Goal: Task Accomplishment & Management: Use online tool/utility

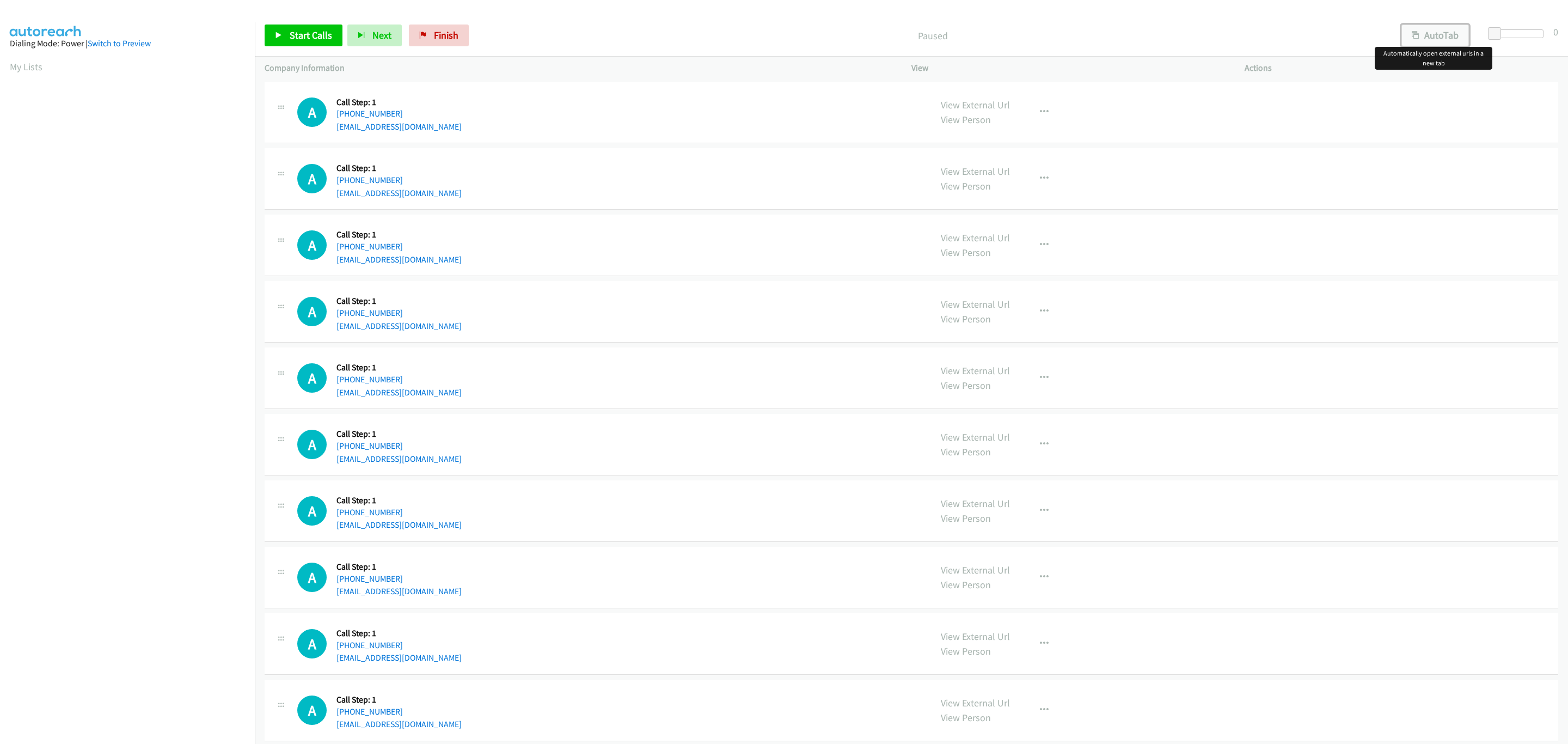
click at [1446, 33] on button "AutoTab" at bounding box center [1435, 35] width 67 height 22
click at [1494, 31] on span at bounding box center [1496, 34] width 13 height 13
click at [304, 43] on link "Start Calls" at bounding box center [303, 35] width 78 height 22
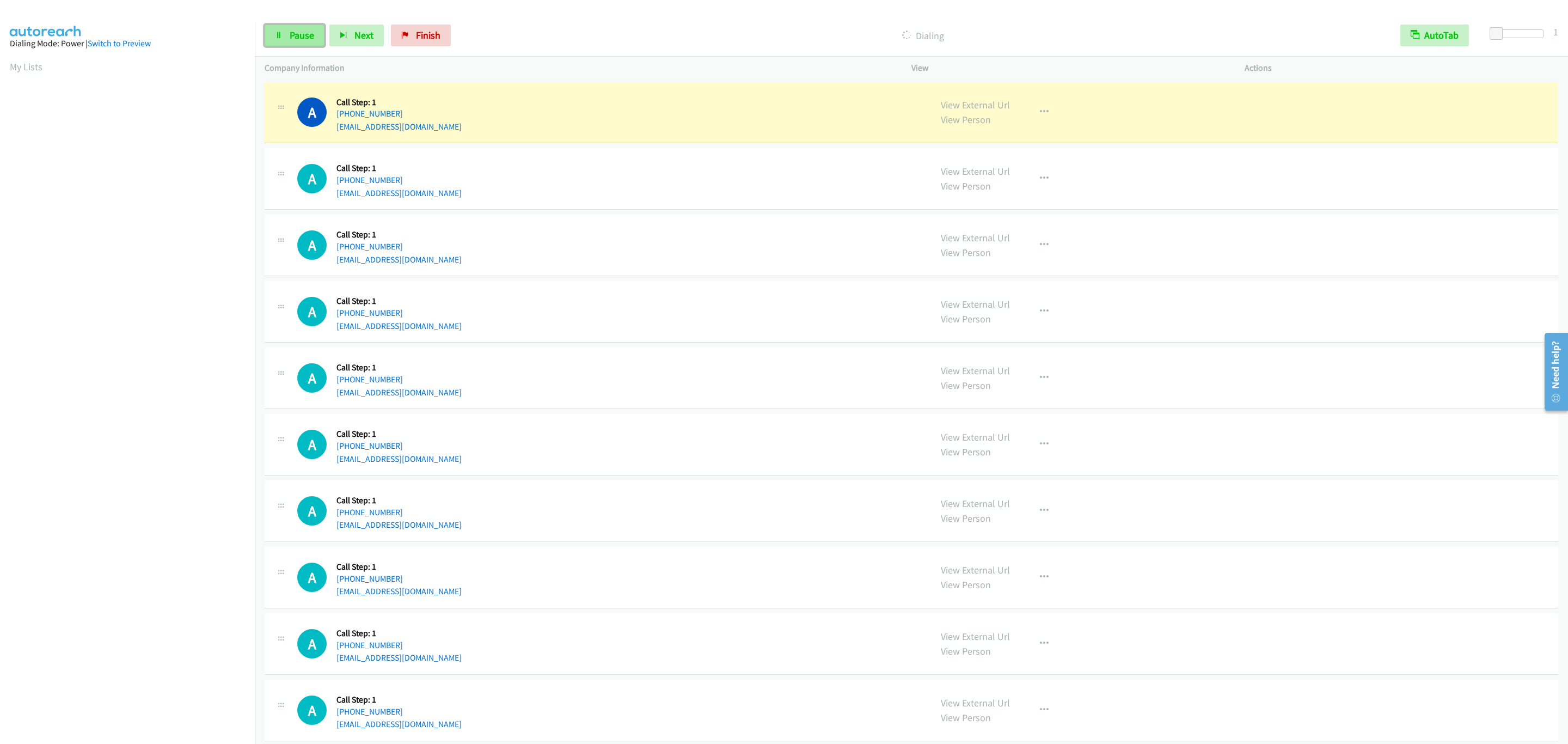
click at [293, 29] on span "Pause" at bounding box center [301, 35] width 24 height 13
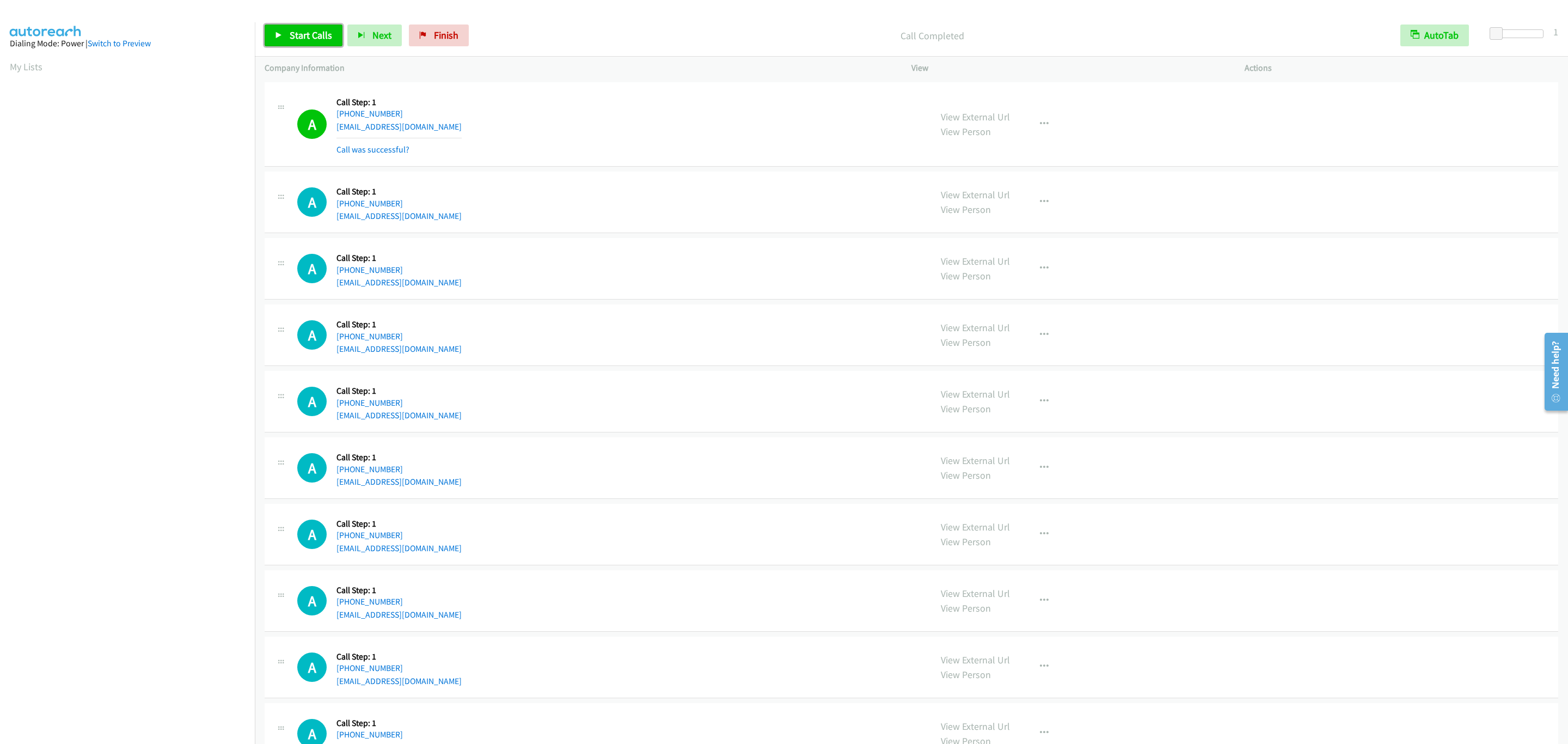
click at [288, 31] on link "Start Calls" at bounding box center [303, 35] width 78 height 22
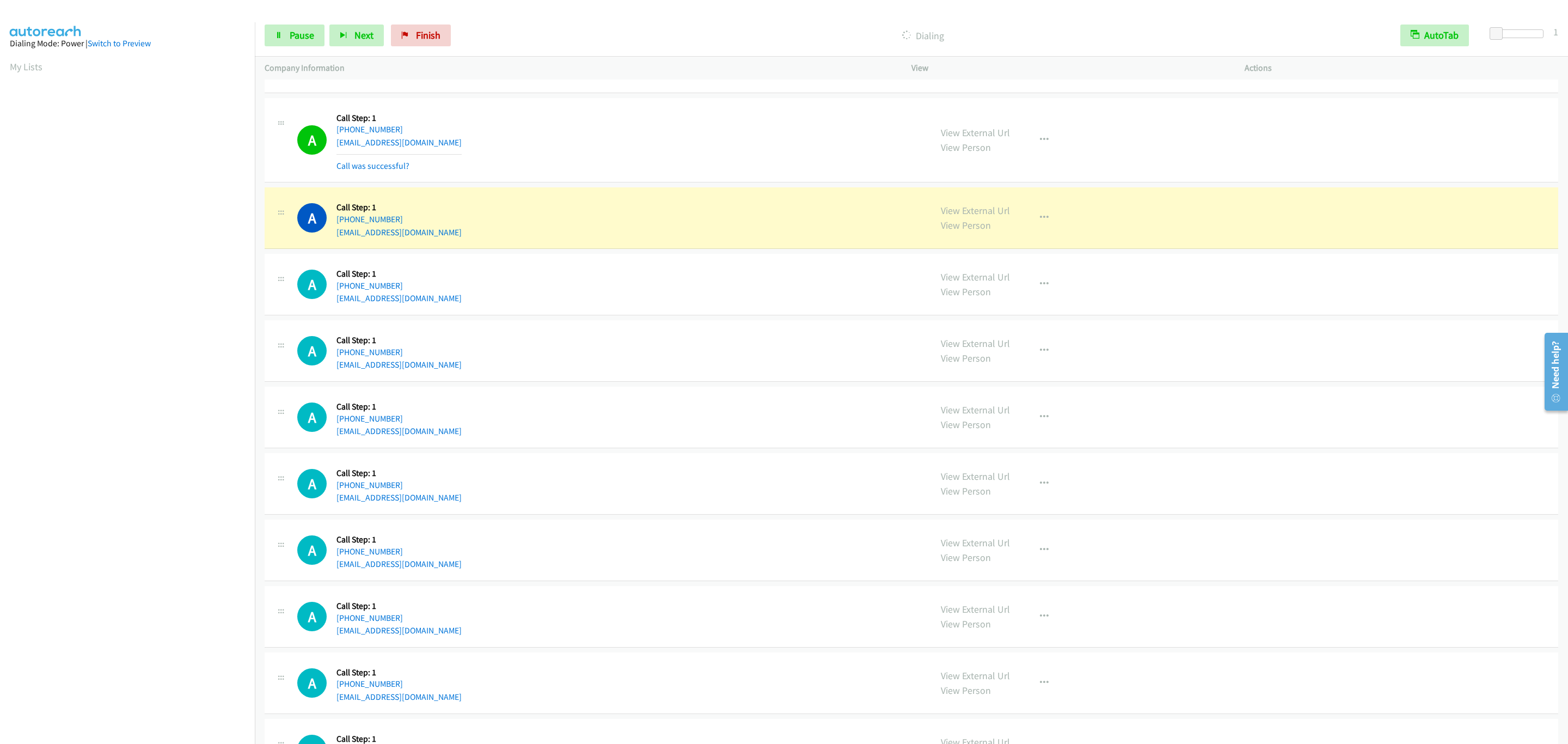
scroll to position [245, 0]
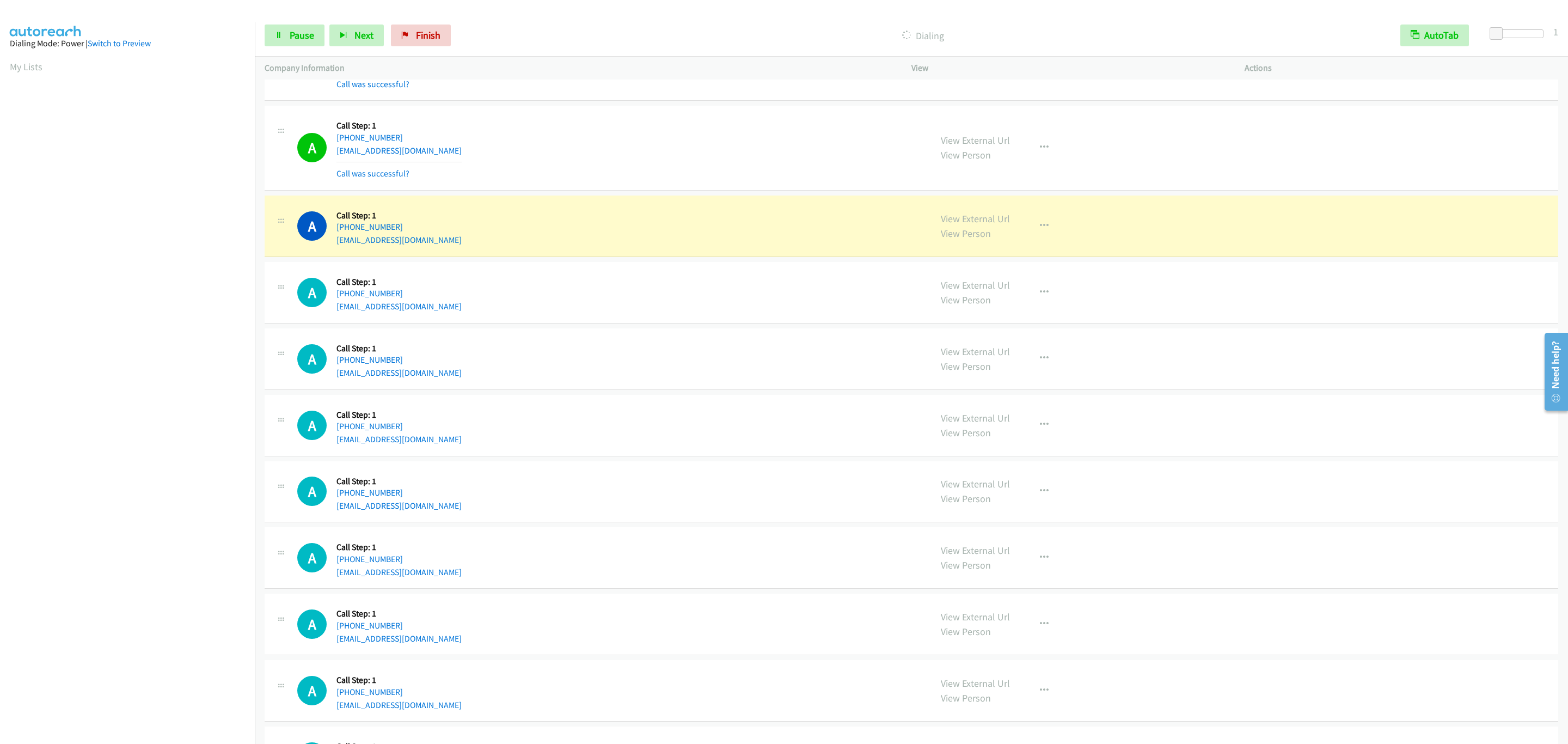
click at [499, 246] on div "A Callback Scheduled Call Step: 1 America/New_York +1 404-822-5747 kripabindub@…" at bounding box center [609, 226] width 624 height 42
click at [1461, 199] on div "A Callback Scheduled Call Step: 1 America/New_York +1 404-822-5747 kripabindub@…" at bounding box center [911, 226] width 1293 height 61
click at [1359, 211] on div "A Callback Scheduled Call Step: 1 America/New_York +1 404-822-5747 kripabindub@…" at bounding box center [911, 226] width 1293 height 61
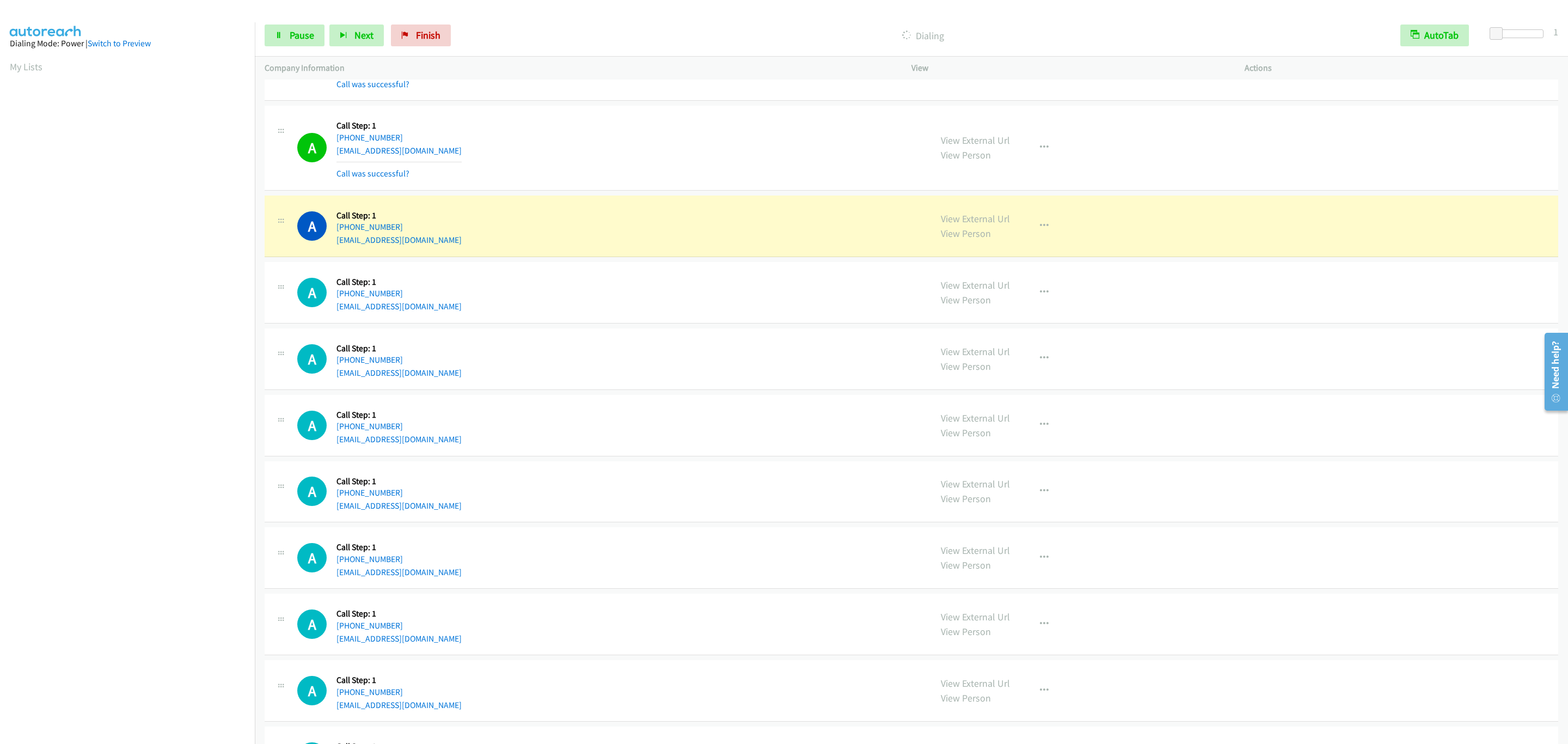
click at [1202, 204] on div "A Callback Scheduled Call Step: 1 America/New_York +1 404-822-5747 kripabindub@…" at bounding box center [911, 226] width 1293 height 61
click at [1032, 223] on button "button" at bounding box center [1044, 226] width 29 height 22
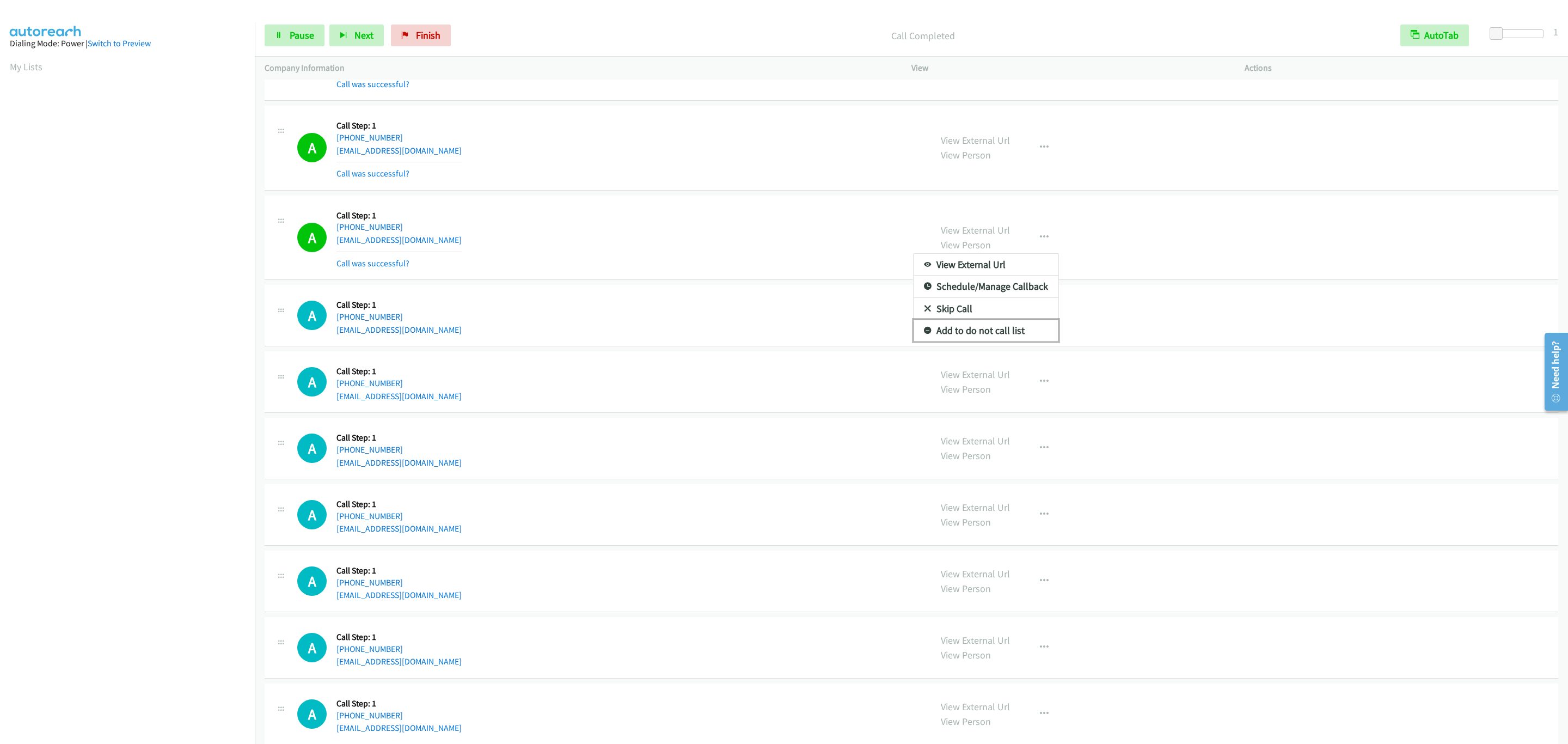
click at [991, 335] on link "Add to do not call list" at bounding box center [986, 330] width 145 height 22
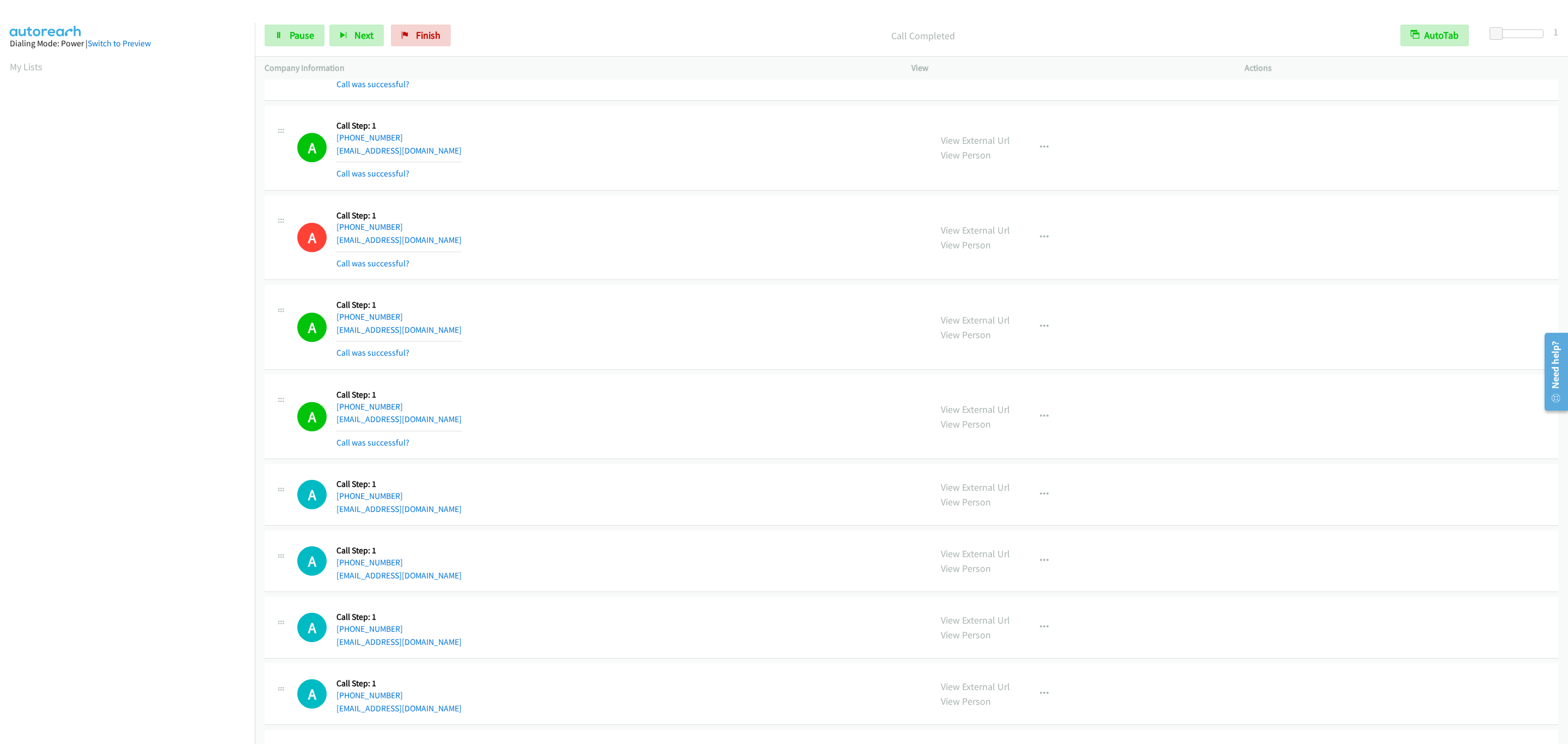
scroll to position [409, 0]
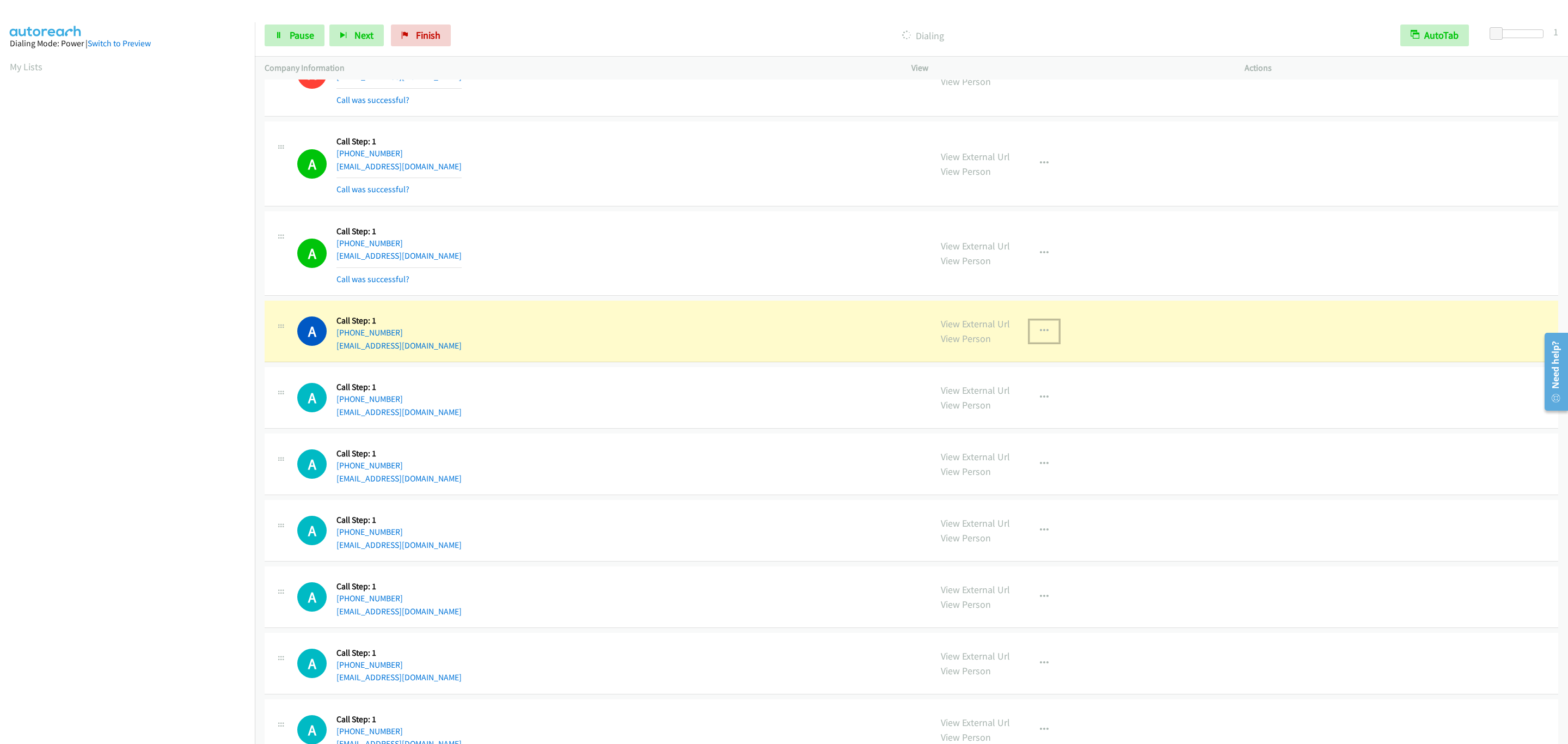
click at [1040, 330] on icon "button" at bounding box center [1044, 330] width 9 height 9
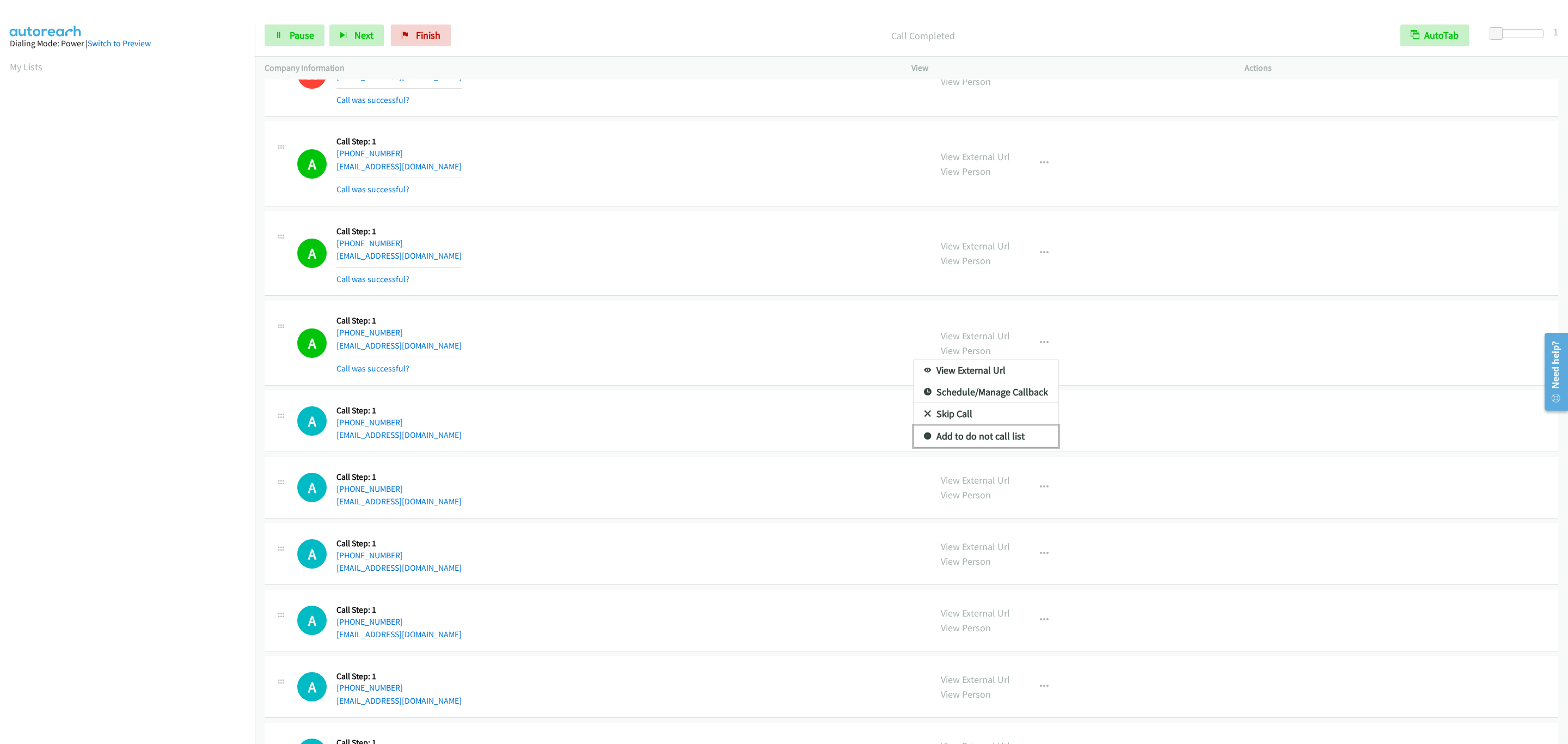
click at [976, 439] on link "Add to do not call list" at bounding box center [986, 436] width 145 height 22
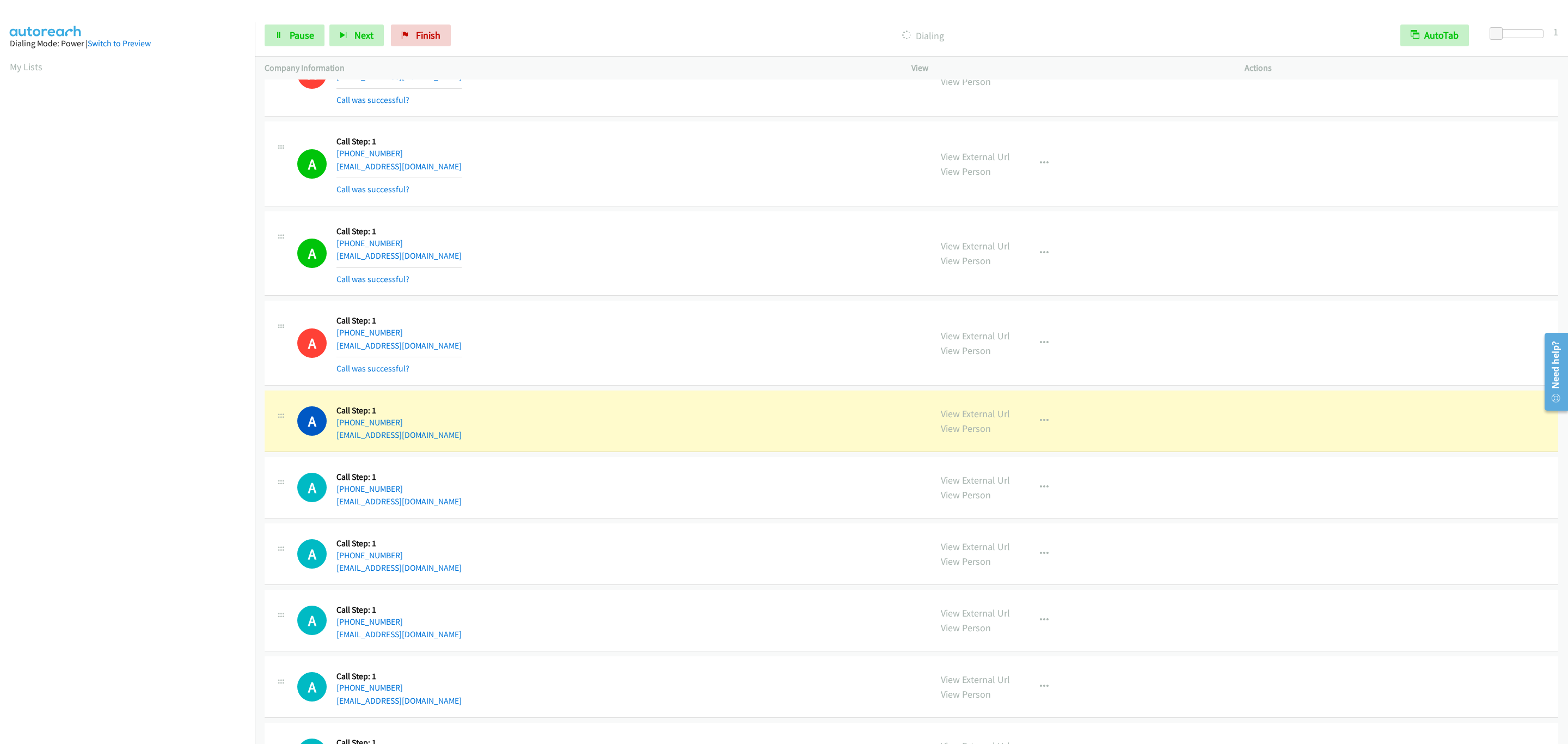
scroll to position [735, 0]
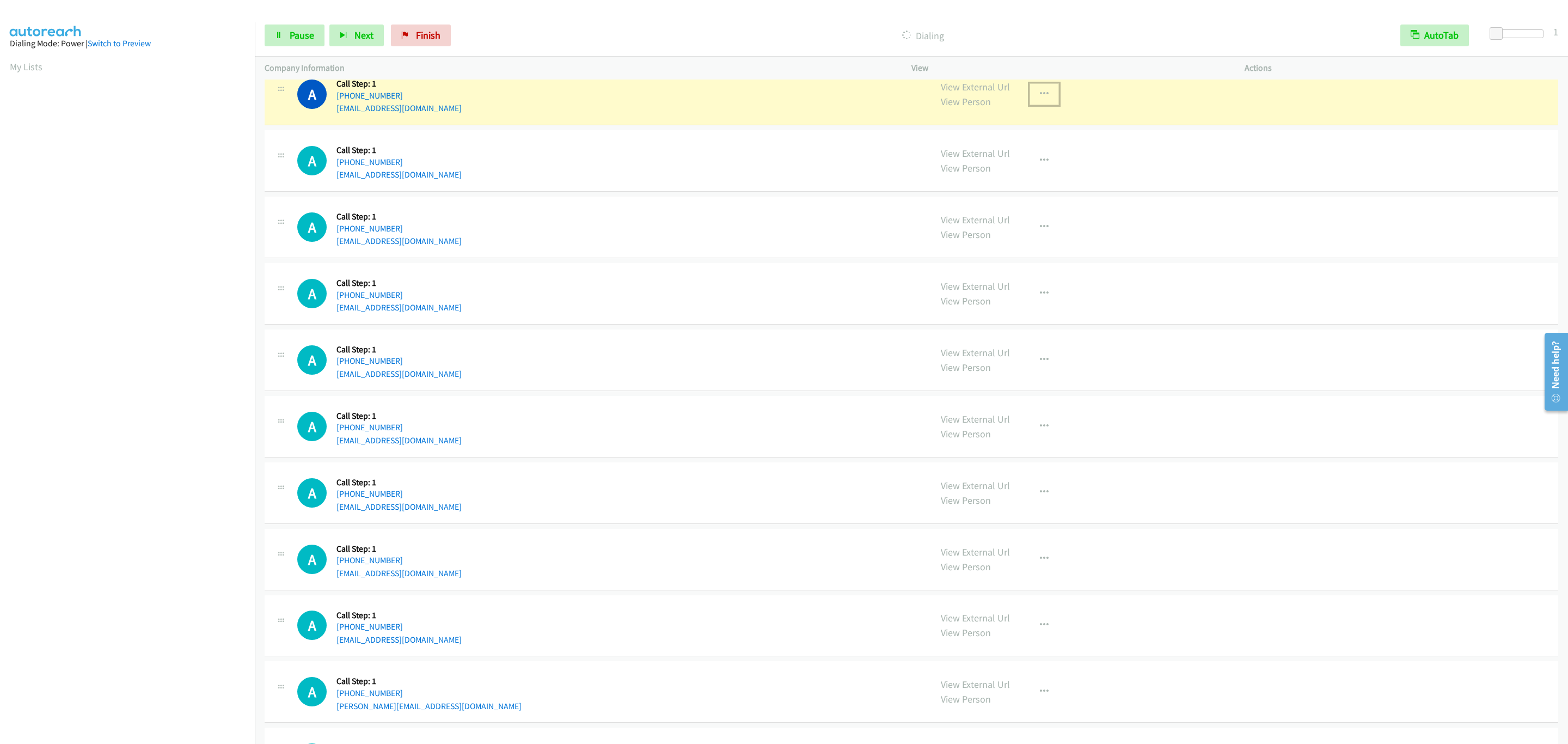
click at [1035, 105] on button "button" at bounding box center [1044, 94] width 29 height 22
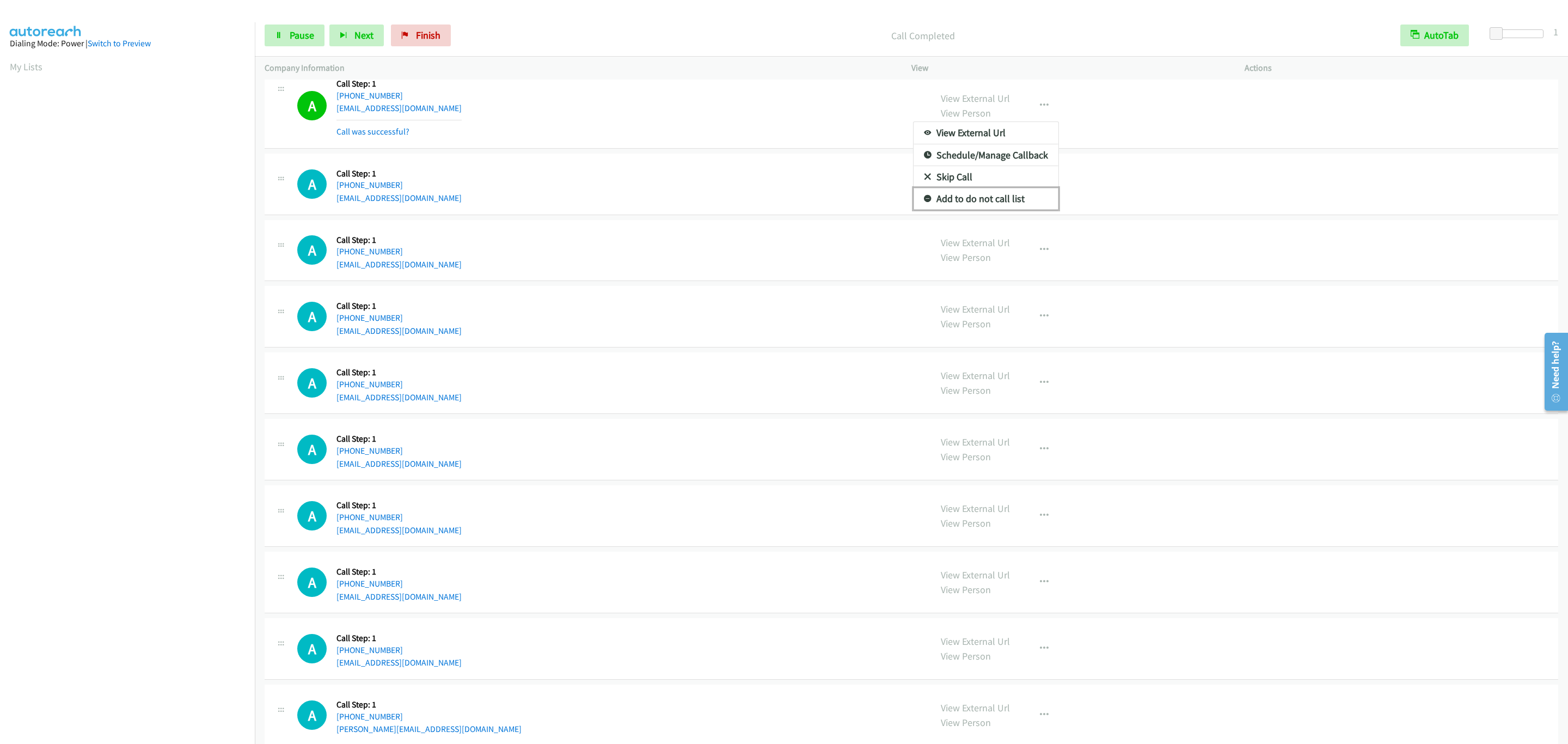
click at [1007, 208] on link "Add to do not call list" at bounding box center [986, 199] width 145 height 22
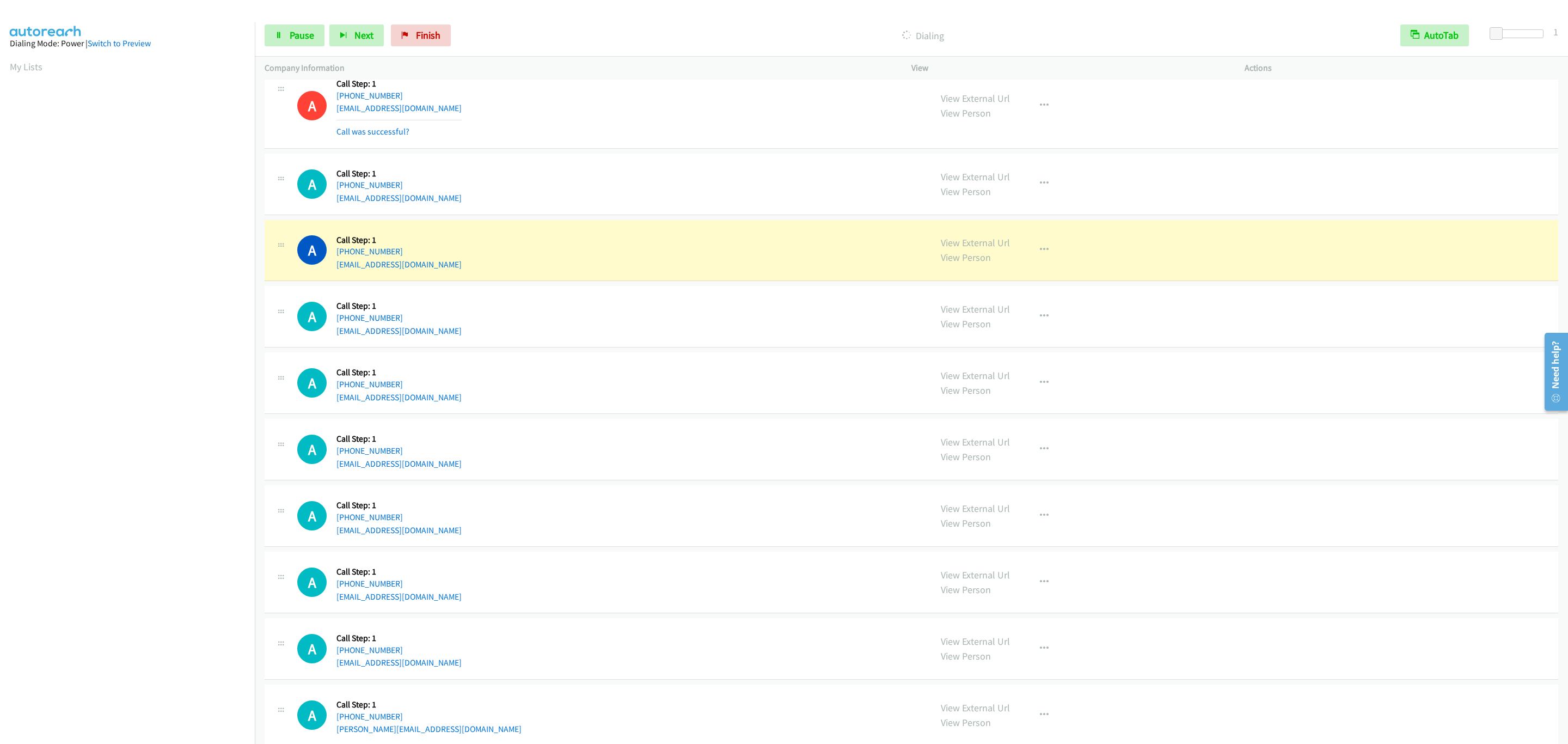
click at [820, 348] on div "A Callback Scheduled Call Step: 1 America/New_York +1 812-583-8024 24petersonm@…" at bounding box center [911, 316] width 1293 height 61
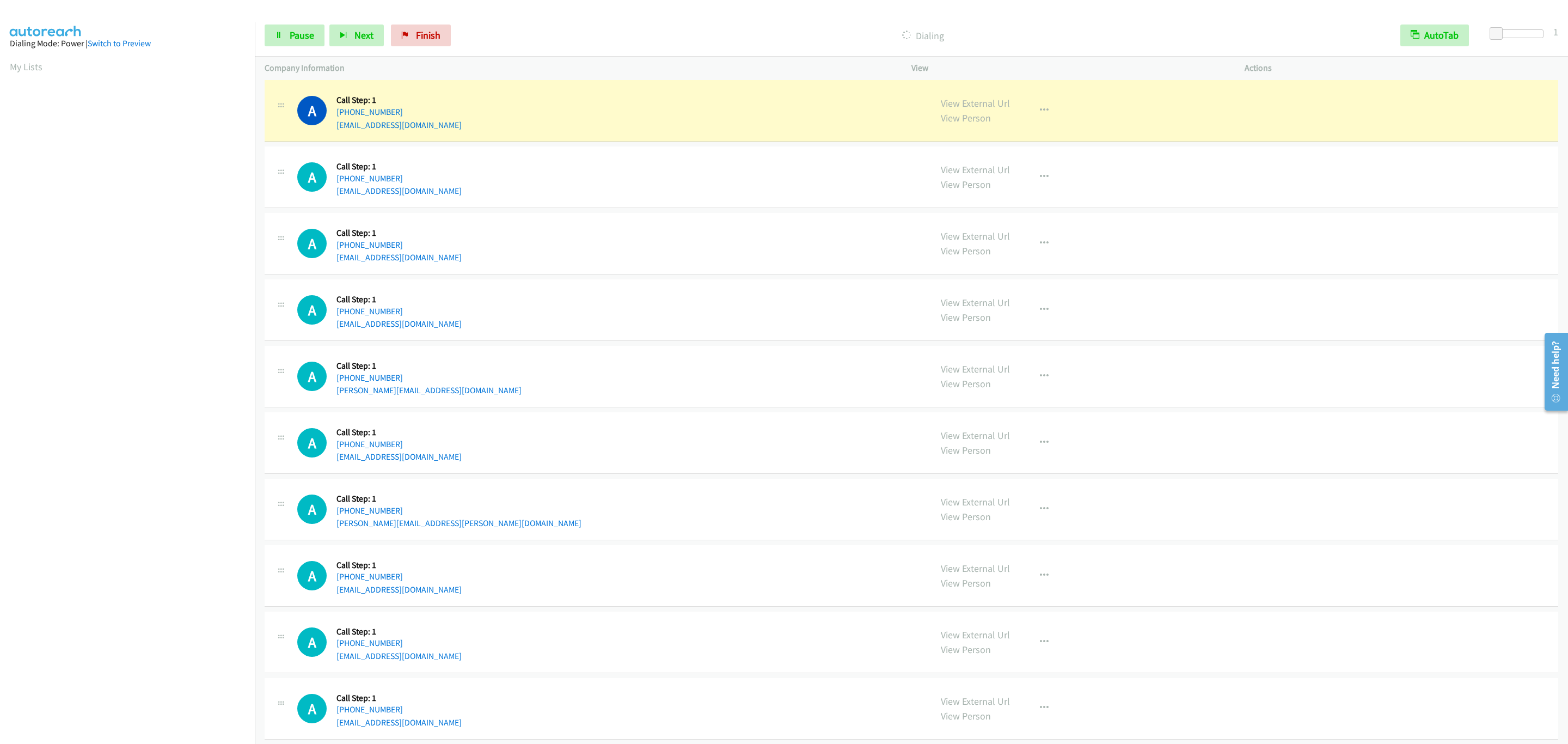
scroll to position [1063, 0]
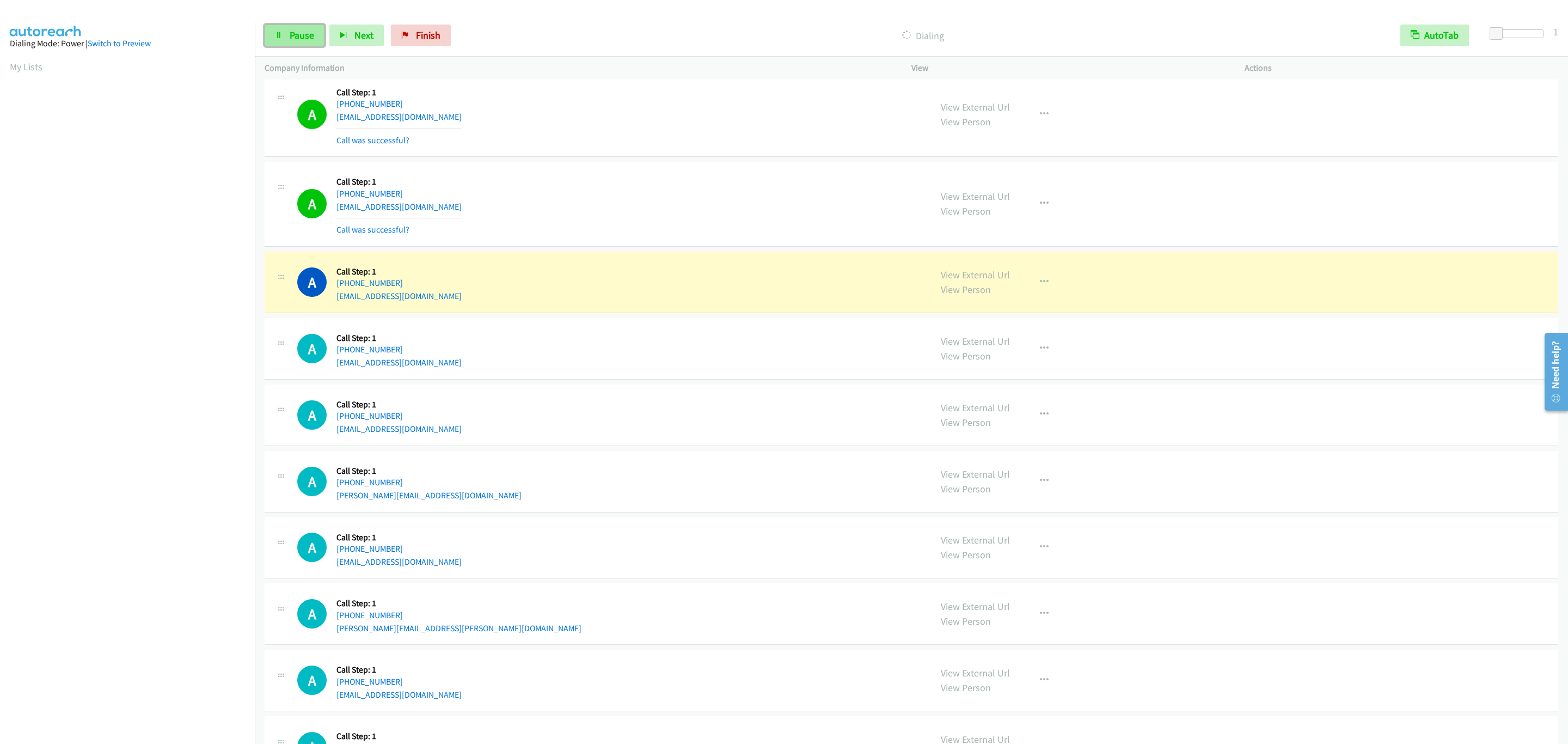
click at [307, 27] on link "Pause" at bounding box center [294, 35] width 60 height 22
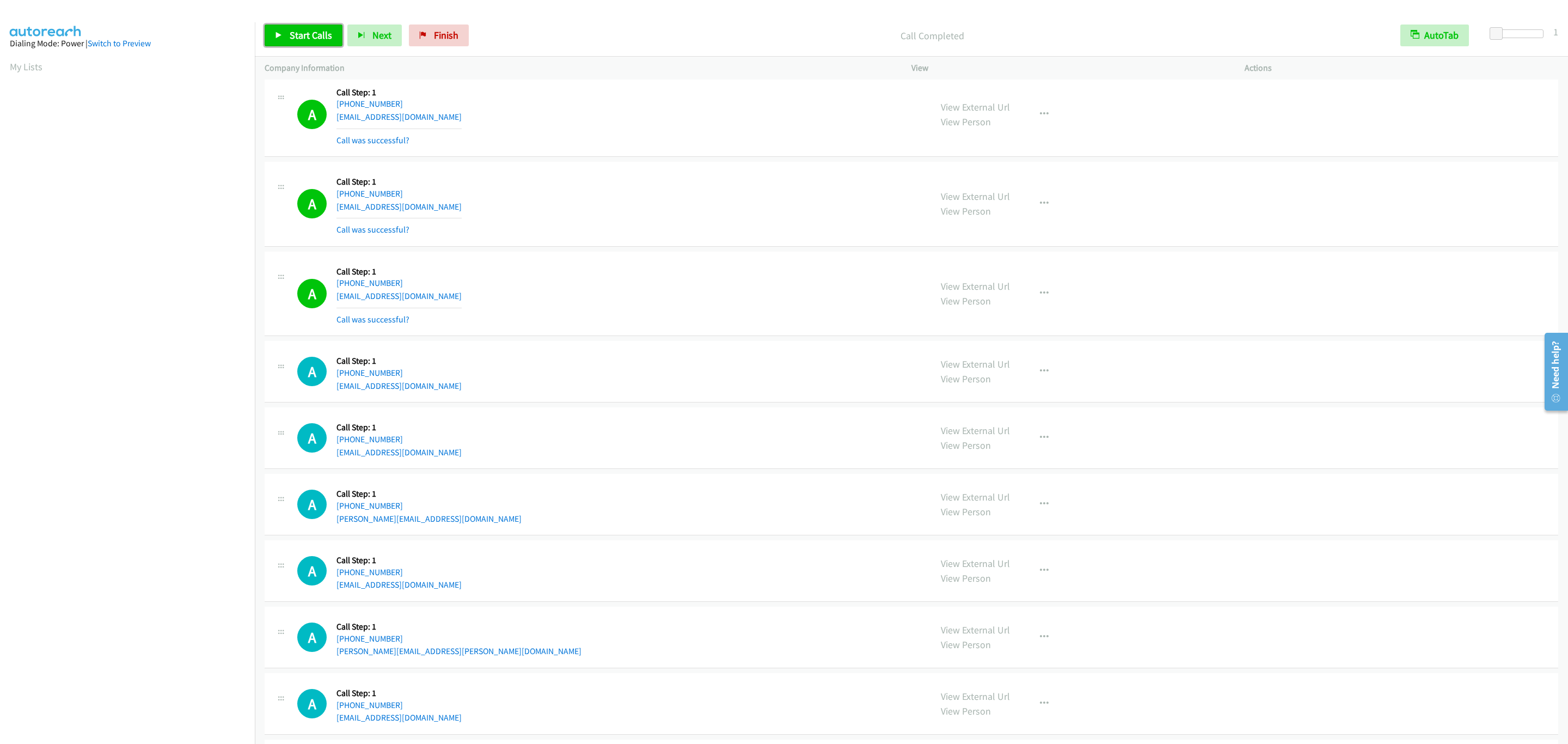
drag, startPoint x: 326, startPoint y: 35, endPoint x: 330, endPoint y: 57, distance: 22.4
click at [326, 37] on span "Start Calls" at bounding box center [311, 35] width 42 height 13
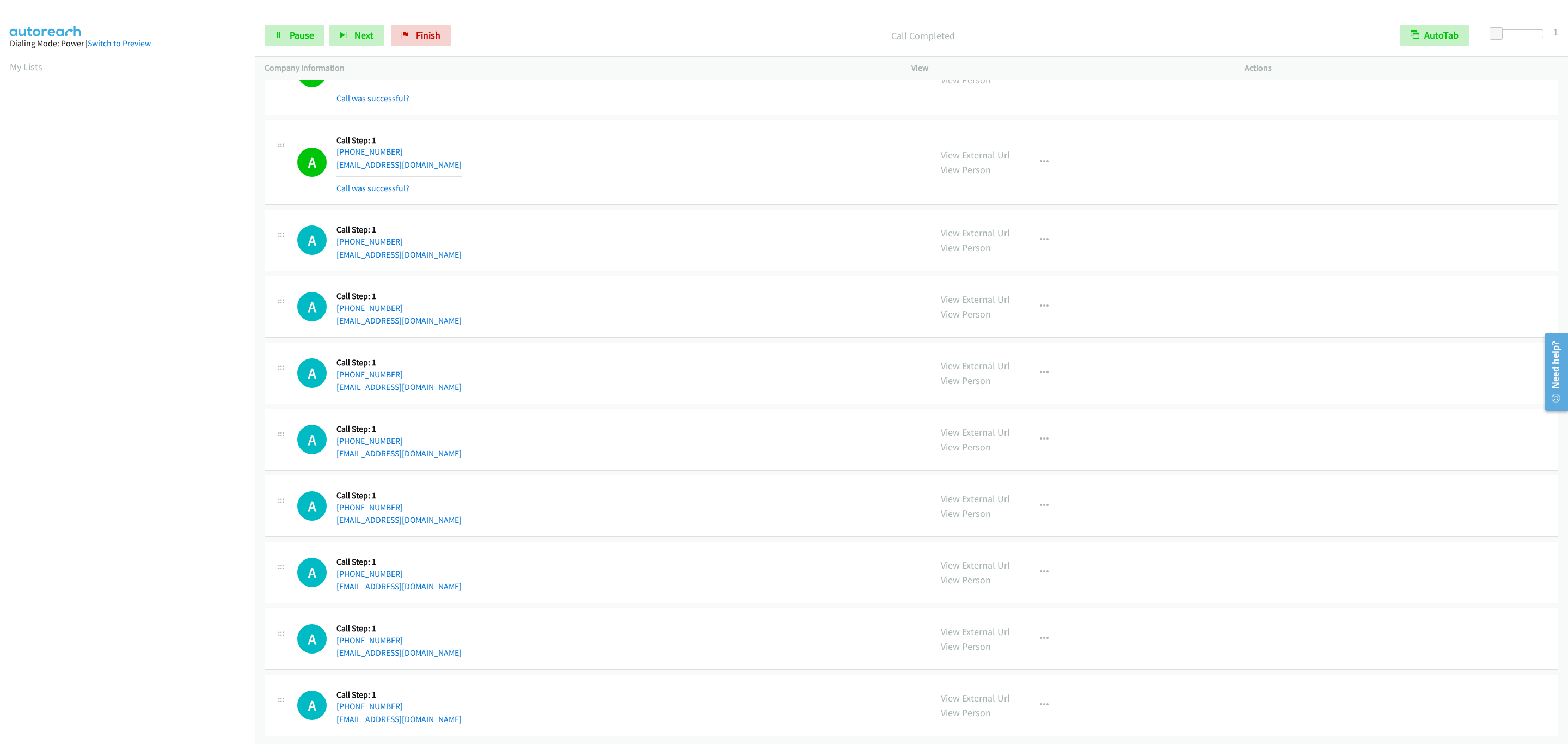
scroll to position [1914, 0]
click at [129, 601] on iframe "To enrich screen reader interactions, please activate Accessibility in Grammarl…" at bounding box center [132, 342] width 245 height 517
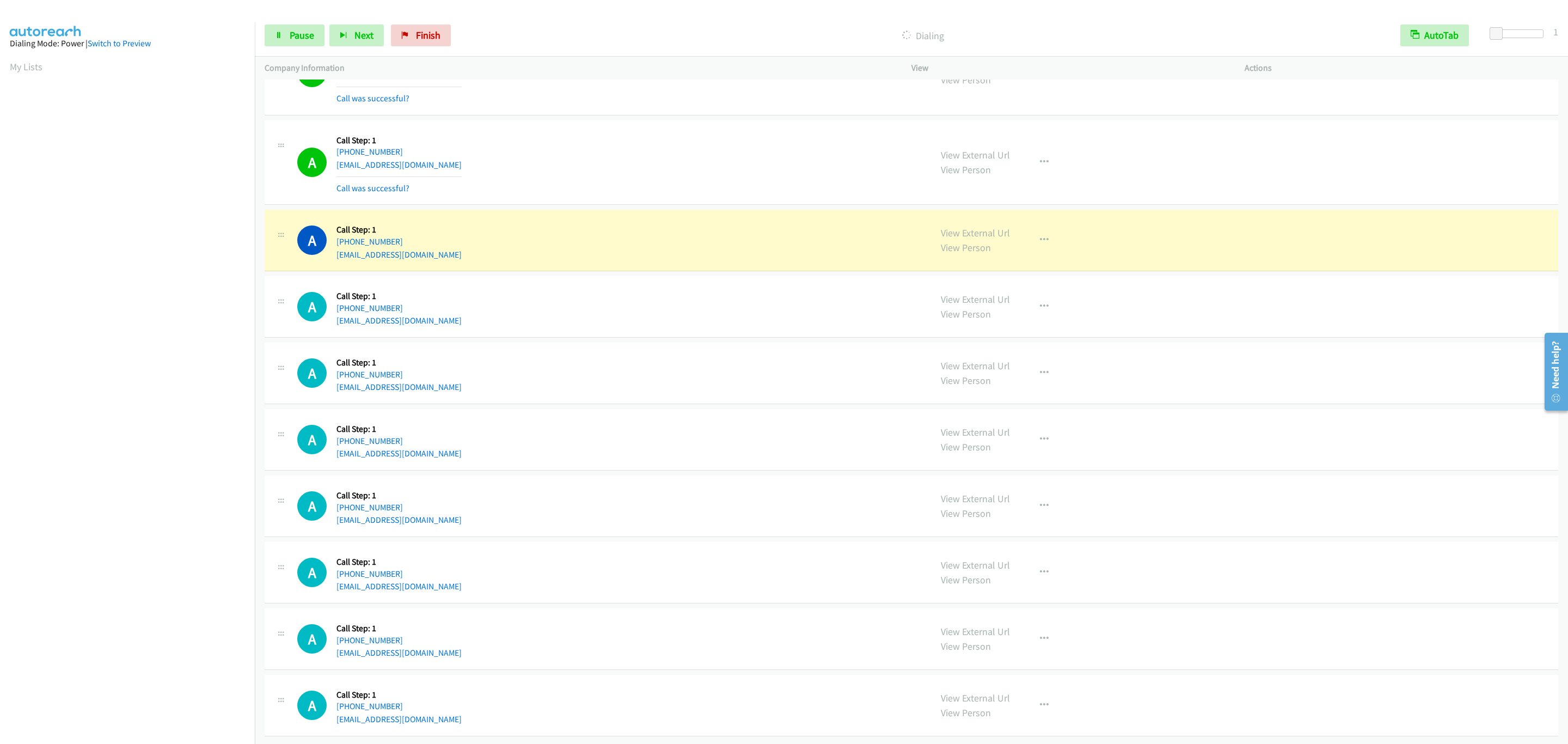
click at [791, 191] on td "A Callback Scheduled Call Step: 1 America/Chicago +1 254-239-6044 essieleetinsl…" at bounding box center [911, 162] width 1313 height 90
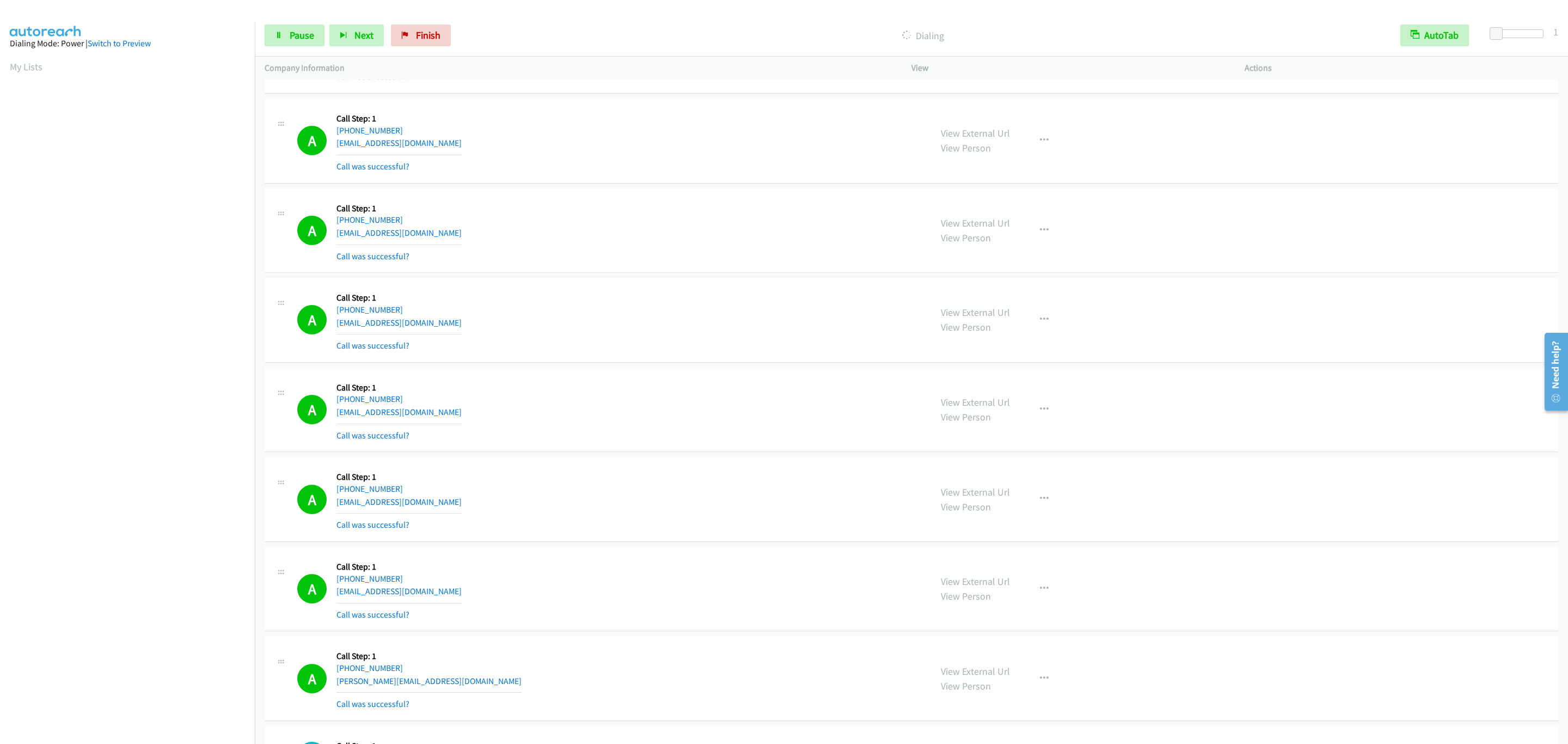
click at [1056, 422] on div "View External Url View Person View External Url Email Schedule/Manage Callback …" at bounding box center [1102, 410] width 343 height 65
click at [1046, 419] on button "button" at bounding box center [1044, 410] width 29 height 22
click at [1028, 514] on link "Add to do not call list" at bounding box center [986, 503] width 145 height 22
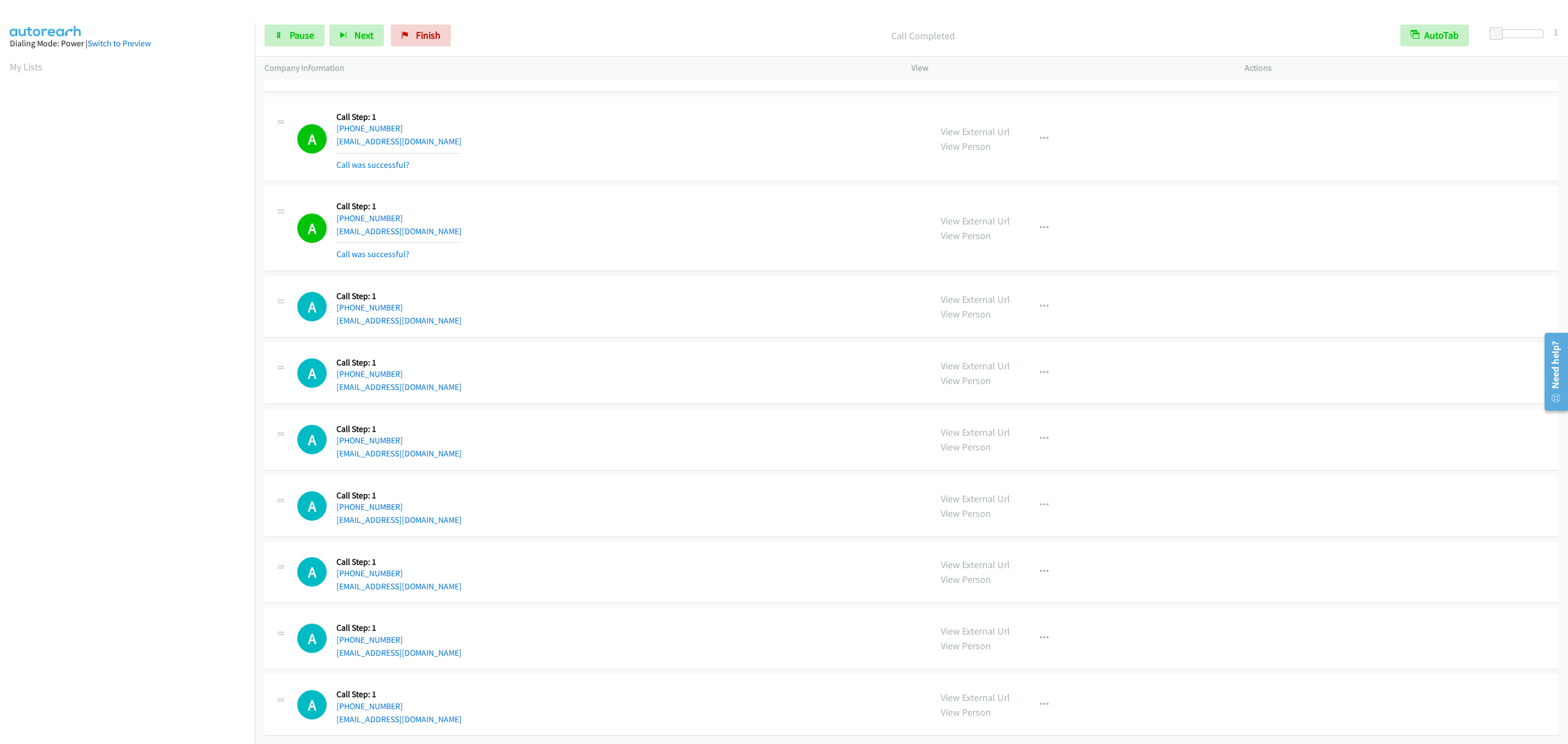
scroll to position [1937, 0]
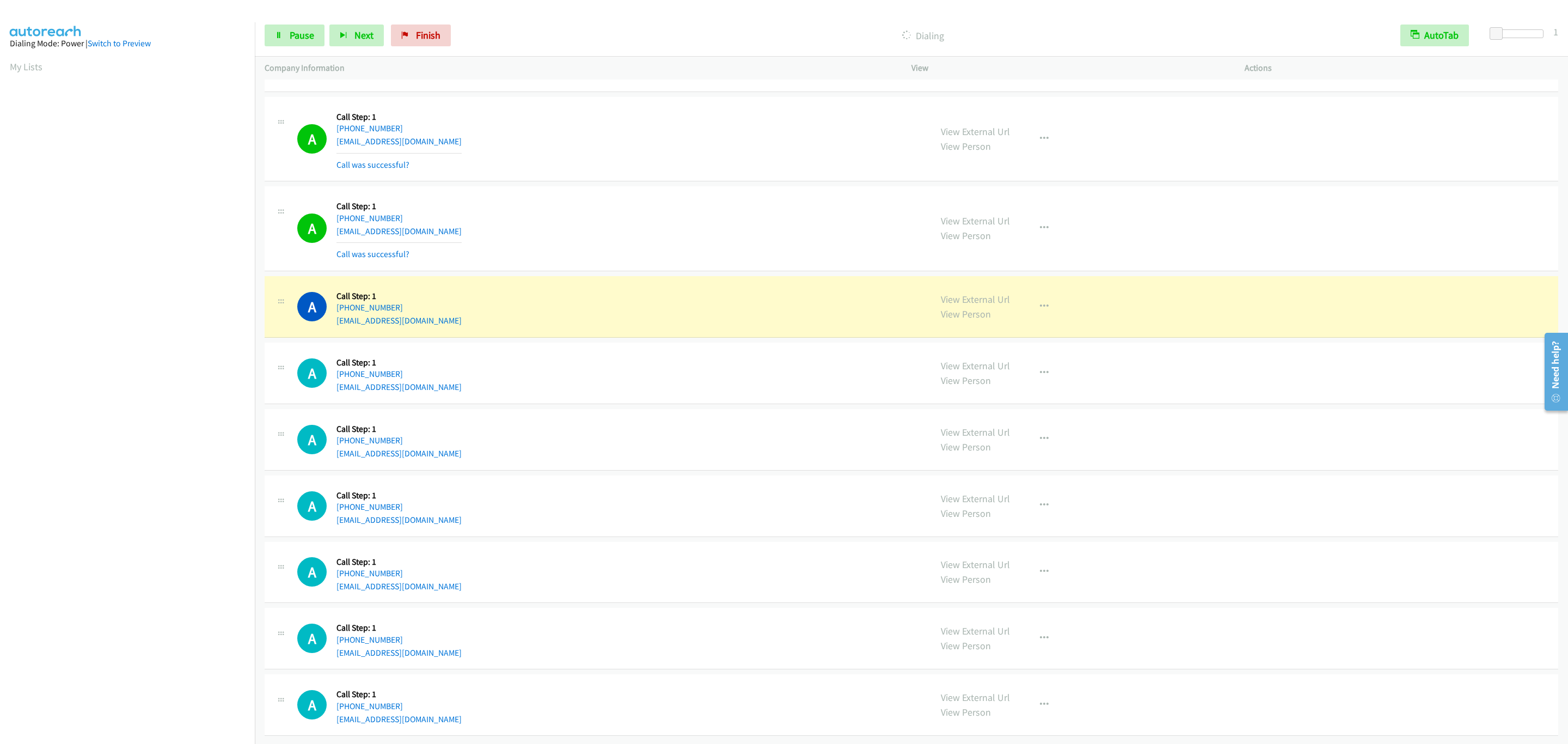
drag, startPoint x: 729, startPoint y: 320, endPoint x: 706, endPoint y: 338, distance: 29.2
click at [729, 320] on div "A Callback Scheduled Call Step: 1 America/New_York +1 404-849-3229 treenaveal@g…" at bounding box center [911, 307] width 1293 height 61
click at [720, 340] on td "A Callback Scheduled Call Step: 1 America/New_York +1 207-671-4144 peterhein100…" at bounding box center [911, 373] width 1313 height 67
click at [720, 324] on td "A Callback Scheduled Call Step: 1 America/New_York +1 404-849-3229 treenaveal@g…" at bounding box center [911, 306] width 1313 height 67
click at [719, 324] on td "A Callback Scheduled Call Step: 1 America/New_York +1 404-849-3229 treenaveal@g…" at bounding box center [911, 306] width 1313 height 67
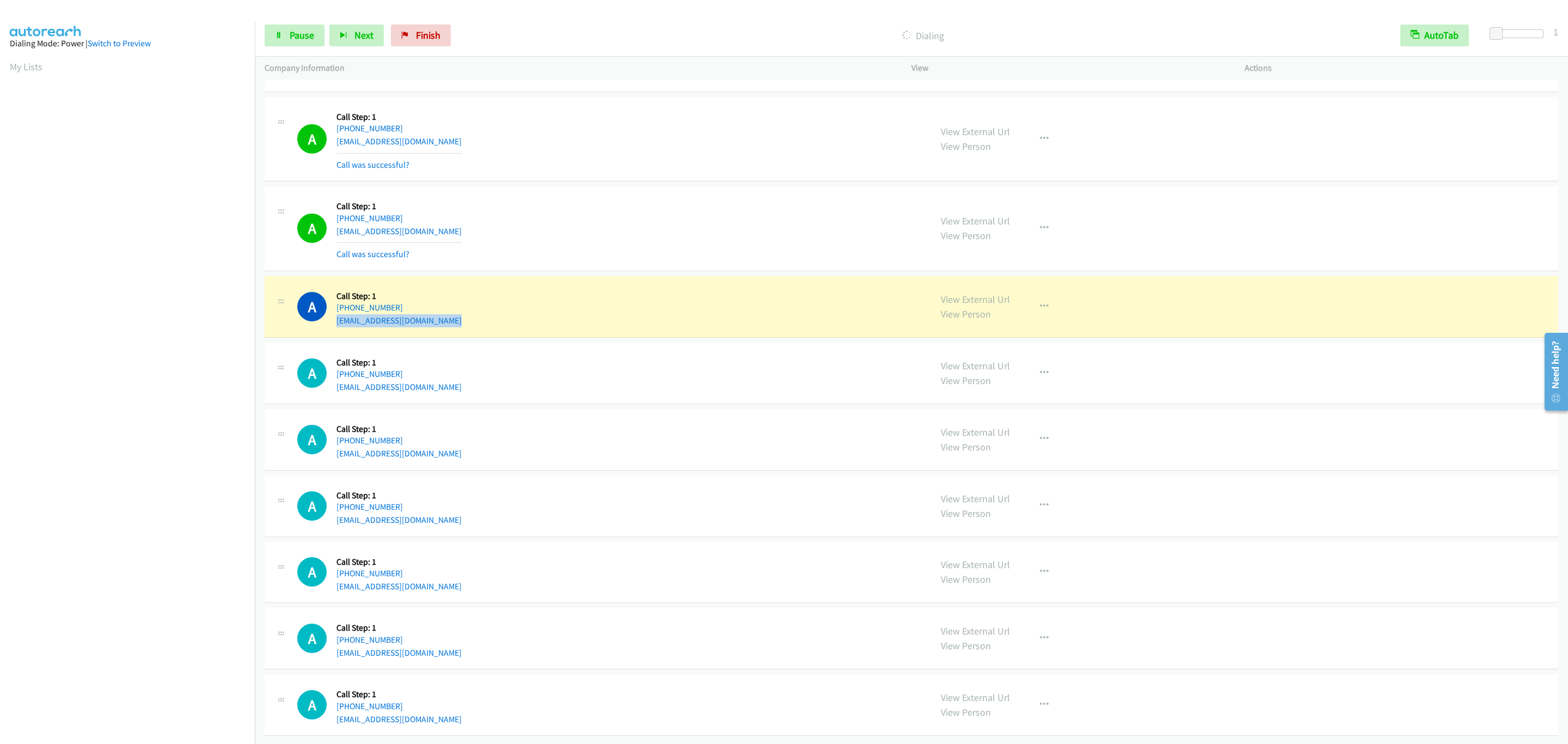
click at [716, 321] on div "A Callback Scheduled Call Step: 1 America/New_York +1 404-849-3229 treenaveal@g…" at bounding box center [911, 307] width 1293 height 61
click at [713, 317] on div "A Callback Scheduled Call Step: 1 America/New_York +1 404-849-3229 treenaveal@g…" at bounding box center [911, 307] width 1293 height 61
click at [711, 320] on div "A Callback Scheduled Call Step: 1 America/New_York +1 404-849-3229 treenaveal@g…" at bounding box center [911, 307] width 1293 height 61
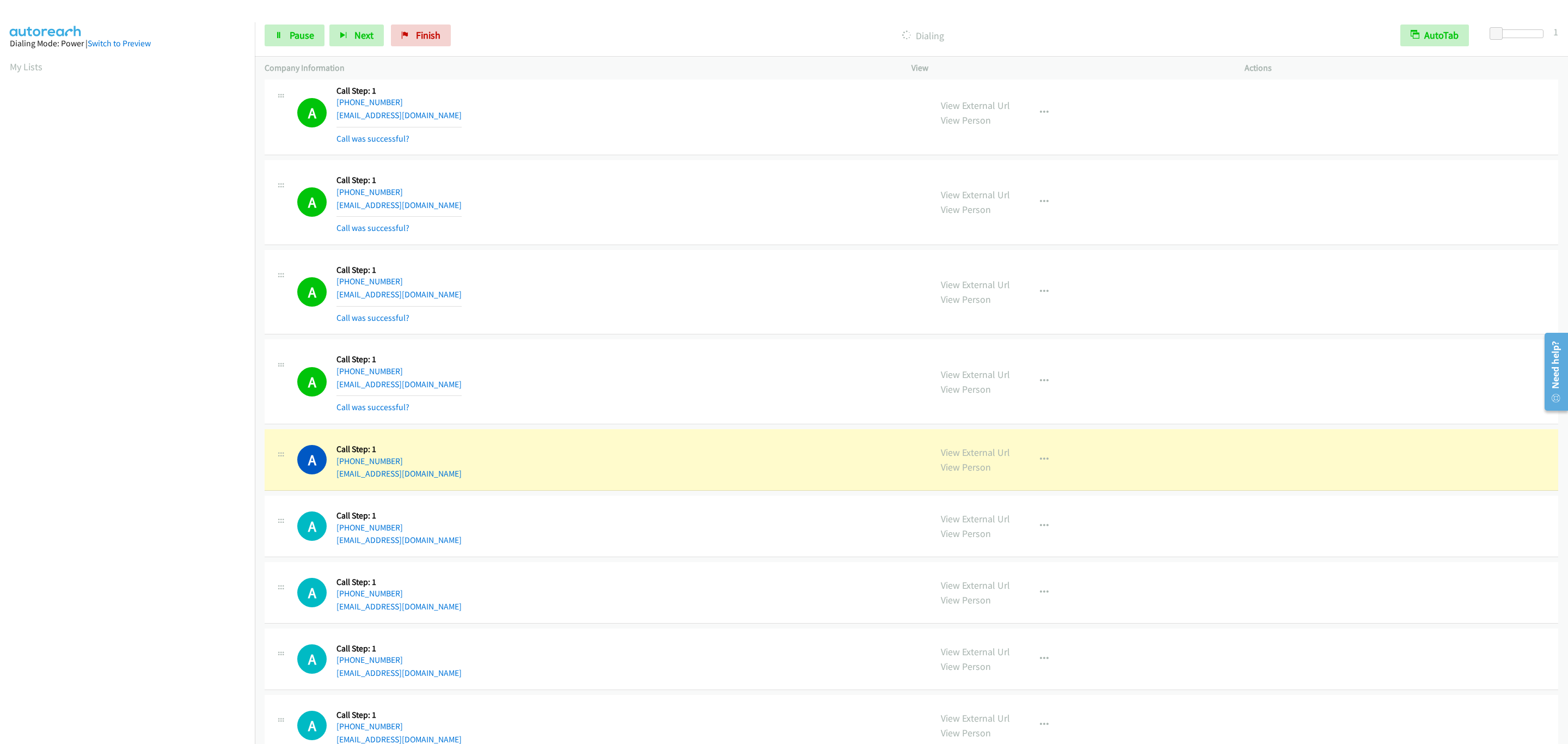
drag, startPoint x: 626, startPoint y: 480, endPoint x: 569, endPoint y: 500, distance: 60.4
click at [626, 480] on div "A Callback Scheduled Call Step: 1 America/New_York +1 240-672-5383 devinoneill2…" at bounding box center [609, 459] width 624 height 42
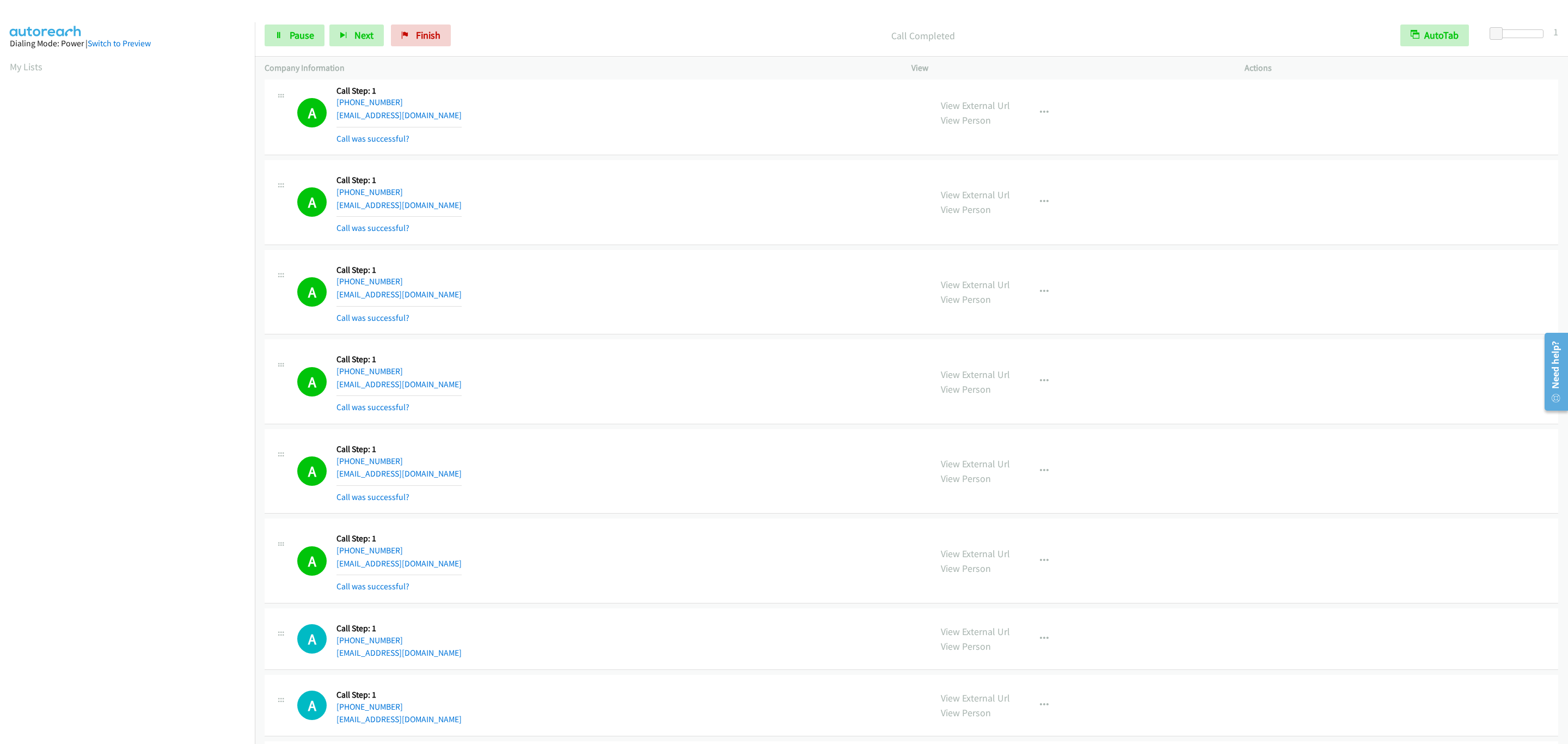
scroll to position [2019, 0]
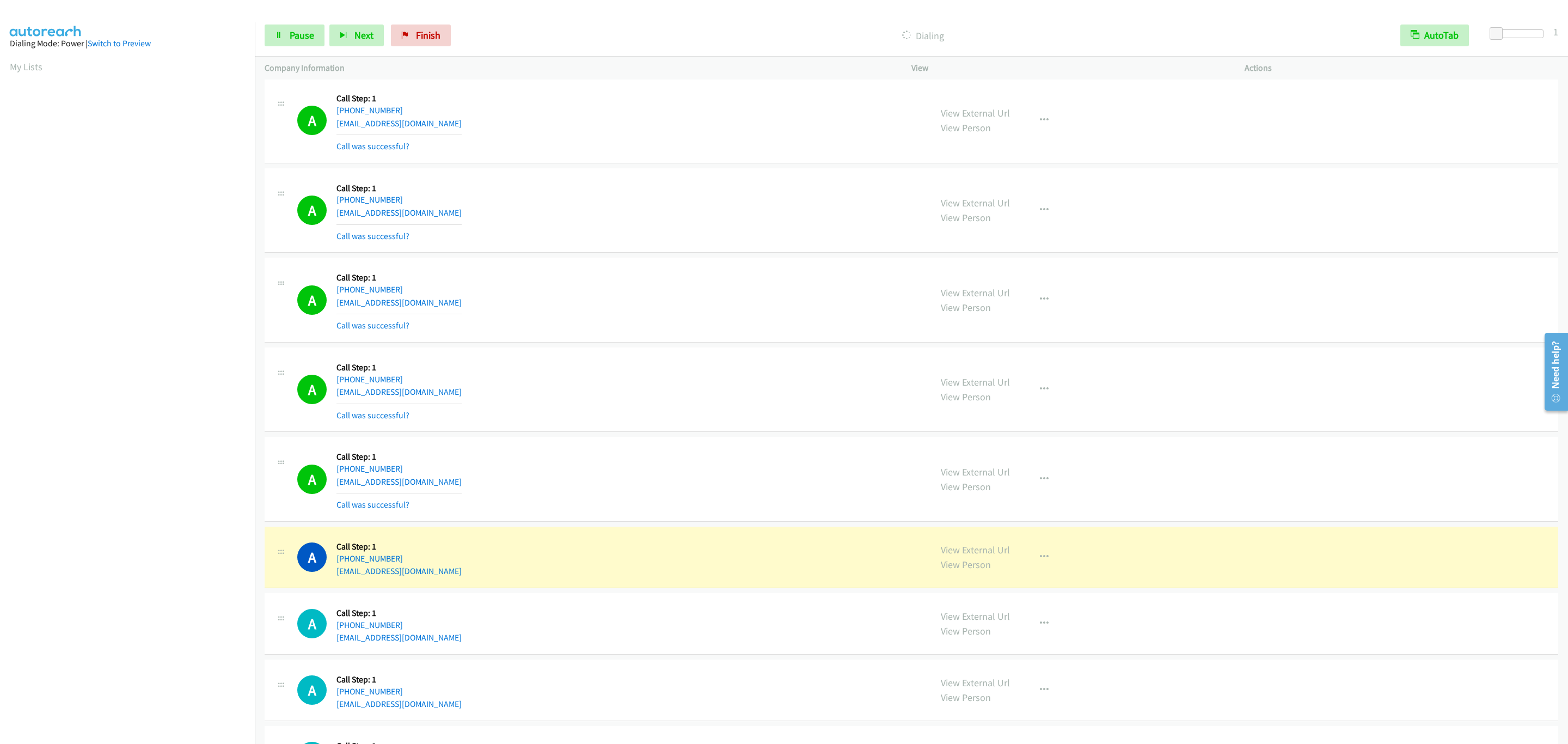
click at [726, 389] on div "A Callback Scheduled Call Step: 1 America/New_York +1 240-672-5383 devinoneill2…" at bounding box center [609, 389] width 624 height 65
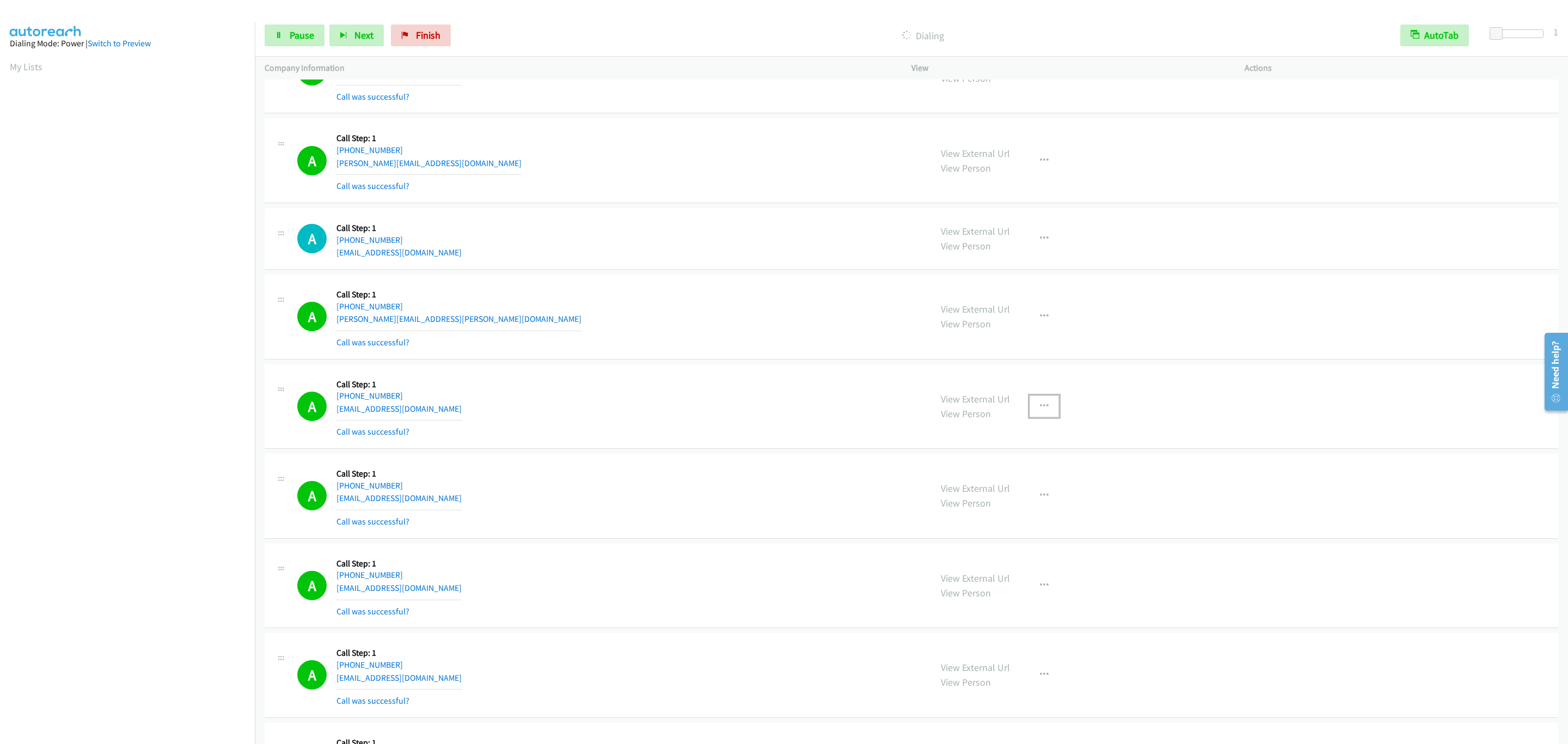
click at [1030, 415] on button "button" at bounding box center [1044, 407] width 29 height 22
click at [966, 505] on link "Add to do not call list" at bounding box center [986, 500] width 145 height 22
click at [585, 509] on div "A Callback Scheduled Call Step: 1 America/Chicago +1 870-664-0352 heatherbc3416…" at bounding box center [609, 496] width 624 height 65
click at [555, 193] on div "A Callback Scheduled Call Step: 1 America/Chicago +1 612-220-7418 jerry@geminib…" at bounding box center [609, 160] width 624 height 65
click at [759, 330] on div "A Callback Scheduled Call Step: 1 America/Chicago +1 573-529-3100 rhonda.fallon…" at bounding box center [609, 316] width 624 height 65
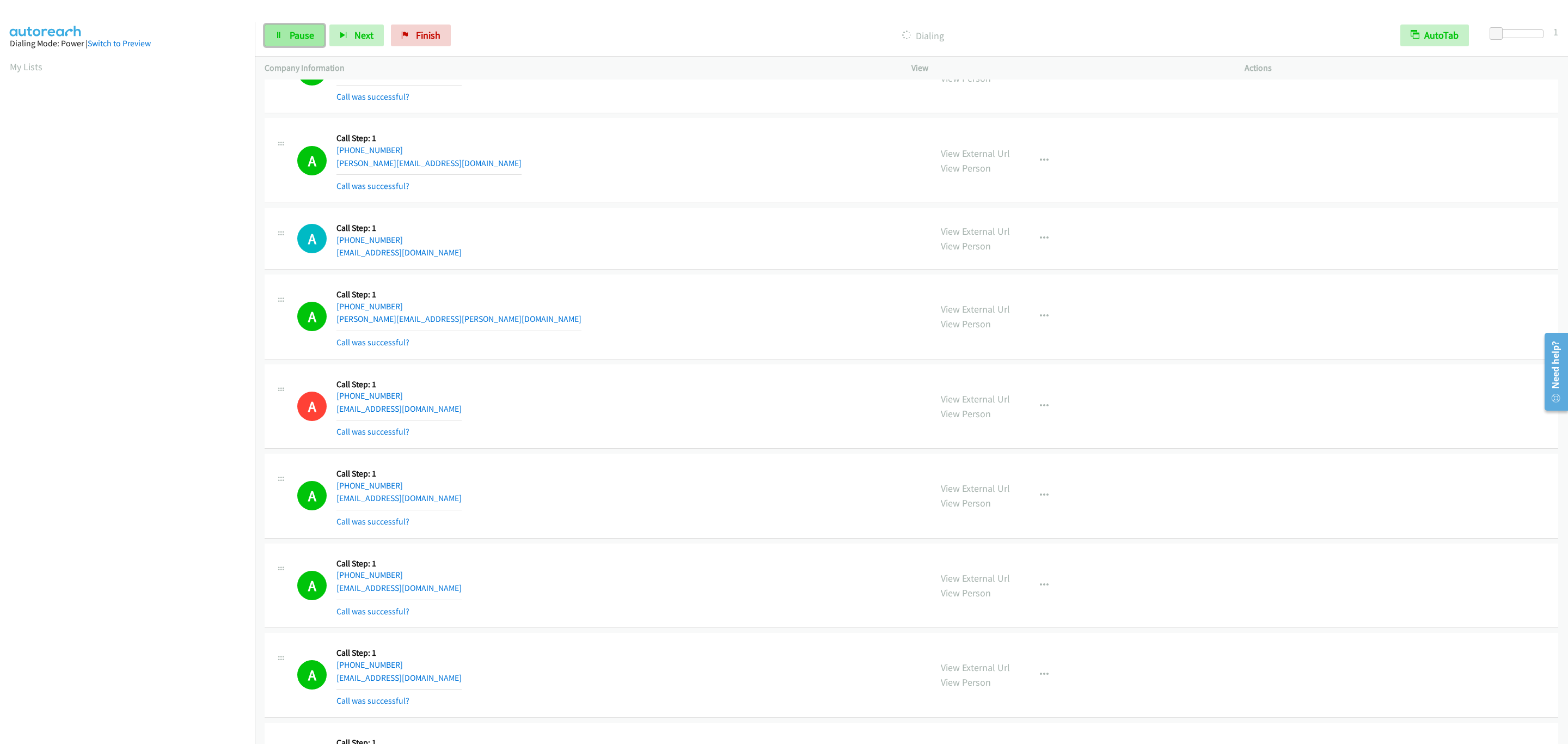
click at [299, 30] on span "Pause" at bounding box center [301, 35] width 24 height 13
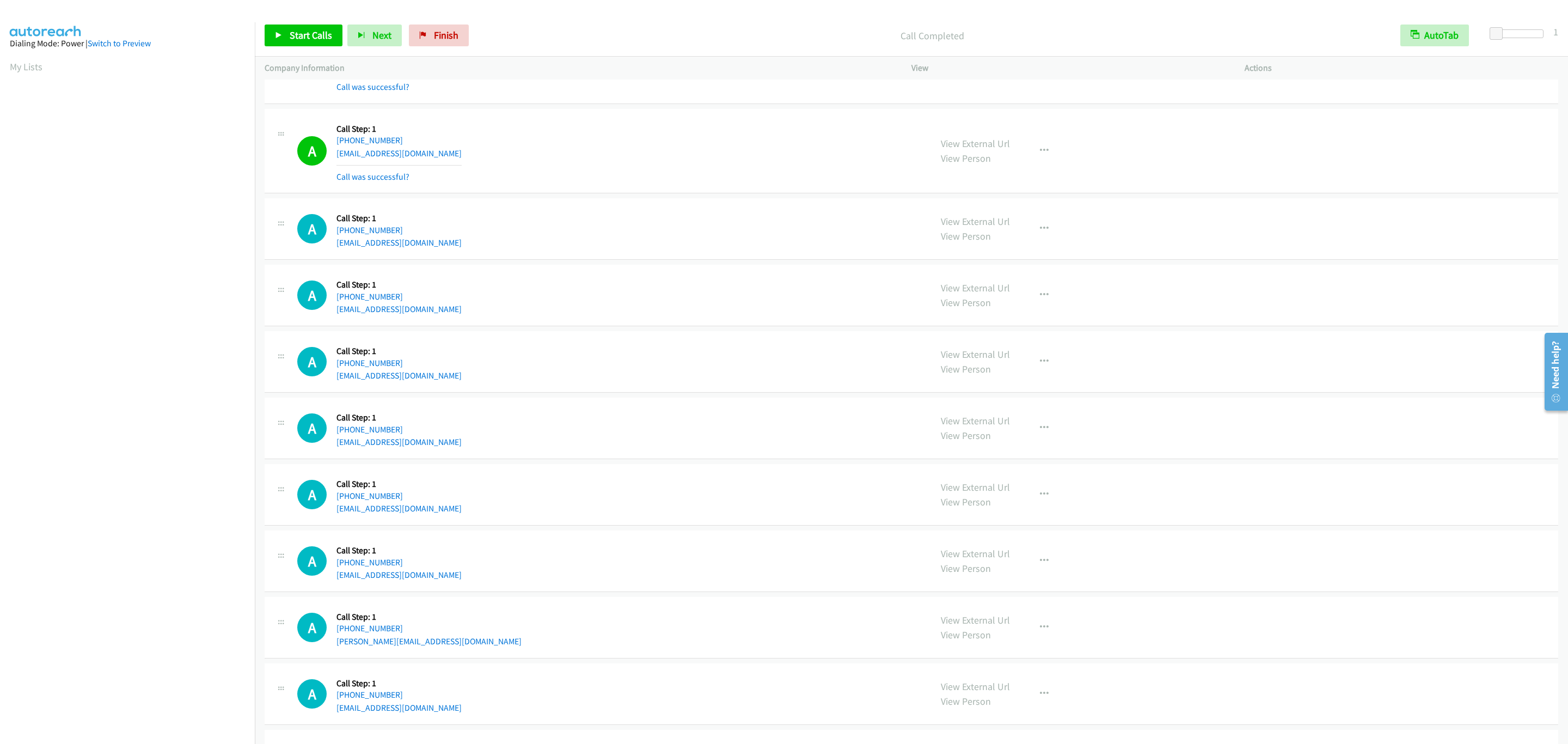
scroll to position [2609, 0]
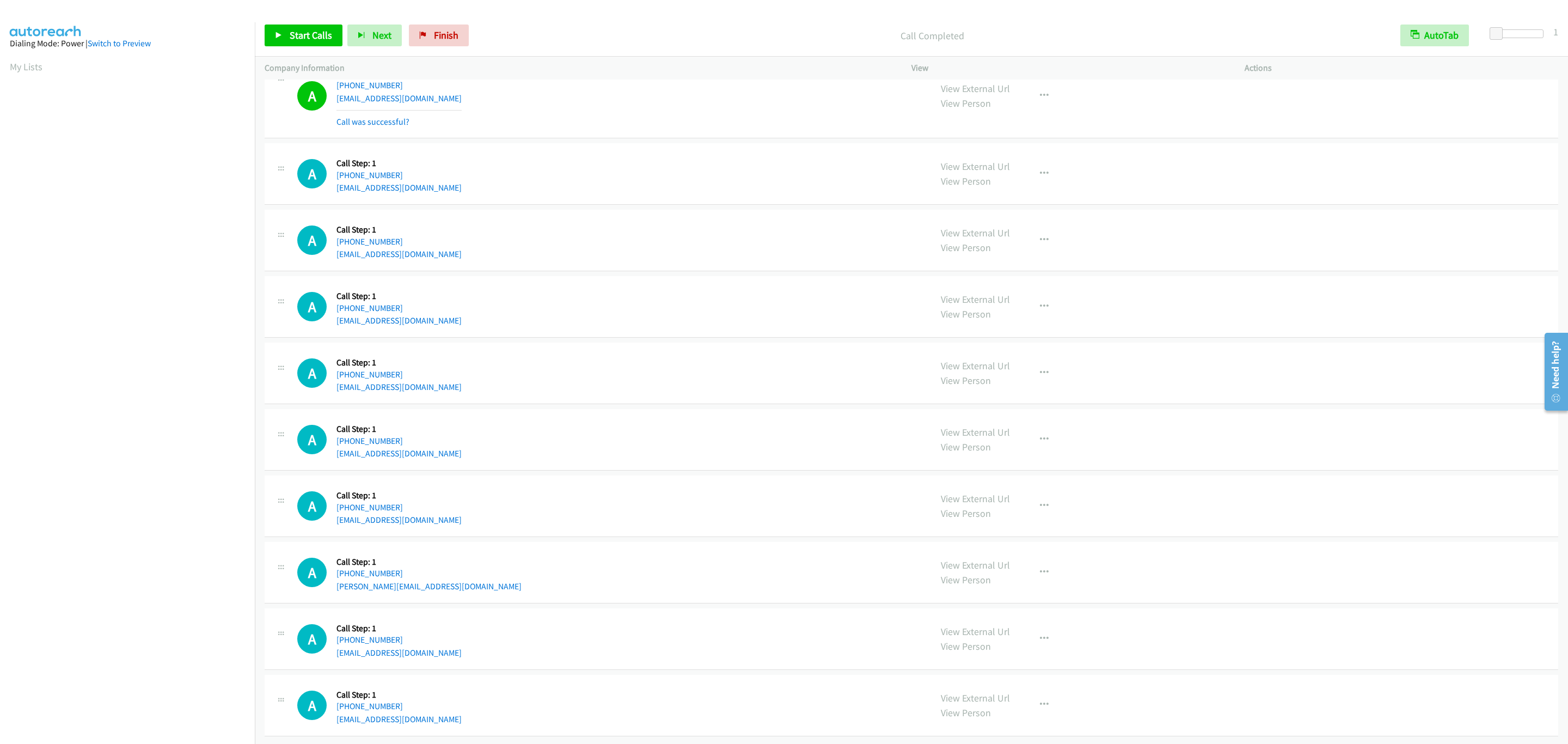
click at [798, 302] on div "A Callback Scheduled Call Step: 1 America/Chicago +1 314-882-4769 kendallmichae…" at bounding box center [609, 306] width 624 height 42
click at [1197, 144] on div "A Callback Scheduled Call Step: 1 America/New_York +1 718-510-6521 tapochkin@gm…" at bounding box center [911, 174] width 1293 height 61
click at [1290, 144] on div "A Callback Scheduled Call Step: 1 America/New_York +1 718-510-6521 tapochkin@gm…" at bounding box center [911, 174] width 1293 height 61
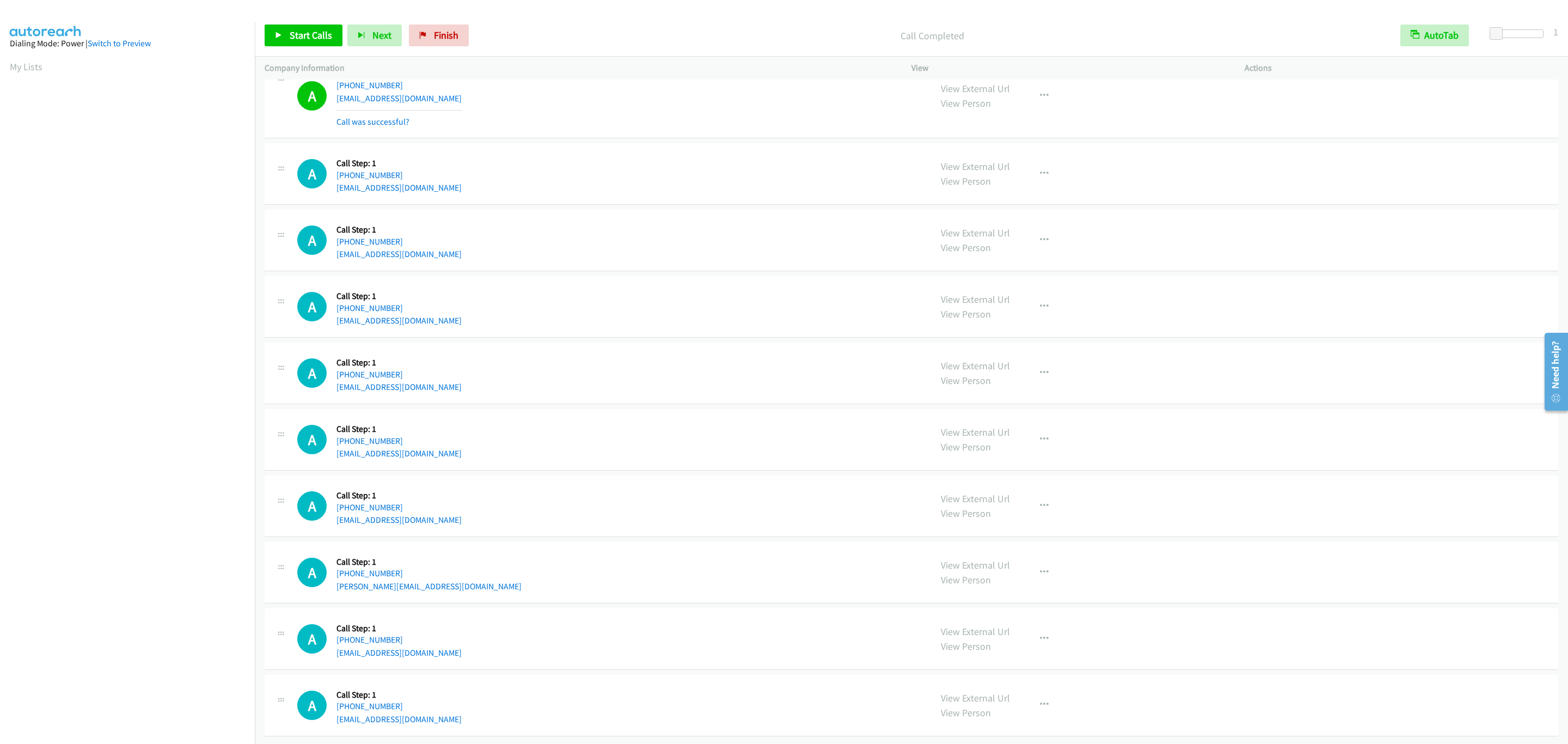
click at [1290, 144] on div "A Callback Scheduled Call Step: 1 America/New_York +1 718-510-6521 tapochkin@gm…" at bounding box center [911, 174] width 1293 height 61
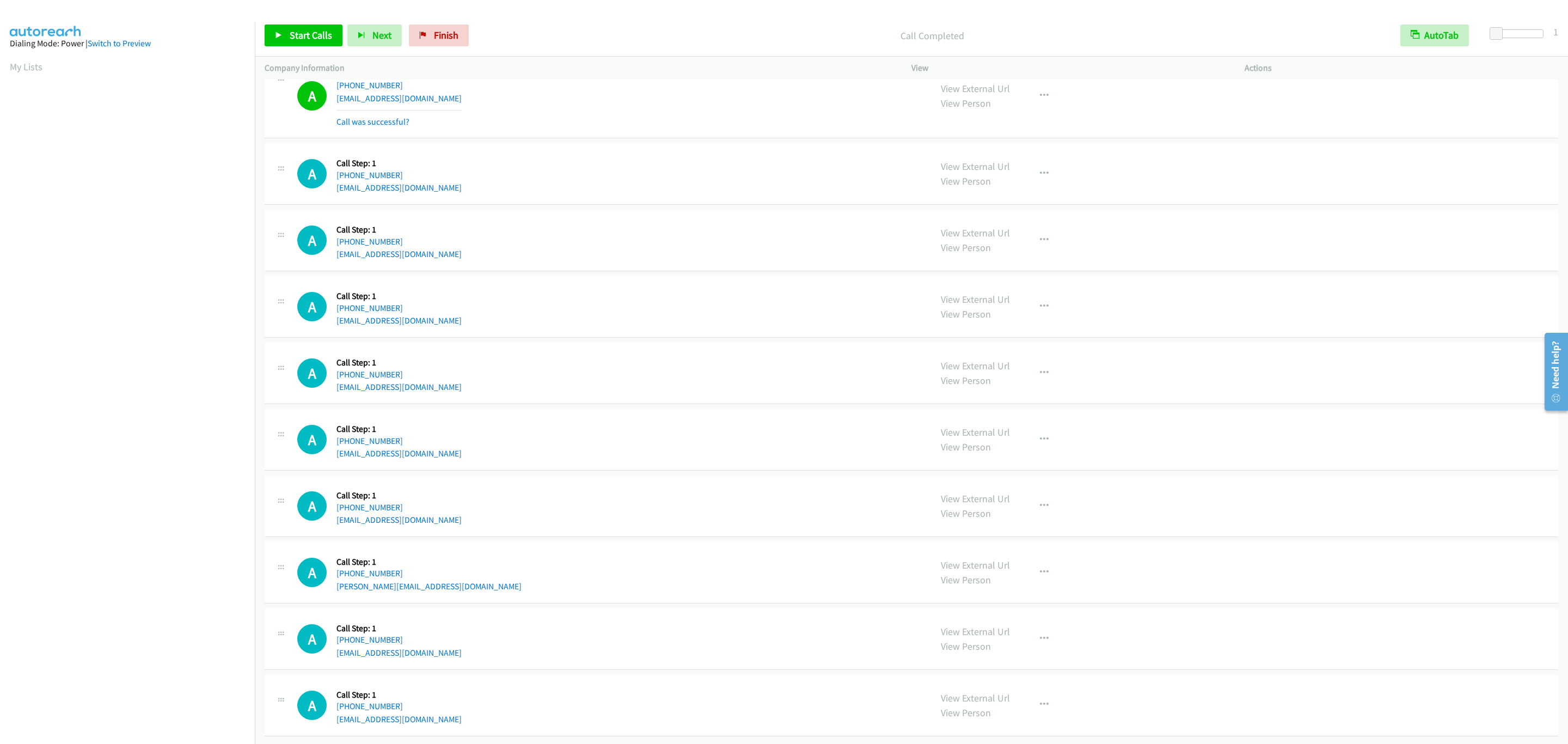
click at [1290, 144] on div "A Callback Scheduled Call Step: 1 America/New_York +1 718-510-6521 tapochkin@gm…" at bounding box center [911, 174] width 1293 height 61
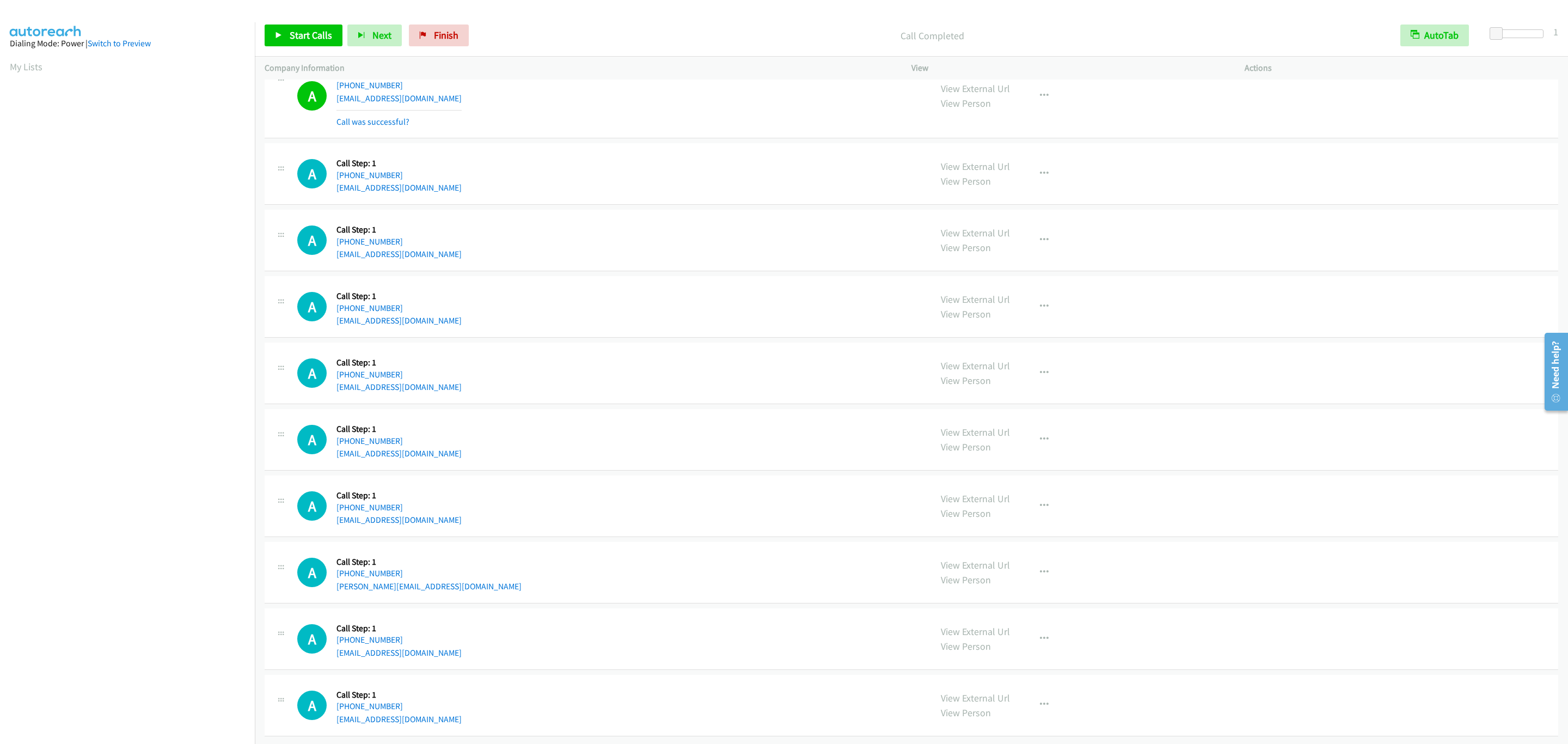
click at [1290, 144] on div "A Callback Scheduled Call Step: 1 America/New_York +1 718-510-6521 tapochkin@gm…" at bounding box center [911, 174] width 1293 height 61
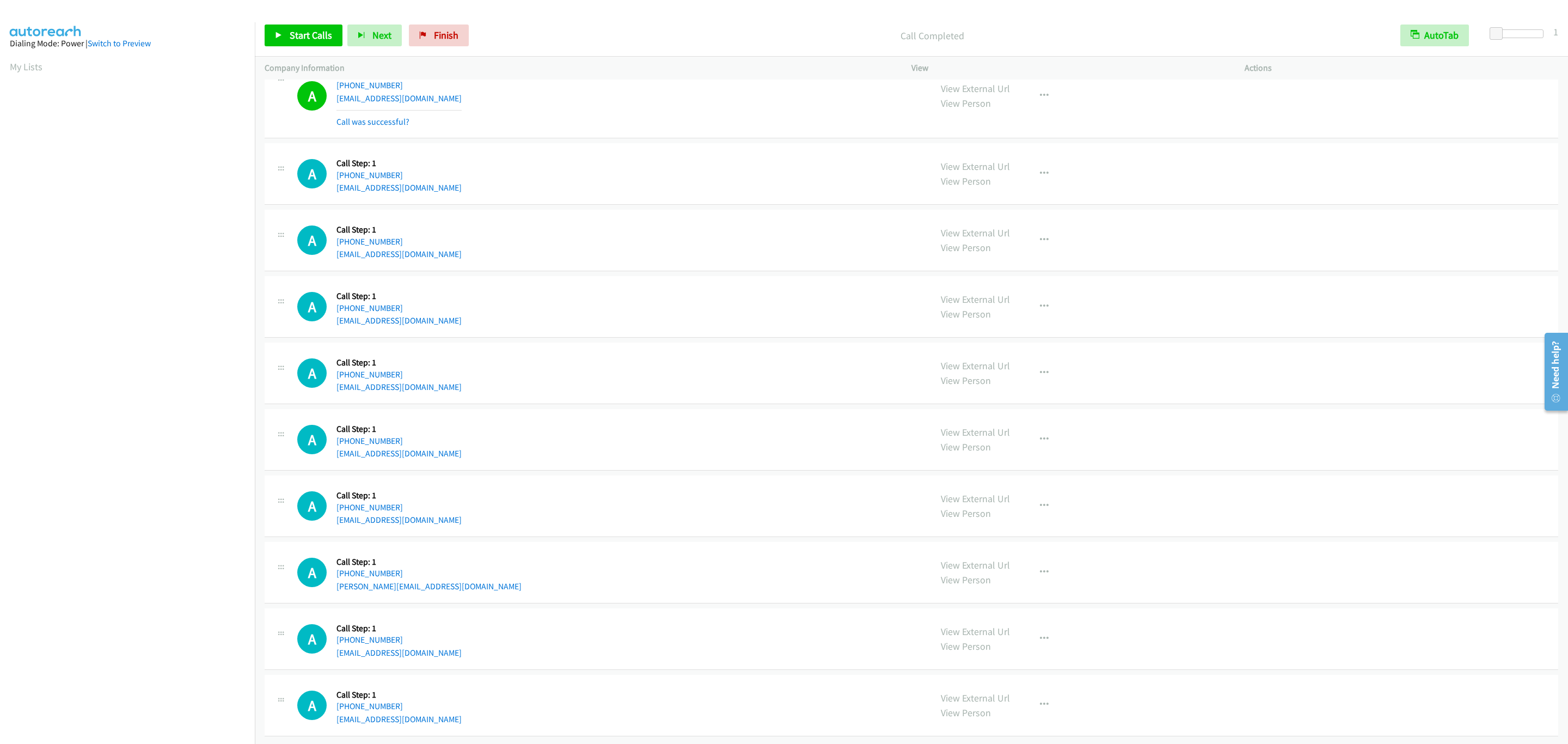
click at [1290, 144] on div "A Callback Scheduled Call Step: 1 America/New_York +1 718-510-6521 tapochkin@gm…" at bounding box center [911, 174] width 1293 height 61
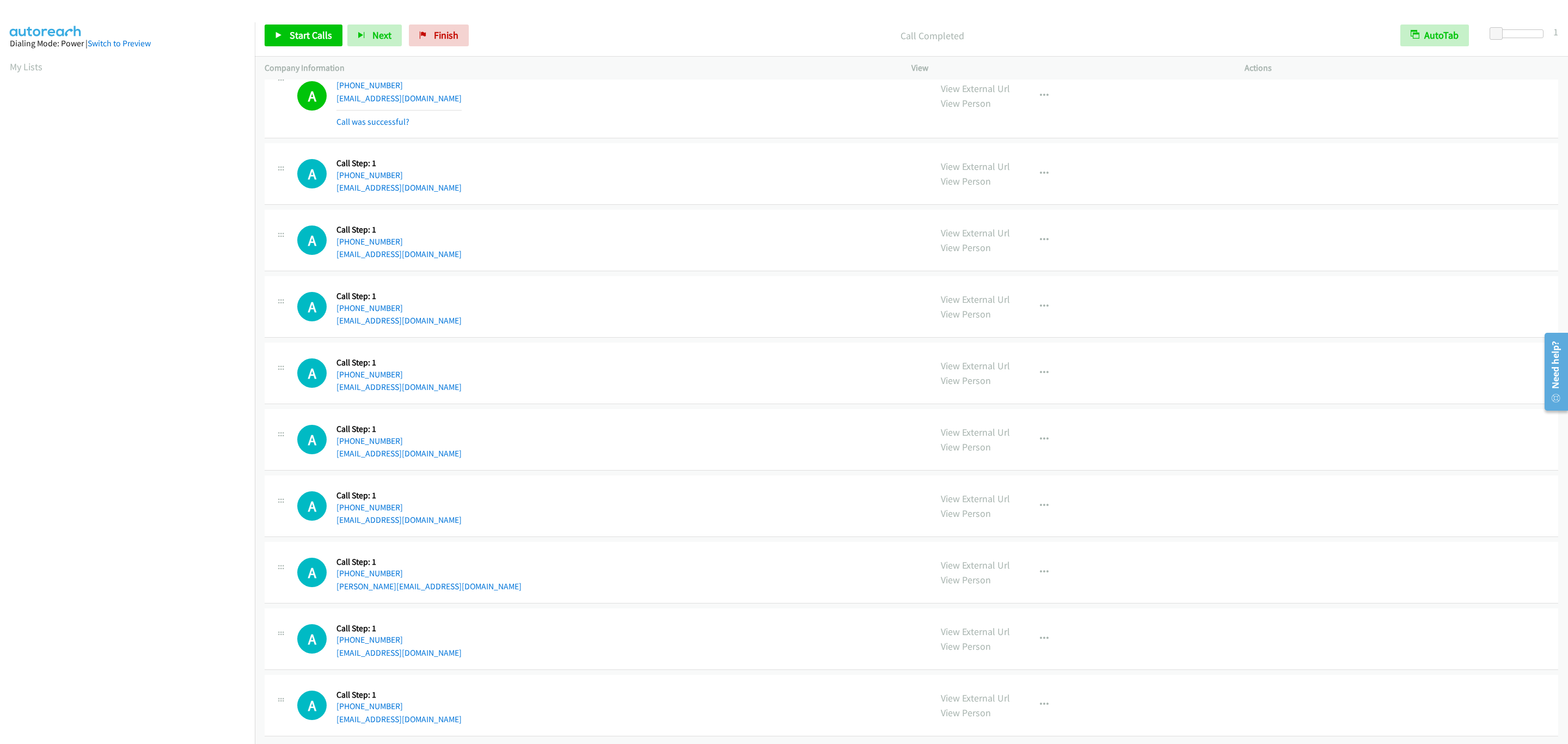
click at [1290, 144] on div "A Callback Scheduled Call Step: 1 America/New_York +1 718-510-6521 tapochkin@gm…" at bounding box center [911, 174] width 1293 height 61
click at [275, 27] on link "Start Calls" at bounding box center [303, 35] width 78 height 22
click at [711, 210] on div "A Callback Scheduled Call Step: 1 America/New_York +1 919-302-8990 drmack33@gma…" at bounding box center [911, 240] width 1293 height 61
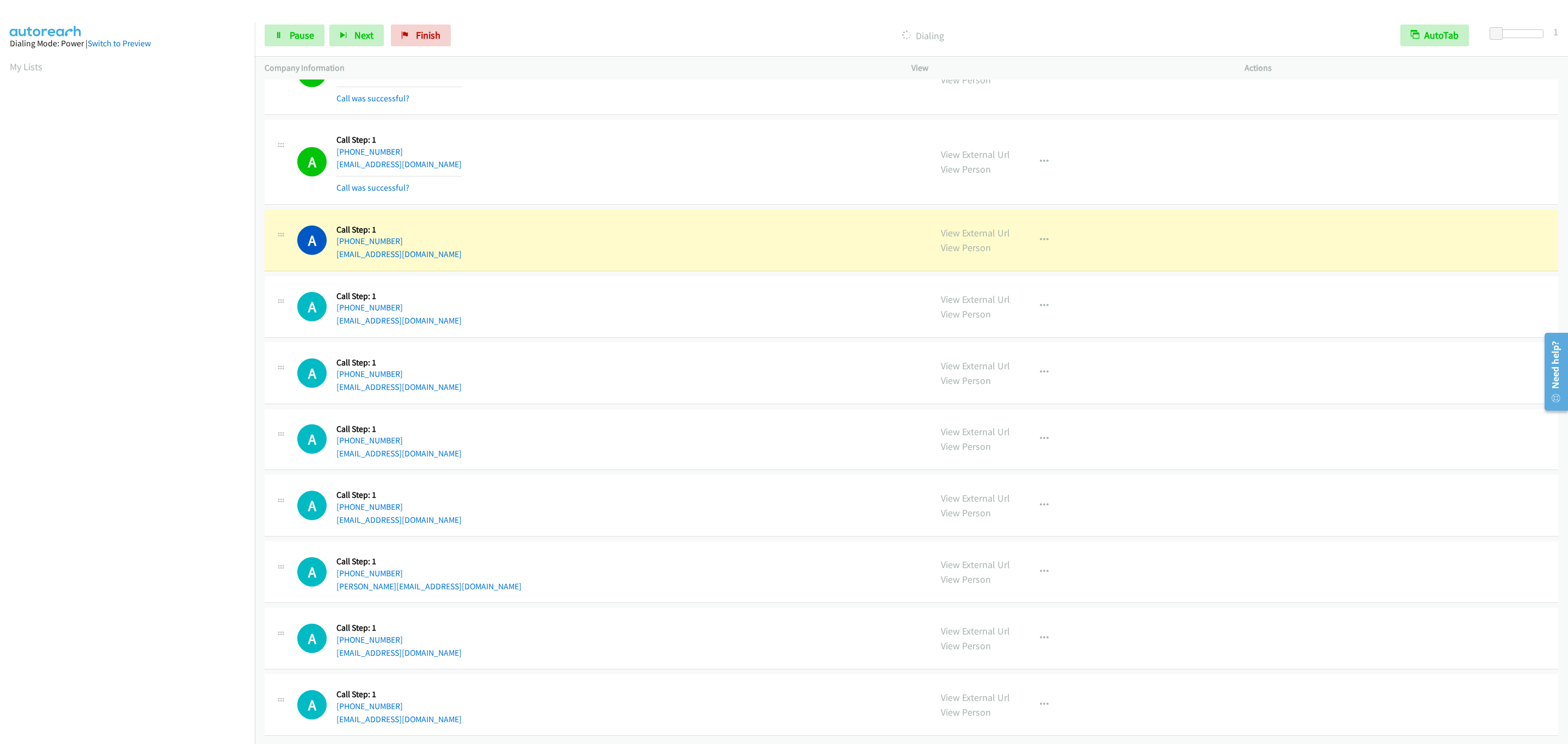
drag, startPoint x: 608, startPoint y: 175, endPoint x: 686, endPoint y: 234, distance: 97.8
click at [615, 180] on div "A Callback Scheduled Call Step: 1 America/New_York +1 718-510-6521 tapochkin@gm…" at bounding box center [609, 162] width 624 height 65
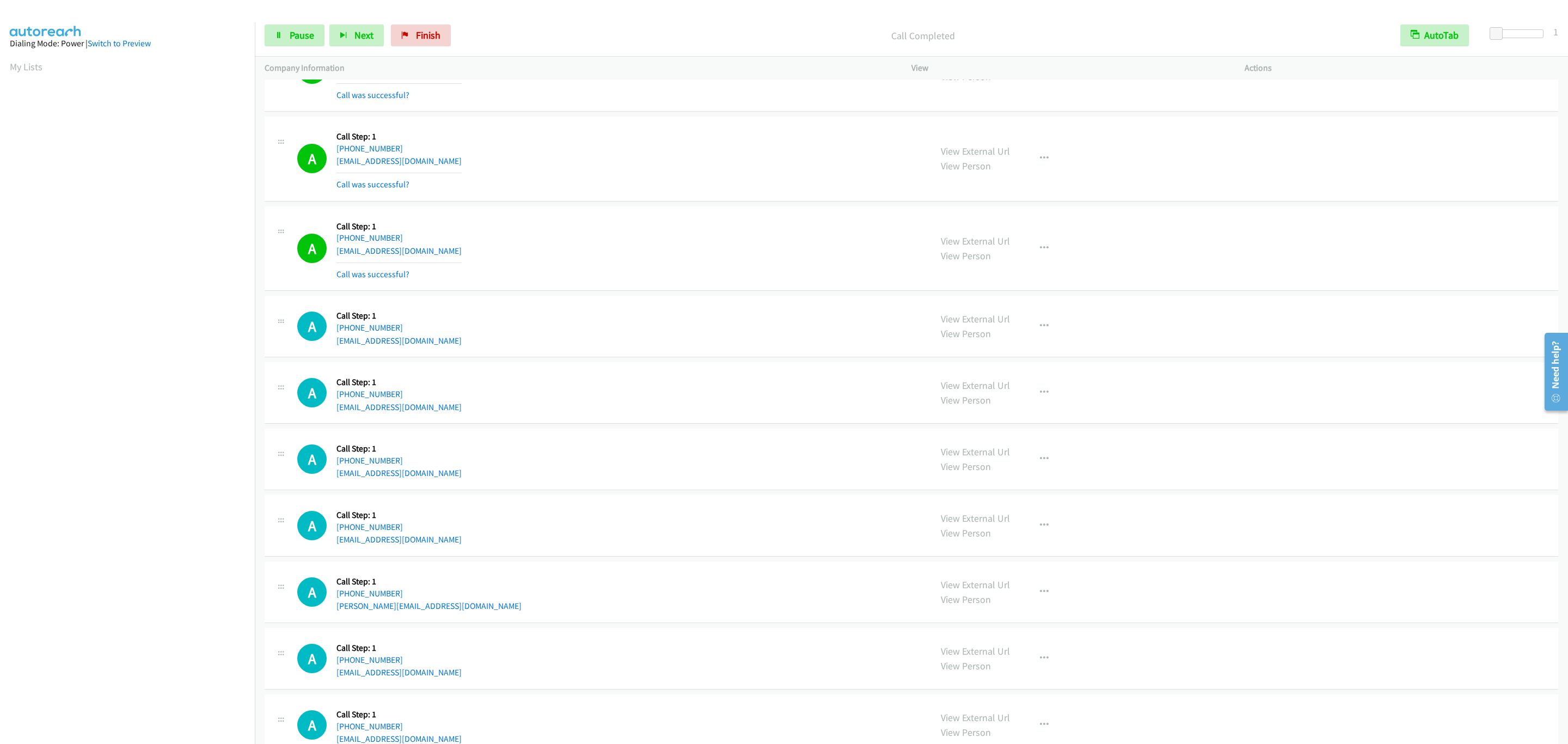
click at [843, 447] on div "A Callback Scheduled Call Step: 1 America/New_York +1 201-638-9111 dwankoff@gma…" at bounding box center [911, 459] width 1293 height 61
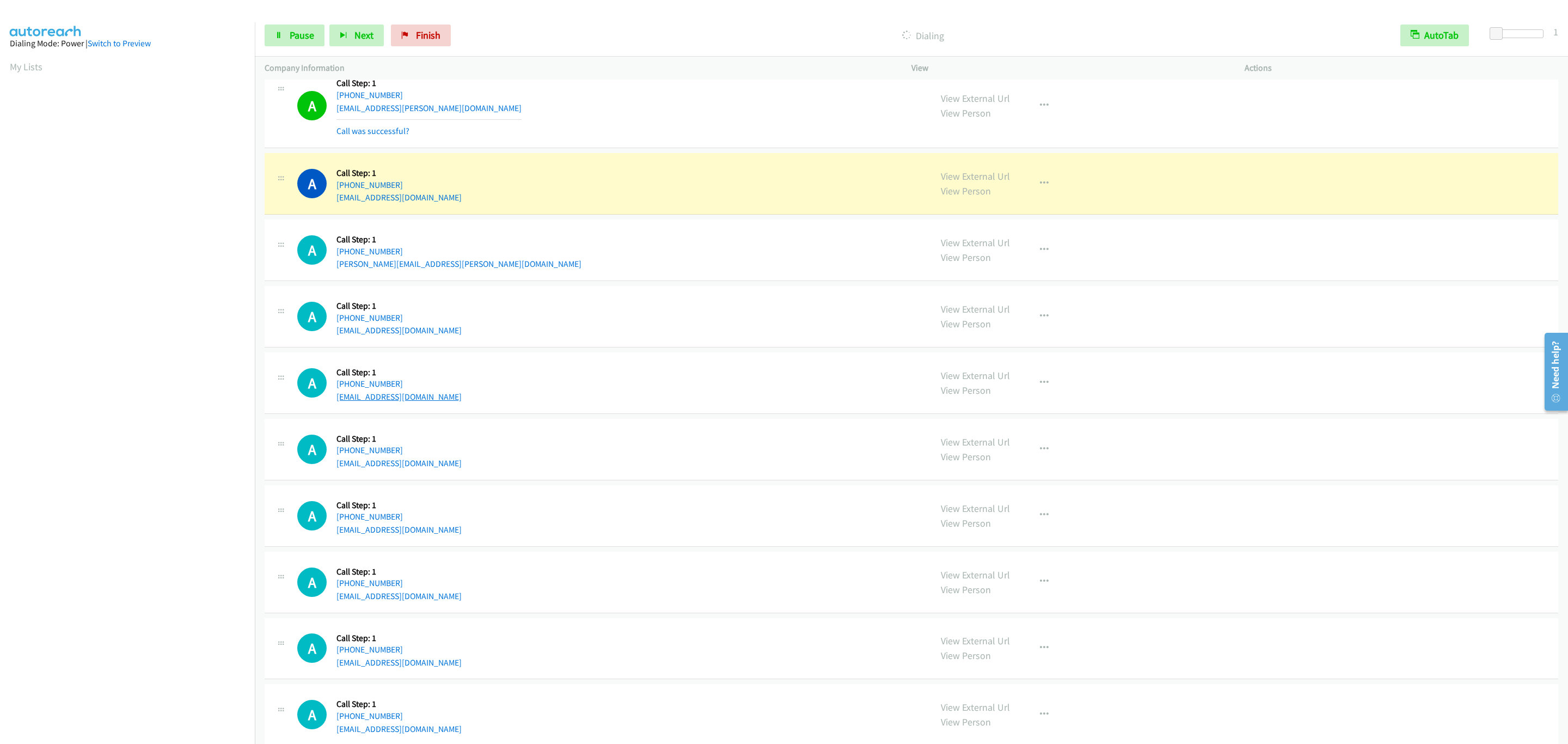
scroll to position [3975, 0]
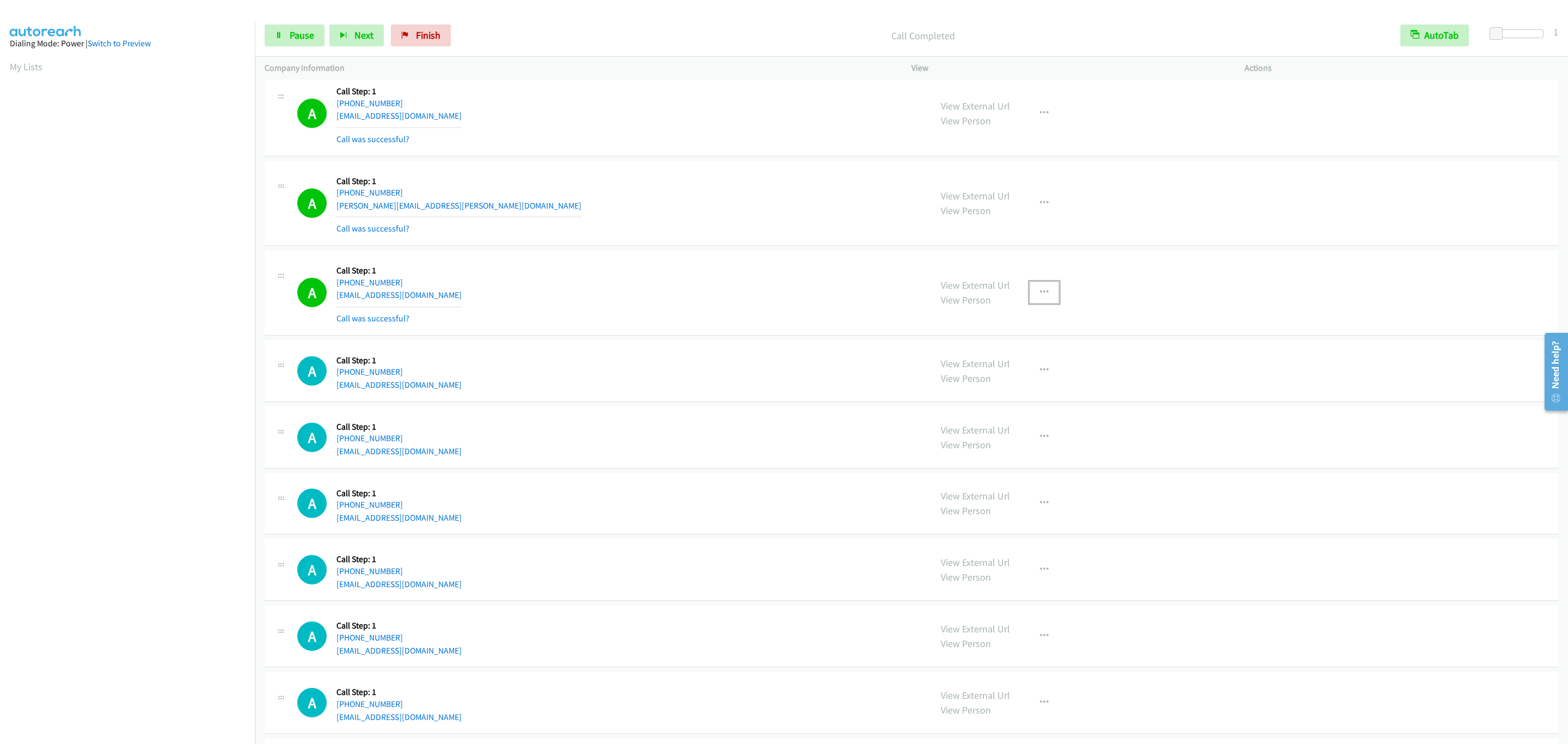
click at [1046, 304] on button "button" at bounding box center [1044, 293] width 29 height 22
click at [1028, 396] on link "Add to do not call list" at bounding box center [986, 386] width 145 height 22
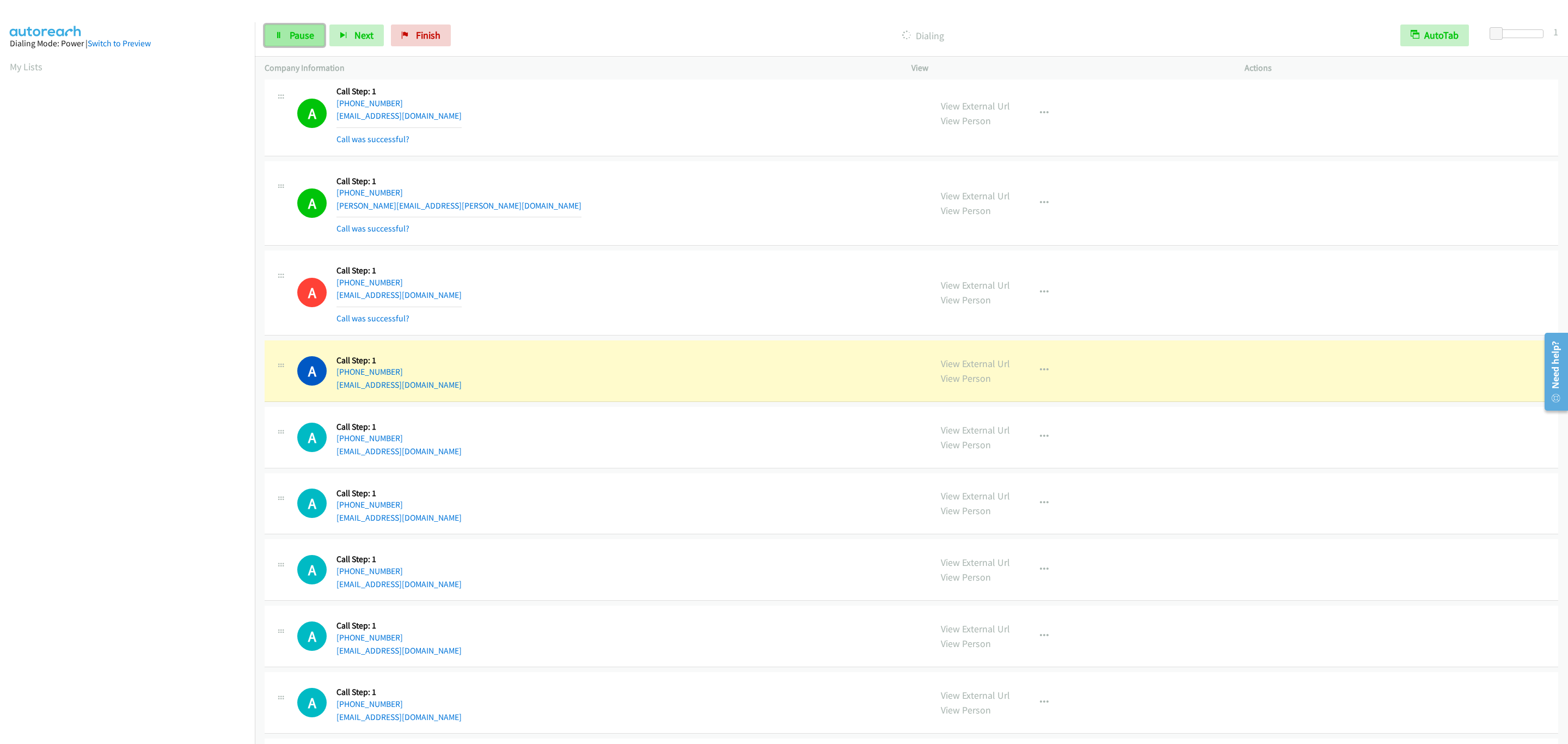
click at [312, 38] on span "Pause" at bounding box center [301, 35] width 24 height 13
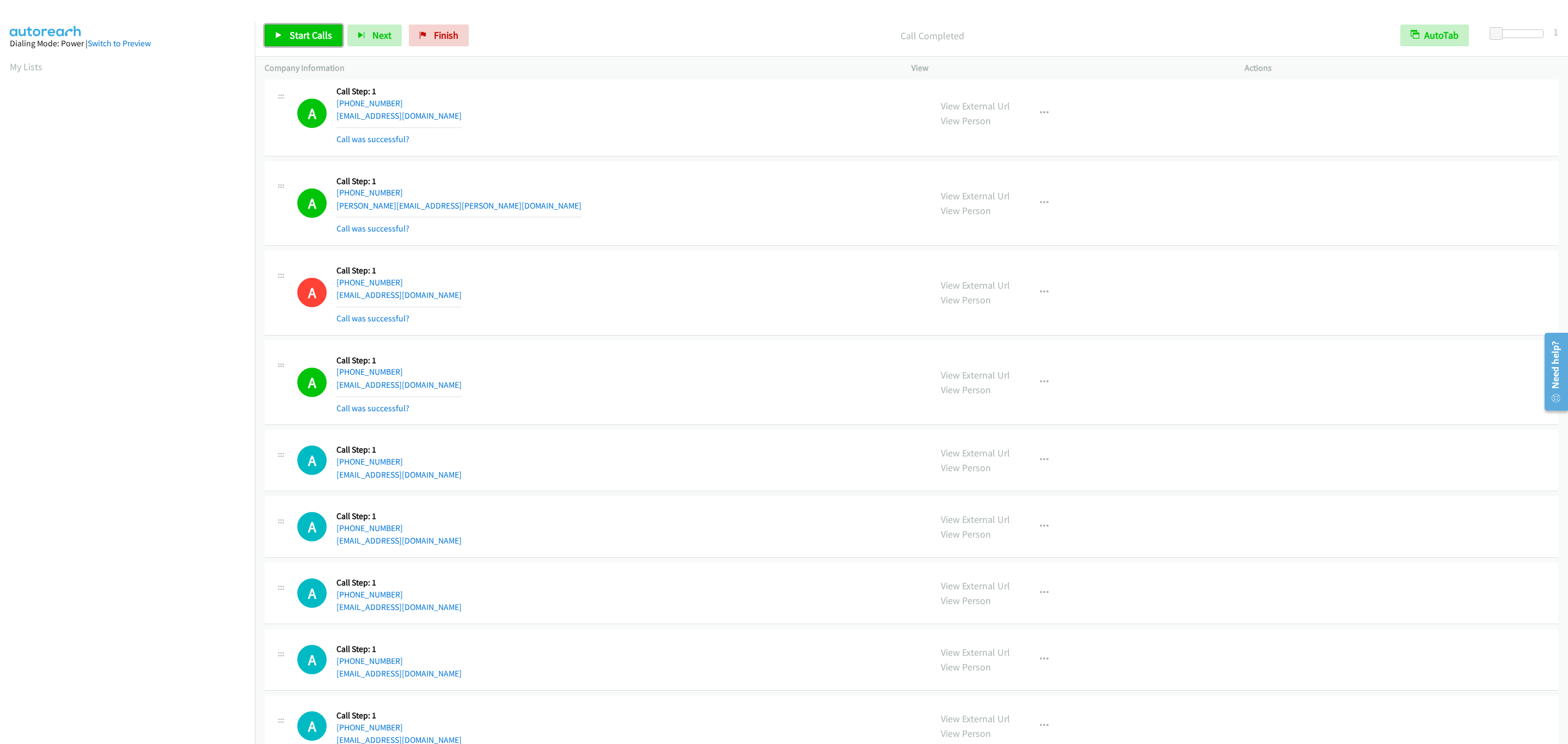
click at [322, 28] on link "Start Calls" at bounding box center [303, 35] width 78 height 22
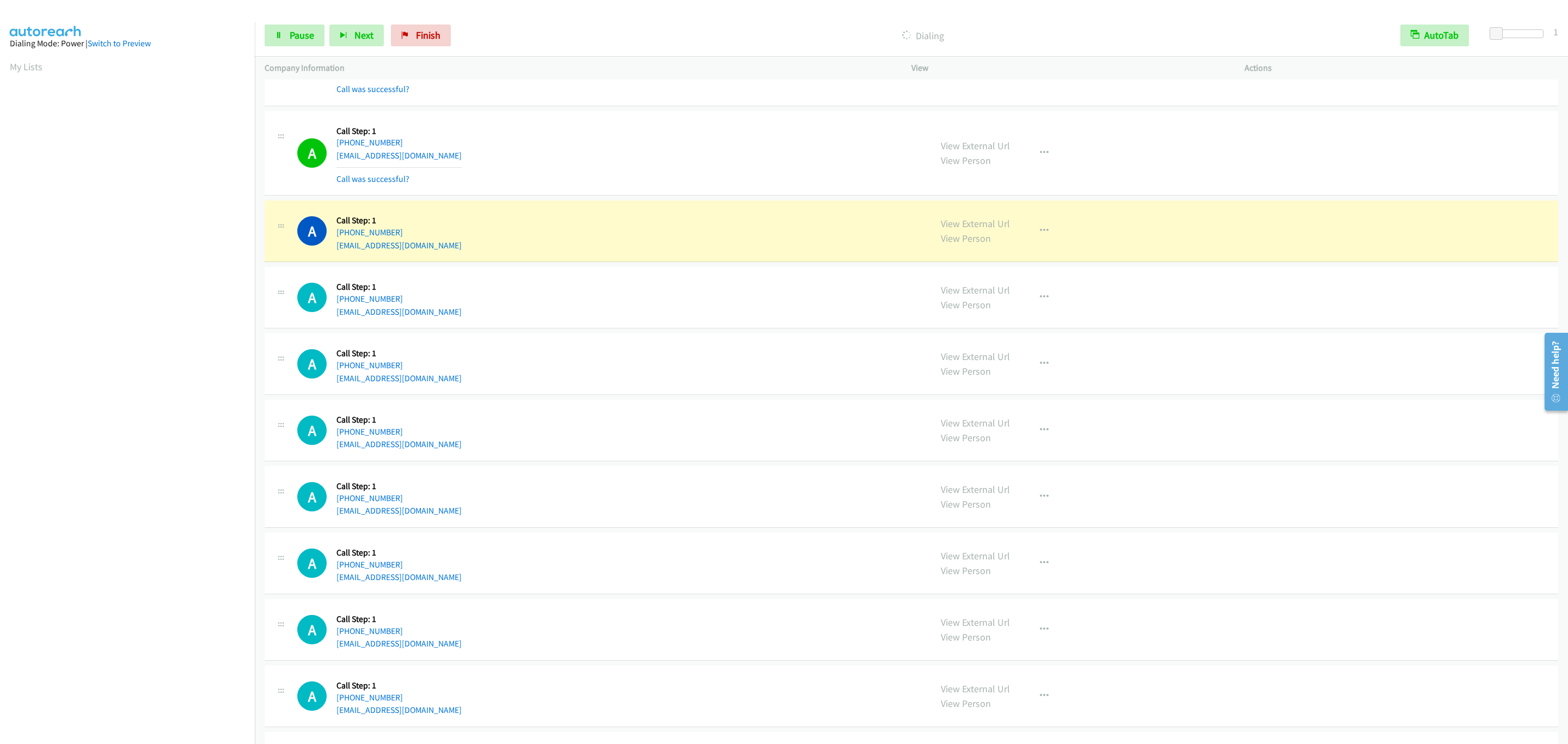
scroll to position [4466, 0]
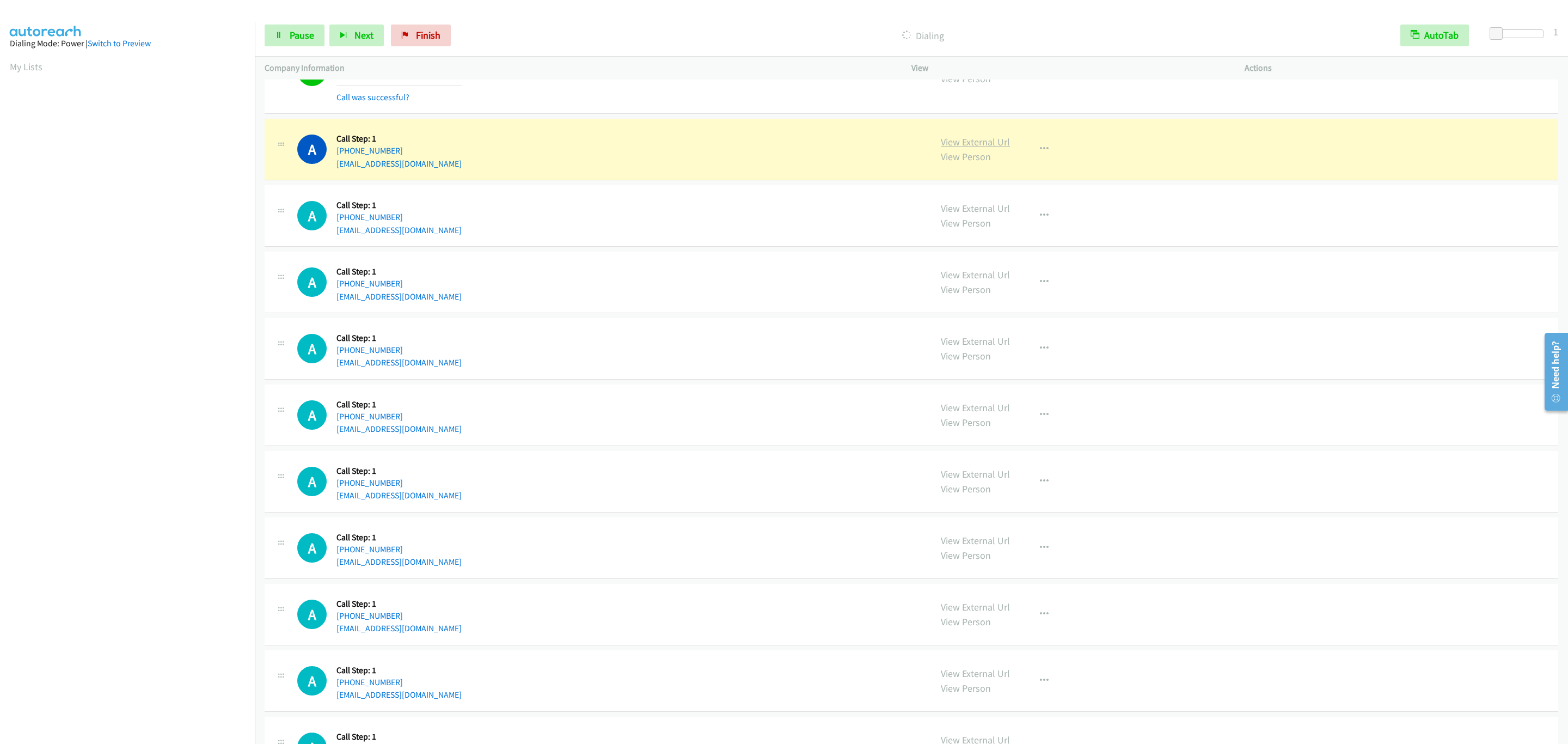
click at [984, 148] on link "View External Url" at bounding box center [976, 142] width 69 height 13
click at [307, 35] on span "Pause" at bounding box center [301, 35] width 24 height 13
click at [471, 170] on div "A Callback Scheduled Call Step: 1 America/Chicago +1 708-790-1825 mareak@aol.co…" at bounding box center [609, 149] width 624 height 42
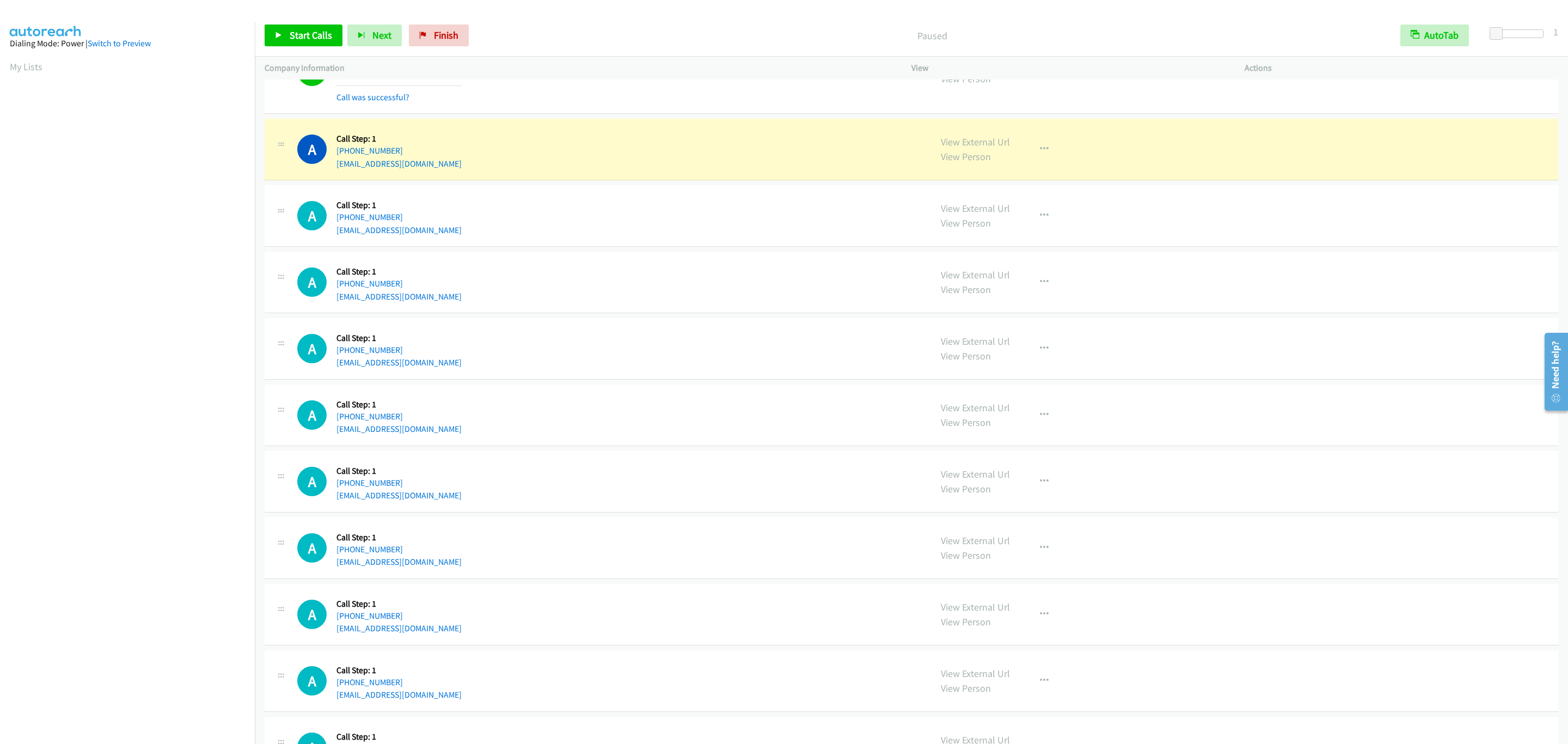
click at [474, 170] on div "A Callback Scheduled Call Step: 1 America/Chicago +1 708-790-1825 mareak@aol.co…" at bounding box center [609, 149] width 624 height 42
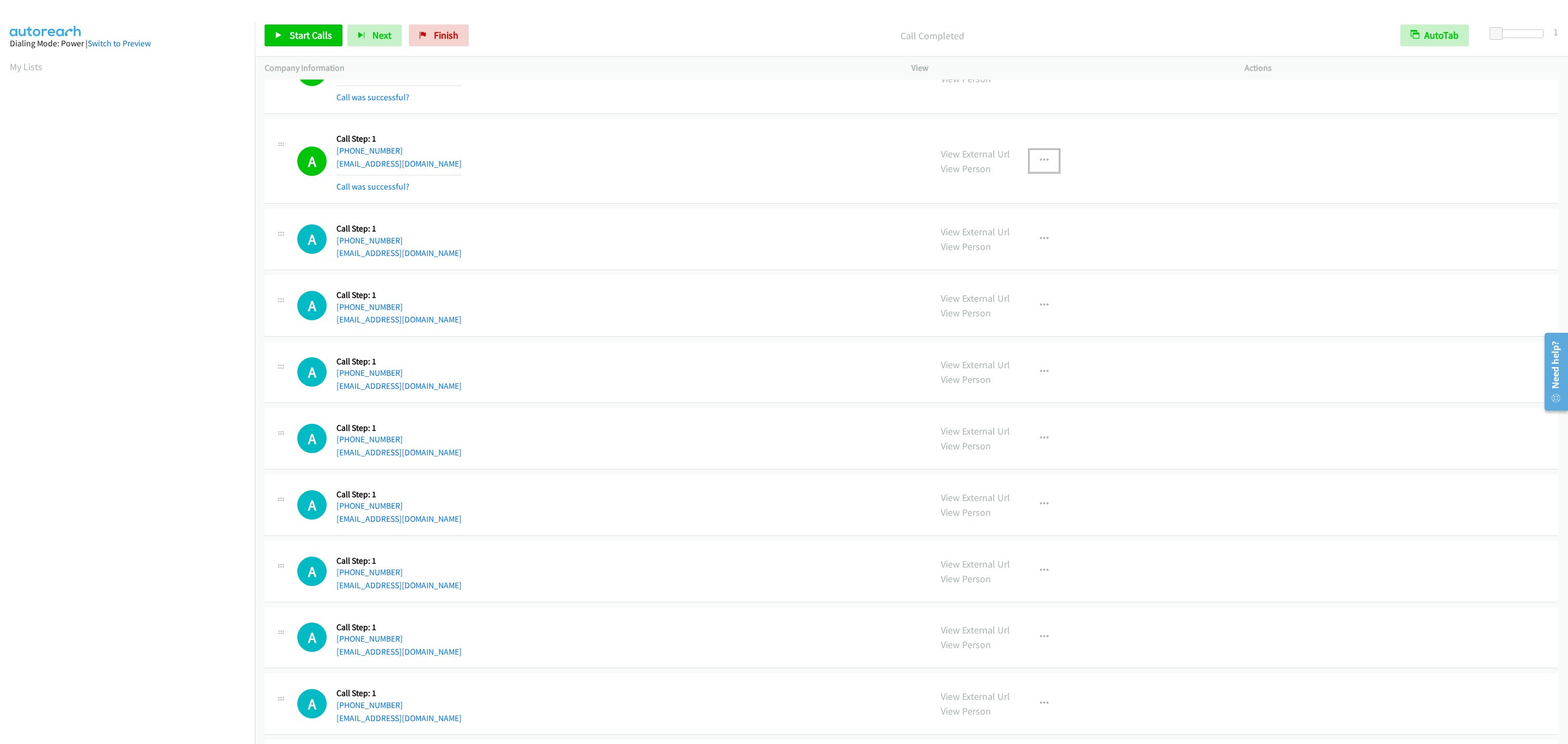
click at [1036, 172] on button "button" at bounding box center [1044, 161] width 29 height 22
click at [1030, 264] on link "Add to do not call list" at bounding box center [986, 254] width 145 height 22
click at [438, 193] on div "A Callback Scheduled Call Step: 1 America/Chicago +1 708-790-1825 mareak@aol.co…" at bounding box center [609, 161] width 624 height 65
click at [793, 244] on div "A Callback Scheduled Call Step: 1 America/New_York +1 917-588-0090 kervincasimi…" at bounding box center [911, 239] width 1293 height 61
click at [324, 23] on div "Start Calls Pause Next Finish Call Completed AutoTab AutoTab 1" at bounding box center [911, 35] width 1313 height 42
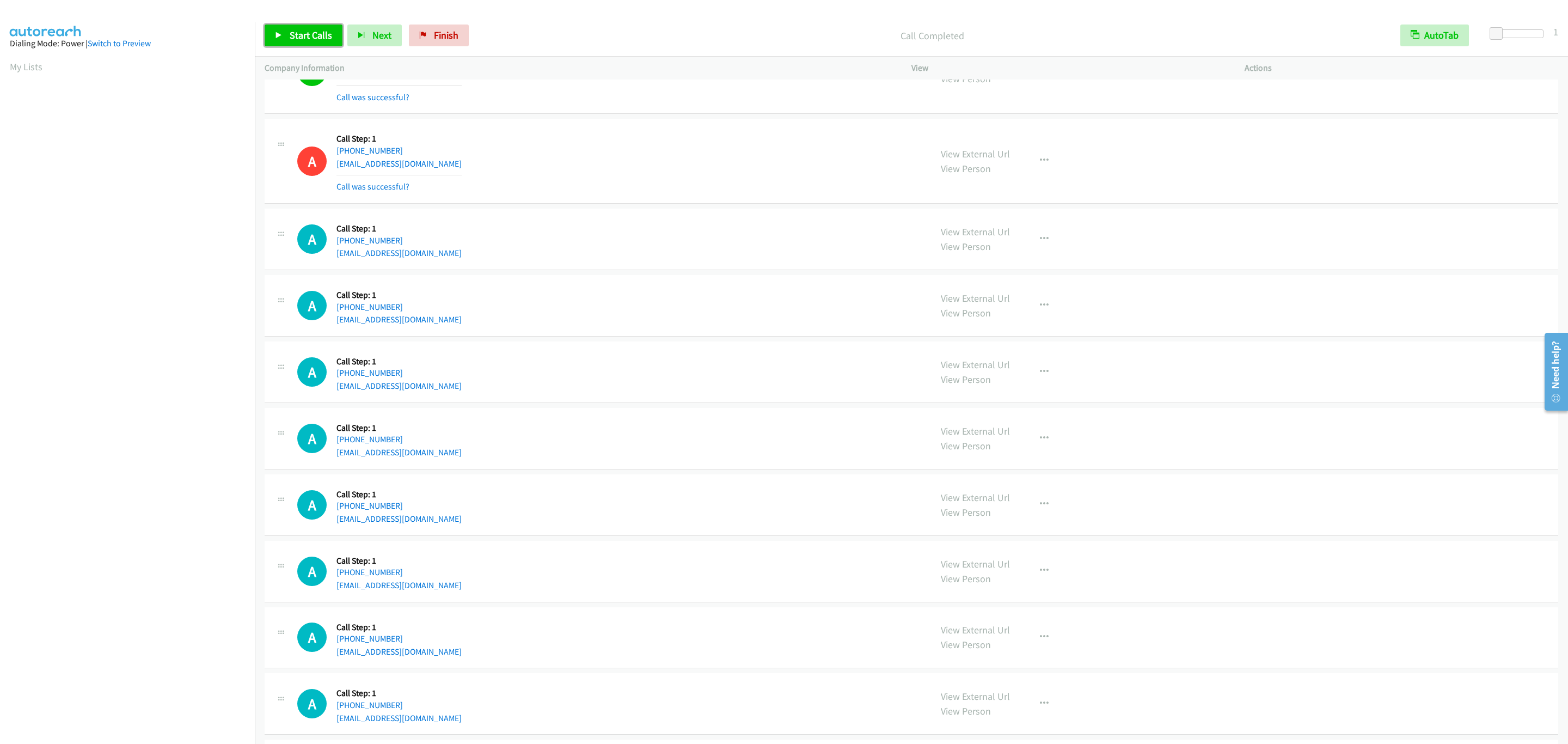
click at [324, 24] on link "Start Calls" at bounding box center [303, 35] width 78 height 22
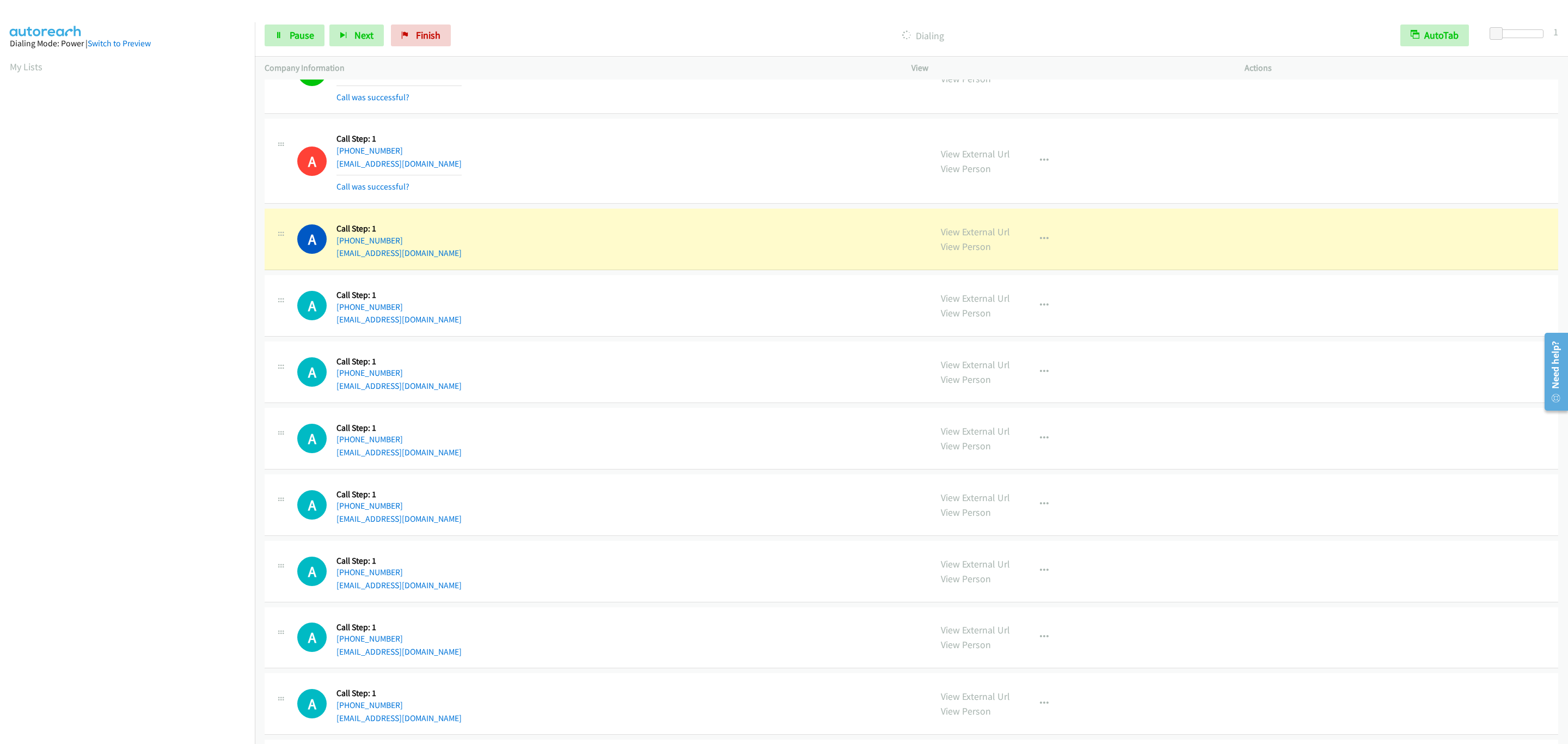
click at [82, 605] on section at bounding box center [127, 345] width 235 height 521
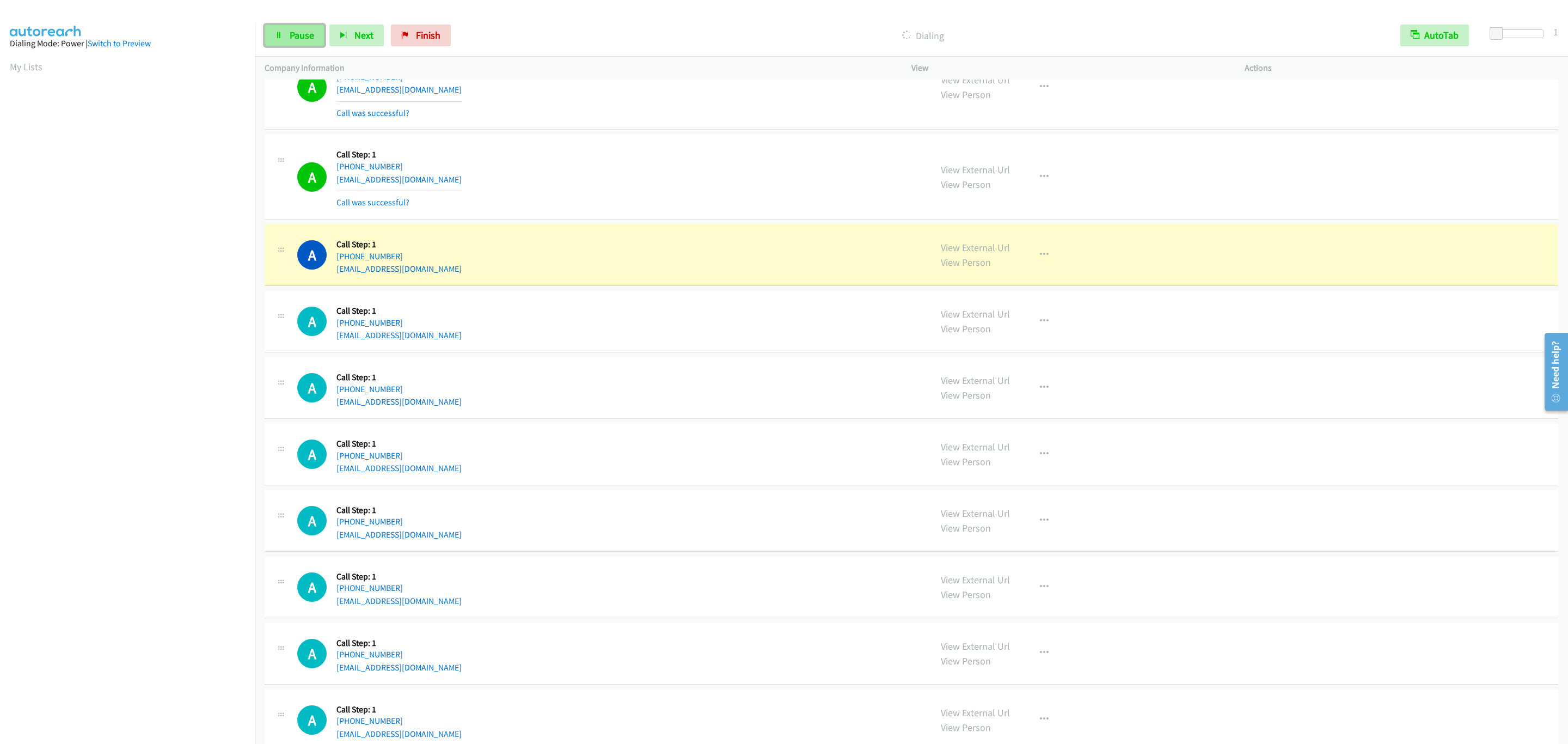
click at [318, 43] on link "Pause" at bounding box center [294, 35] width 60 height 22
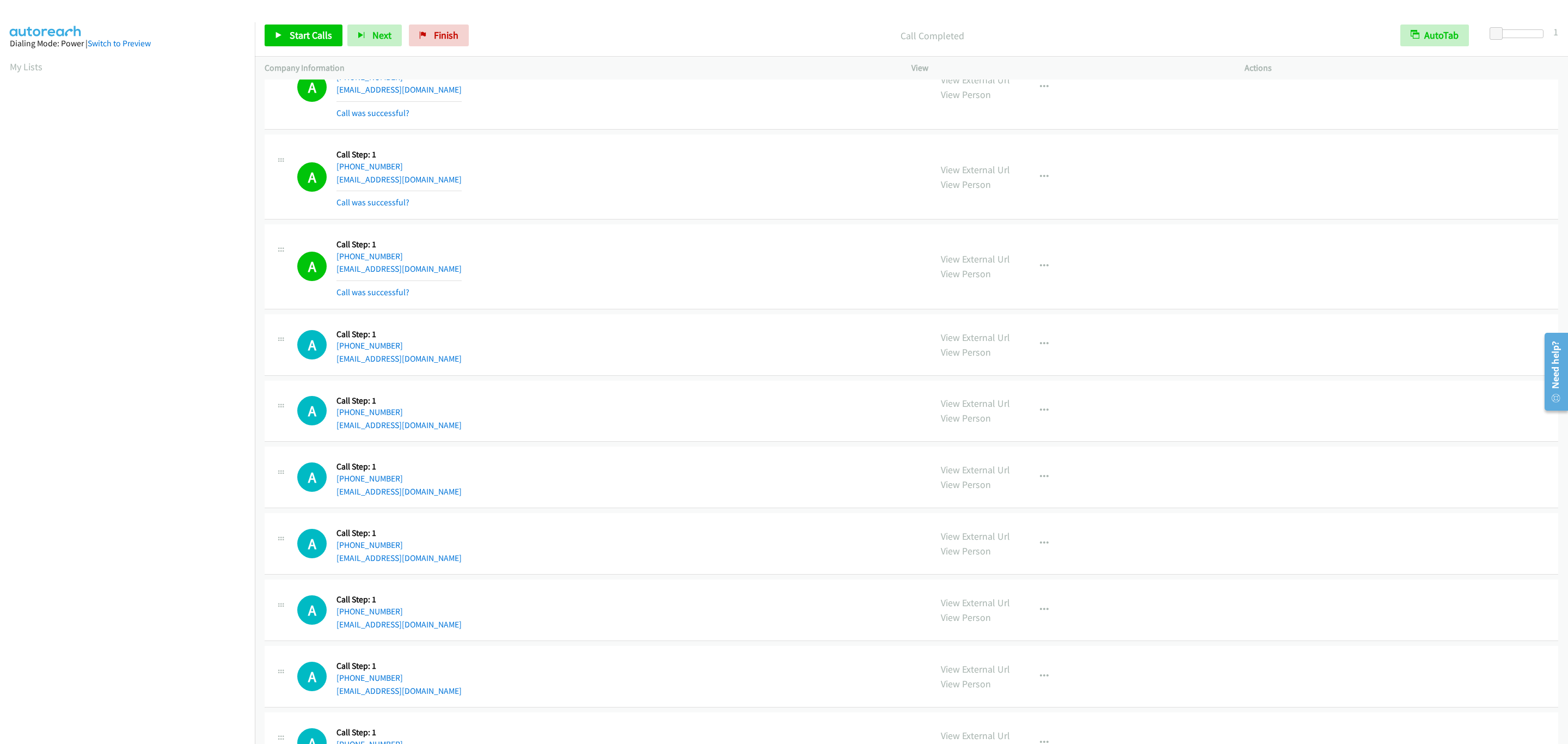
click at [1338, 540] on td "A Callback Scheduled Call Step: 1 America/Chicago +1 913-777-8221 jer.blake16@g…" at bounding box center [911, 544] width 1313 height 67
click at [33, 64] on link "My Lists" at bounding box center [26, 67] width 33 height 13
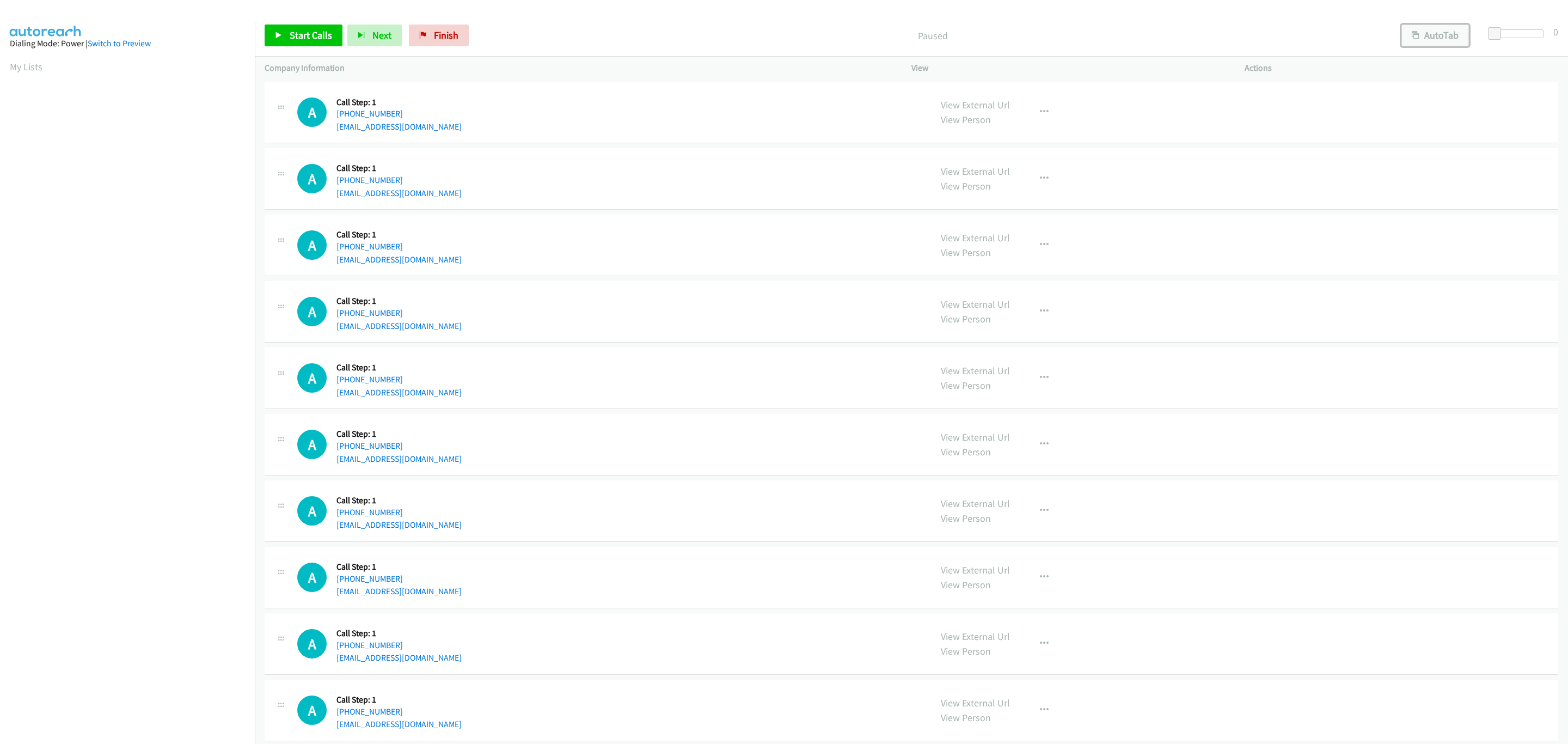
click at [1407, 43] on button "AutoTab" at bounding box center [1435, 35] width 67 height 22
click at [1493, 33] on span at bounding box center [1496, 34] width 13 height 13
click at [337, 35] on link "Start Calls" at bounding box center [303, 35] width 78 height 22
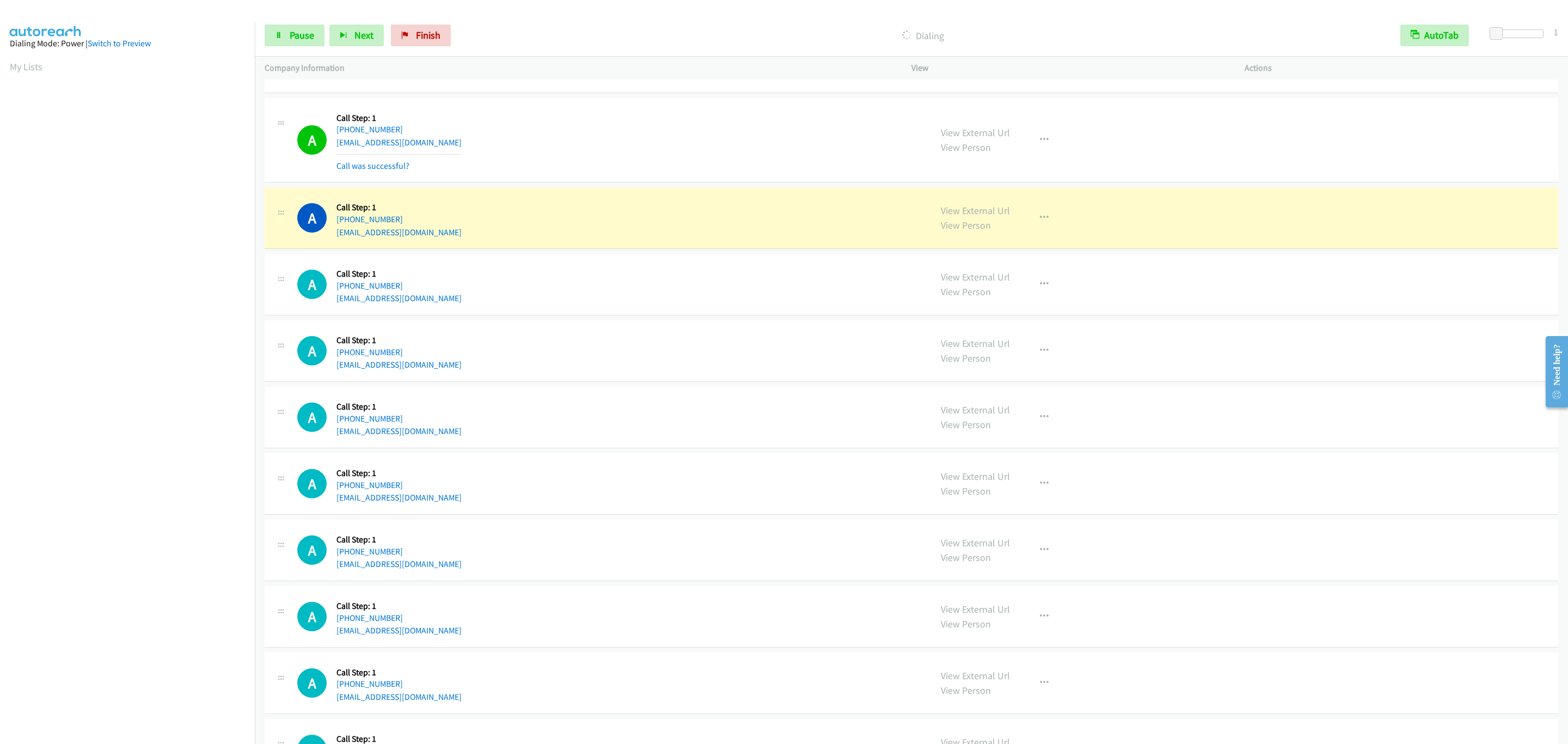
scroll to position [245, 0]
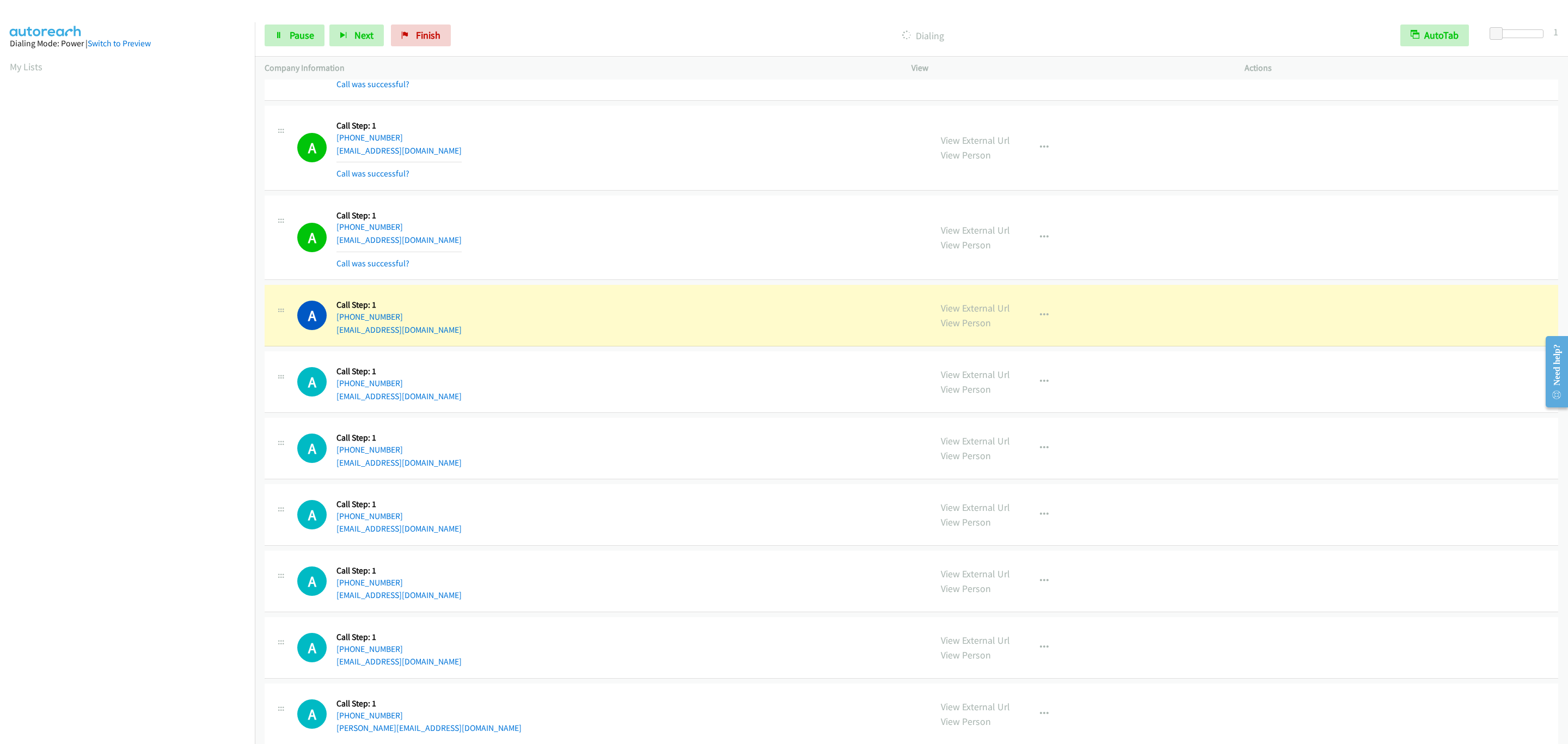
click at [818, 345] on div "A Callback Scheduled Call Step: 1 America/Los_Angeles +1 360-702-8543 rhartleip…" at bounding box center [911, 315] width 1293 height 61
click at [1042, 316] on button "button" at bounding box center [1044, 315] width 29 height 22
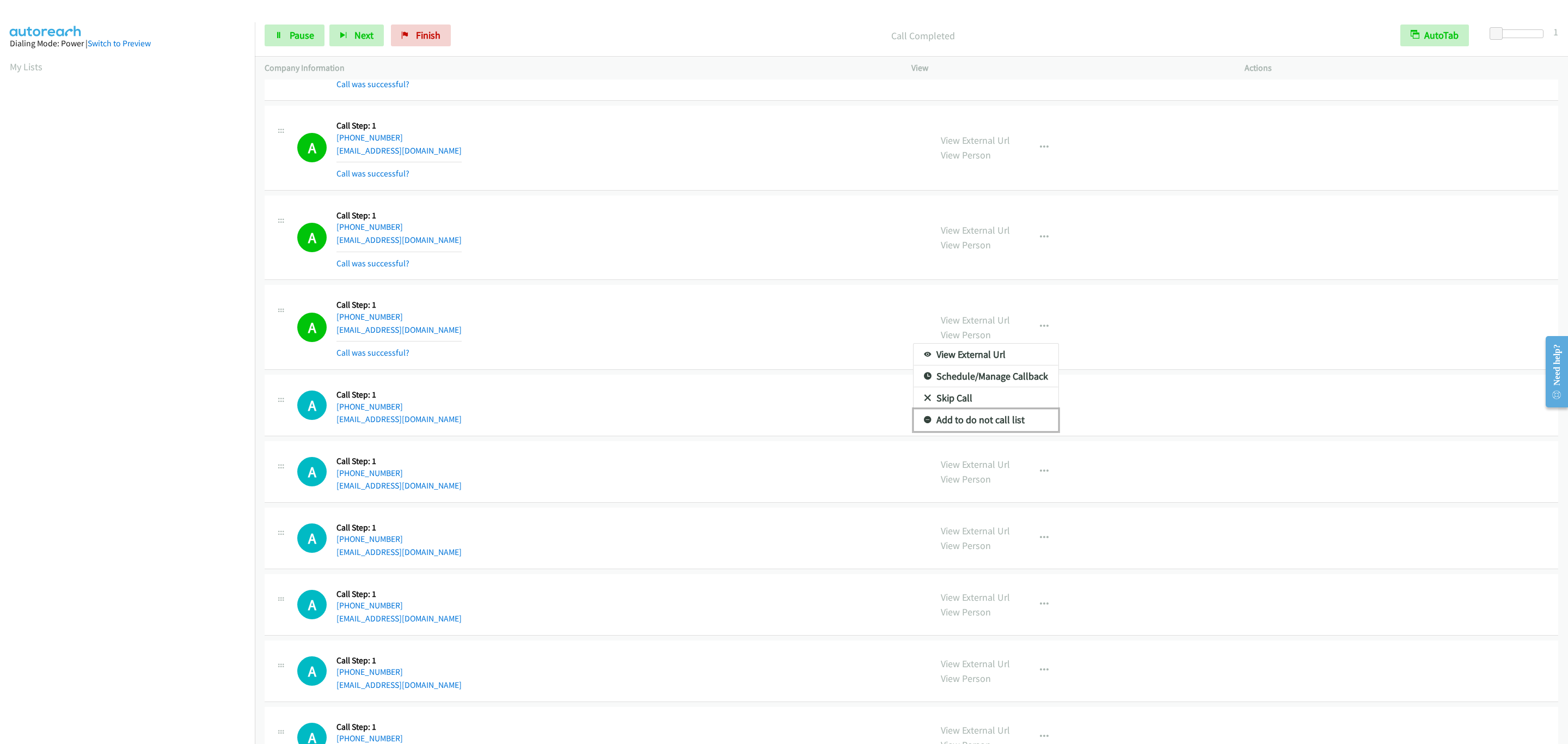
click at [1035, 418] on link "Add to do not call list" at bounding box center [986, 420] width 145 height 22
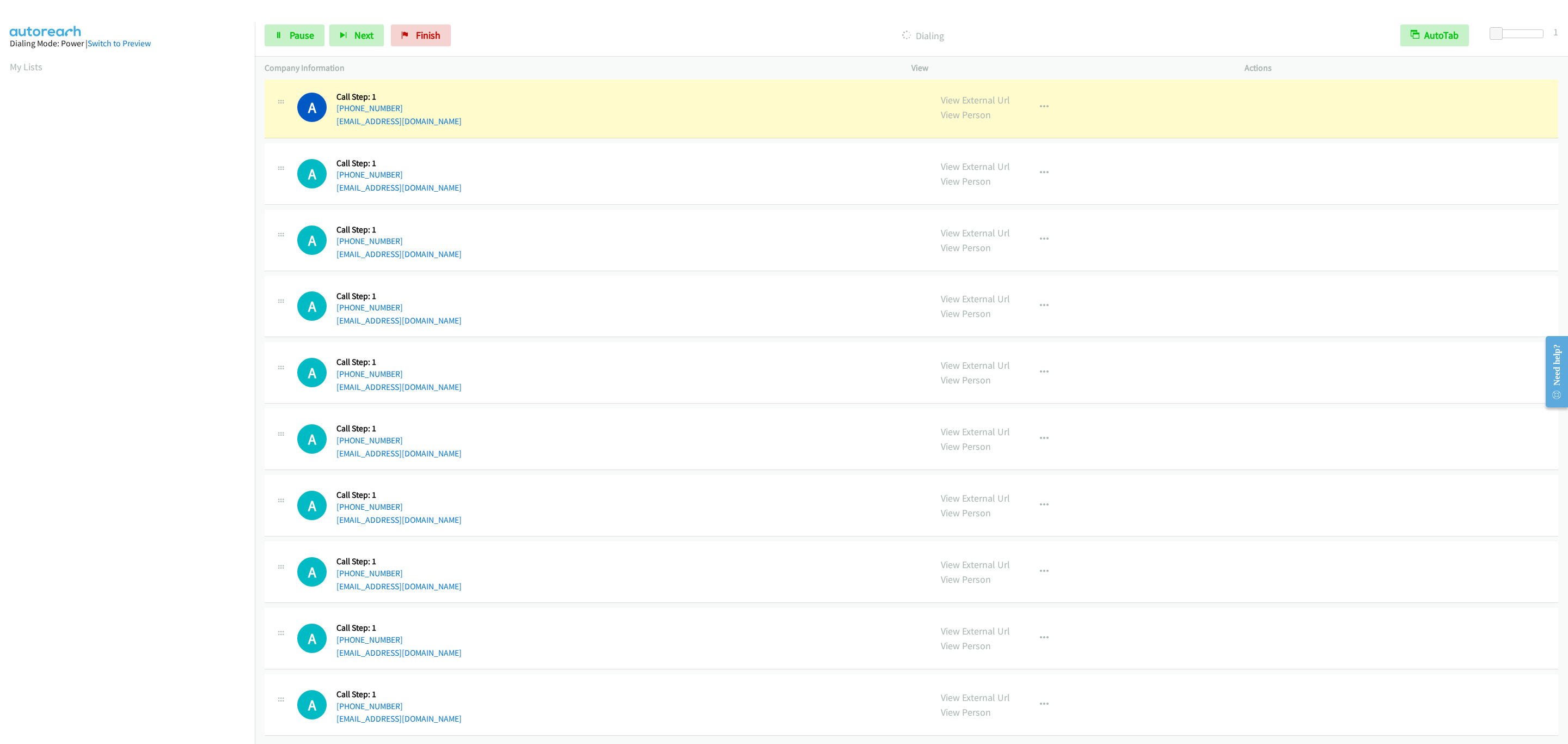
scroll to position [1890, 0]
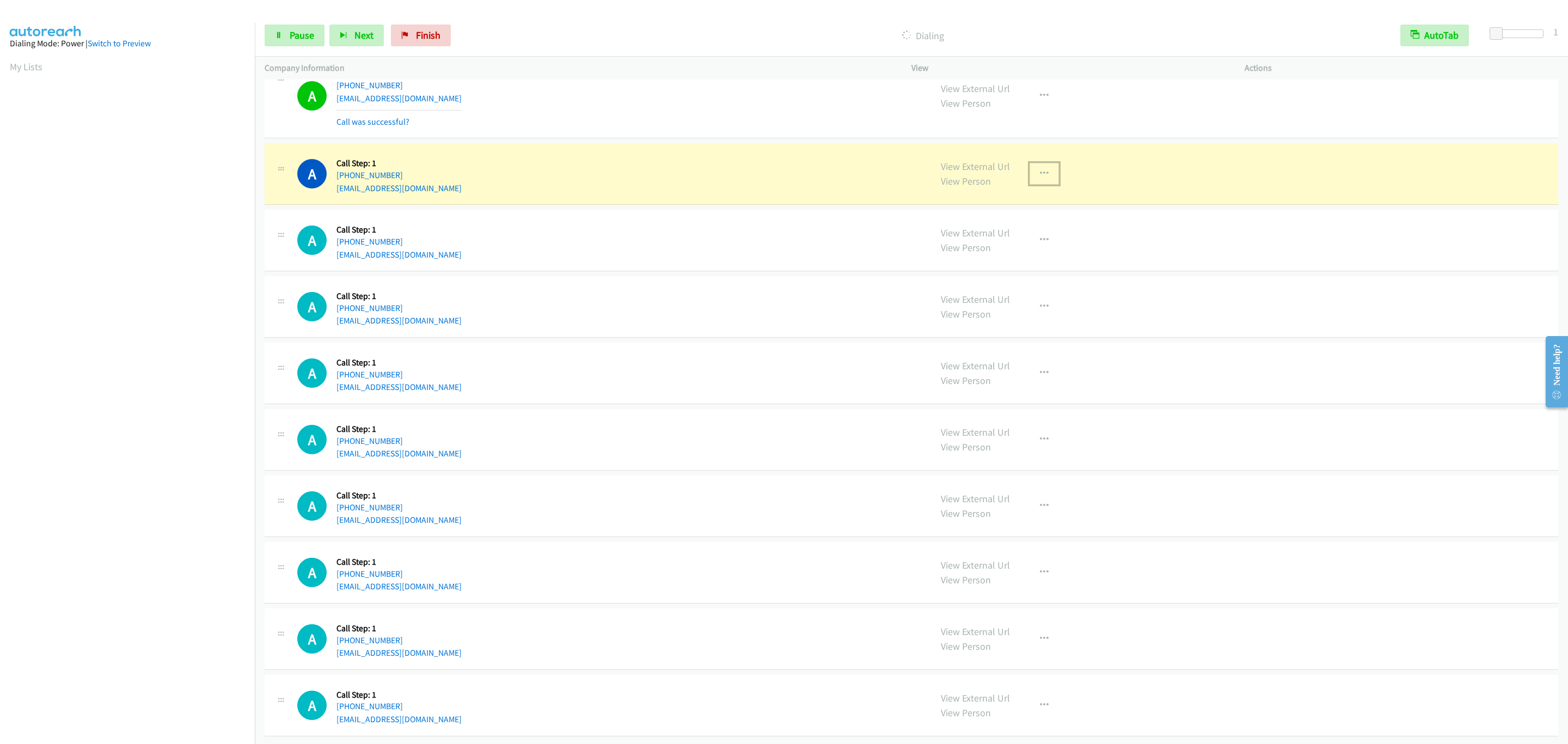
click at [1040, 178] on icon "button" at bounding box center [1044, 173] width 9 height 9
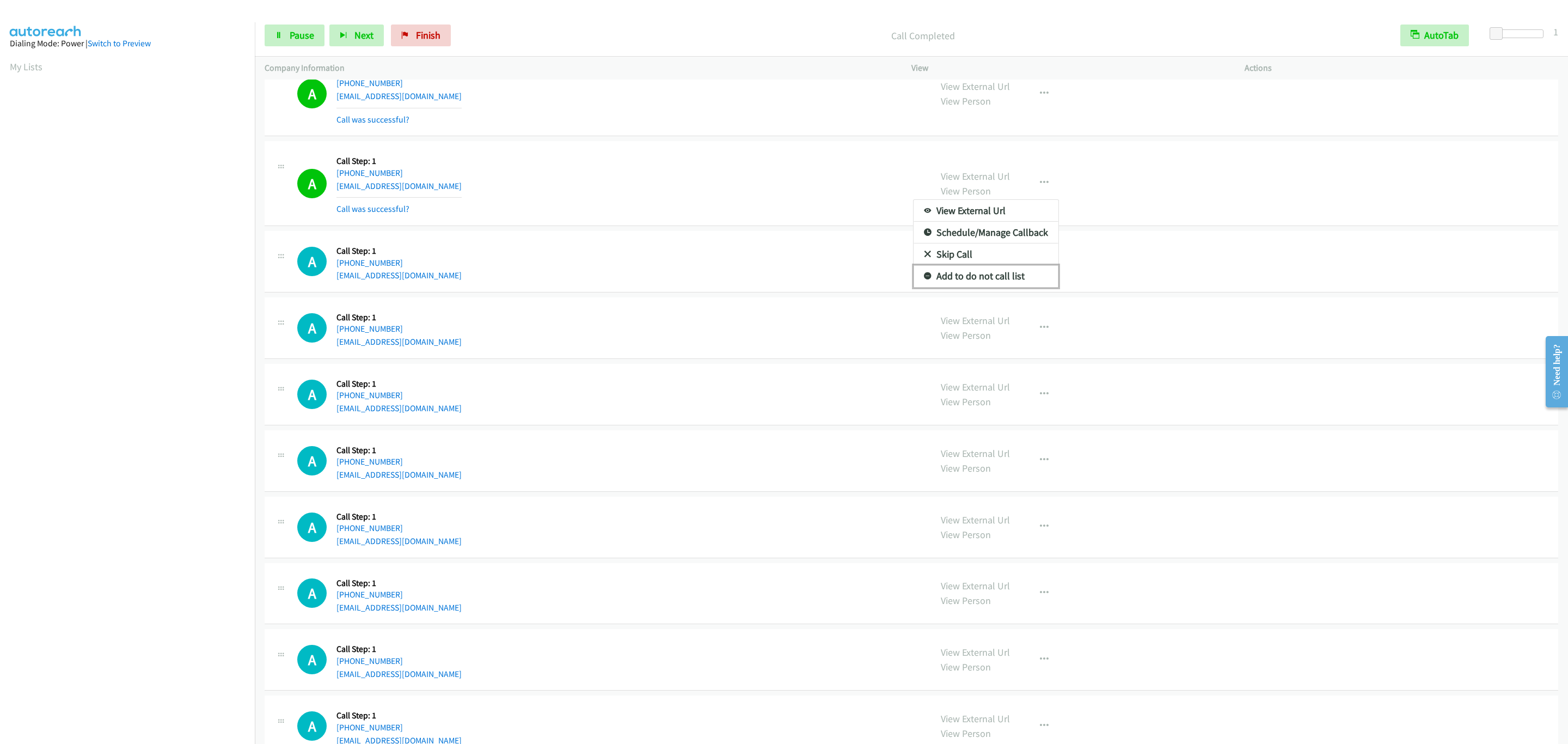
click at [1005, 287] on link "Add to do not call list" at bounding box center [986, 276] width 145 height 22
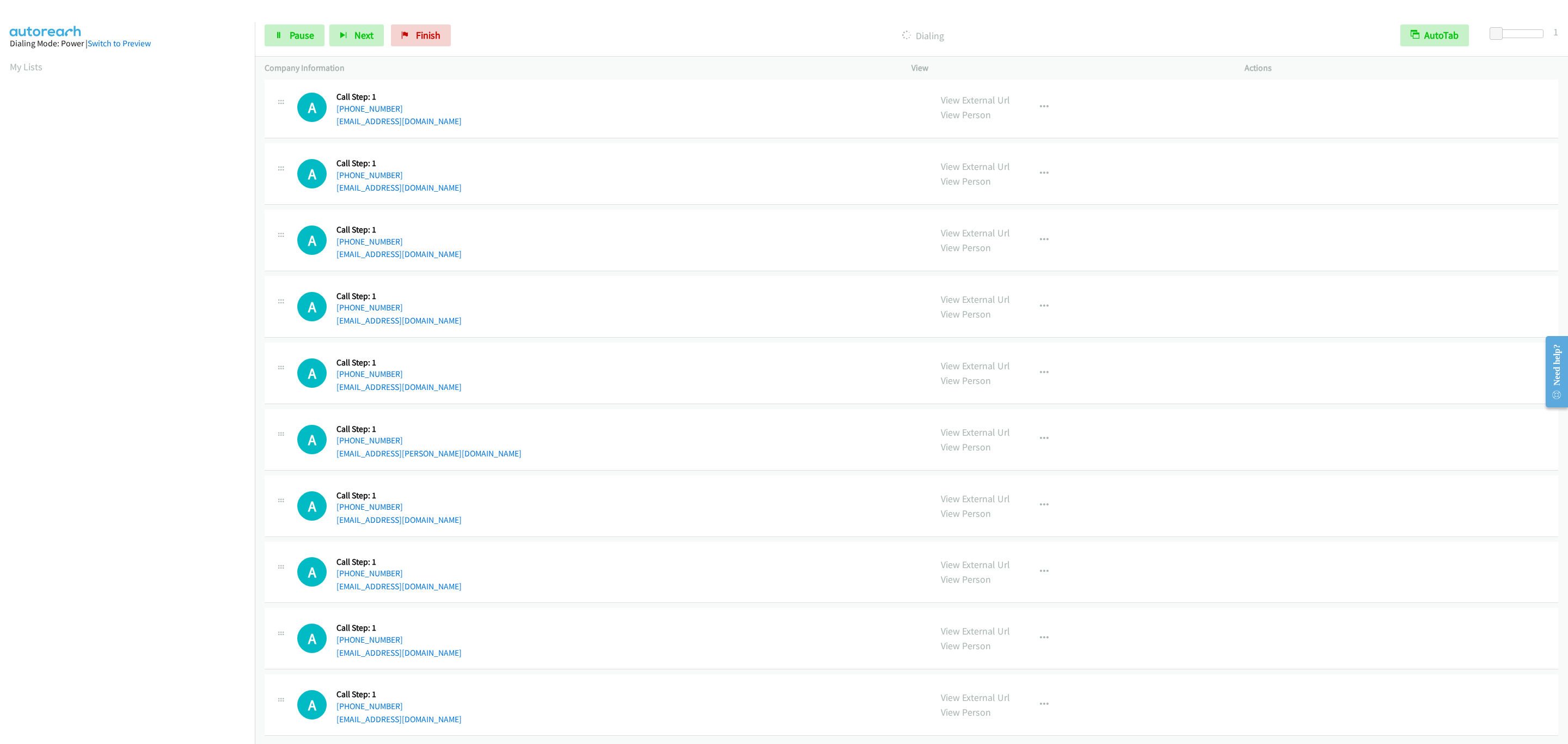
scroll to position [2402, 0]
click at [606, 241] on div "A Callback Scheduled Call Step: 1 America/New_York +1 740-973-9429 joshb322@gma…" at bounding box center [609, 240] width 624 height 42
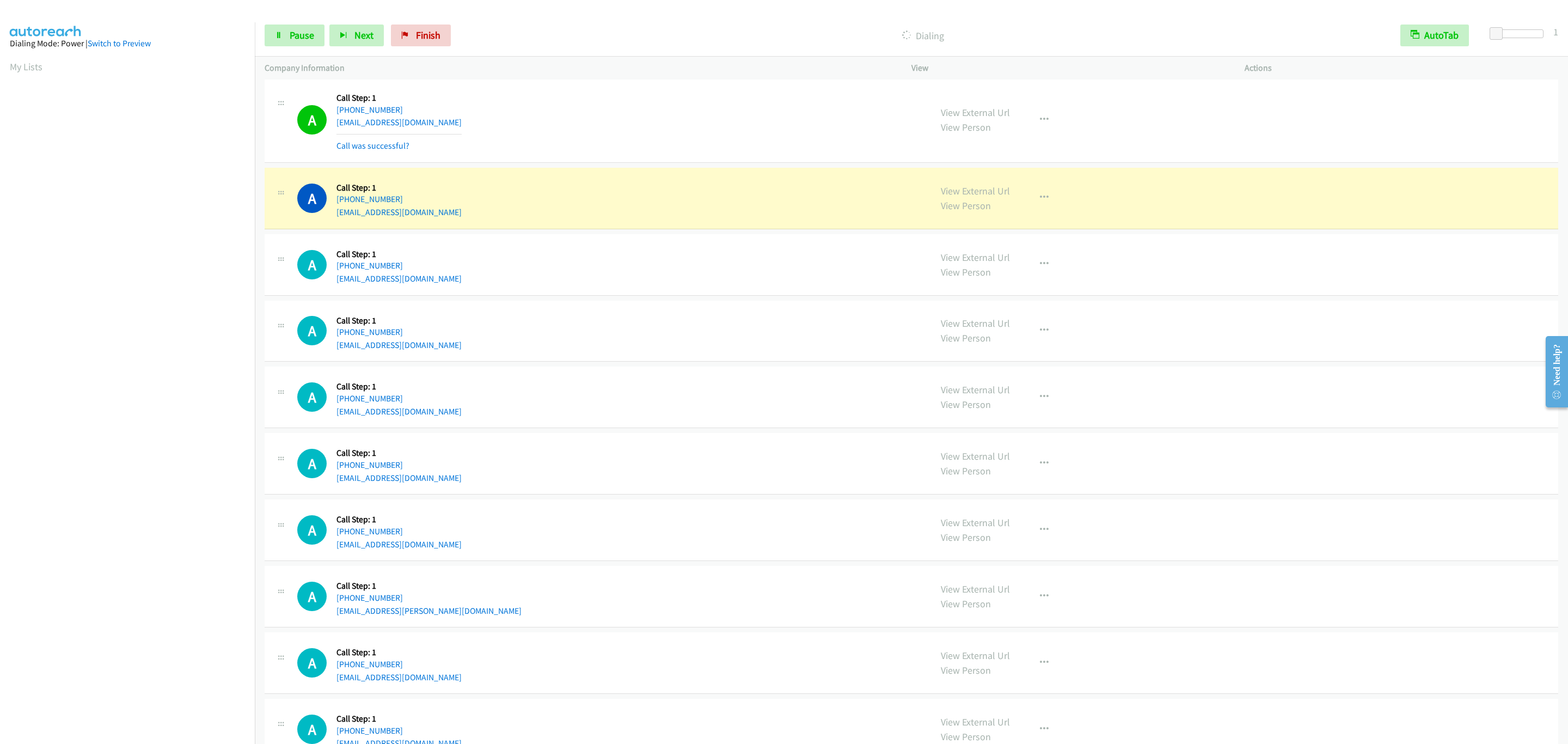
scroll to position [2483, 0]
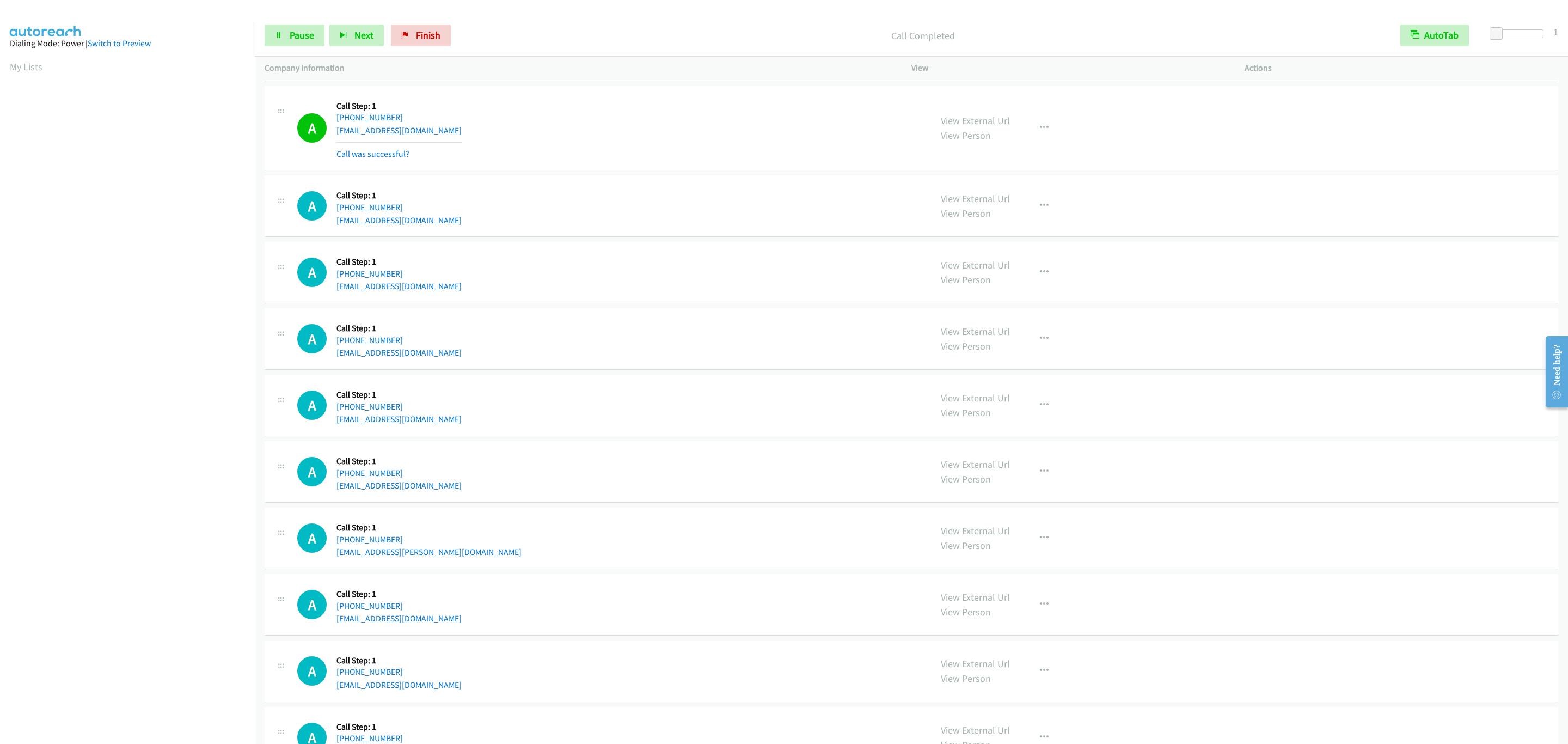
click at [146, 605] on section at bounding box center [127, 345] width 235 height 521
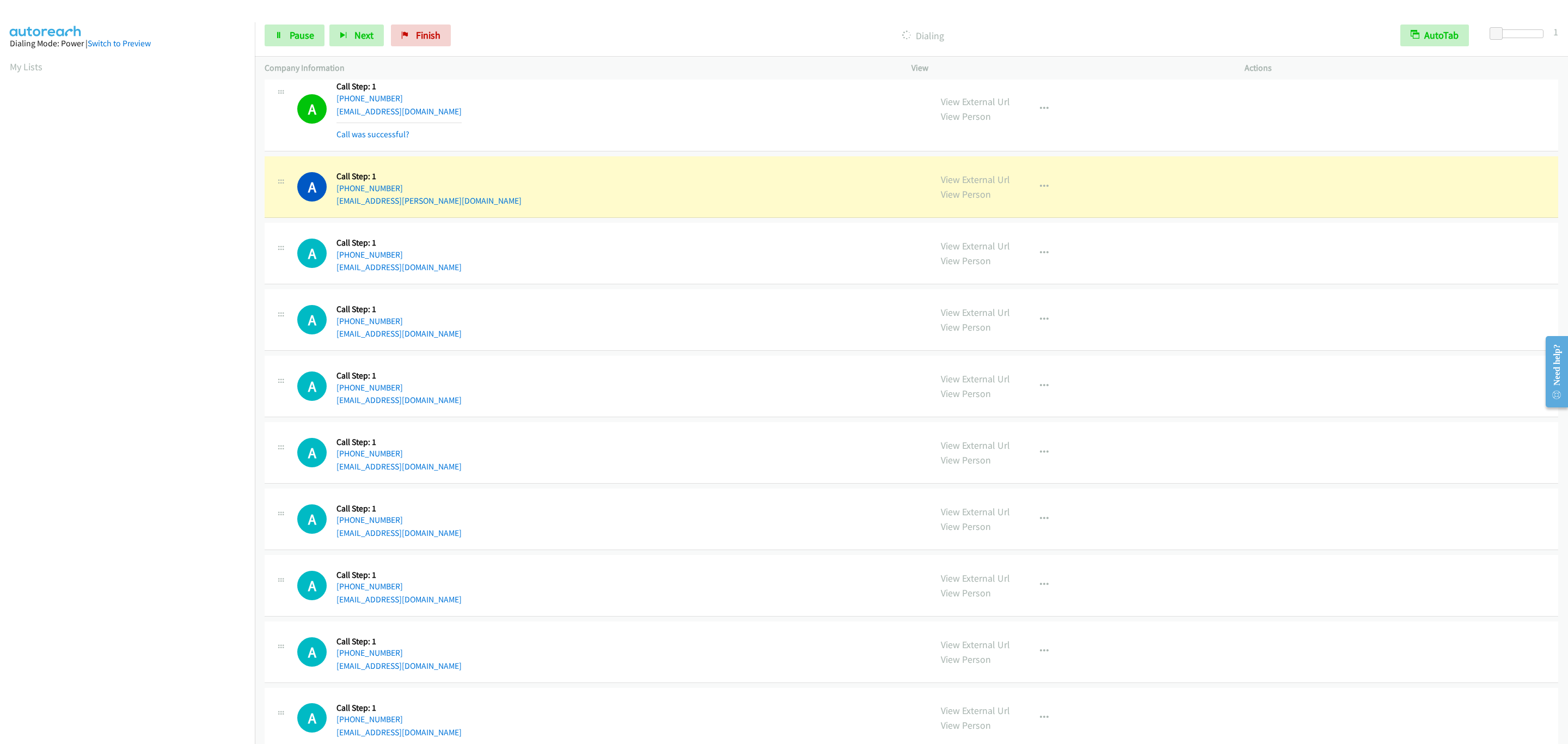
scroll to position [3033, 0]
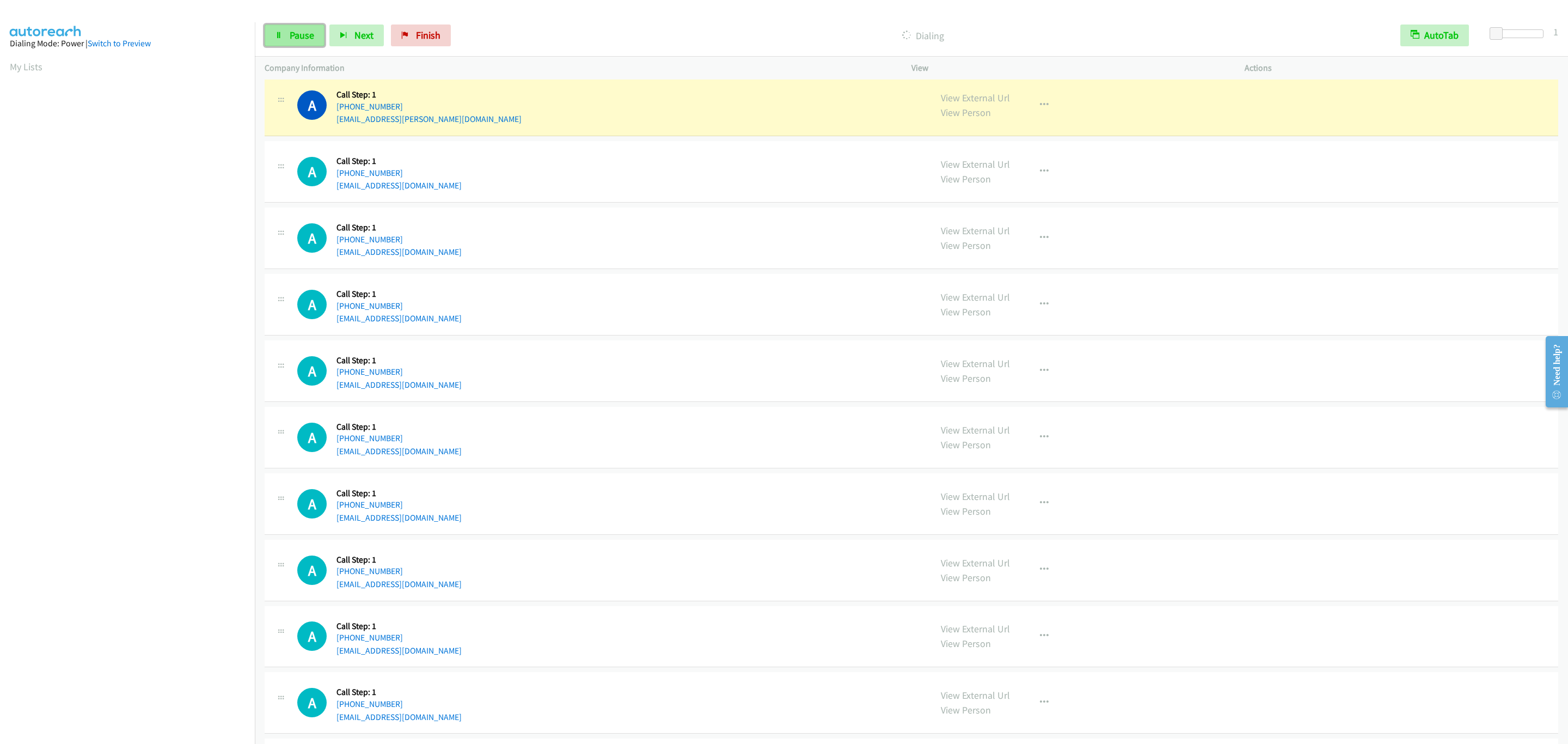
click at [278, 37] on icon at bounding box center [279, 36] width 8 height 8
click at [317, 48] on div "Start Calls Pause Next Finish Paused AutoTab AutoTab 1" at bounding box center [911, 35] width 1313 height 42
click at [320, 38] on span "Start Calls" at bounding box center [311, 35] width 42 height 13
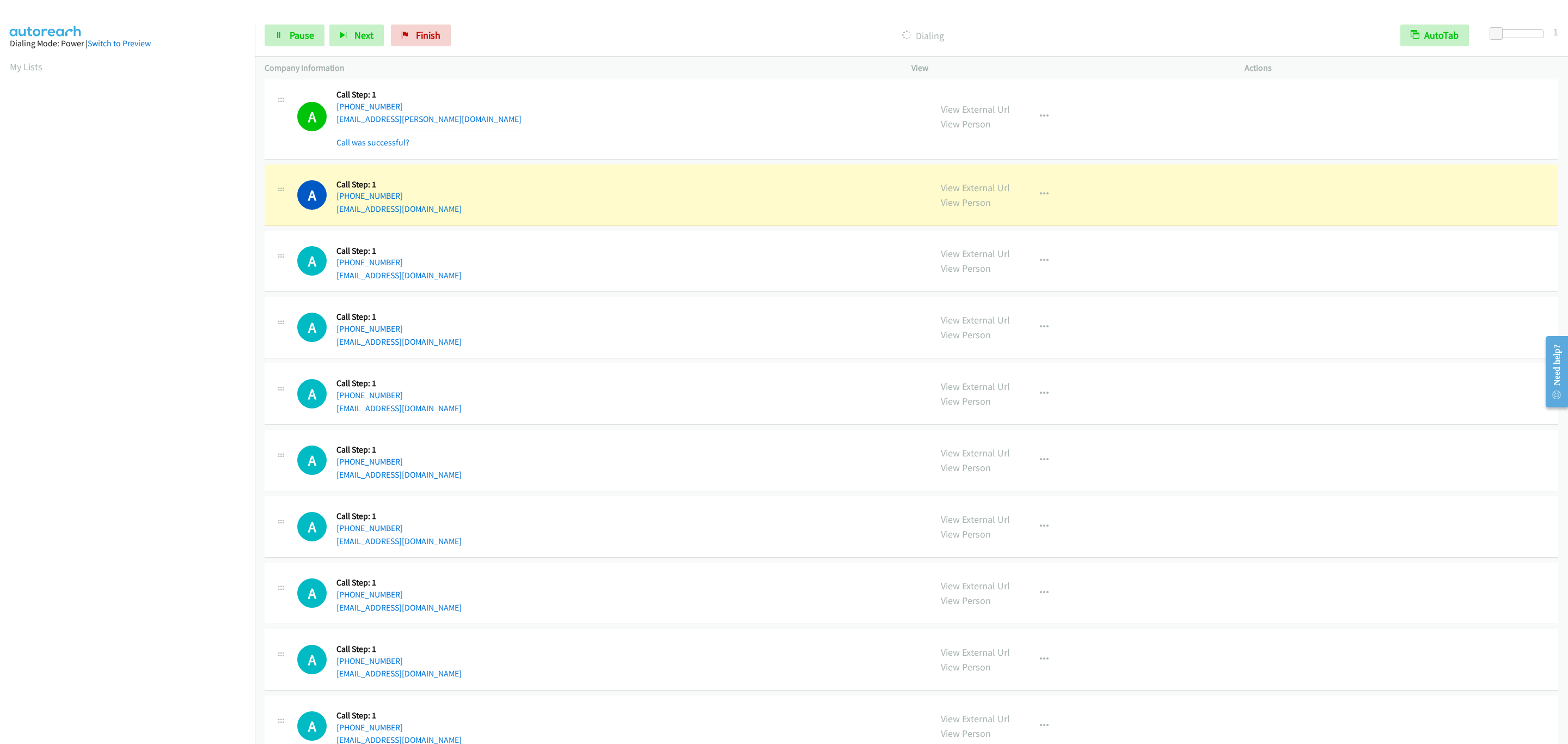
scroll to position [3114, 0]
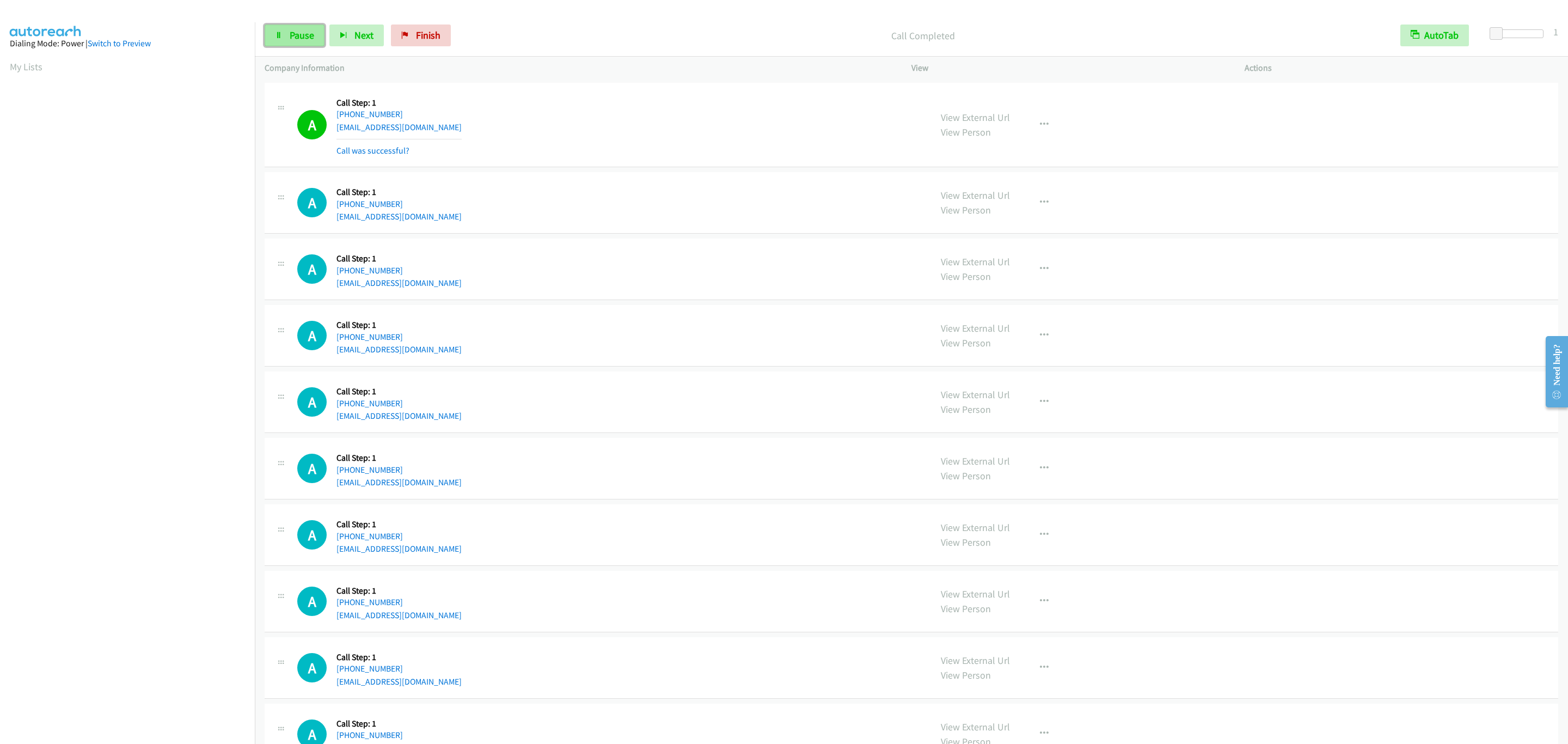
click at [282, 30] on link "Pause" at bounding box center [294, 35] width 60 height 22
click at [282, 30] on link "Start Calls" at bounding box center [303, 35] width 78 height 22
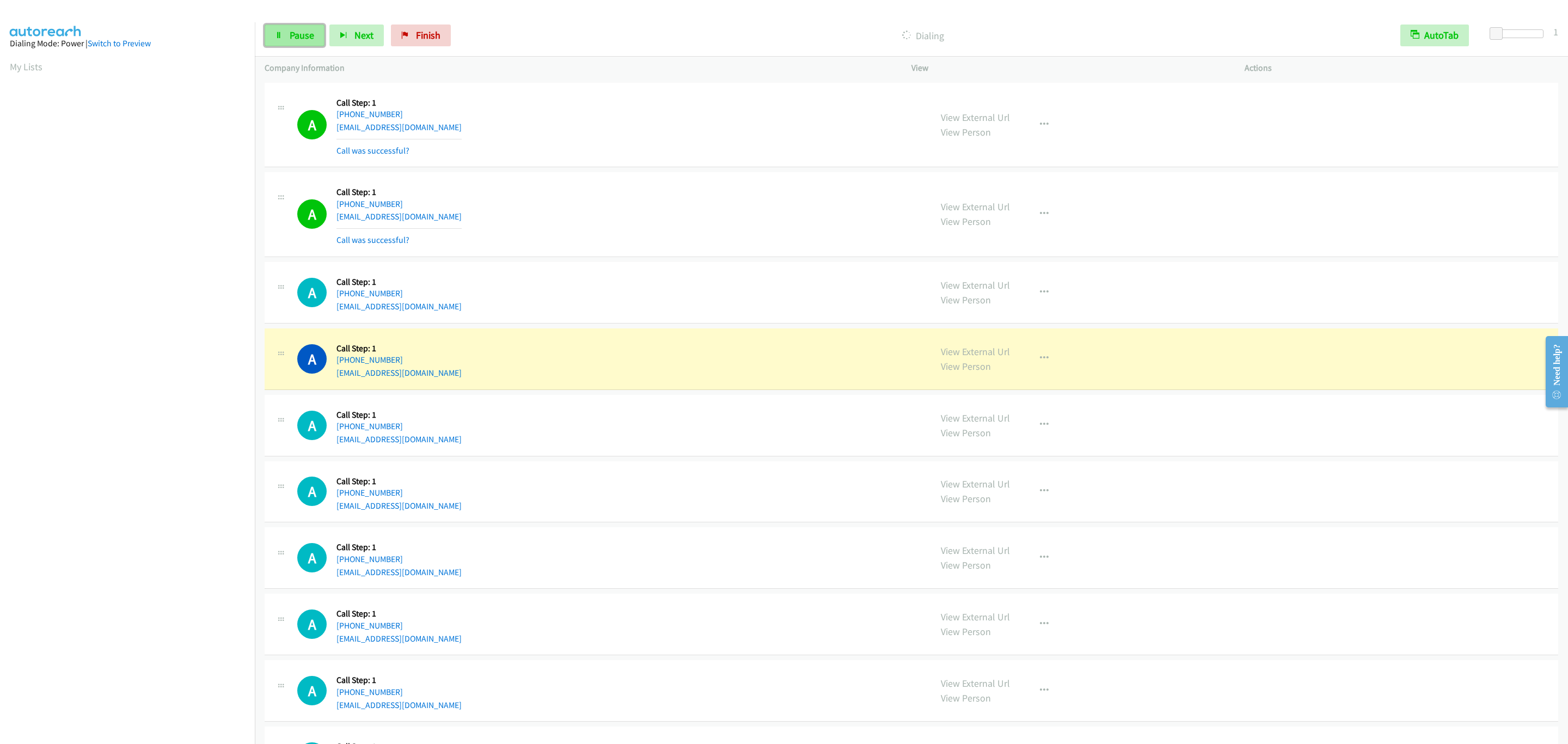
click at [293, 30] on span "Pause" at bounding box center [301, 35] width 24 height 13
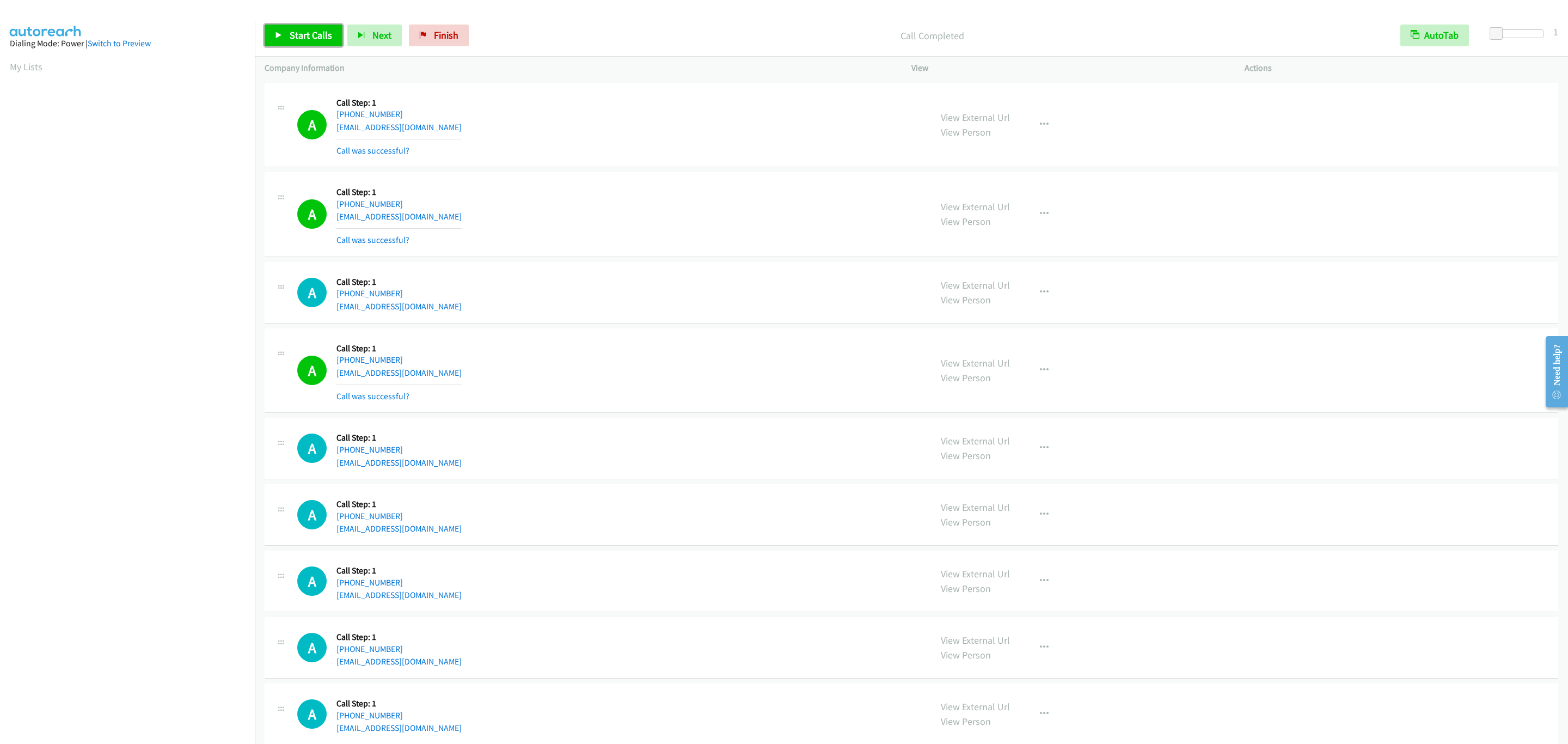
click at [314, 38] on span "Start Calls" at bounding box center [311, 35] width 42 height 13
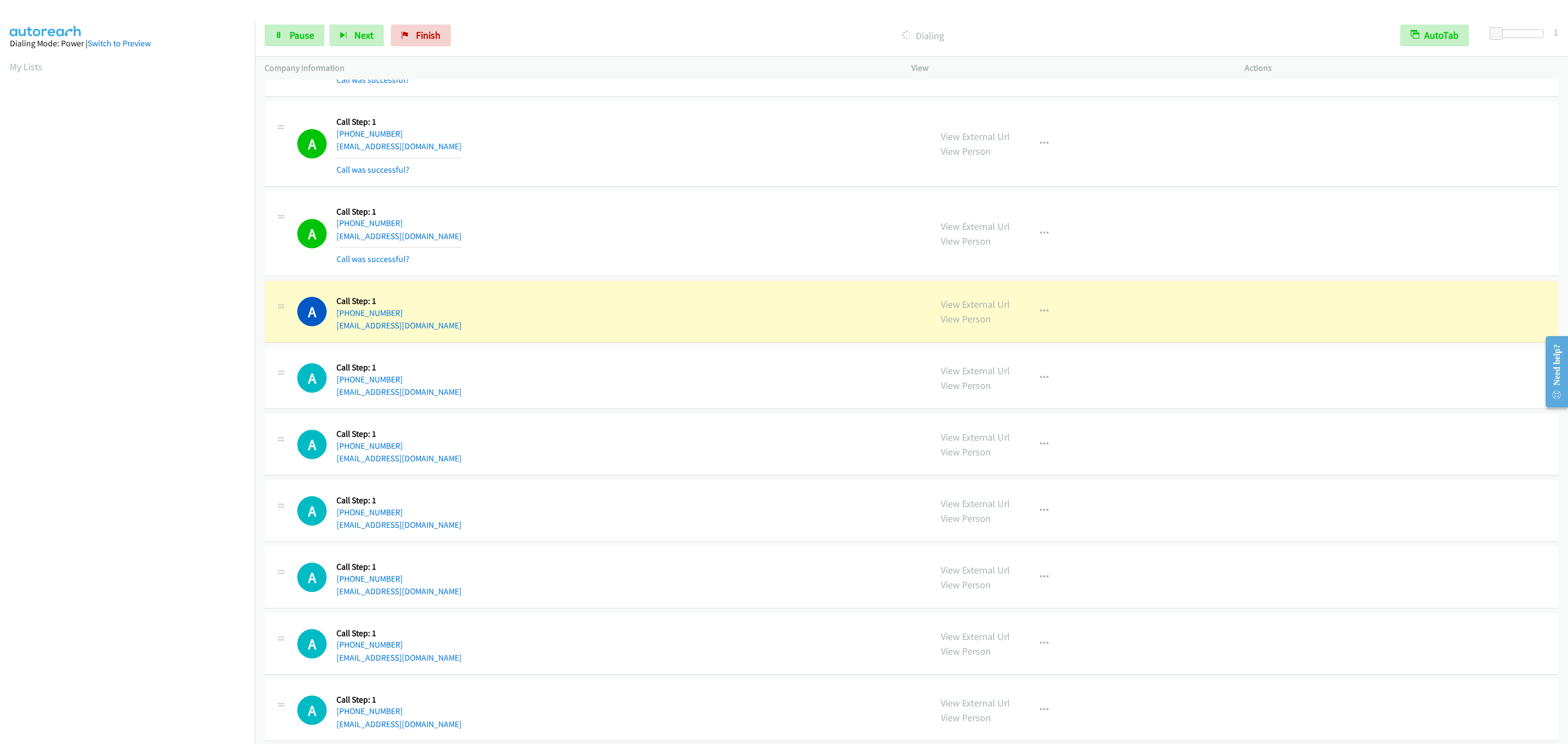
scroll to position [4552, 0]
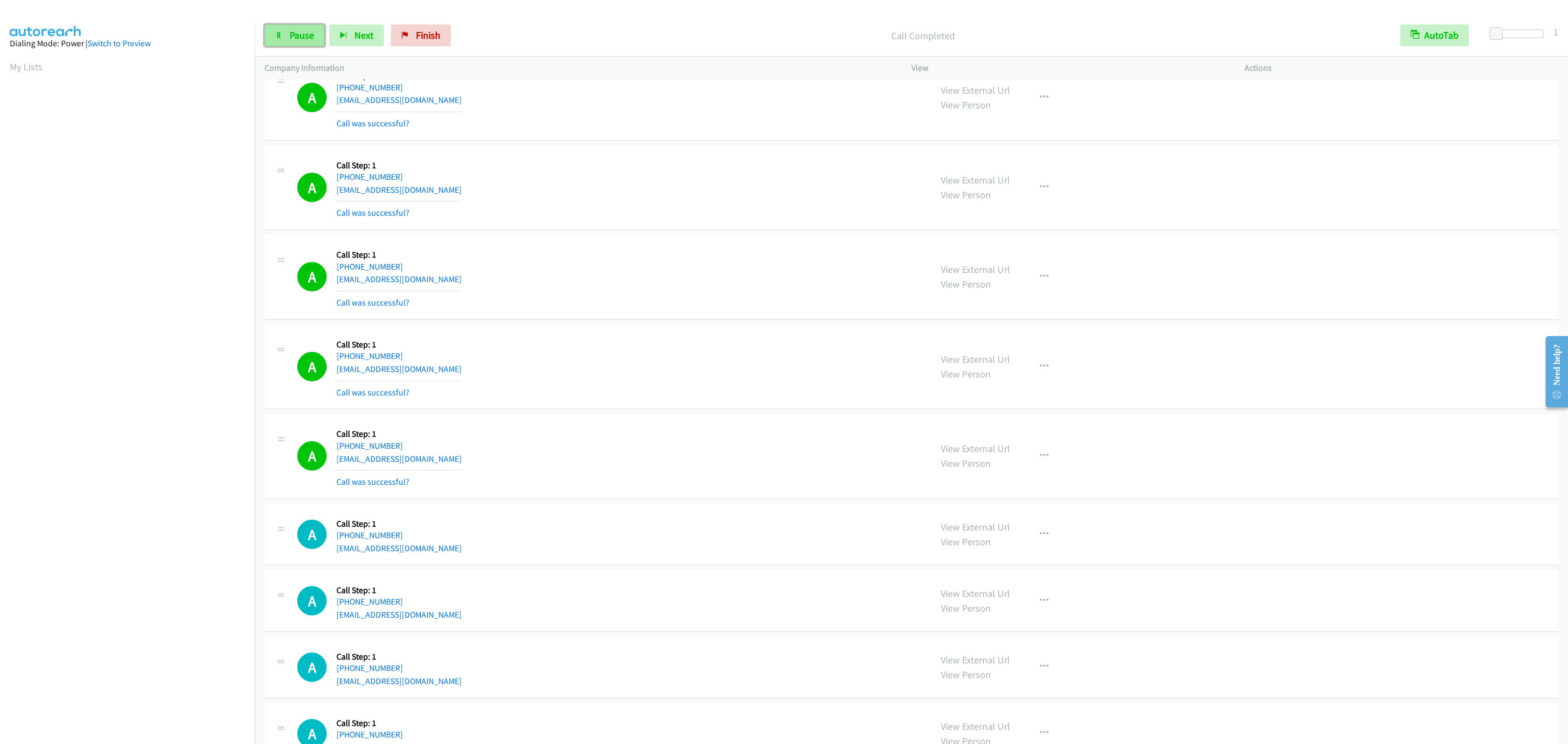
click at [283, 39] on link "Pause" at bounding box center [294, 35] width 60 height 22
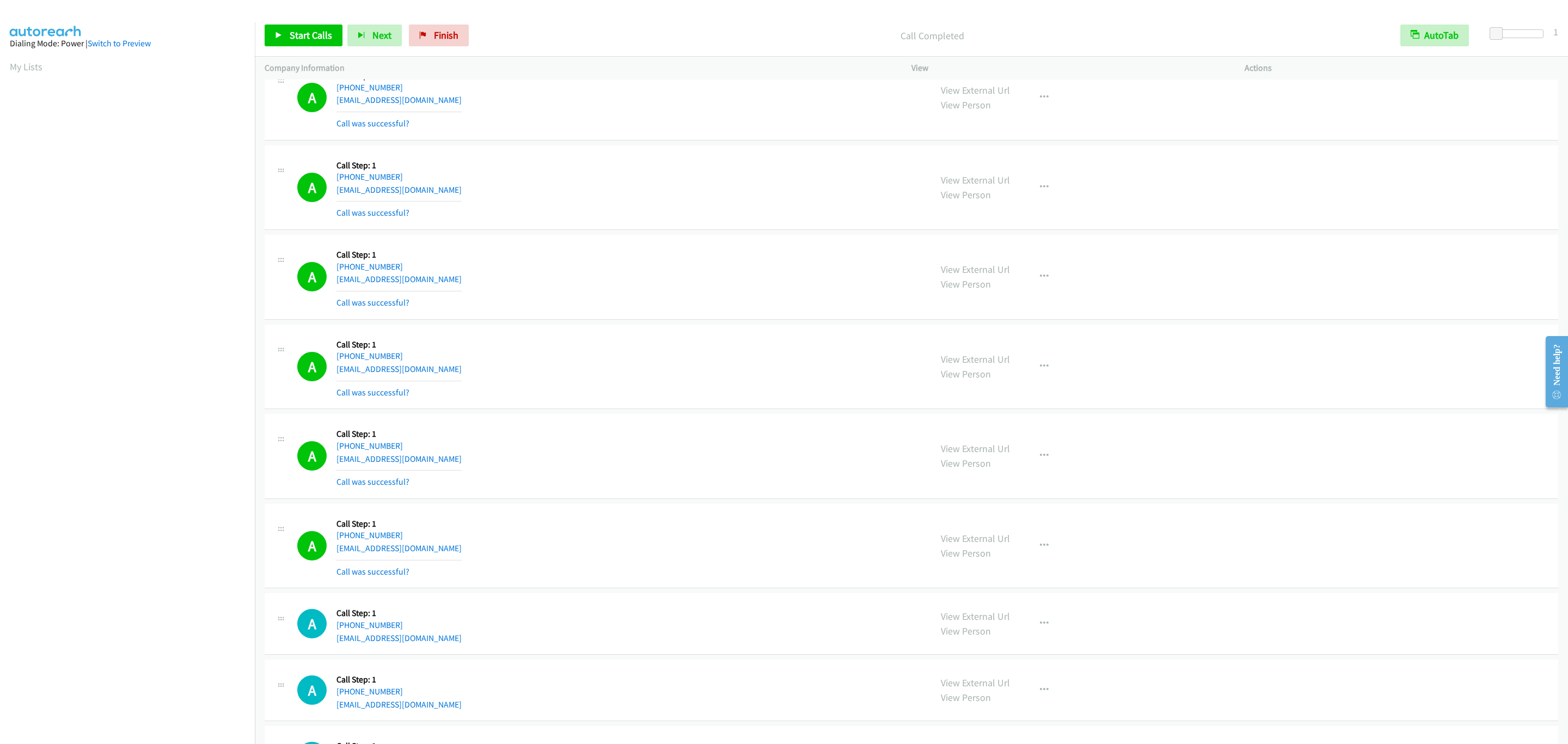
click at [1213, 130] on div "View External Url View Person View External Url Email Schedule/Manage Callback …" at bounding box center [1102, 97] width 343 height 65
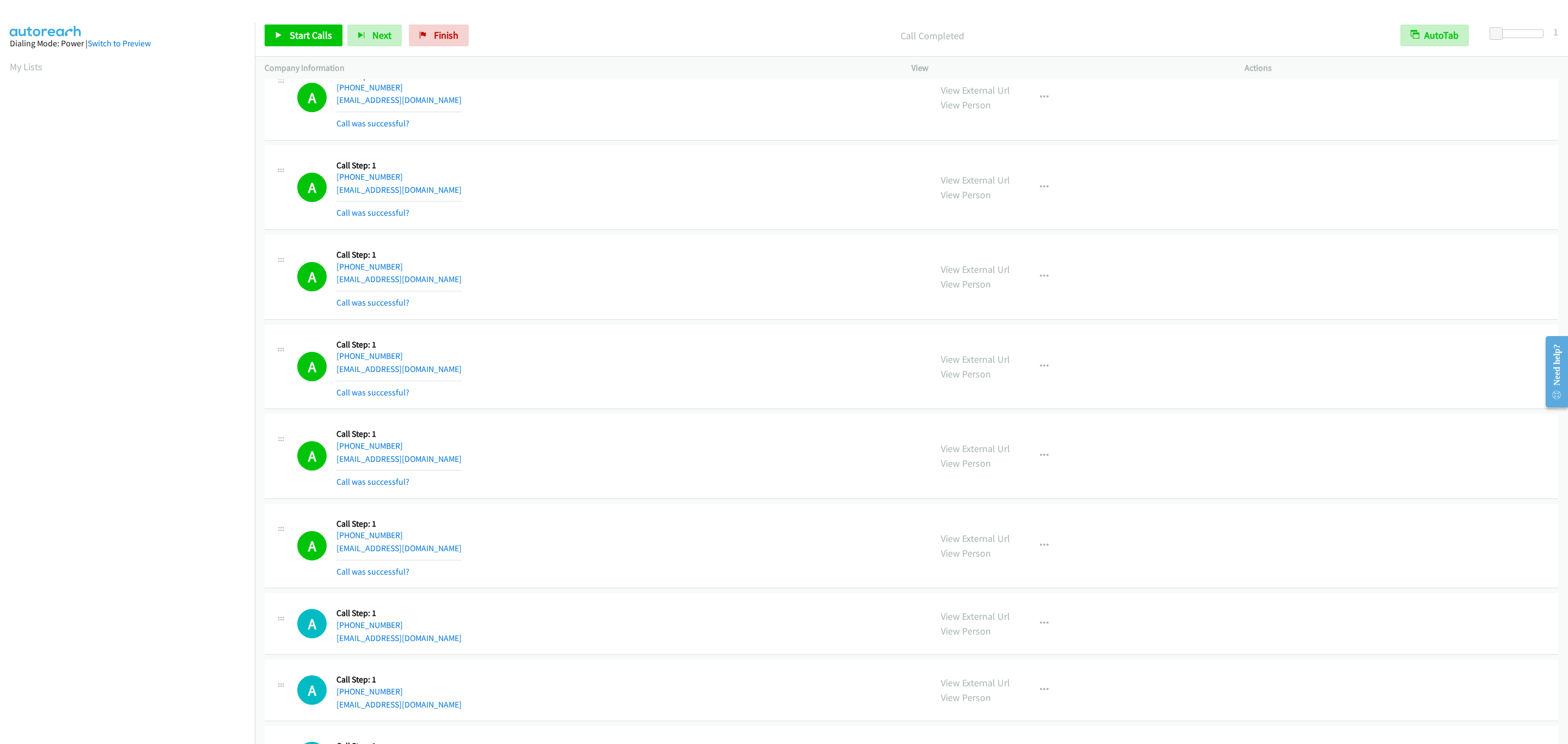
click at [1213, 130] on div "View External Url View Person View External Url Email Schedule/Manage Callback …" at bounding box center [1102, 97] width 343 height 65
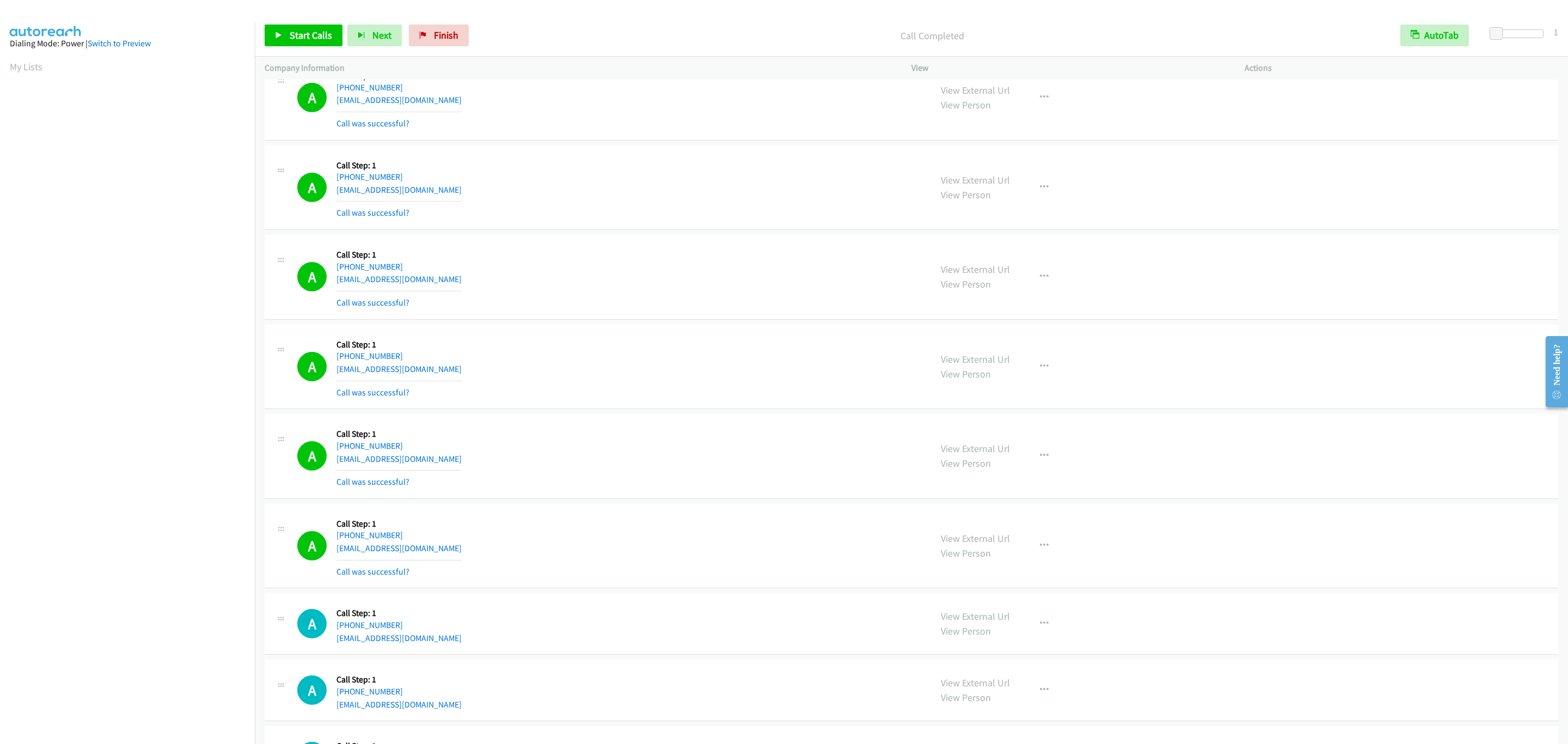
click at [1213, 130] on div "View External Url View Person View External Url Email Schedule/Manage Callback …" at bounding box center [1102, 97] width 343 height 65
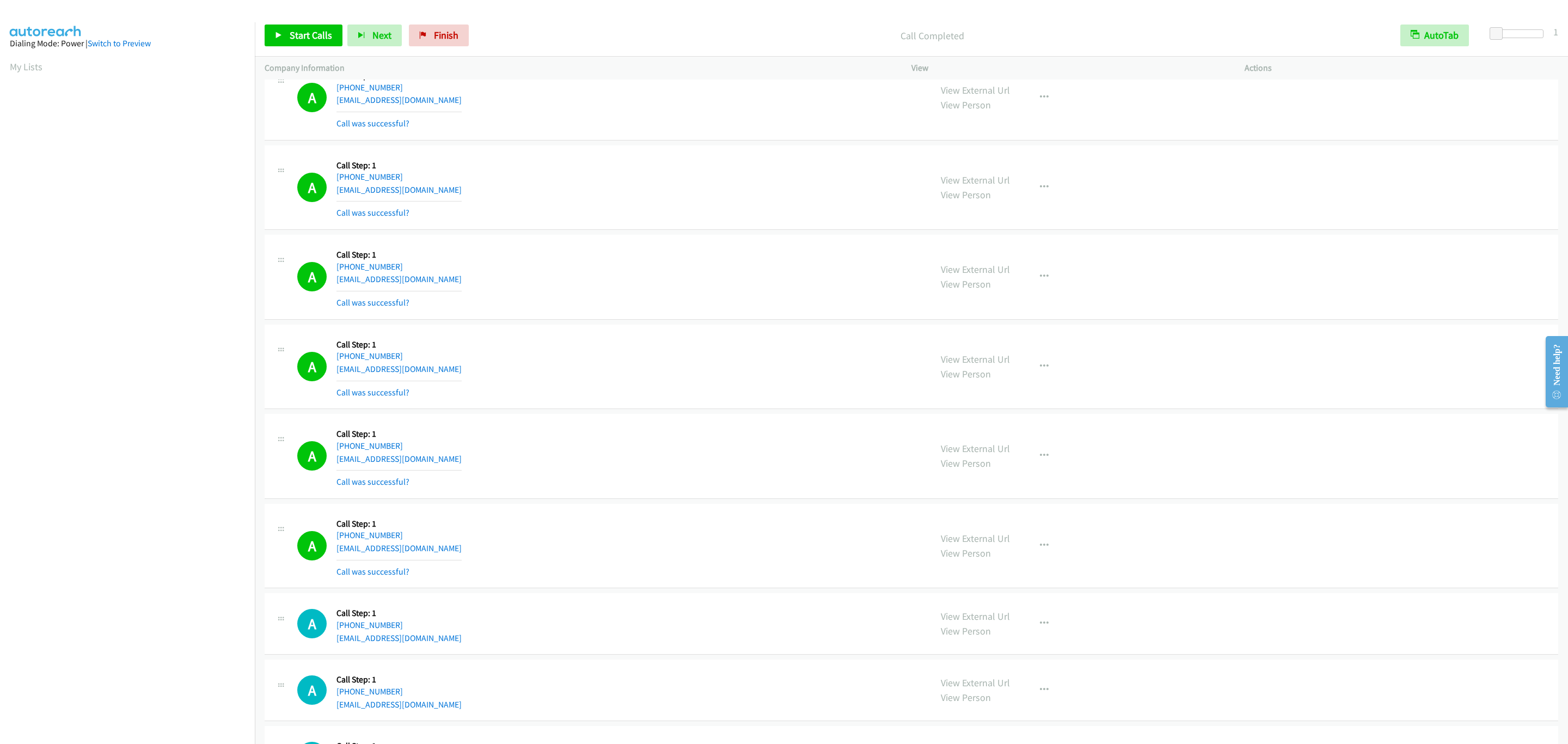
click at [1213, 130] on div "View External Url View Person View External Url Email Schedule/Manage Callback …" at bounding box center [1102, 97] width 343 height 65
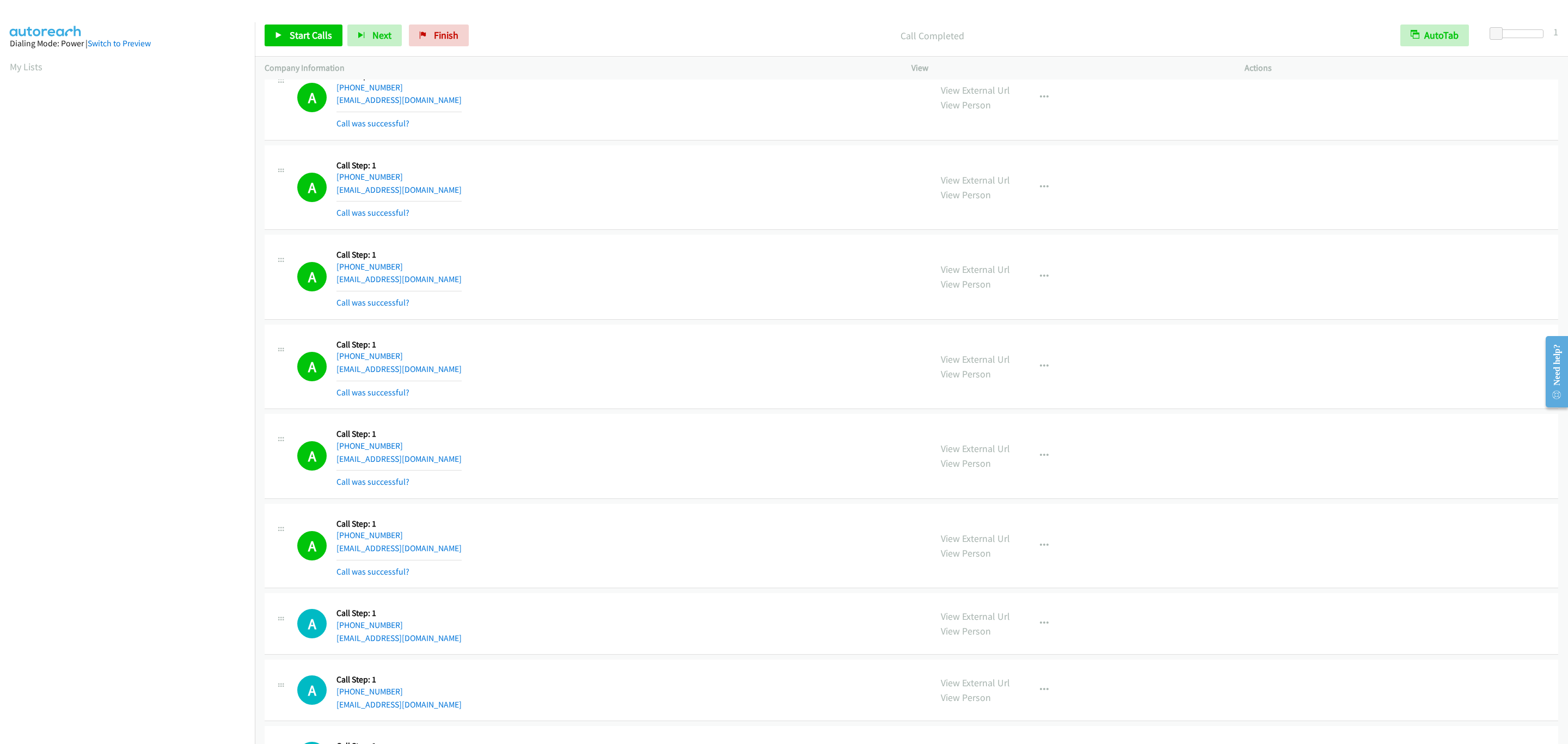
click at [1213, 130] on div "View External Url View Person View External Url Email Schedule/Manage Callback …" at bounding box center [1102, 97] width 343 height 65
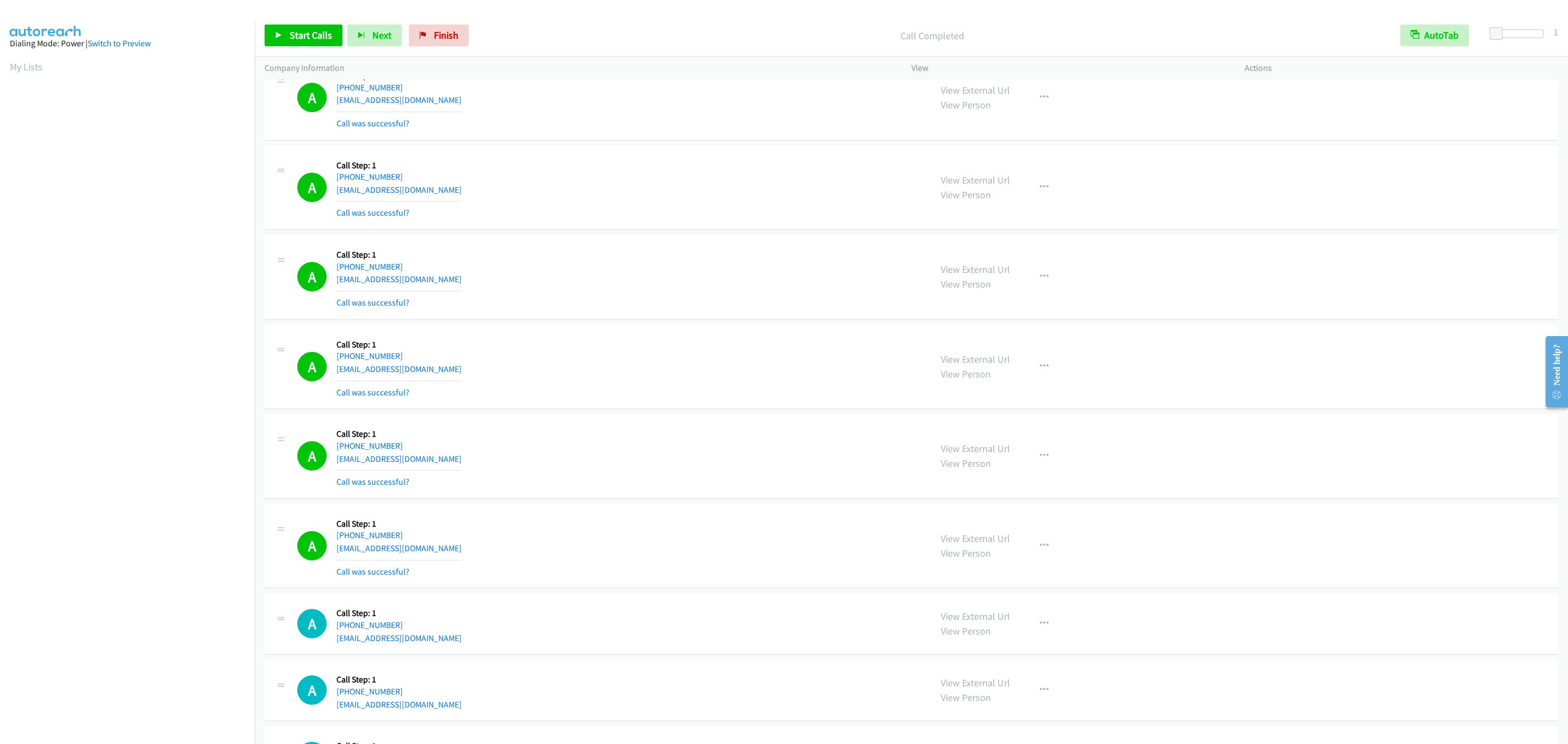
click at [1213, 130] on div "View External Url View Person View External Url Email Schedule/Manage Callback …" at bounding box center [1102, 97] width 343 height 65
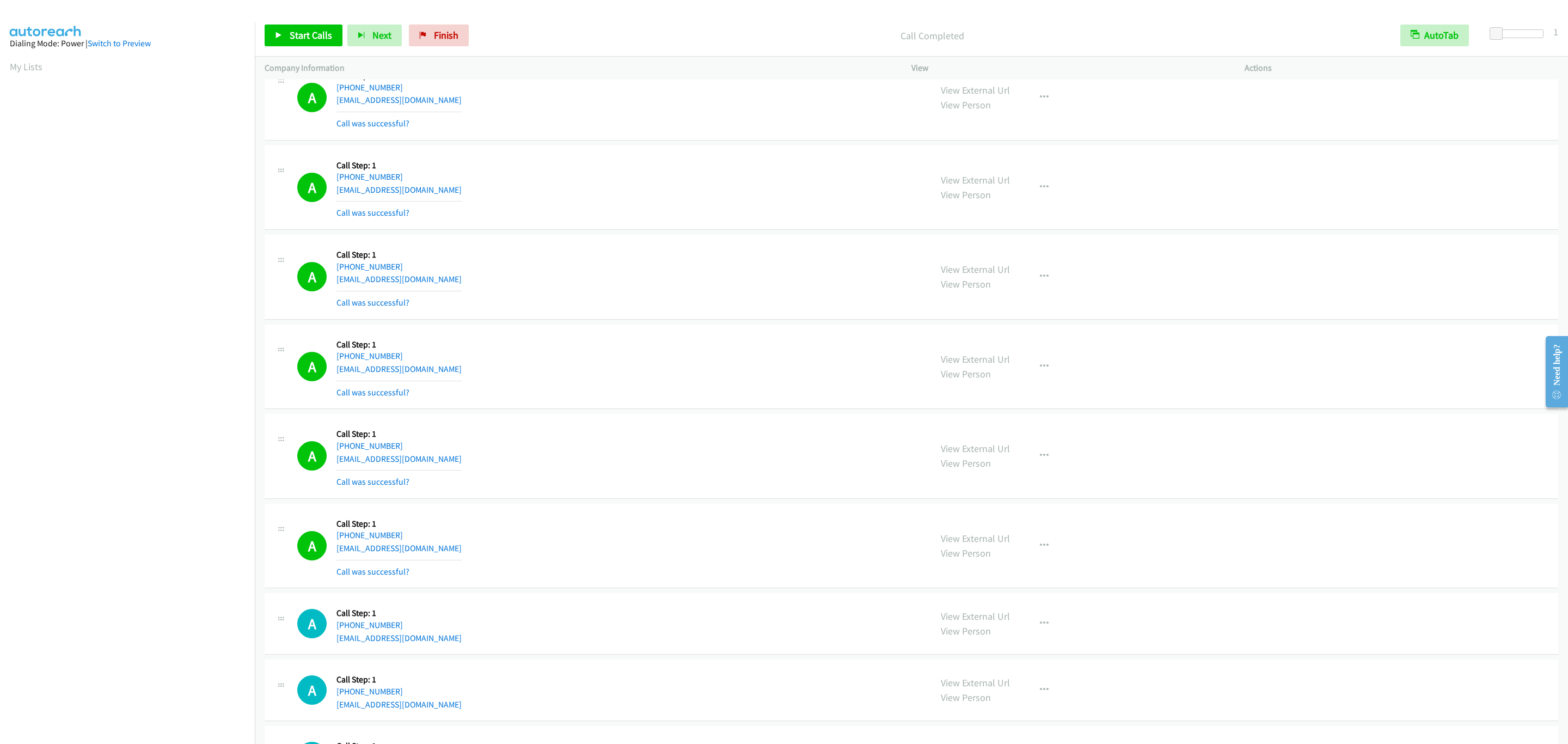
click at [1213, 130] on div "View External Url View Person View External Url Email Schedule/Manage Callback …" at bounding box center [1102, 97] width 343 height 65
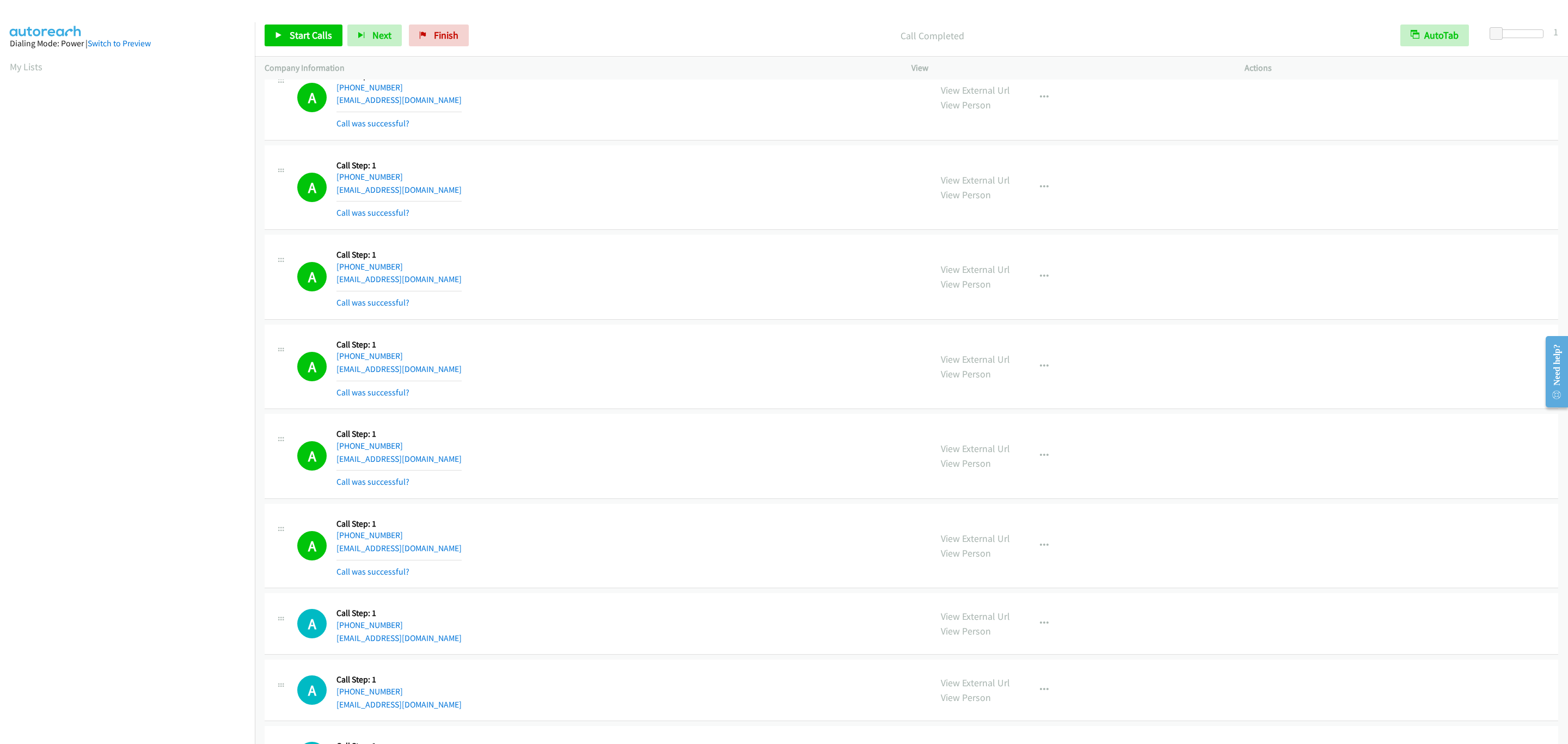
click at [1213, 130] on div "View External Url View Person View External Url Email Schedule/Manage Callback …" at bounding box center [1102, 97] width 343 height 65
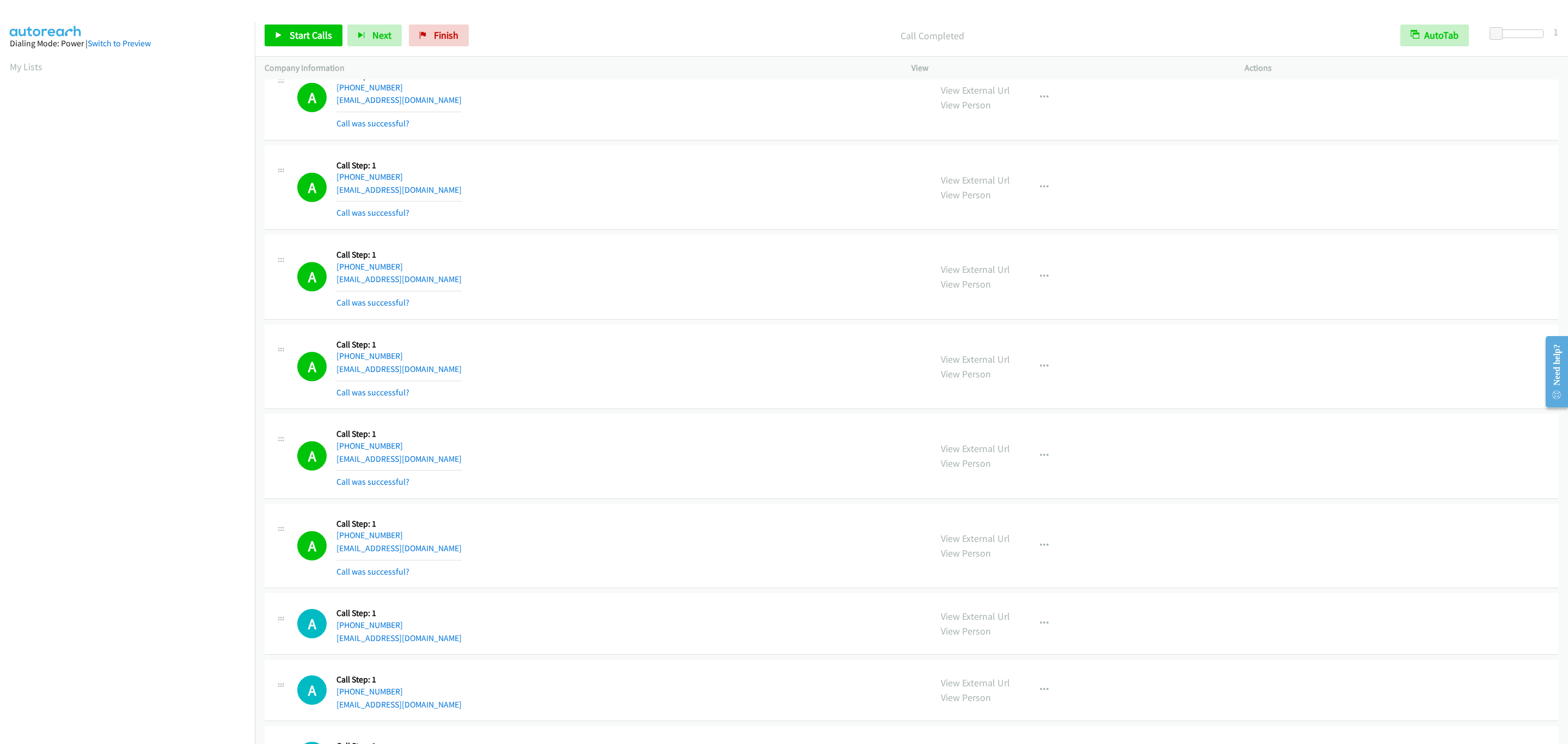
click at [1213, 130] on div "View External Url View Person View External Url Email Schedule/Manage Callback …" at bounding box center [1102, 97] width 343 height 65
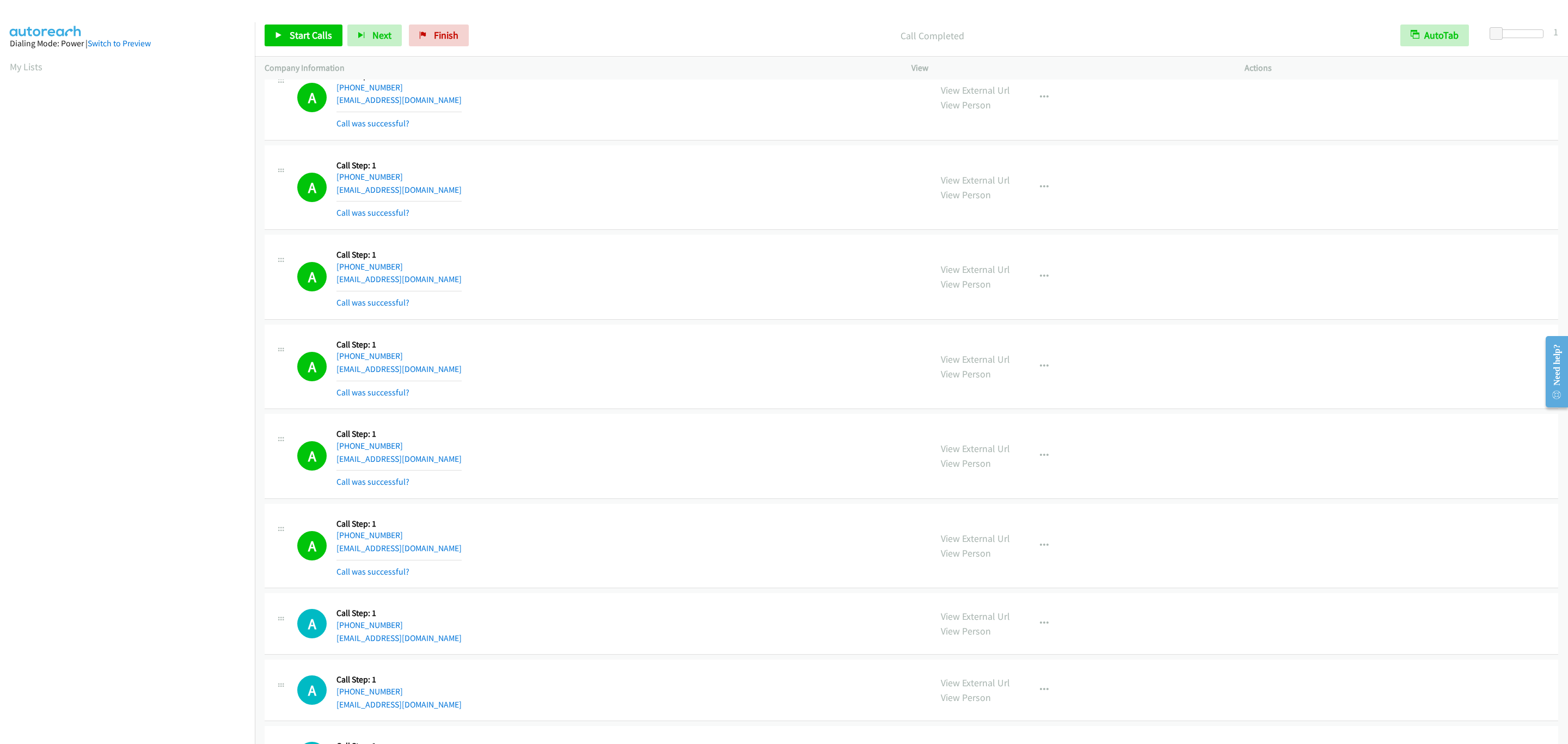
click at [1213, 130] on div "View External Url View Person View External Url Email Schedule/Manage Callback …" at bounding box center [1102, 97] width 343 height 65
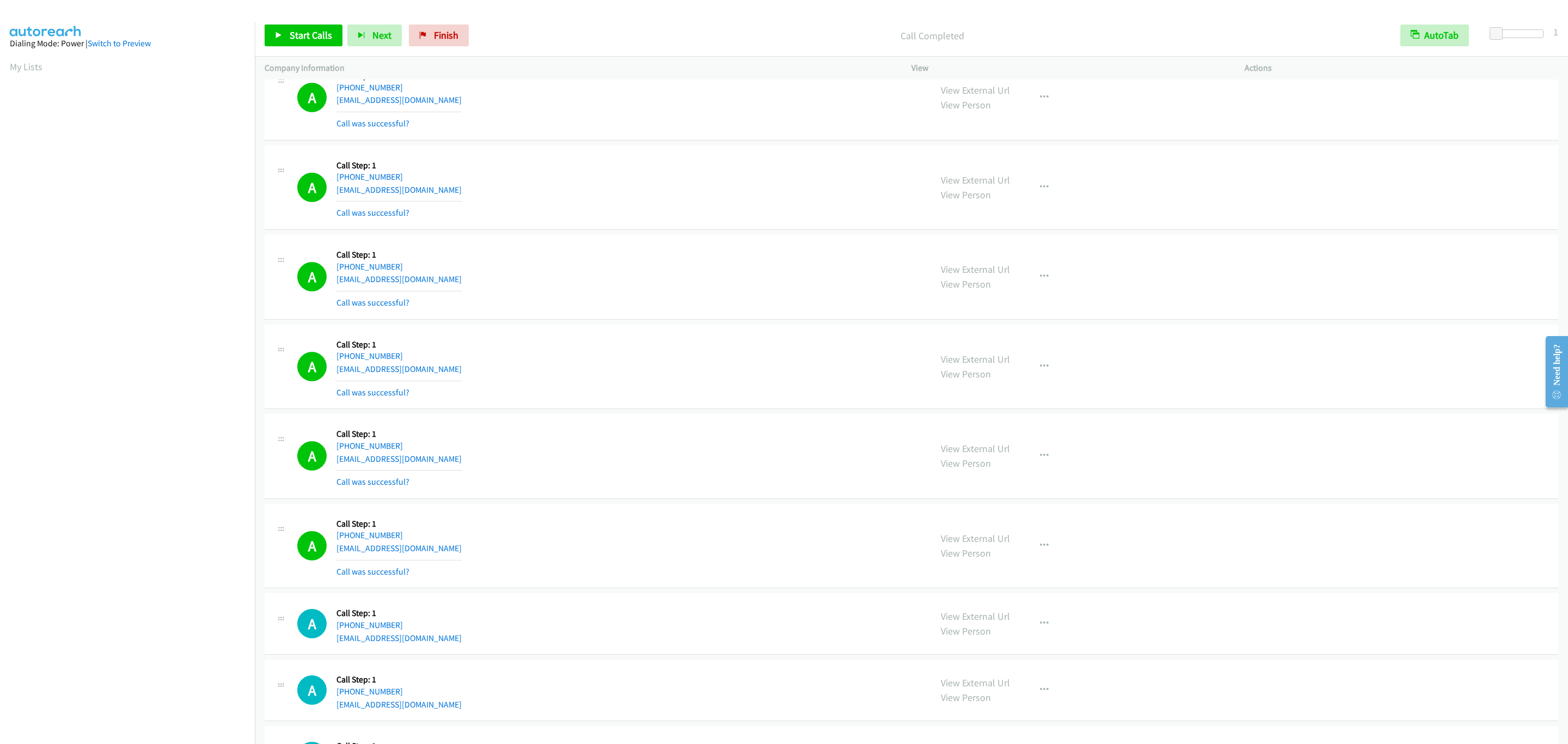
click at [1213, 130] on div "View External Url View Person View External Url Email Schedule/Manage Callback …" at bounding box center [1102, 97] width 343 height 65
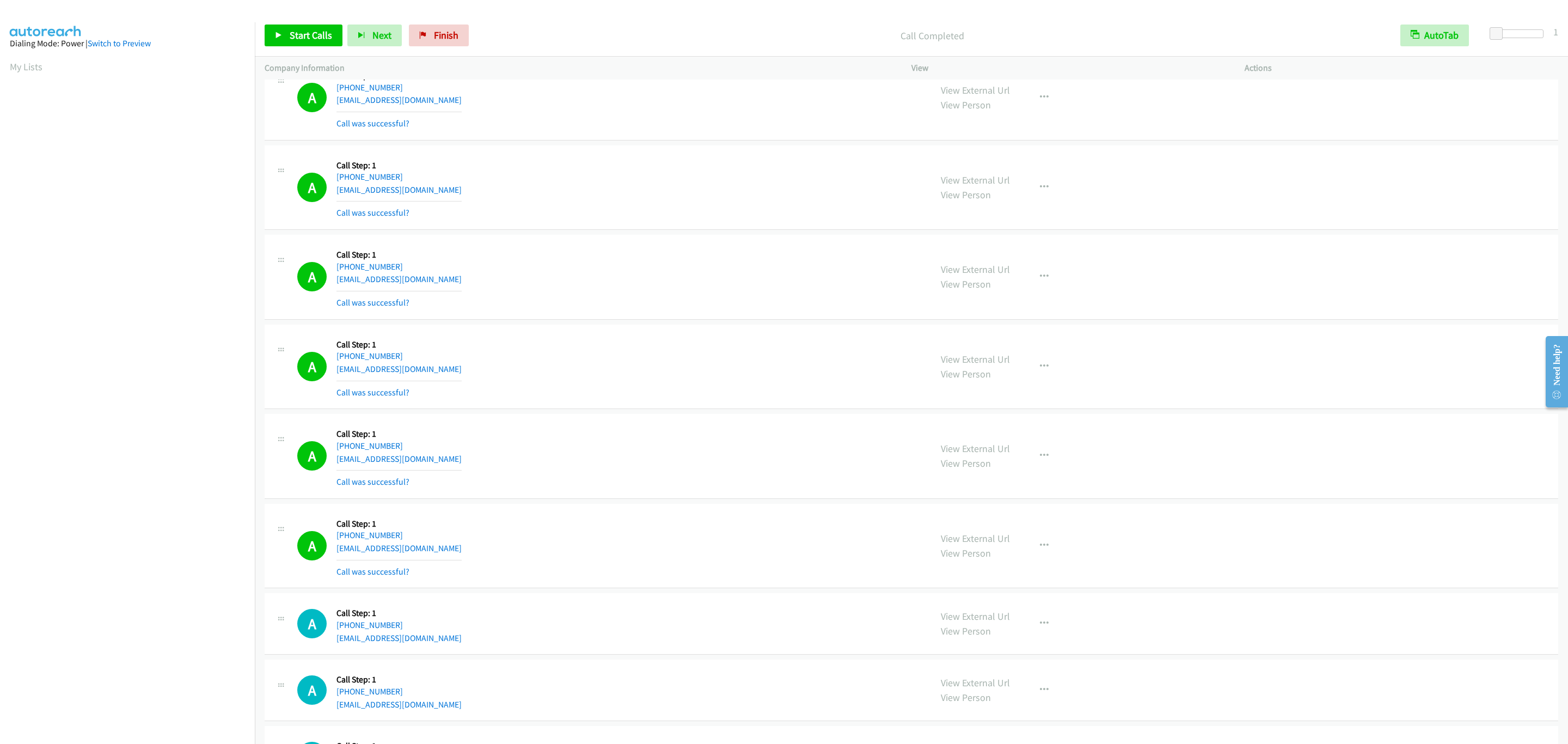
click at [1213, 130] on div "View External Url View Person View External Url Email Schedule/Manage Callback …" at bounding box center [1102, 97] width 343 height 65
click at [874, 103] on div "A Callback Scheduled Call Step: 1 America/Los_Angeles +1 909-536-7004 nakaguy@g…" at bounding box center [609, 97] width 624 height 65
click at [300, 24] on link "Start Calls" at bounding box center [303, 35] width 78 height 22
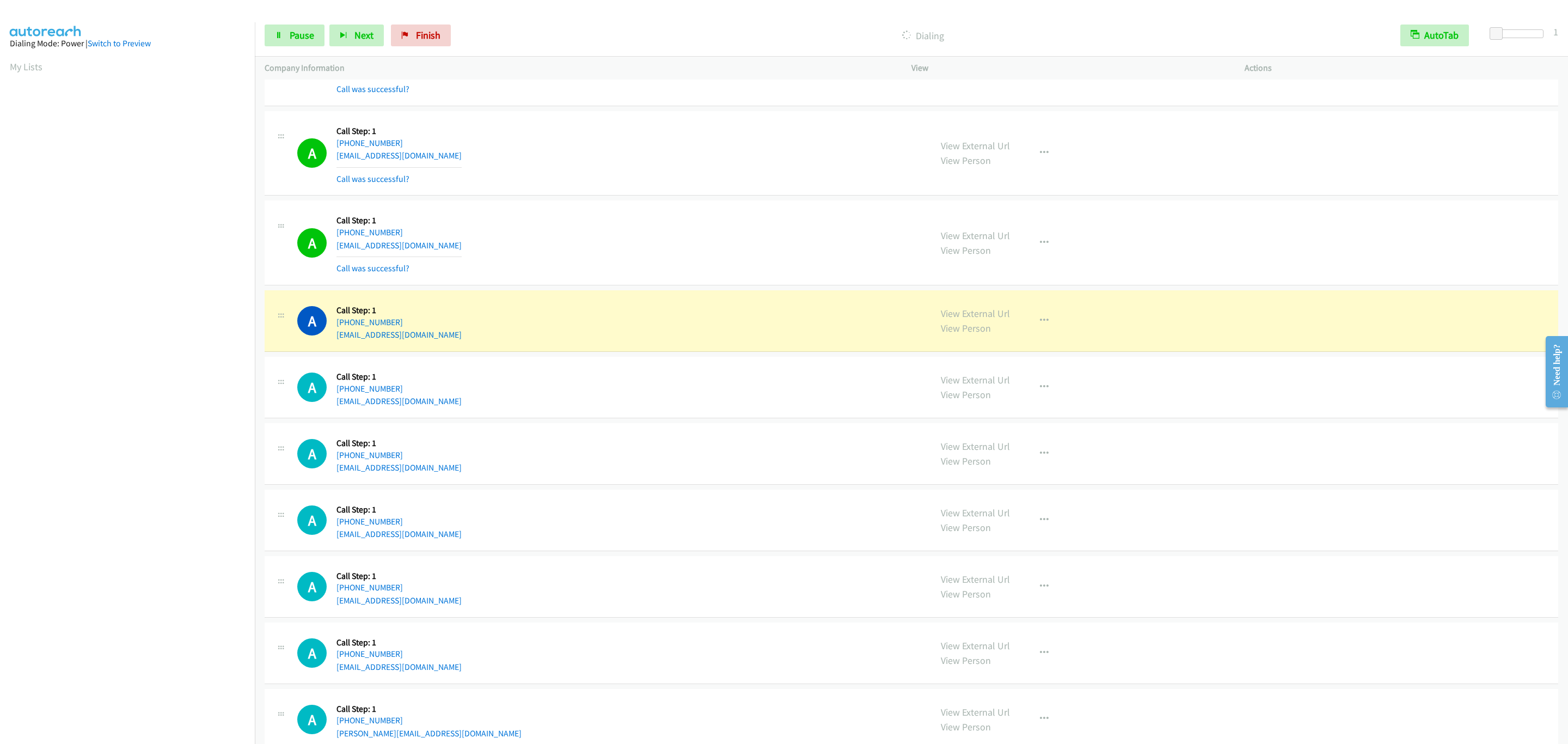
scroll to position [5370, 0]
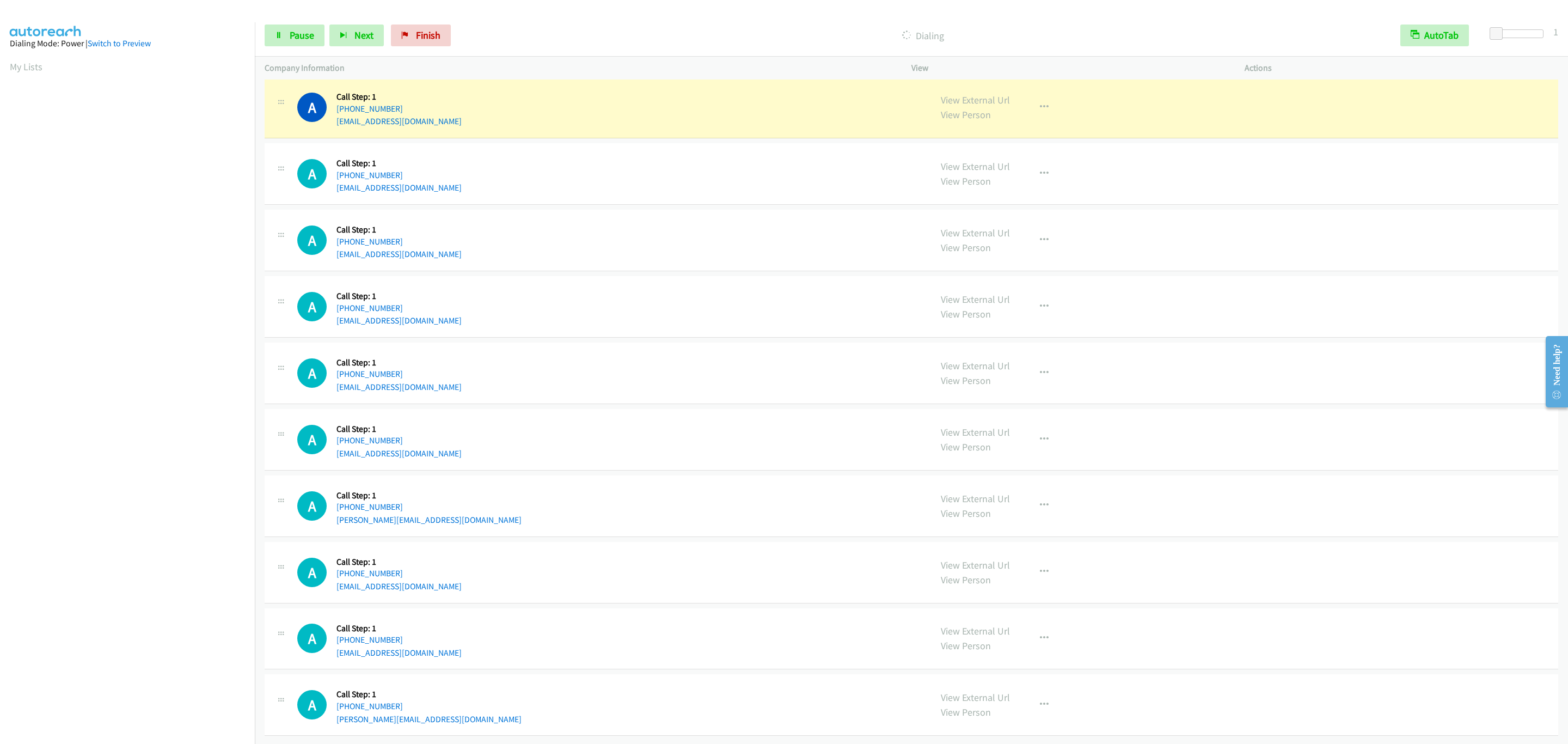
drag, startPoint x: 881, startPoint y: 396, endPoint x: 779, endPoint y: 327, distance: 123.1
click at [881, 396] on div "A Callback Scheduled Call Step: 1 America/New_York +1 910-548-6984 tr86vette@ya…" at bounding box center [911, 374] width 1293 height 61
click at [747, 301] on div "A Callback Scheduled Call Step: 1 America/Chicago +1 331-980-7385 bardney1corp@…" at bounding box center [609, 306] width 624 height 42
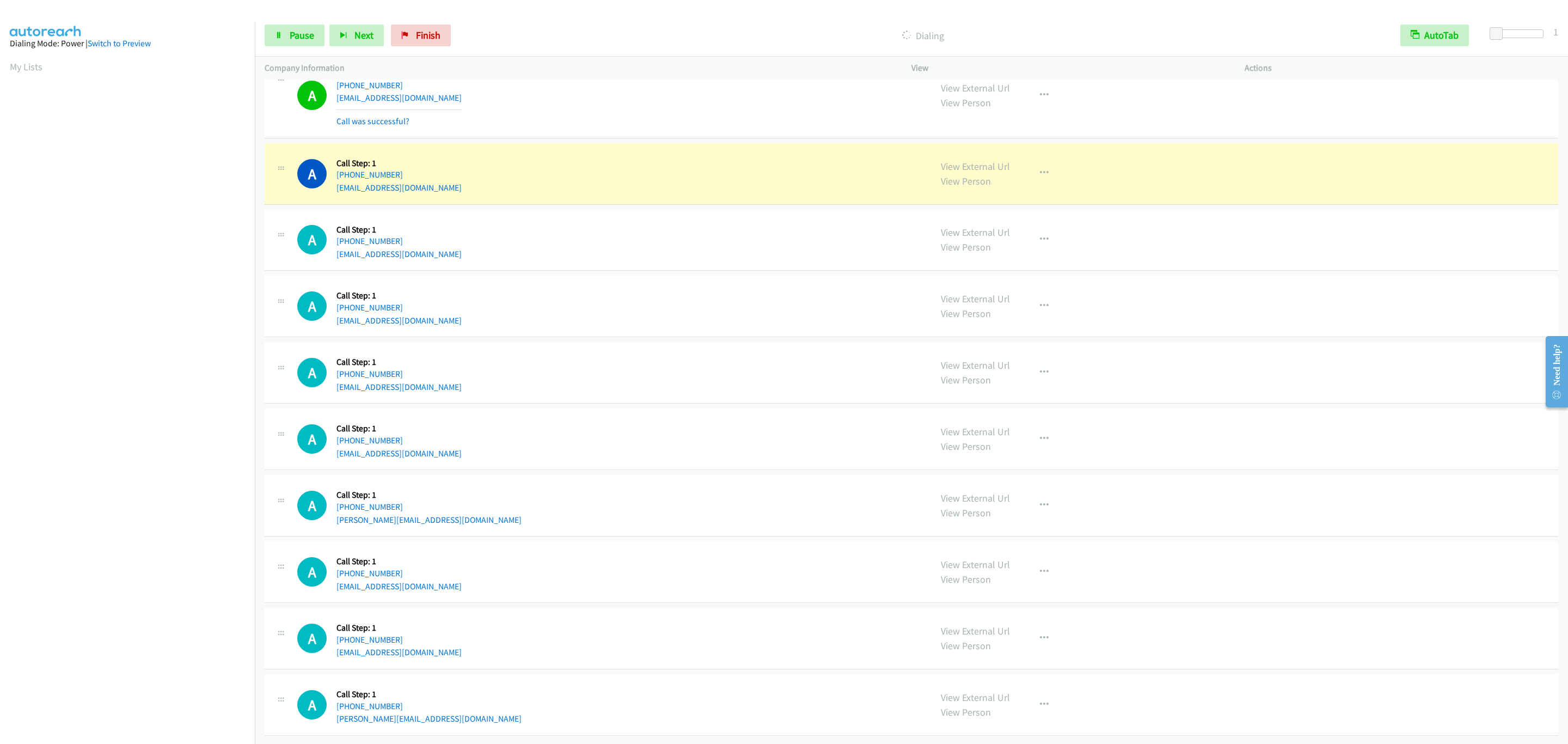
scroll to position [5408, 0]
click at [277, 39] on link "Pause" at bounding box center [294, 35] width 60 height 22
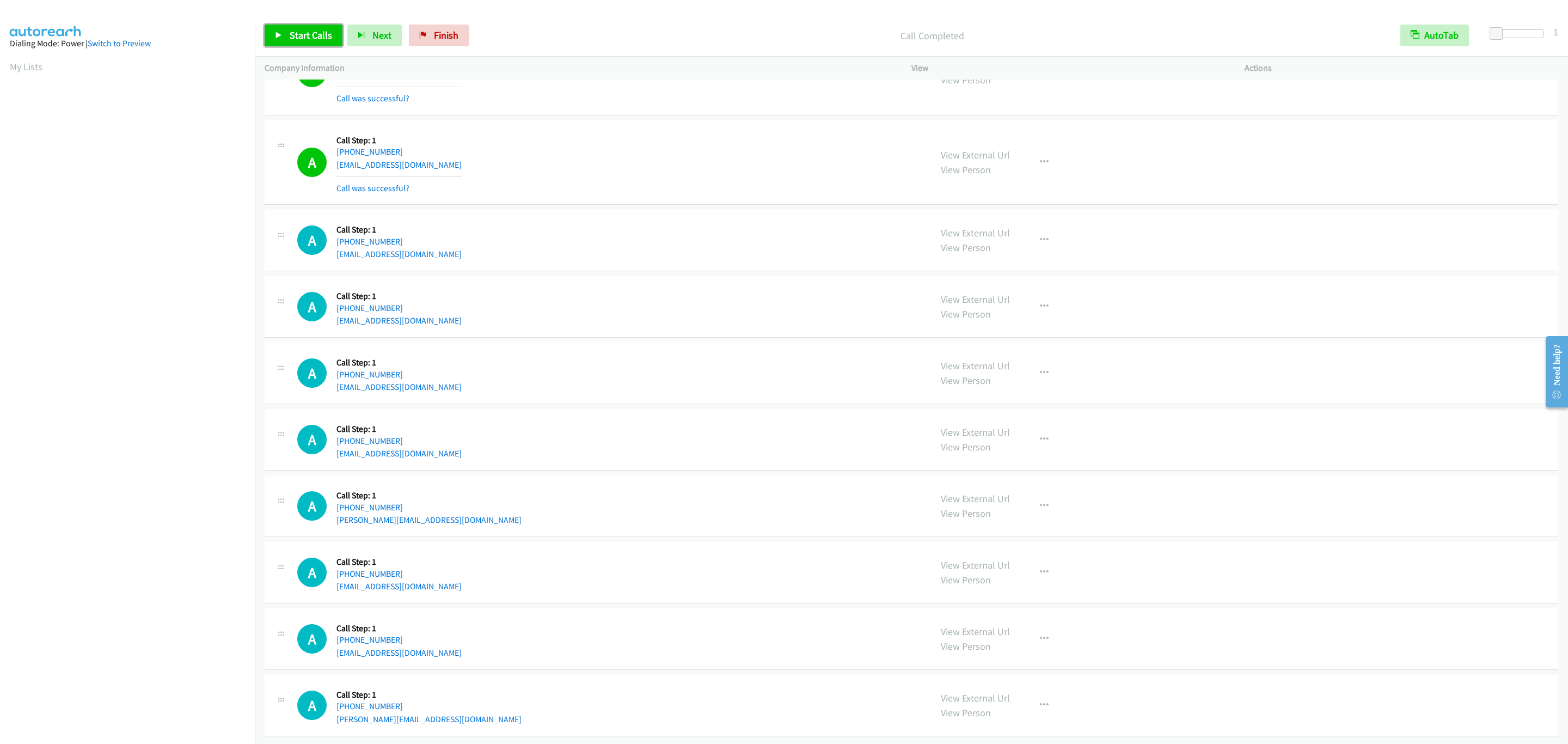
click at [297, 27] on link "Start Calls" at bounding box center [303, 35] width 78 height 22
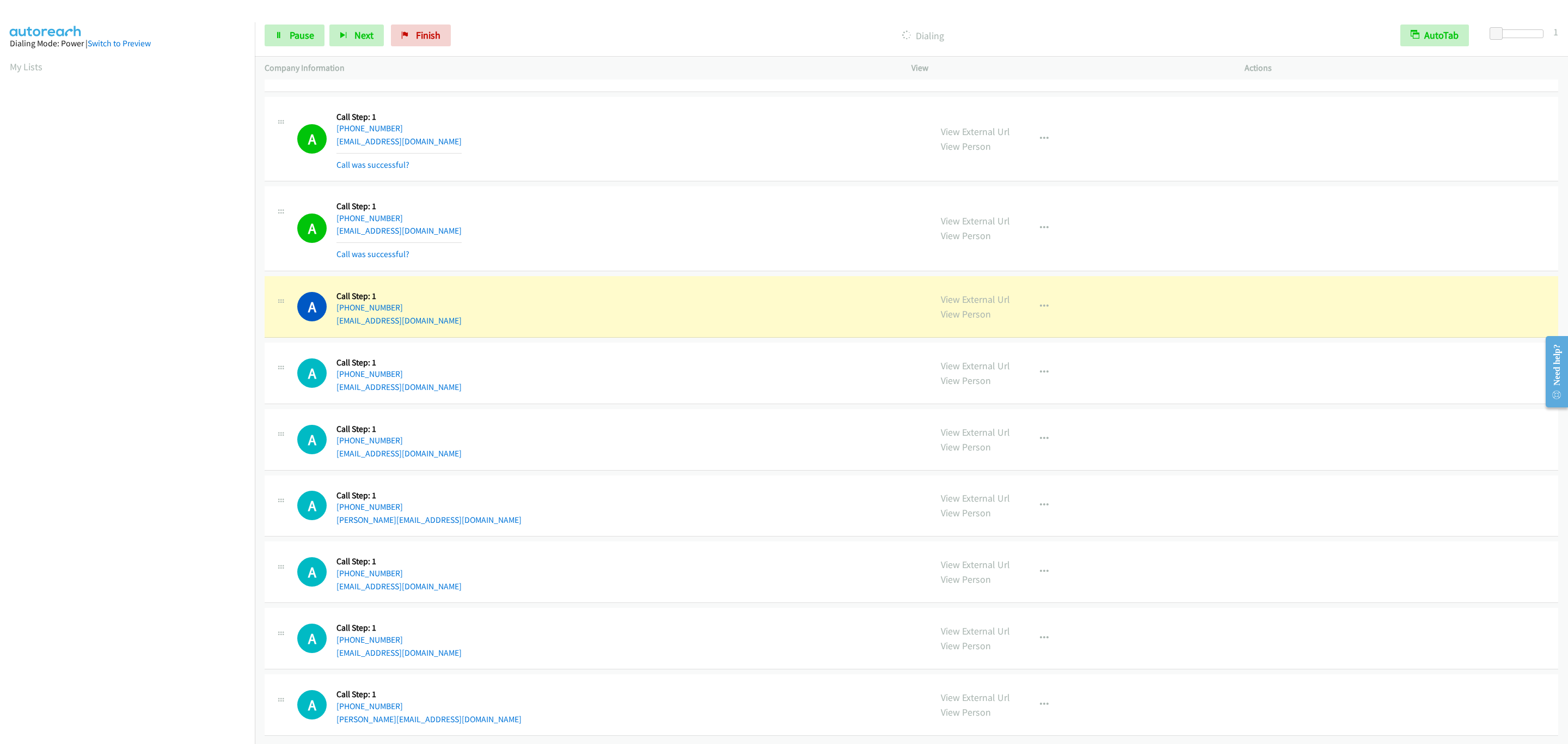
scroll to position [5454, 0]
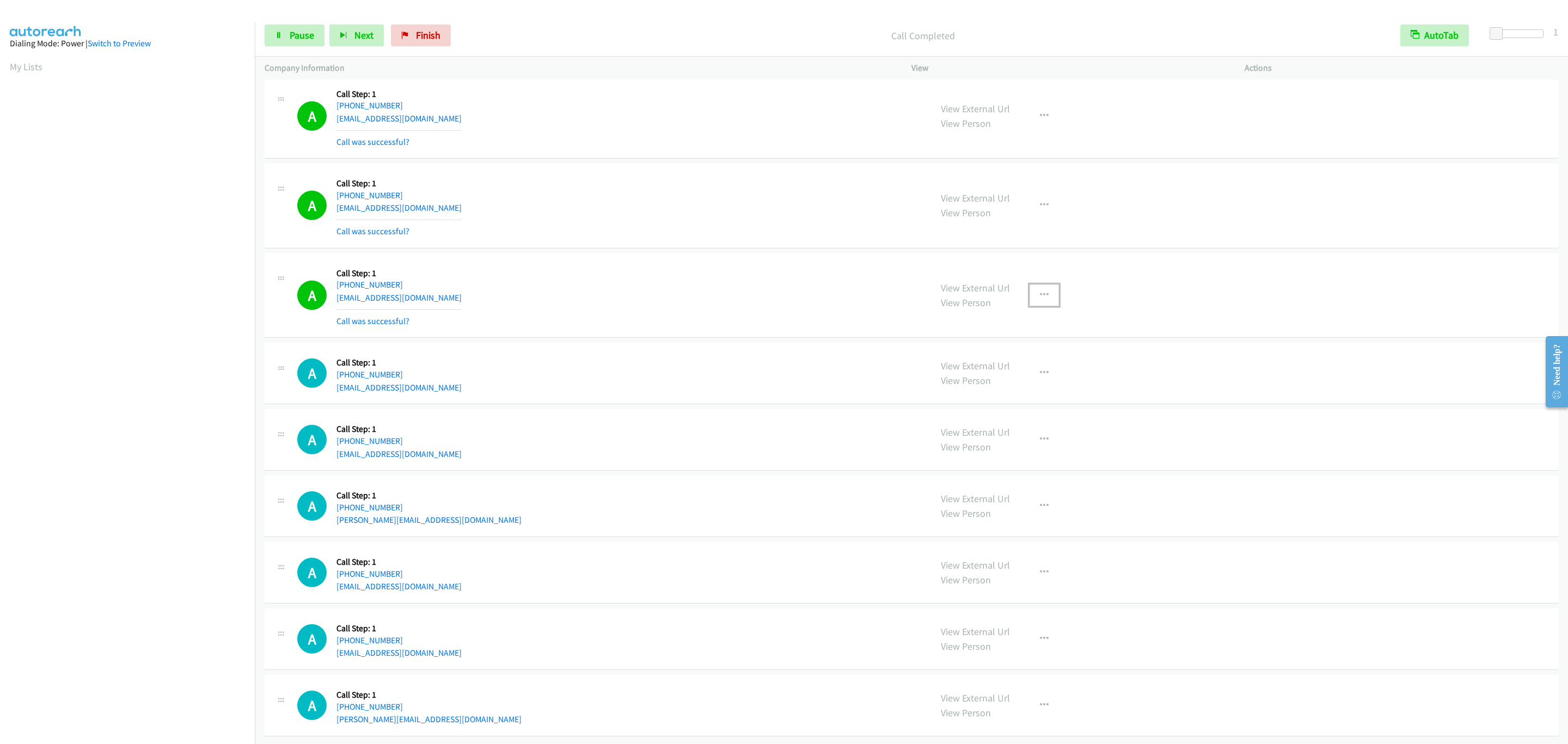
drag, startPoint x: 1046, startPoint y: 304, endPoint x: 1041, endPoint y: 312, distance: 9.4
click at [1046, 304] on button "button" at bounding box center [1044, 295] width 29 height 22
click at [1024, 392] on link "Add to do not call list" at bounding box center [986, 388] width 145 height 22
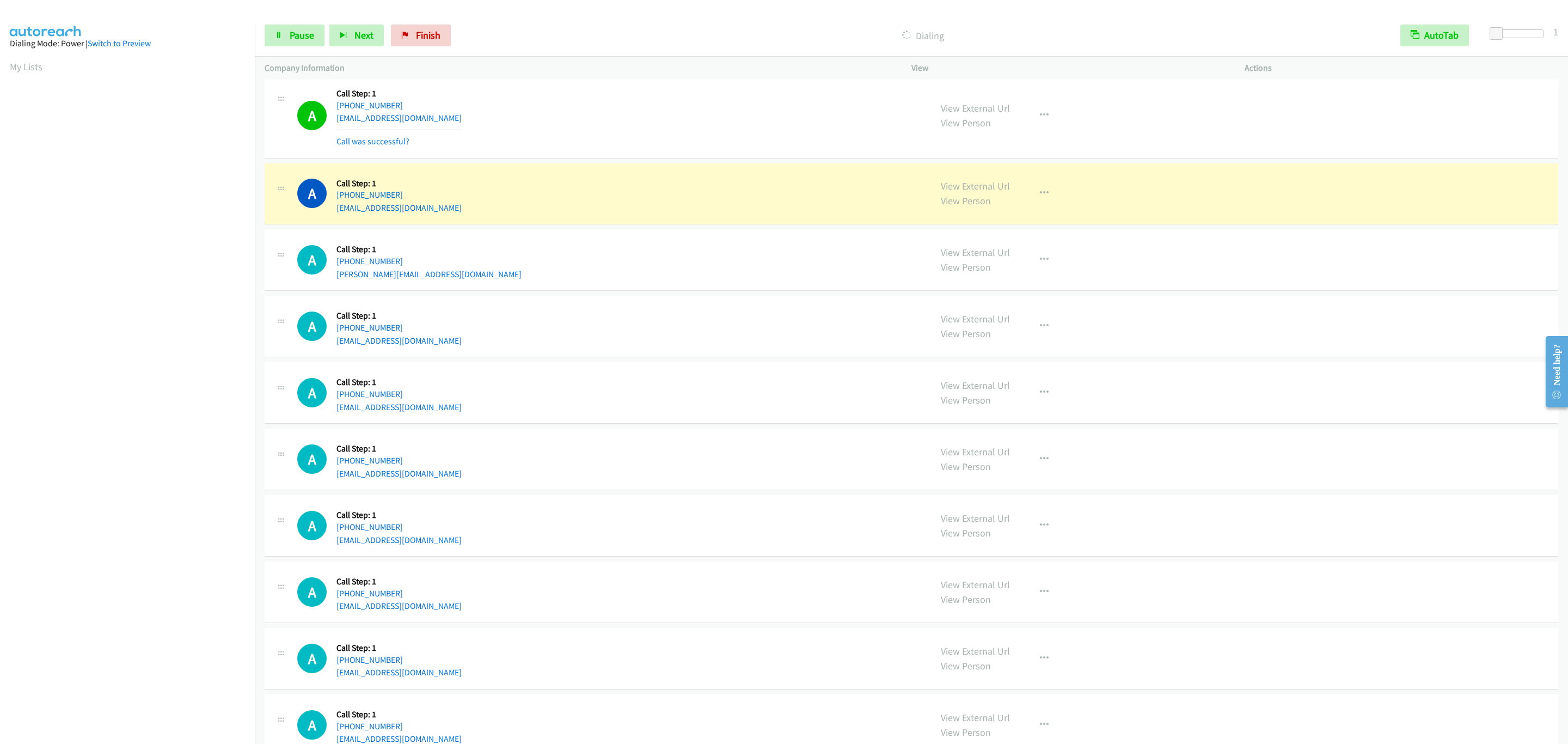
scroll to position [6050, 0]
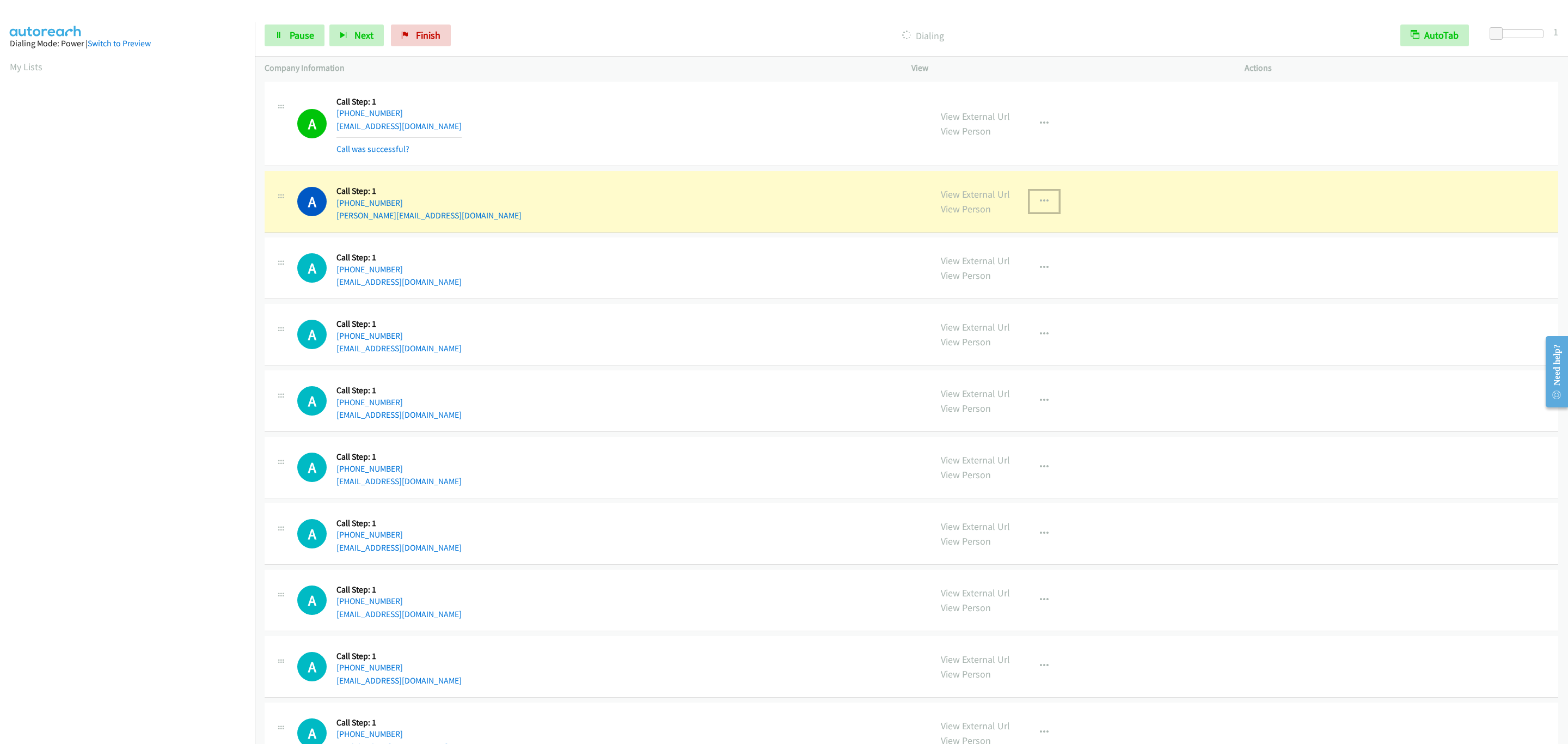
click at [1030, 213] on button "button" at bounding box center [1044, 202] width 29 height 22
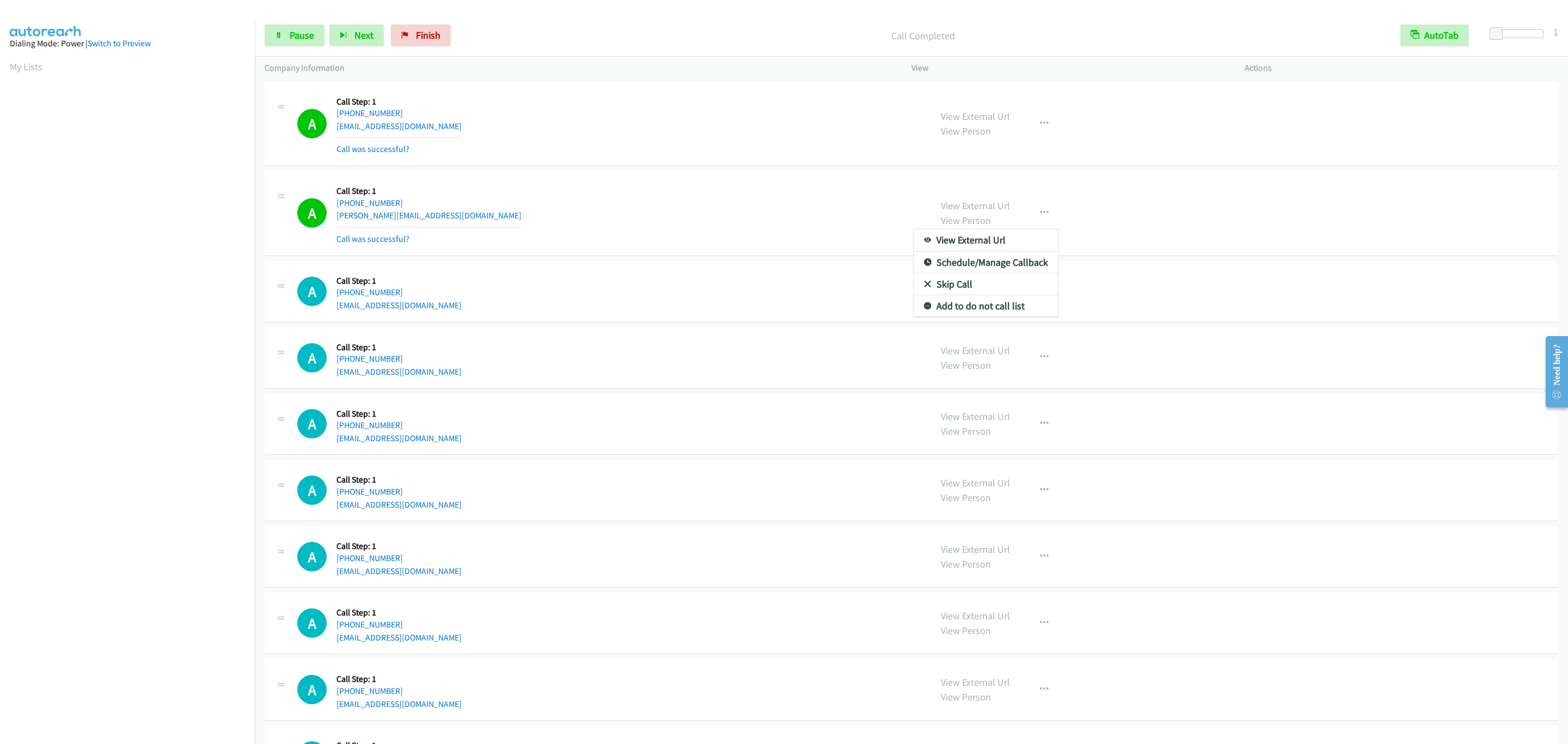
click at [1222, 312] on div at bounding box center [784, 372] width 1568 height 744
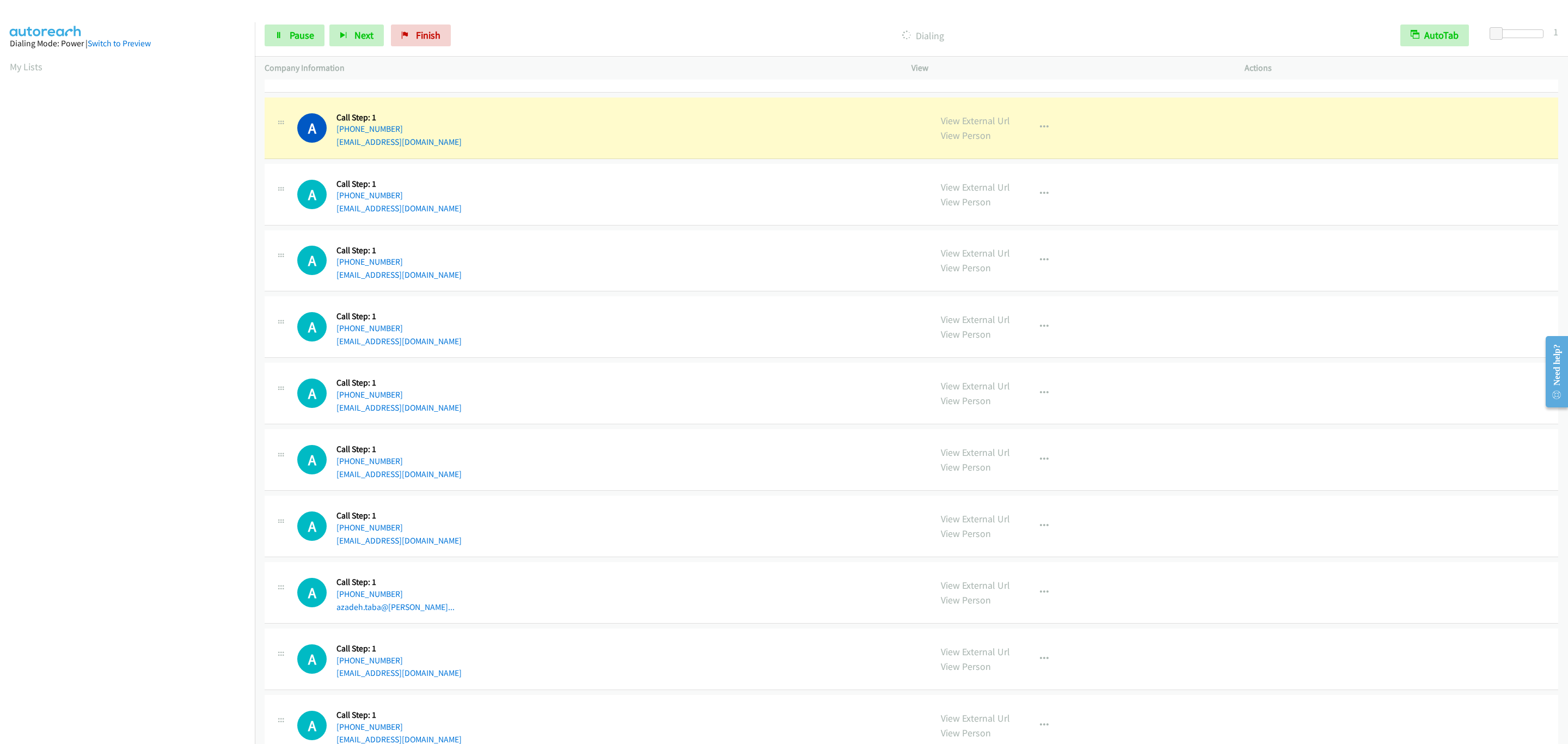
scroll to position [6286, 0]
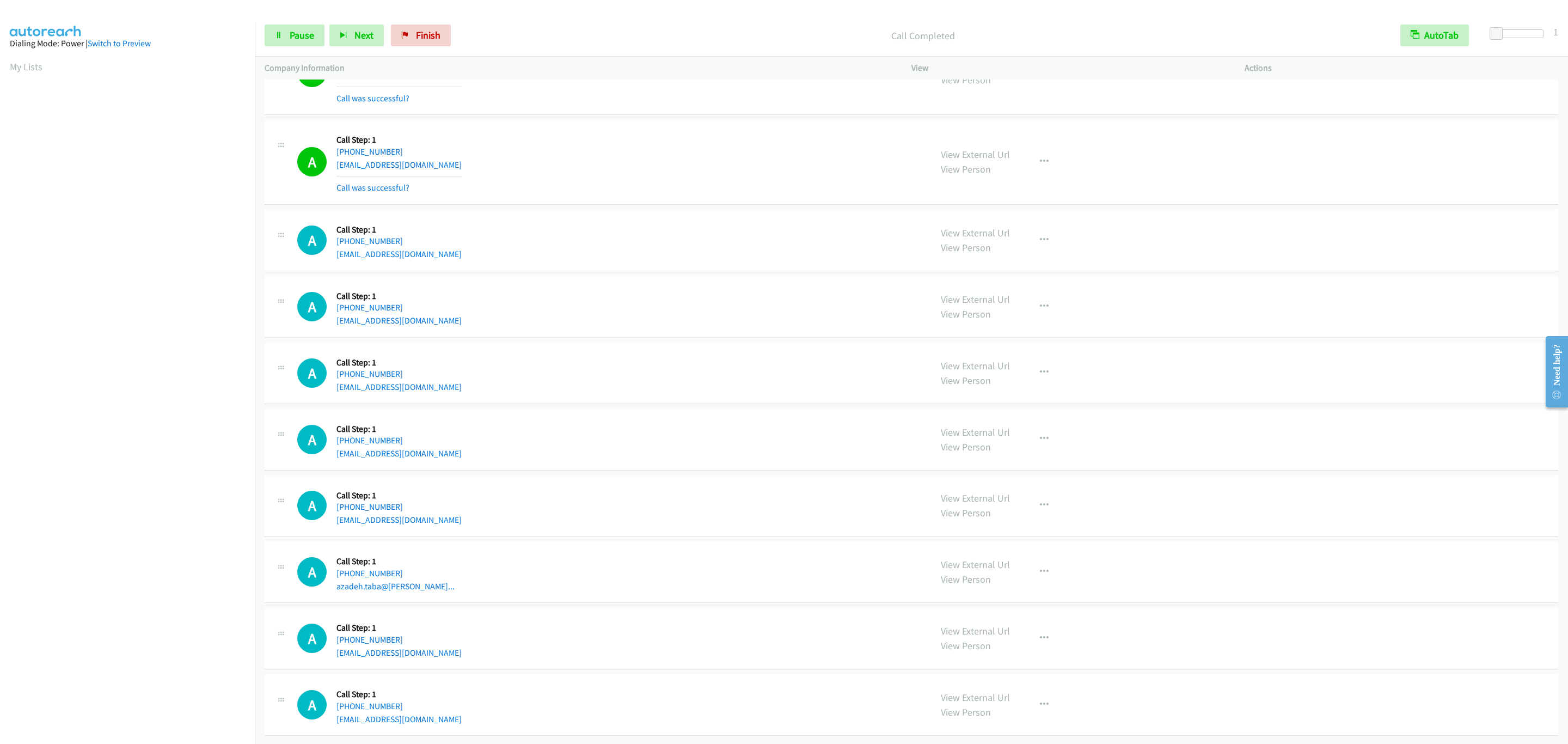
click at [129, 608] on aside "Dialing Mode: Power | Switch to Preview My Lists" at bounding box center [127, 323] width 255 height 603
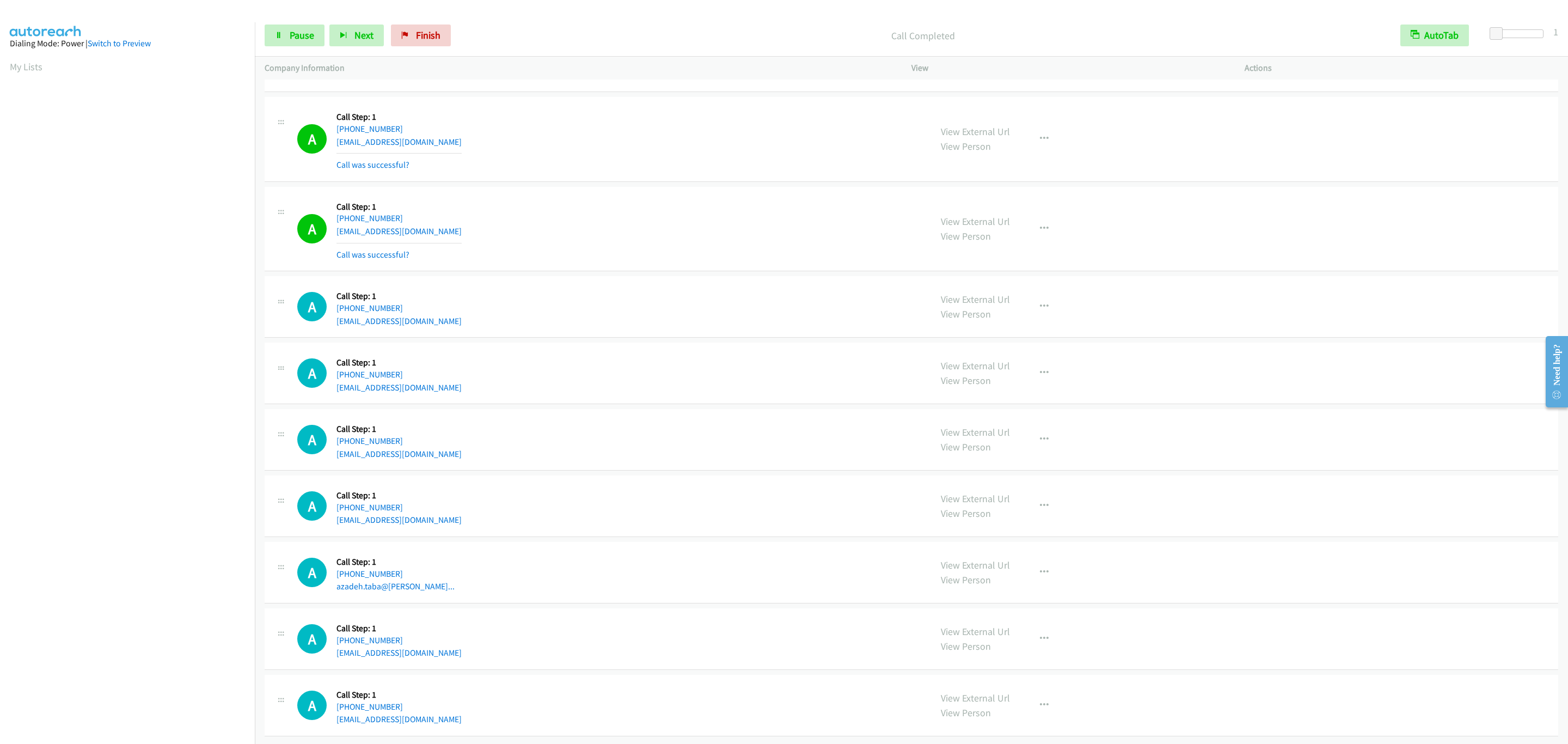
scroll to position [6356, 0]
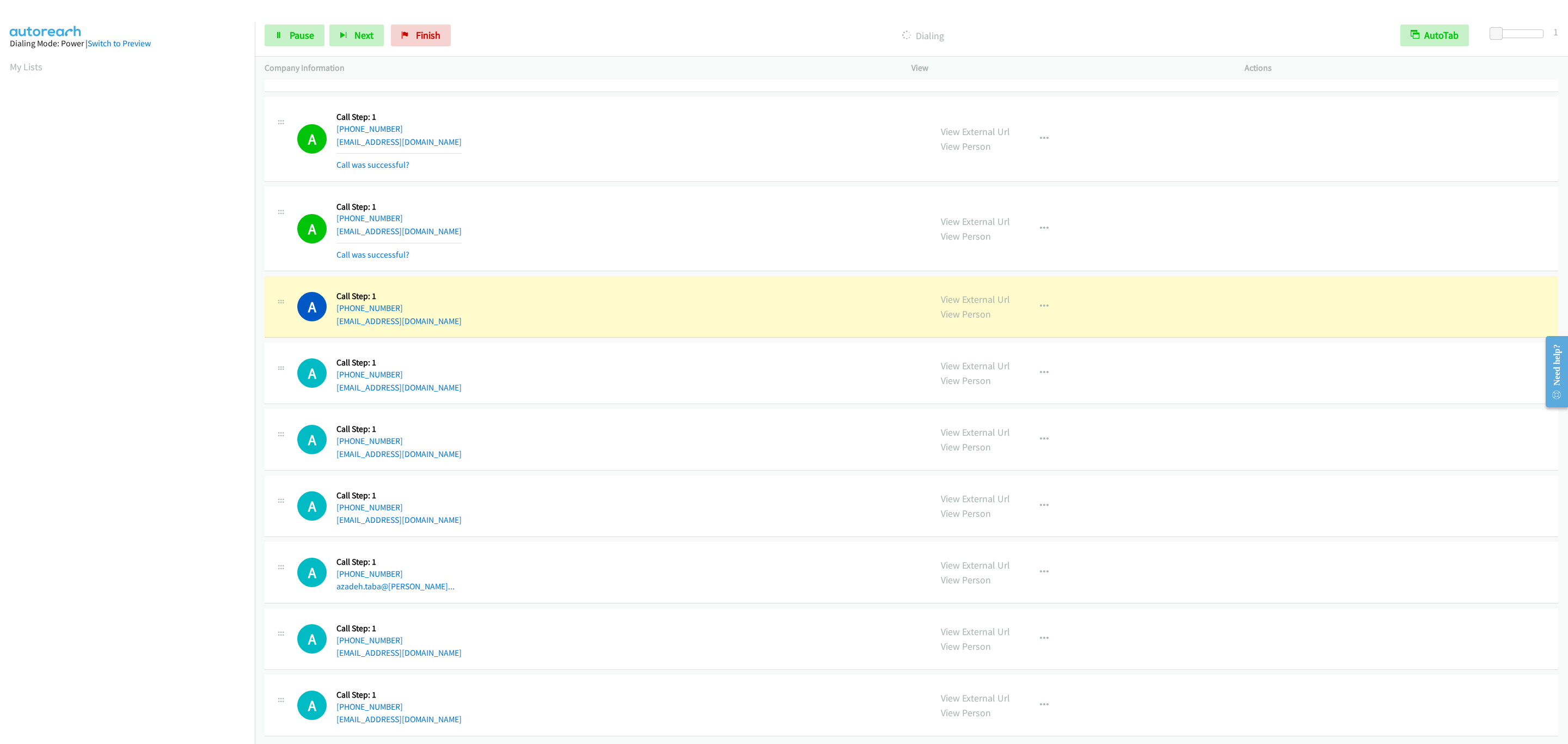
drag, startPoint x: 1250, startPoint y: 303, endPoint x: 1214, endPoint y: 297, distance: 36.5
click at [1248, 303] on div "View External Url View Person View External Url Email Schedule/Manage Callback …" at bounding box center [1102, 306] width 343 height 42
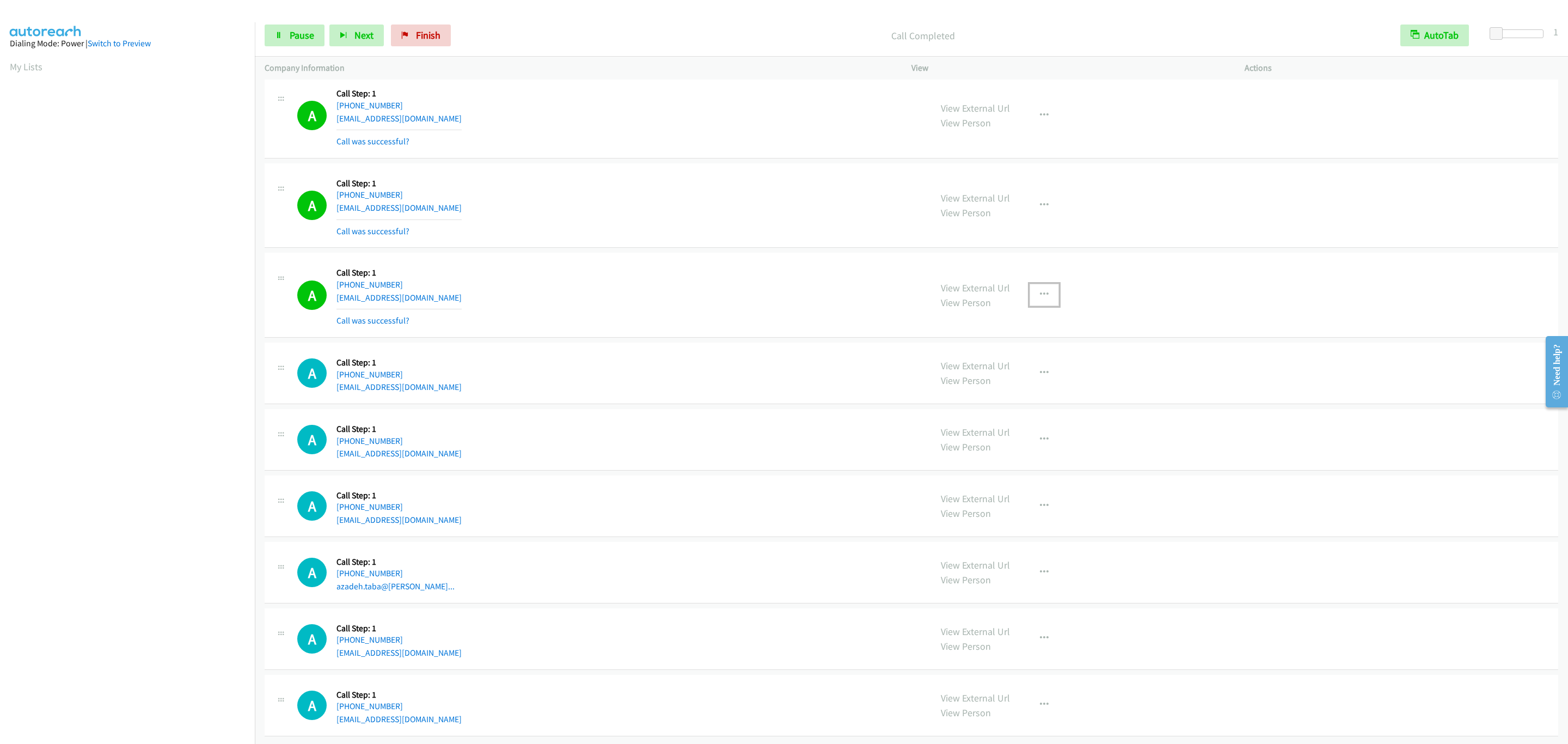
click at [1035, 295] on button "button" at bounding box center [1044, 295] width 29 height 22
click at [1014, 399] on link "Add to do not call list" at bounding box center [986, 388] width 145 height 22
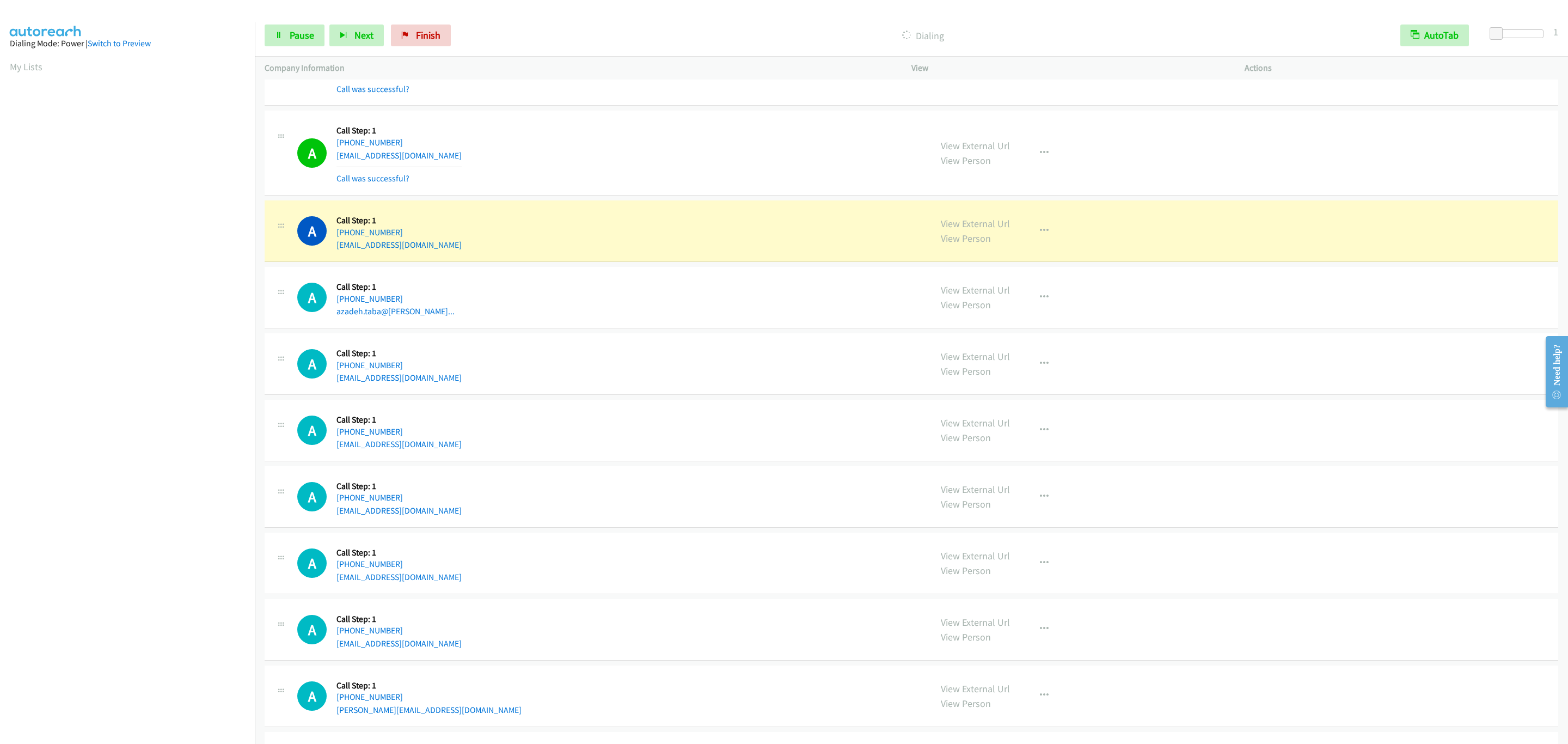
scroll to position [6812, 0]
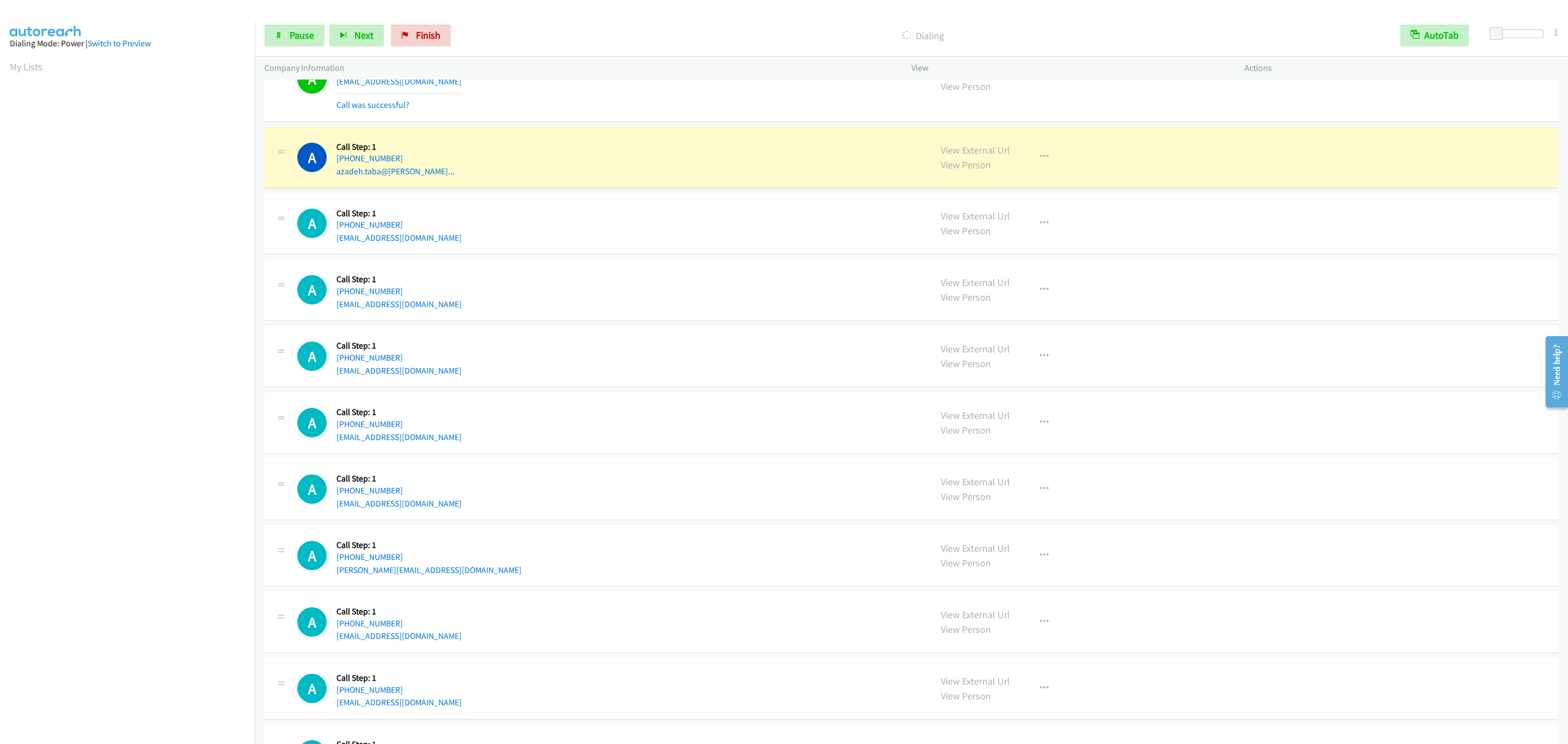
drag, startPoint x: 634, startPoint y: 293, endPoint x: 631, endPoint y: 298, distance: 5.8
click at [631, 255] on div "A Callback Scheduled Call Step: 1 America/Chicago +1 945-274-0024 bharathikumar…" at bounding box center [911, 224] width 1293 height 61
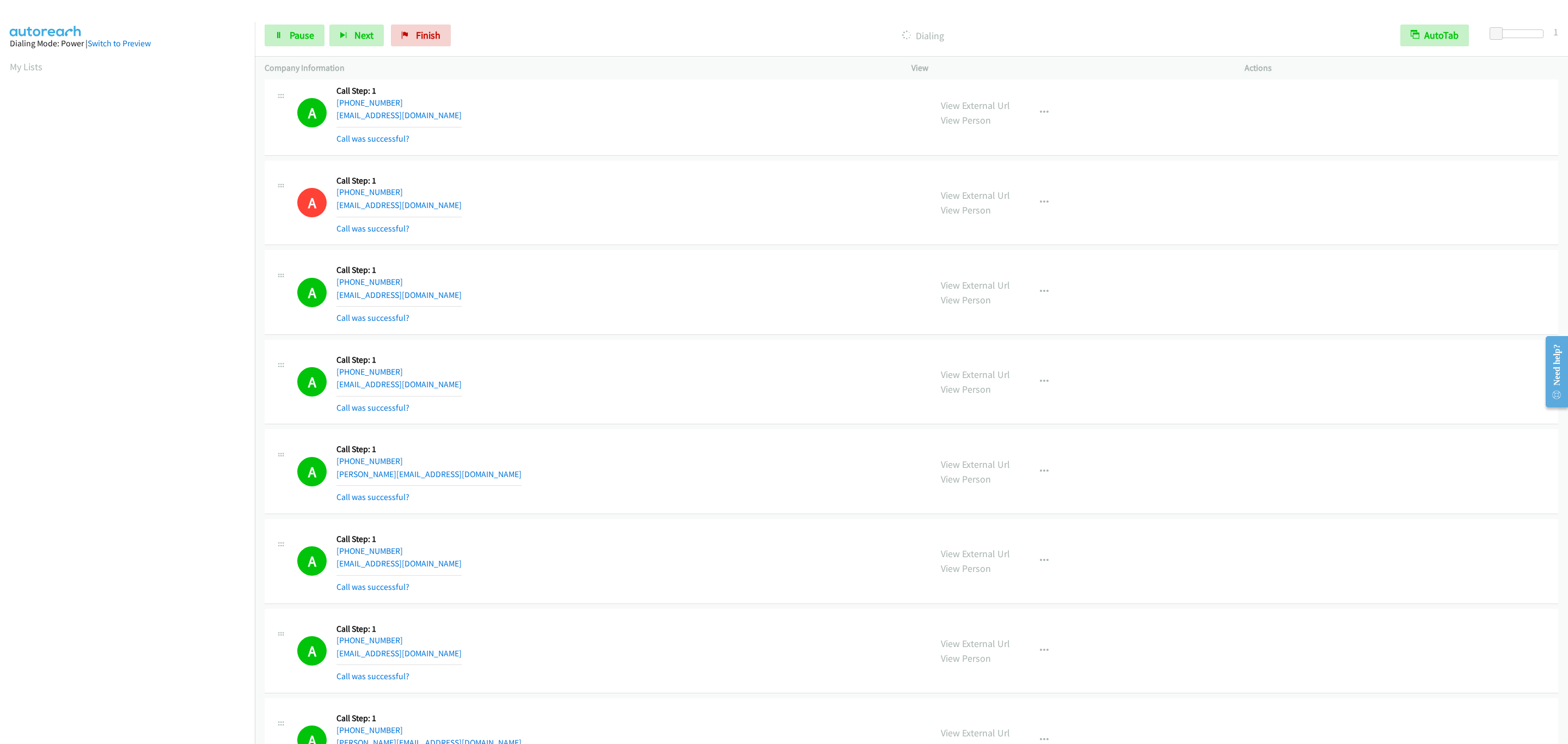
drag, startPoint x: 1065, startPoint y: 410, endPoint x: 1046, endPoint y: 418, distance: 20.6
click at [1064, 410] on div "View External Url View Person View External Url Email Schedule/Manage Callback …" at bounding box center [1102, 382] width 343 height 65
click at [1046, 392] on button "button" at bounding box center [1044, 382] width 29 height 22
click at [1047, 486] on link "Add to do not call list" at bounding box center [986, 475] width 145 height 22
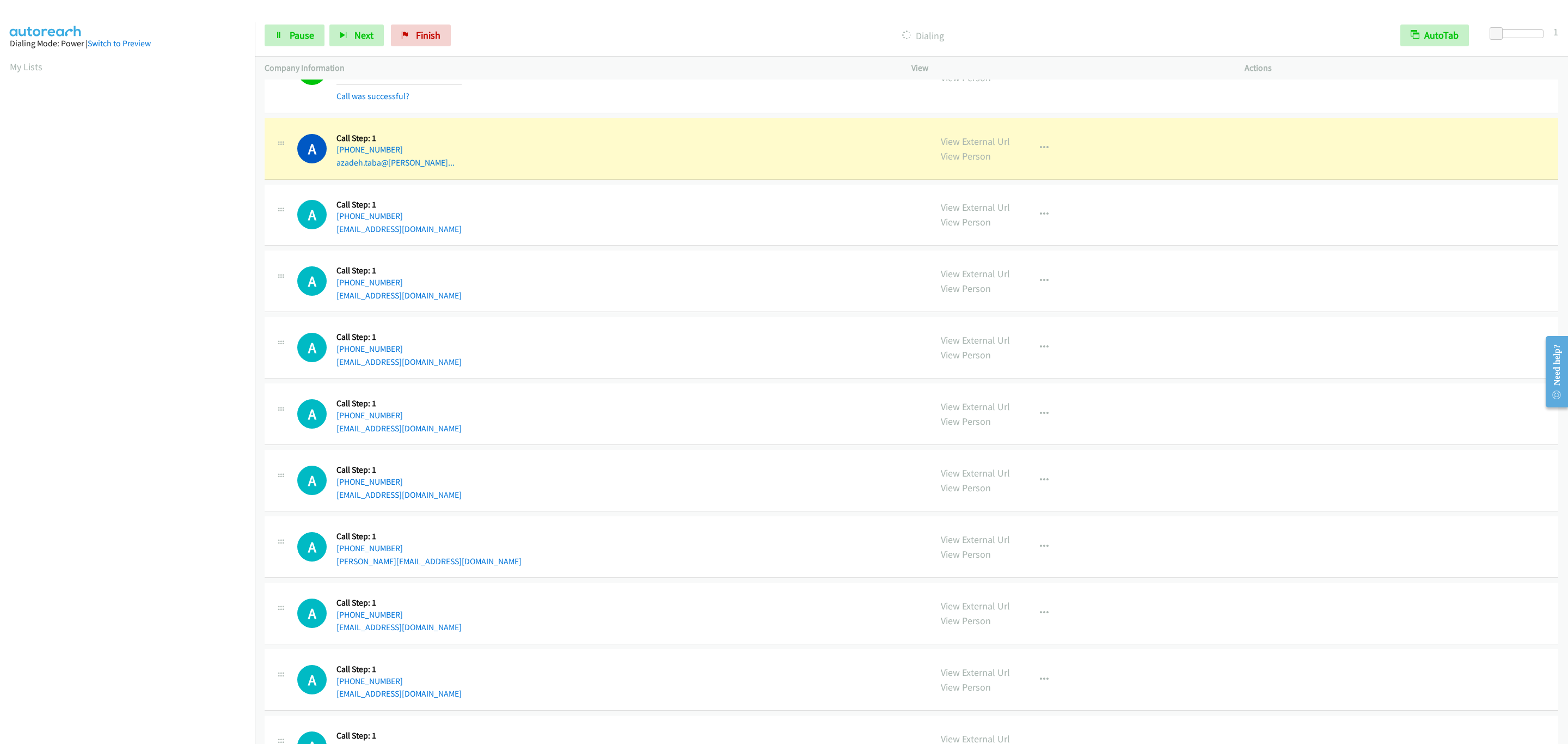
scroll to position [6902, 0]
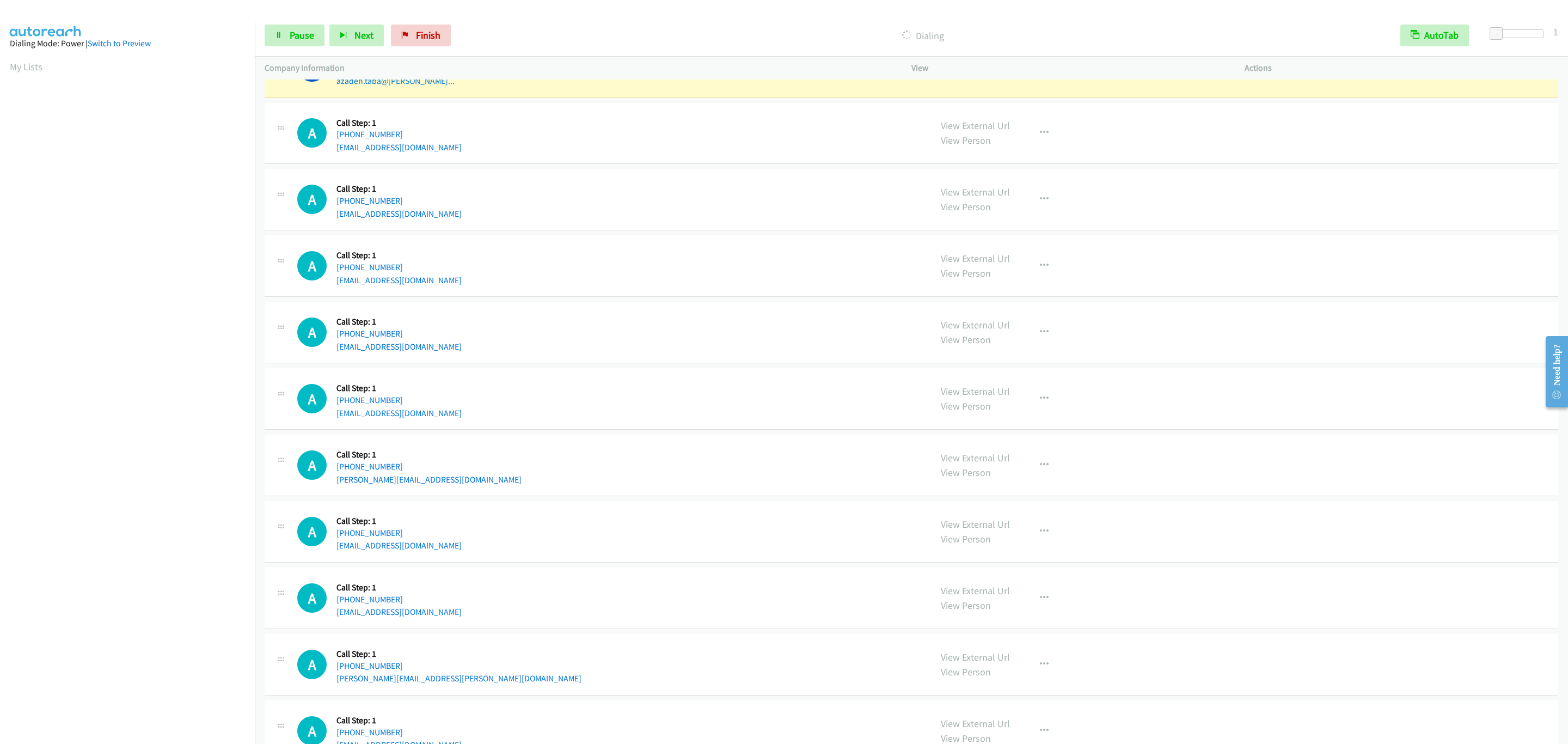
click at [890, 415] on div "A Callback Scheduled Call Step: 1 America/New_York +1 609-947-2987 joshrosier95…" at bounding box center [911, 399] width 1293 height 61
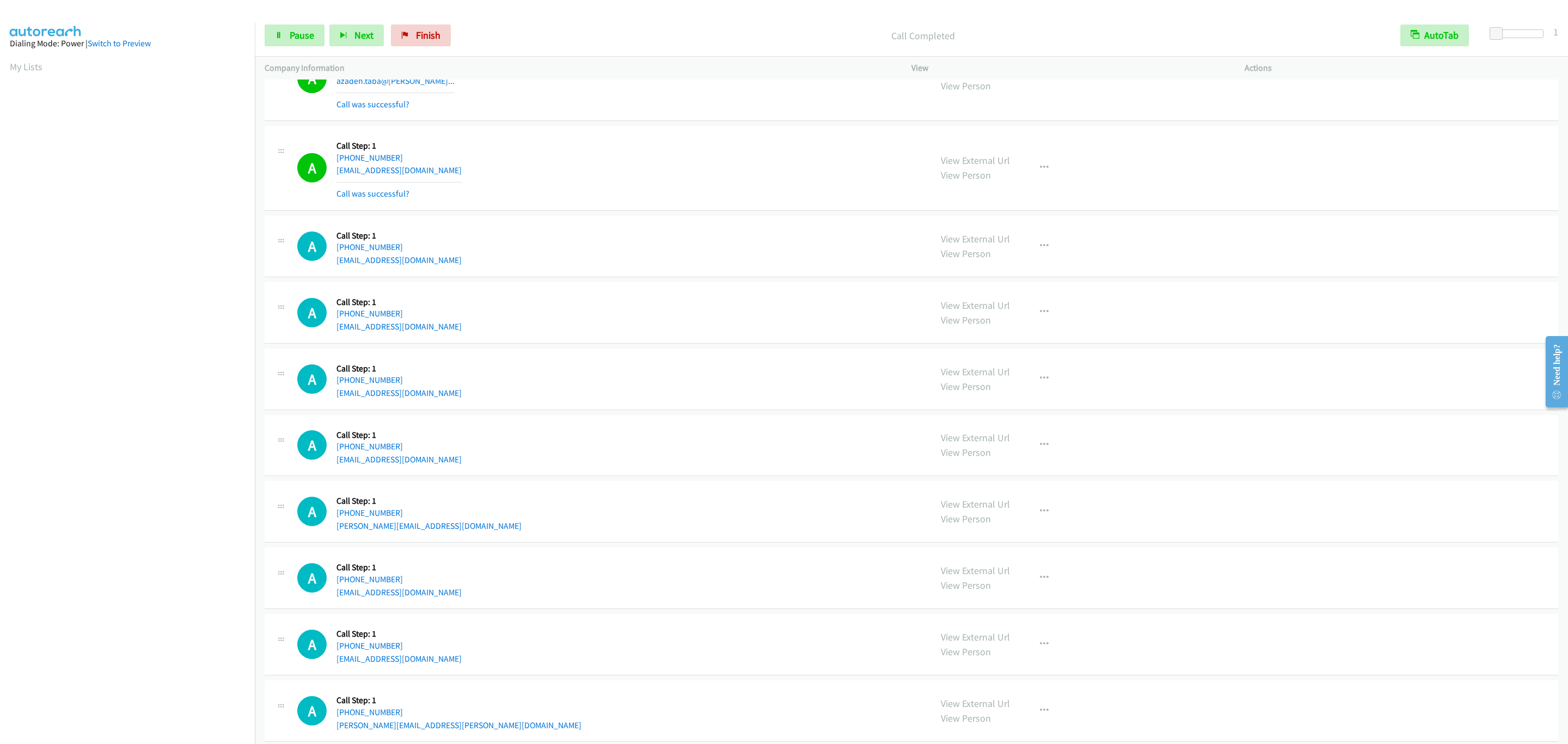
scroll to position [6984, 0]
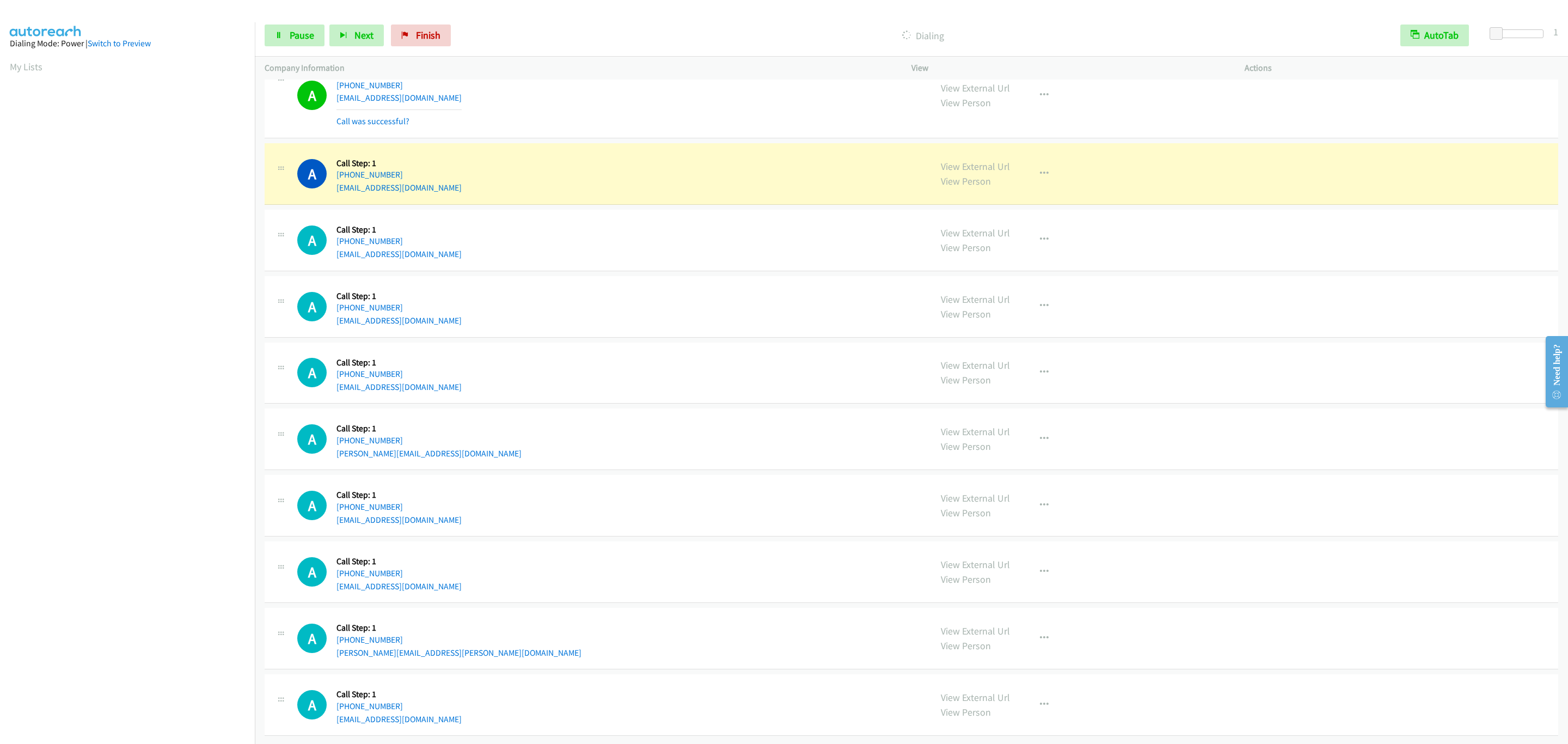
drag, startPoint x: 277, startPoint y: 272, endPoint x: 279, endPoint y: 264, distance: 8.2
click at [279, 249] on div at bounding box center [281, 234] width 13 height 29
click at [279, 237] on icon at bounding box center [281, 234] width 13 height 5
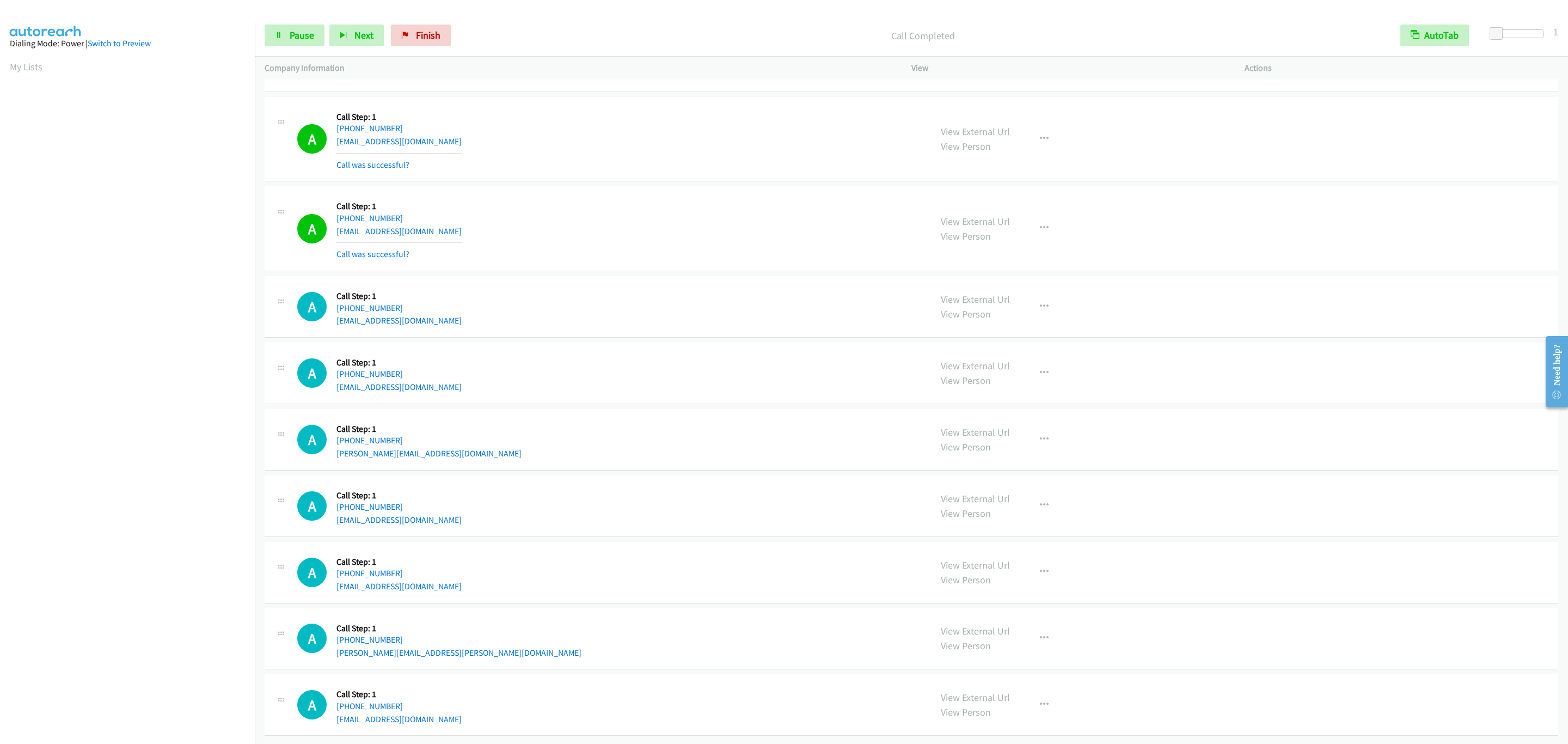
scroll to position [7078, 0]
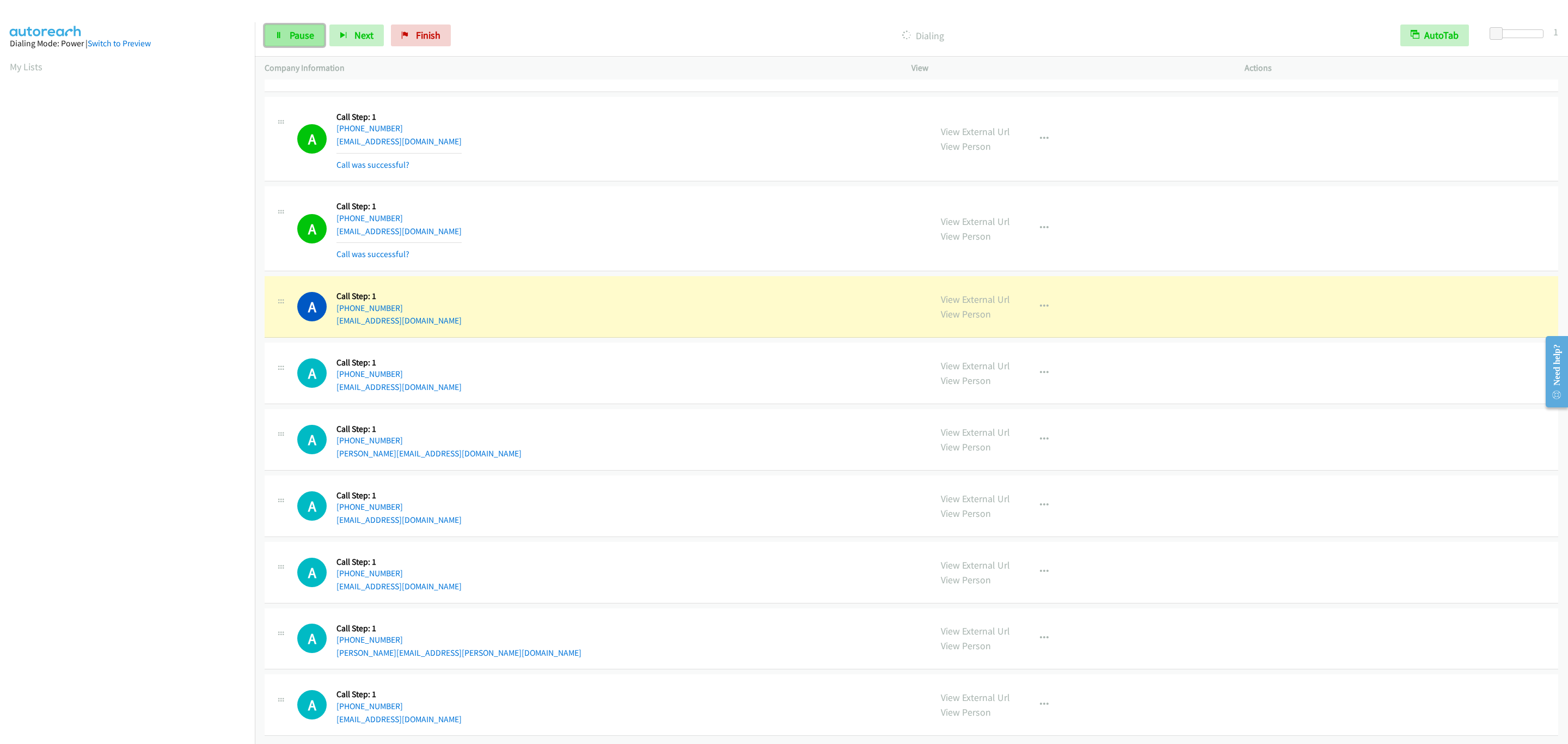
click at [278, 29] on link "Pause" at bounding box center [294, 35] width 60 height 22
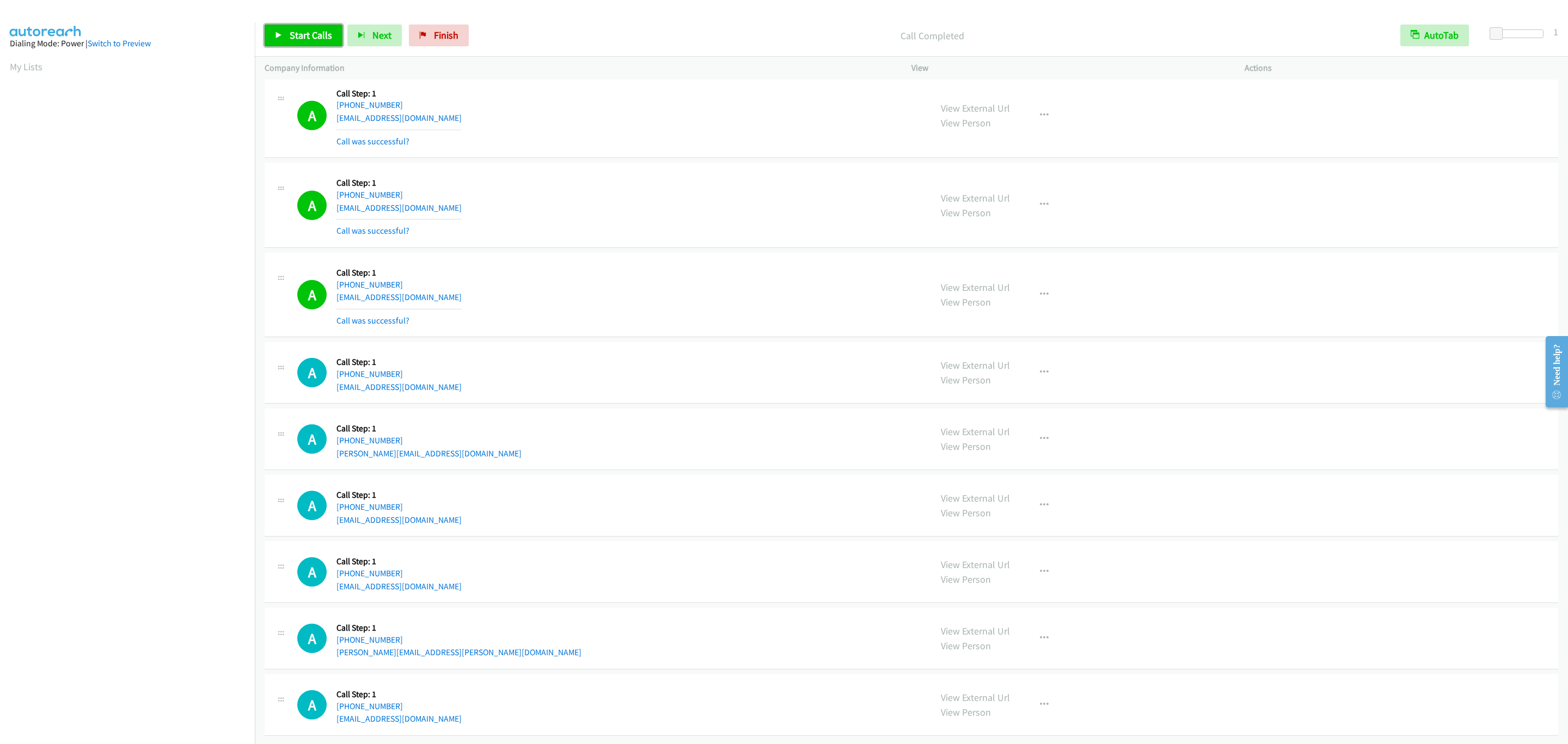
click at [312, 27] on link "Start Calls" at bounding box center [303, 35] width 78 height 22
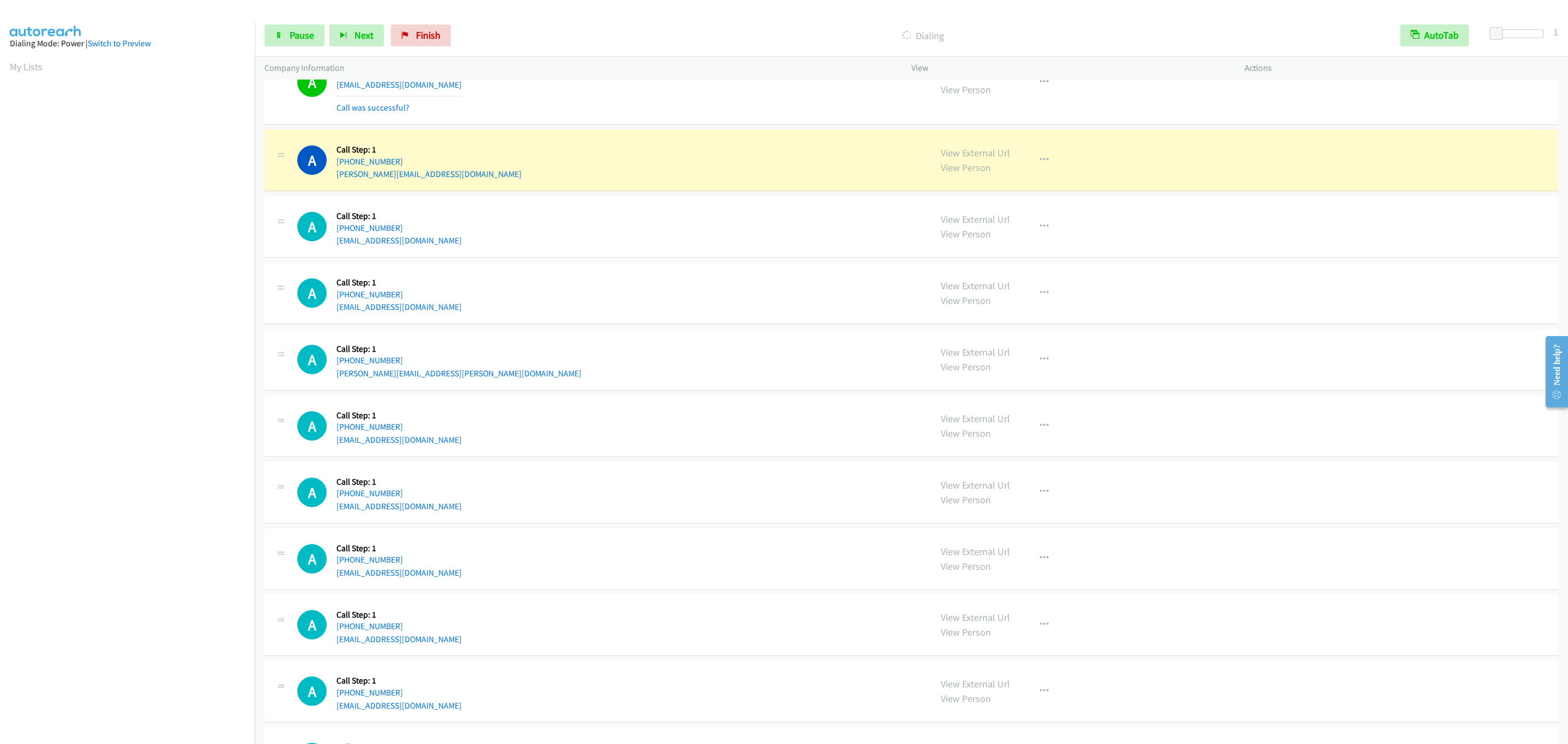
scroll to position [7429, 0]
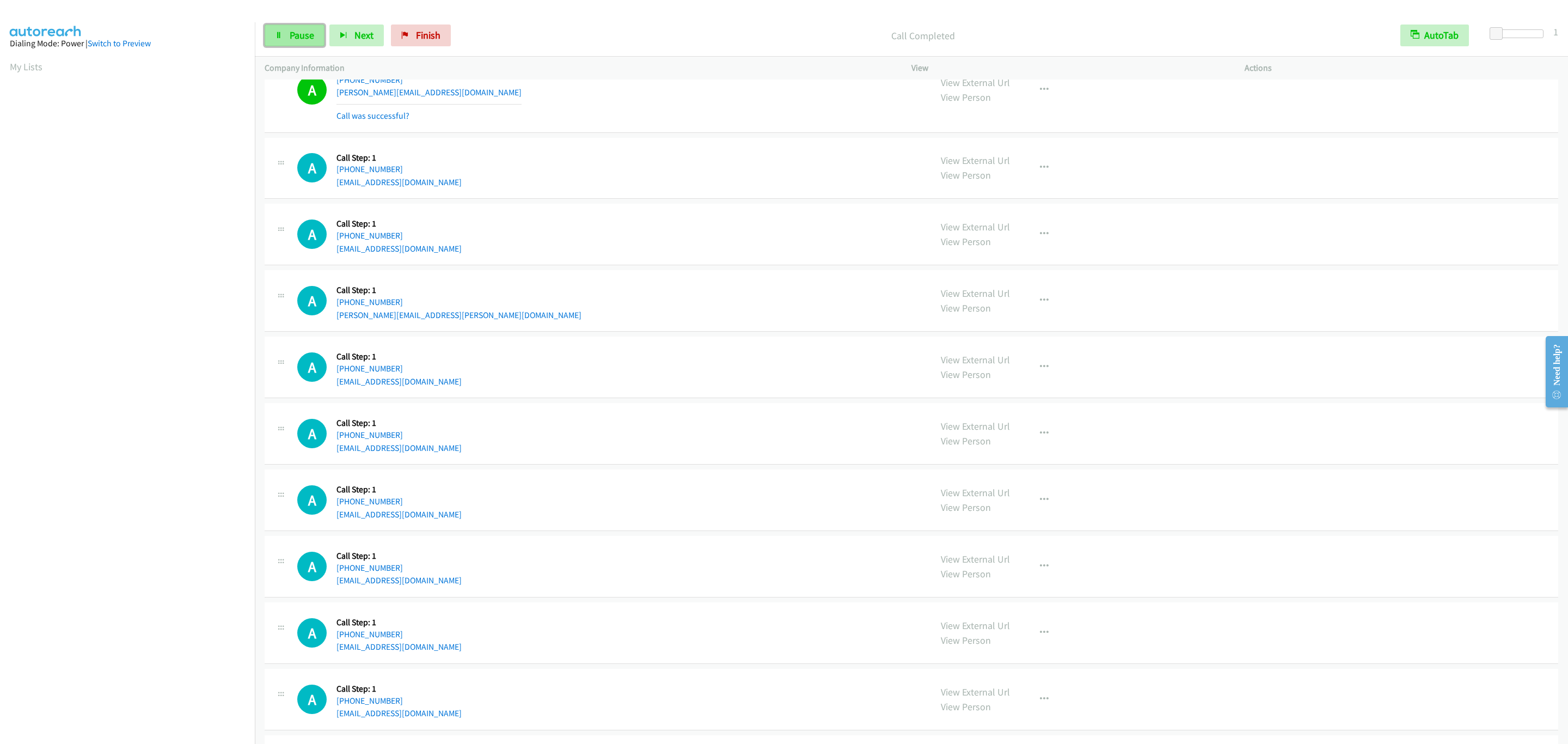
click at [309, 36] on span "Pause" at bounding box center [301, 35] width 24 height 13
click at [309, 36] on span "Start Calls" at bounding box center [311, 35] width 42 height 13
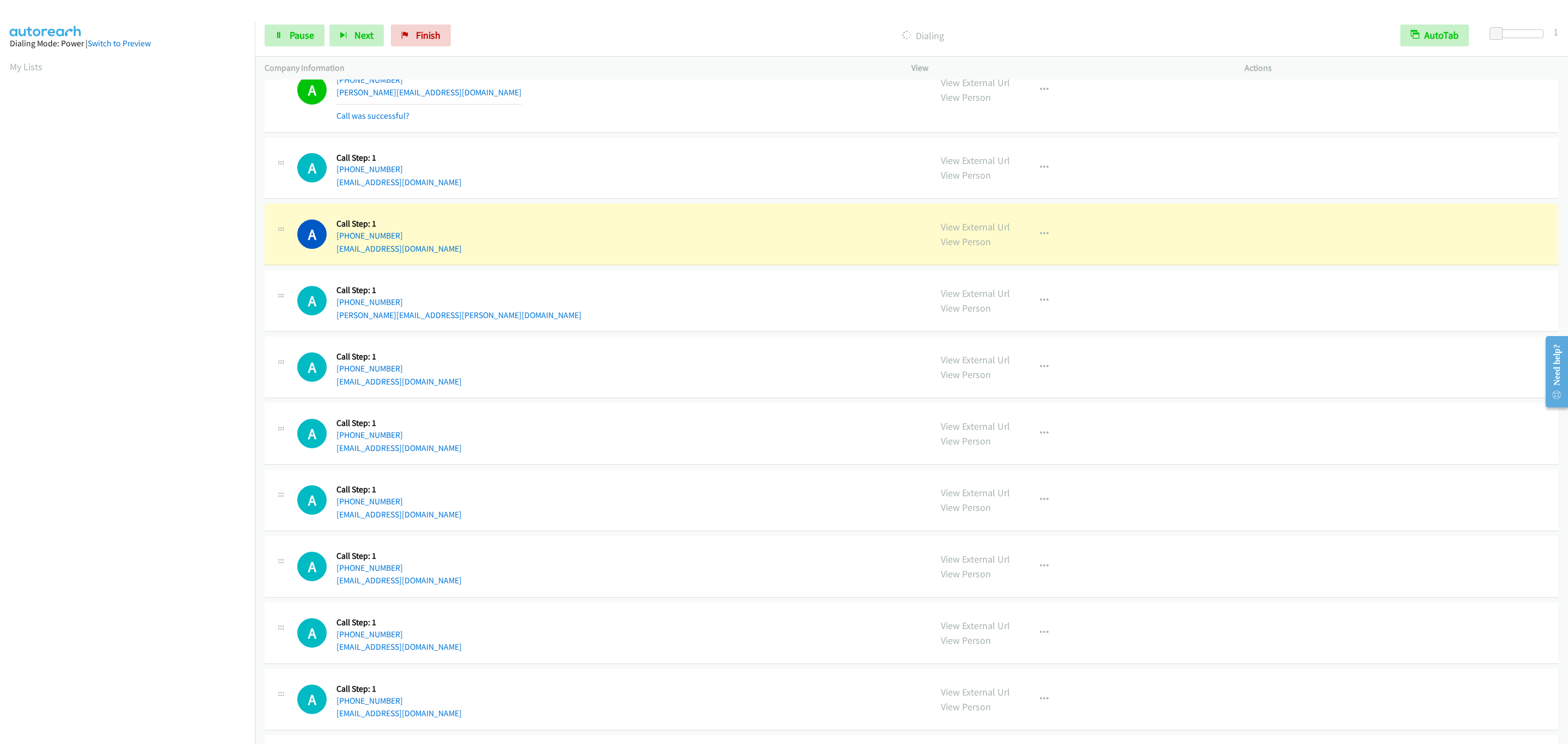
click at [614, 189] on div "A Callback Scheduled Call Step: 1 Pacific/Honolulu +1 808-238-0000 joanlizhered…" at bounding box center [609, 168] width 624 height 42
click at [559, 255] on div "A Callback Scheduled Call Step: 1 Pacific/Honolulu +1 808-260-7266 chriscruz102…" at bounding box center [609, 234] width 624 height 42
click at [1040, 239] on icon "button" at bounding box center [1044, 234] width 9 height 9
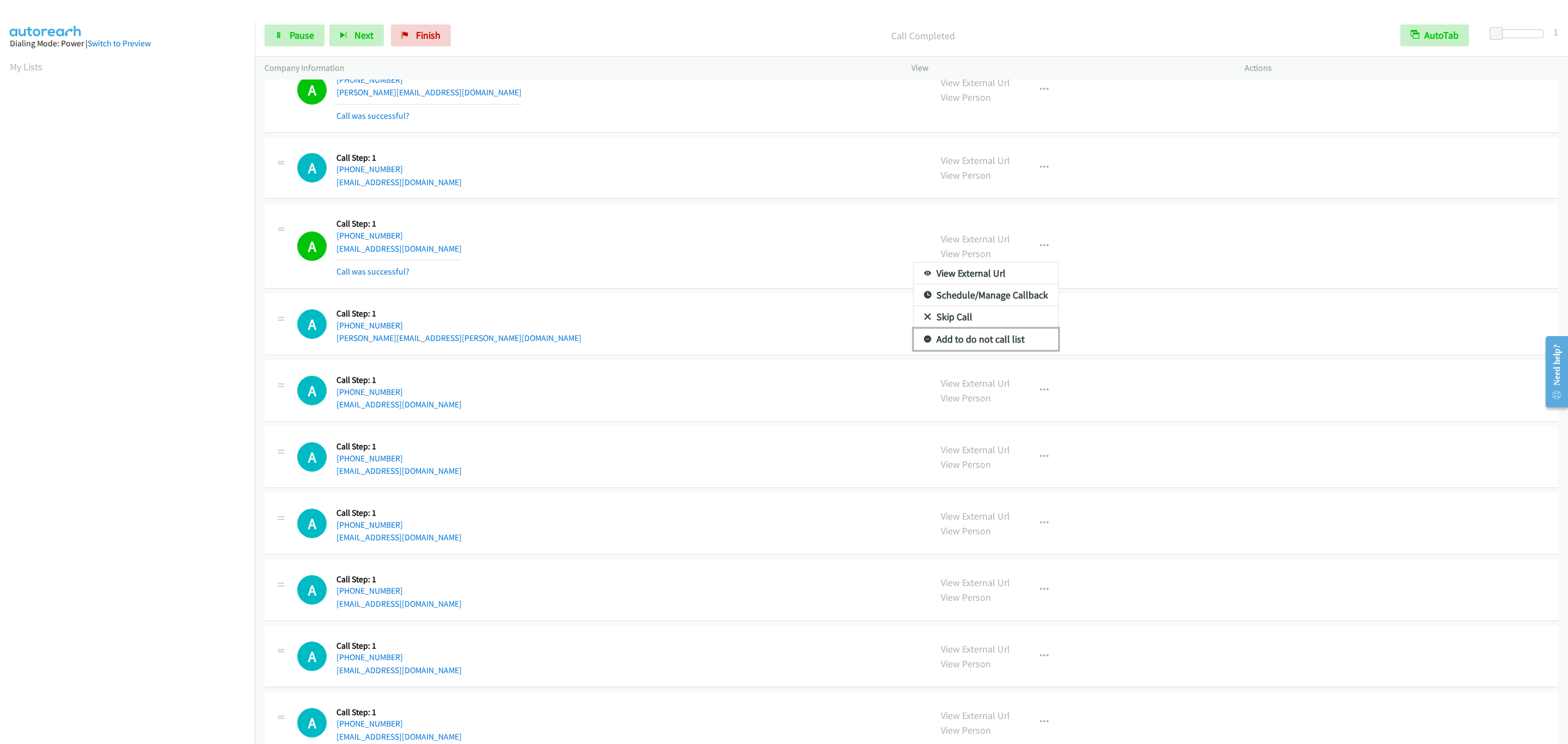
click at [1015, 350] on link "Add to do not call list" at bounding box center [986, 340] width 145 height 22
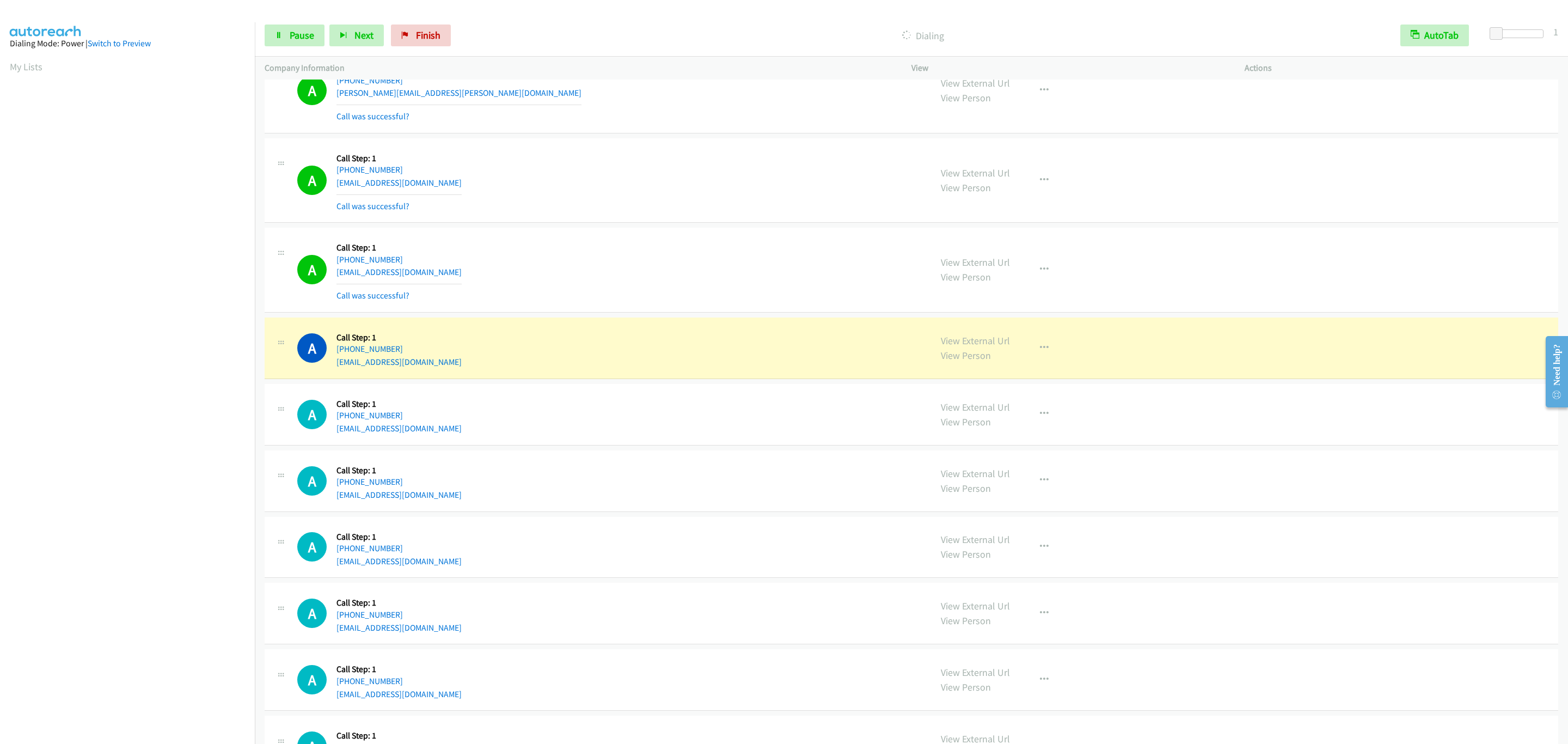
scroll to position [7776, 0]
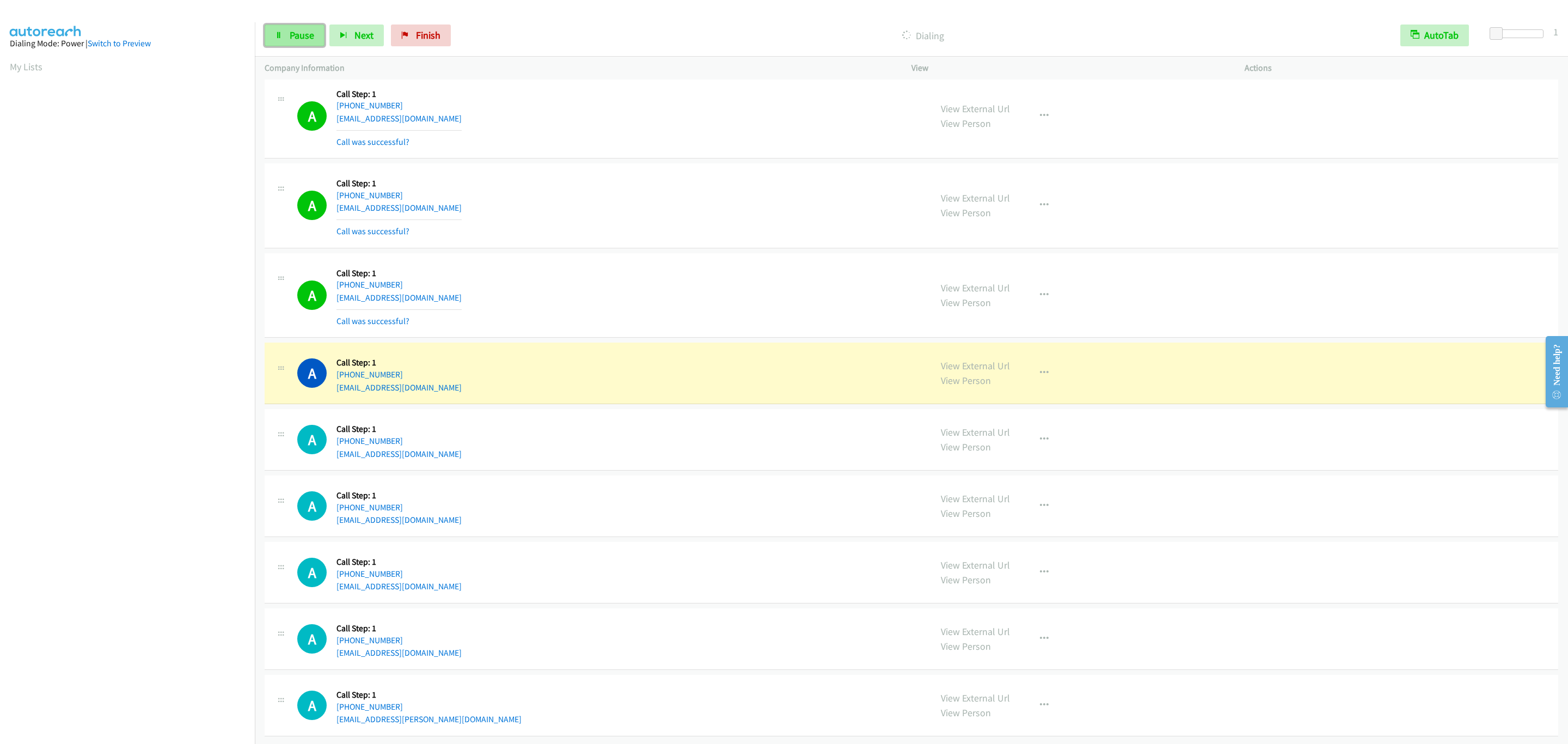
click at [291, 28] on link "Pause" at bounding box center [294, 35] width 60 height 22
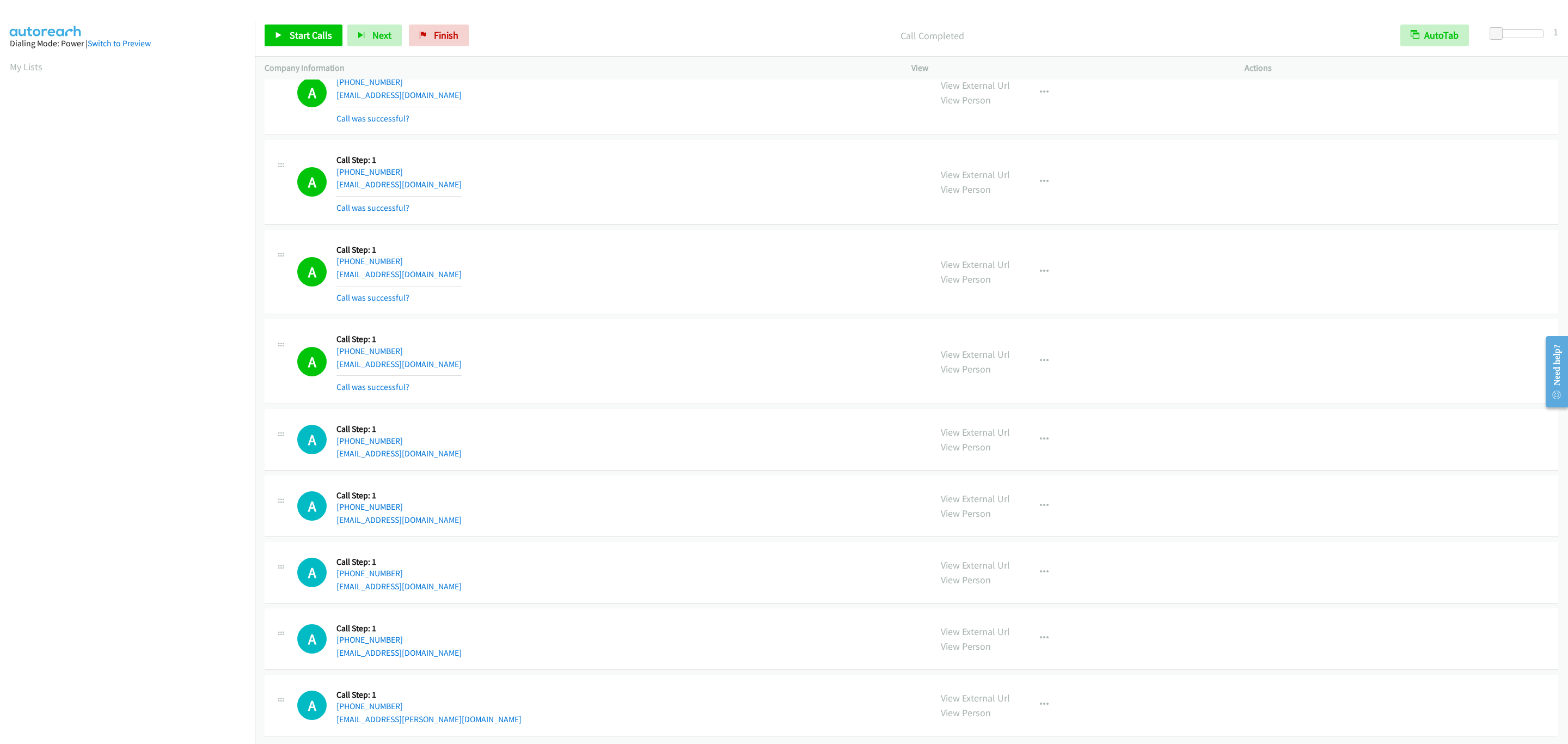
click at [497, 537] on div "A Callback Scheduled Call Step: 1 America/New_York +1 973-953-6627 marcusheitzm…" at bounding box center [911, 506] width 1293 height 61
click at [500, 537] on div "A Callback Scheduled Call Step: 1 America/New_York +1 973-953-6627 marcusheitzm…" at bounding box center [911, 506] width 1293 height 61
click at [324, 26] on link "Start Calls" at bounding box center [303, 35] width 78 height 22
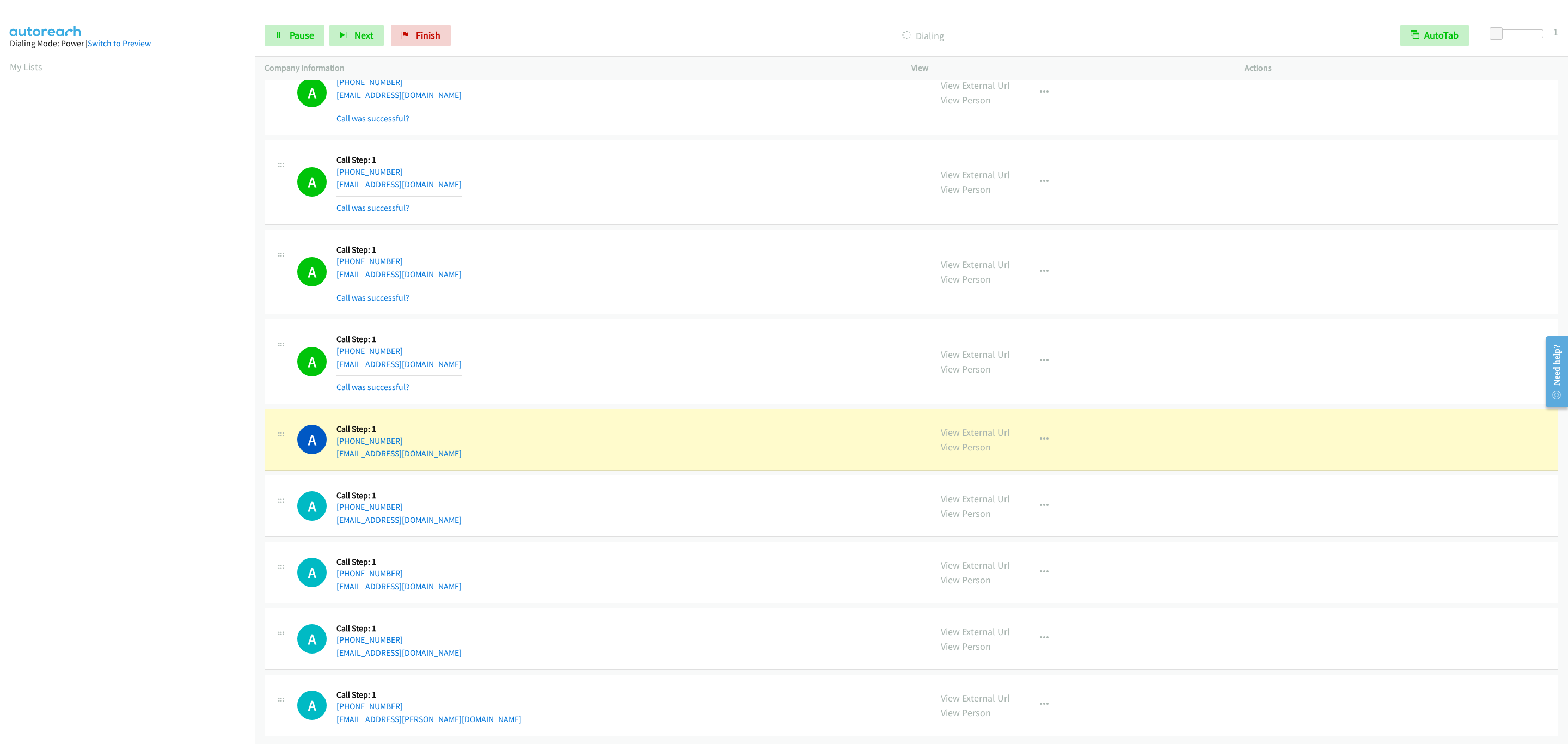
click at [672, 282] on div "A Callback Scheduled Call Step: 1 America/Los_Angeles +1 509-391-9962 osmanlice…" at bounding box center [609, 272] width 624 height 65
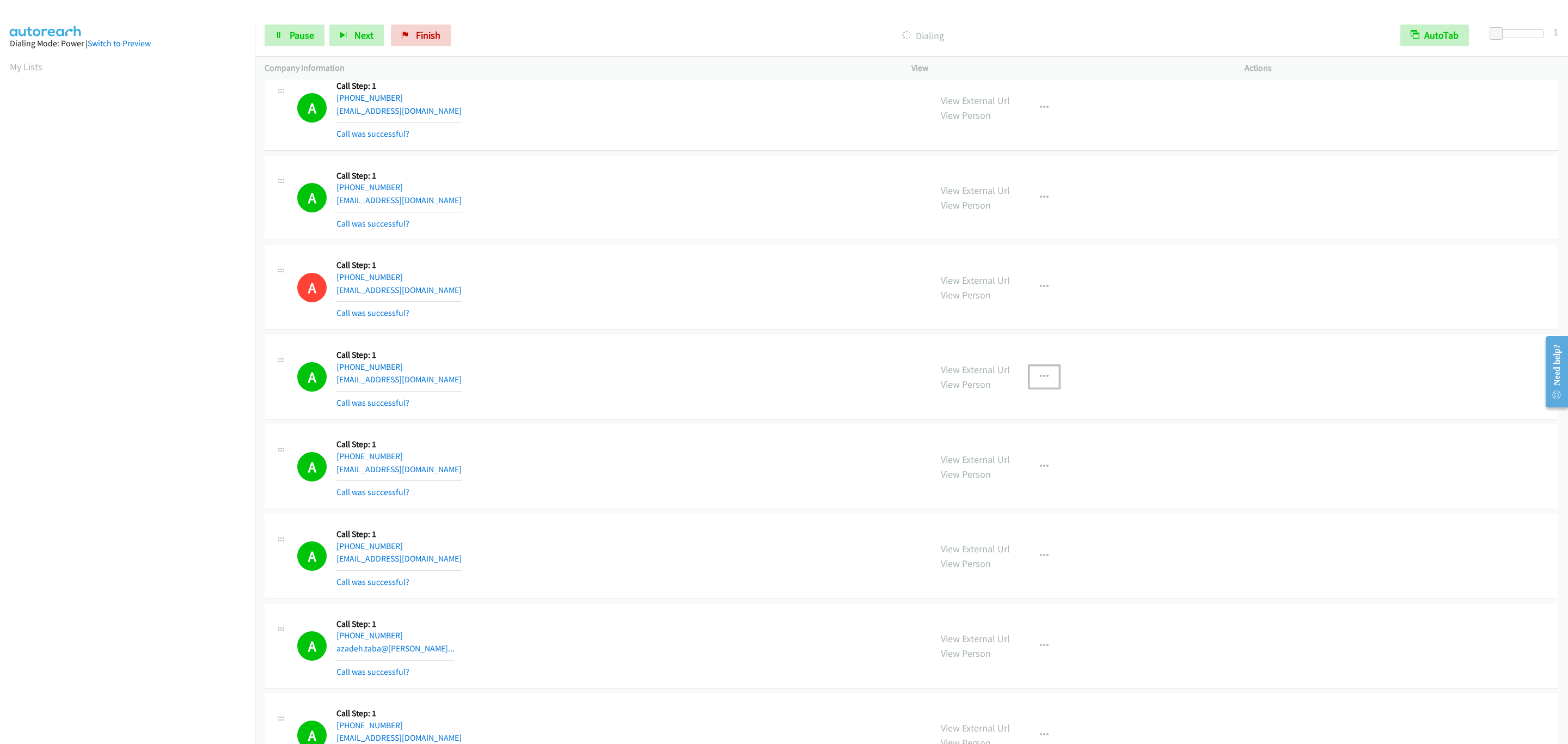
click at [1042, 381] on icon "button" at bounding box center [1044, 377] width 9 height 9
click at [1024, 481] on link "Add to do not call list" at bounding box center [986, 470] width 145 height 22
click at [786, 290] on div "A Callback Scheduled Call Step: 1 America/Phoenix +1 480-570-2762 tgriffin24@gm…" at bounding box center [911, 287] width 1293 height 85
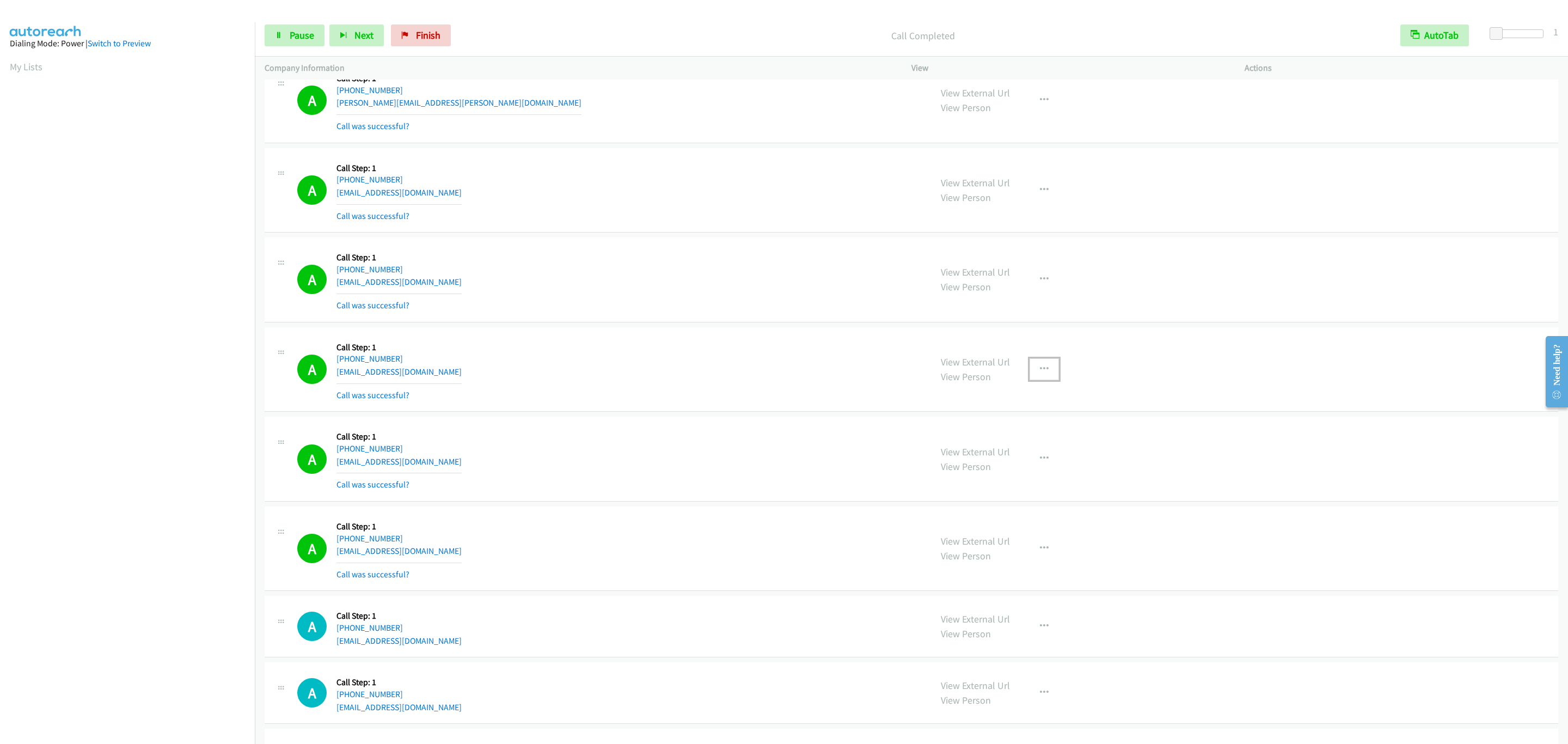
drag, startPoint x: 1036, startPoint y: 415, endPoint x: 1035, endPoint y: 468, distance: 53.0
click at [1040, 374] on icon "button" at bounding box center [1044, 369] width 9 height 9
click at [1028, 473] on link "Add to do not call list" at bounding box center [986, 462] width 145 height 22
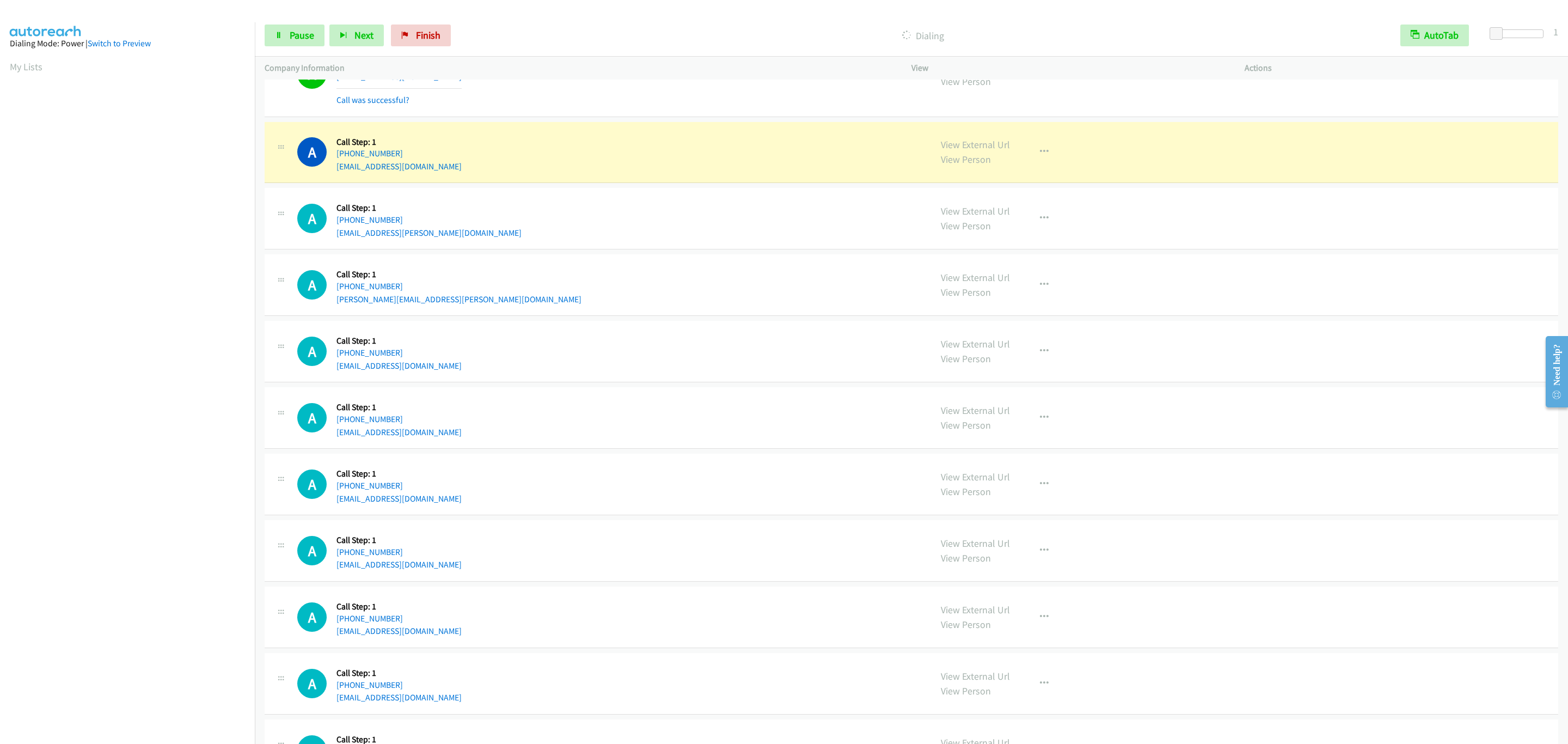
scroll to position [8400, 0]
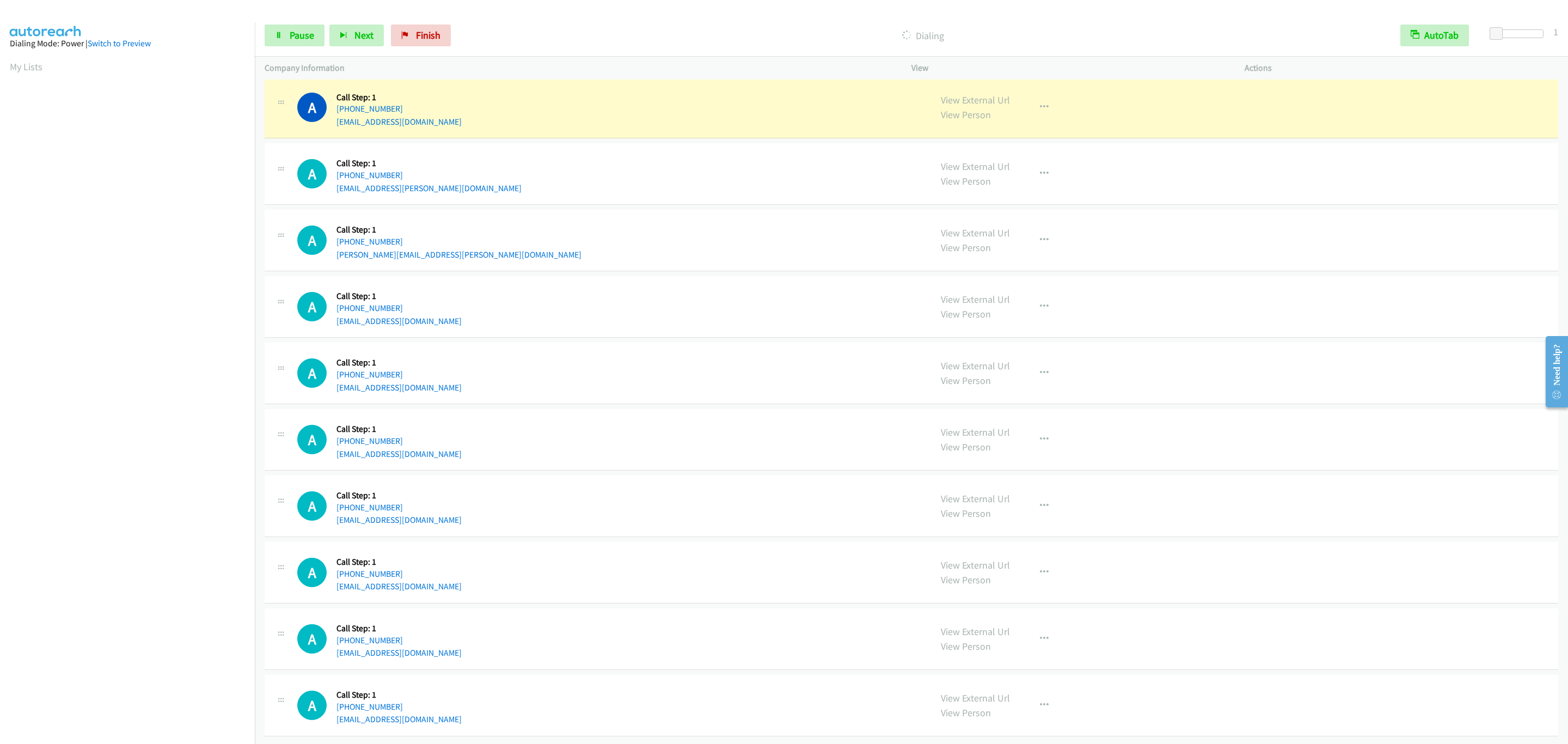
click at [629, 261] on div "A Callback Scheduled Call Step: 1 America/Los_Angeles +1 209-693-1171 brigham.c…" at bounding box center [609, 240] width 624 height 42
click at [1166, 105] on div "View External Url View Person View External Url Email Schedule/Manage Callback …" at bounding box center [1102, 108] width 343 height 42
drag, startPoint x: 1090, startPoint y: 115, endPoint x: 1093, endPoint y: 129, distance: 14.3
click at [1093, 129] on div "View External Url View Person View External Url Email Schedule/Manage Callback …" at bounding box center [1102, 108] width 343 height 42
click at [1072, 125] on div "View External Url View Person View External Url Email Schedule/Manage Callback …" at bounding box center [1102, 108] width 343 height 42
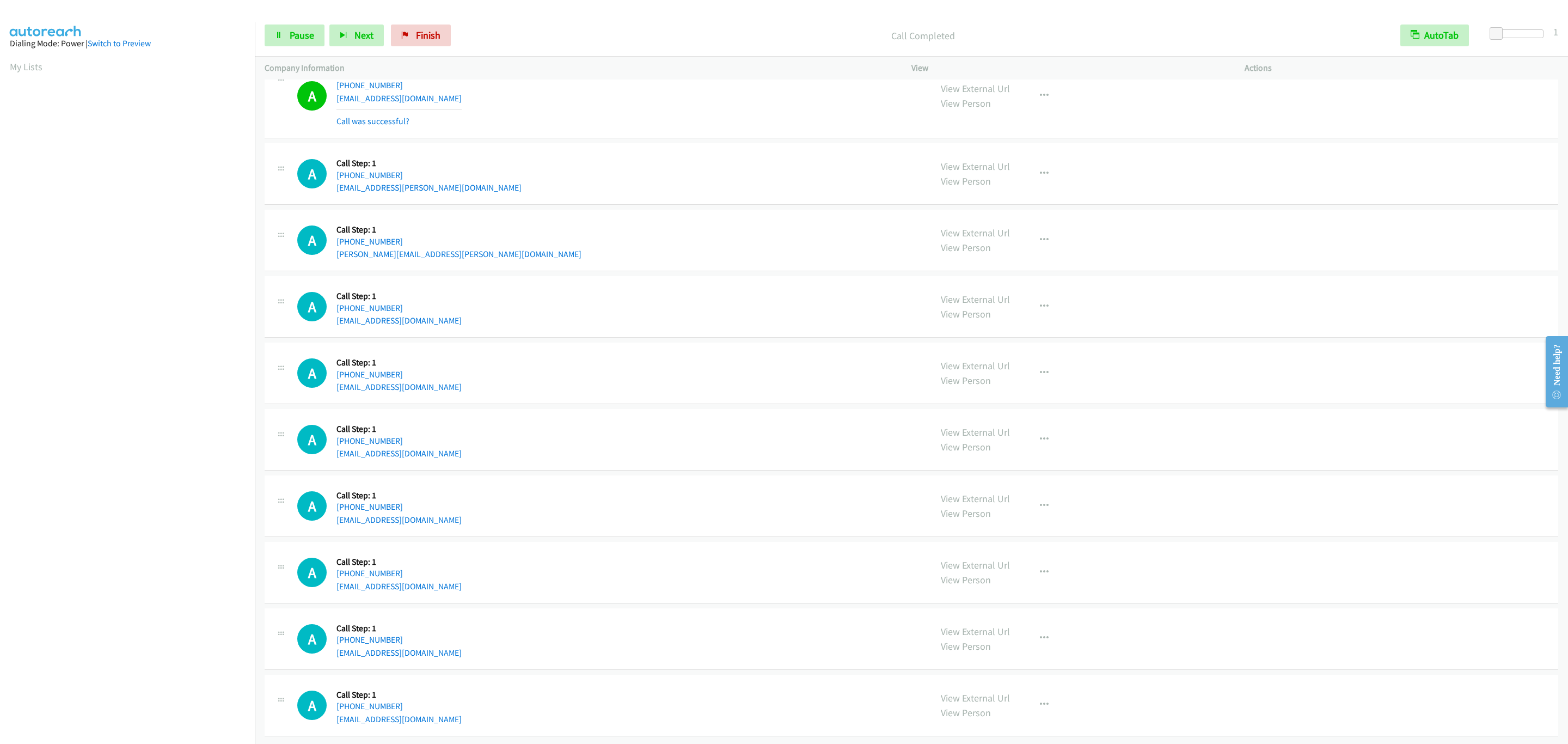
click at [1041, 113] on div "View External Url View Person View External Url Email Schedule/Manage Callback …" at bounding box center [1102, 96] width 343 height 65
click at [1042, 107] on button "button" at bounding box center [1044, 96] width 29 height 22
click at [1020, 200] on link "Add to do not call list" at bounding box center [986, 189] width 145 height 22
click at [676, 195] on div "A Callback Scheduled Call Step: 1 America/Los_Angeles +1 650-892-9684 macky.sar…" at bounding box center [609, 173] width 624 height 42
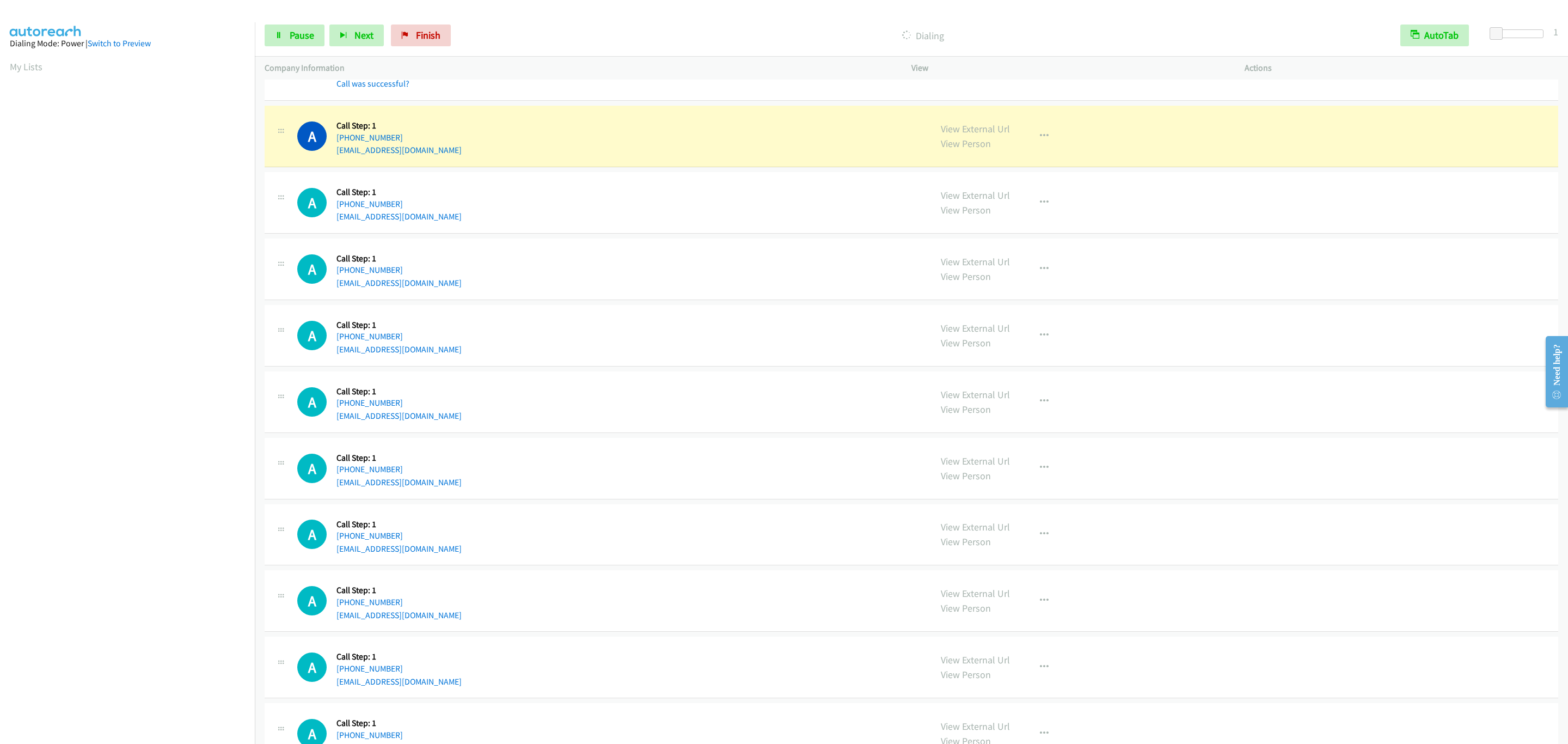
scroll to position [8954, 0]
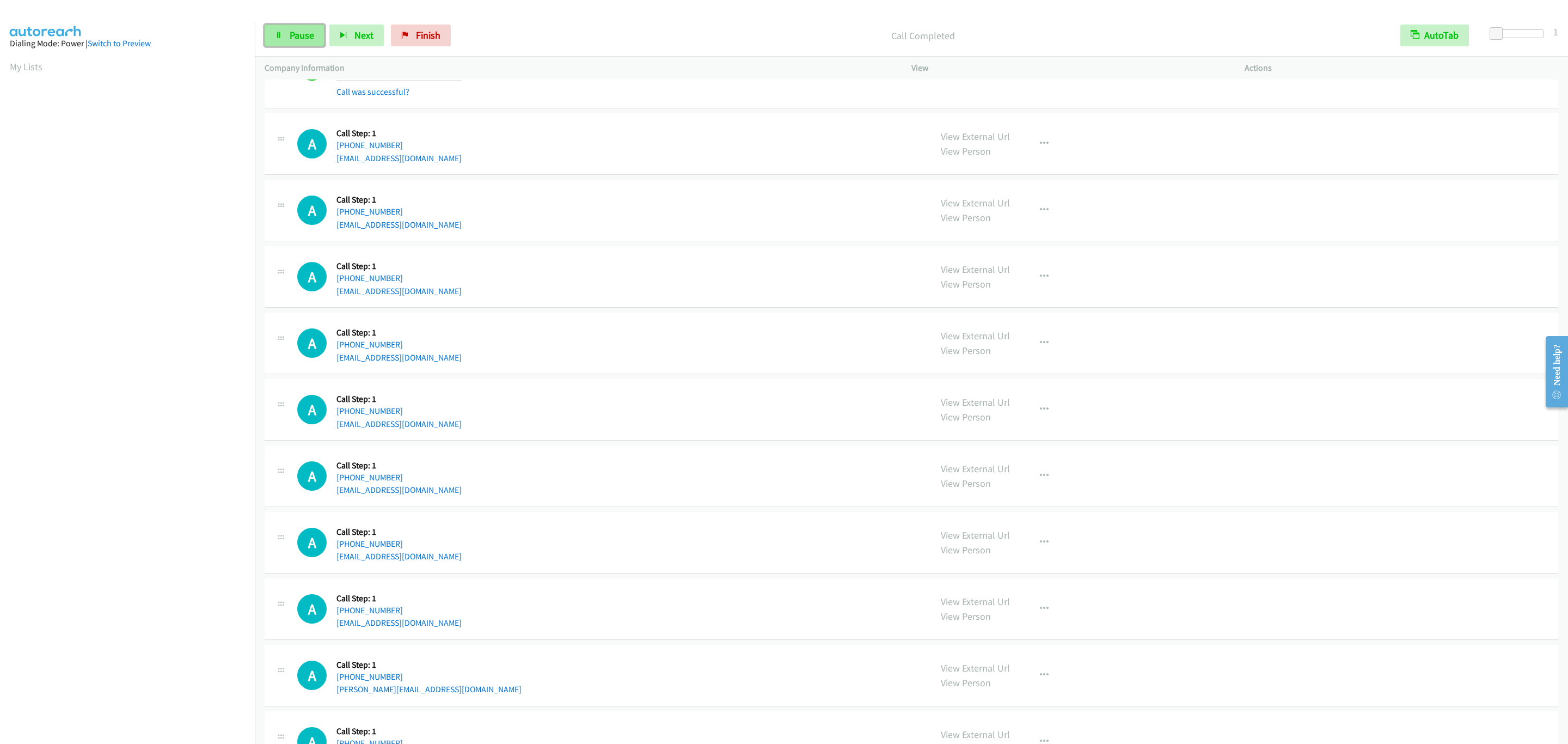
click at [311, 44] on link "Pause" at bounding box center [294, 35] width 60 height 22
click at [309, 42] on link "Start Calls" at bounding box center [303, 35] width 78 height 22
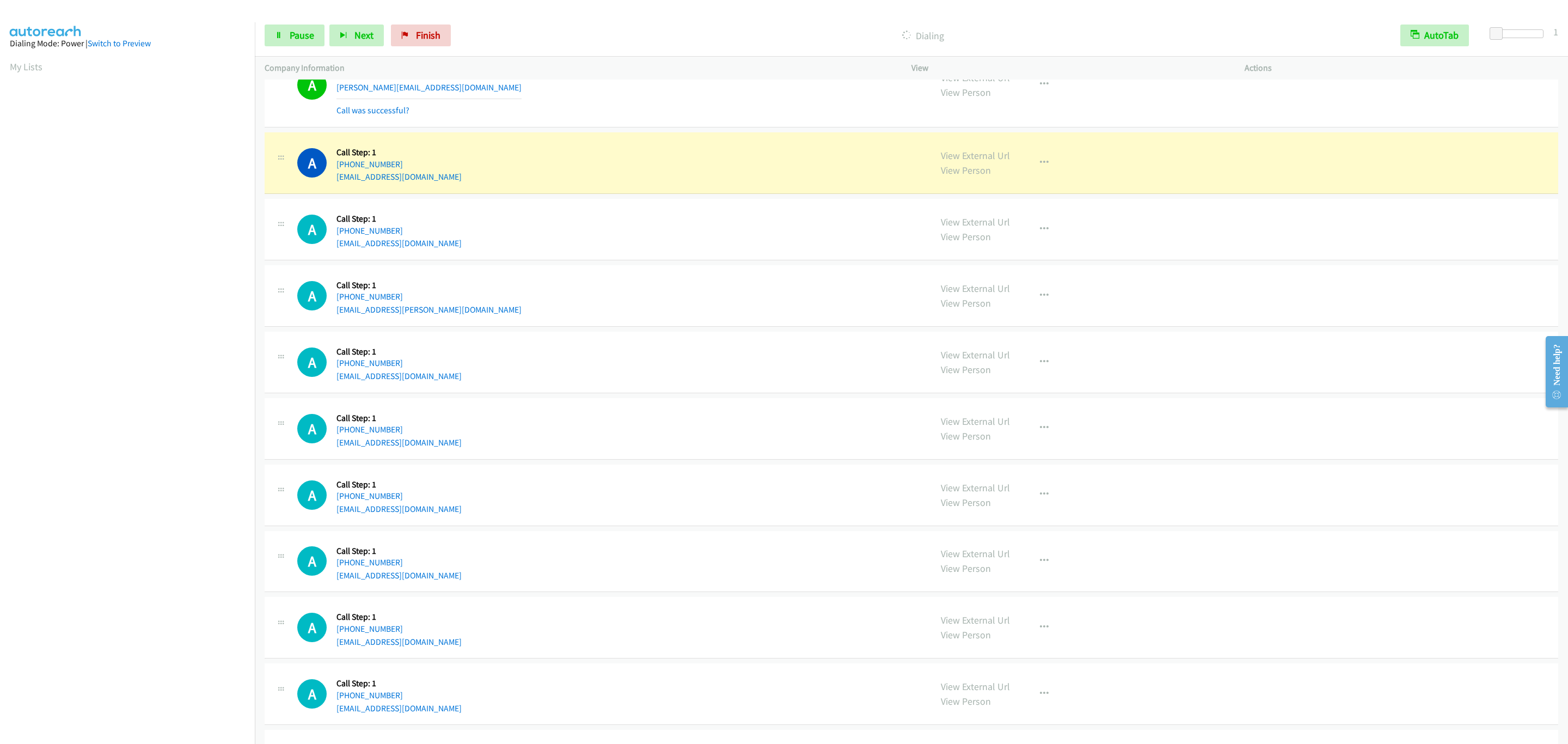
scroll to position [9800, 0]
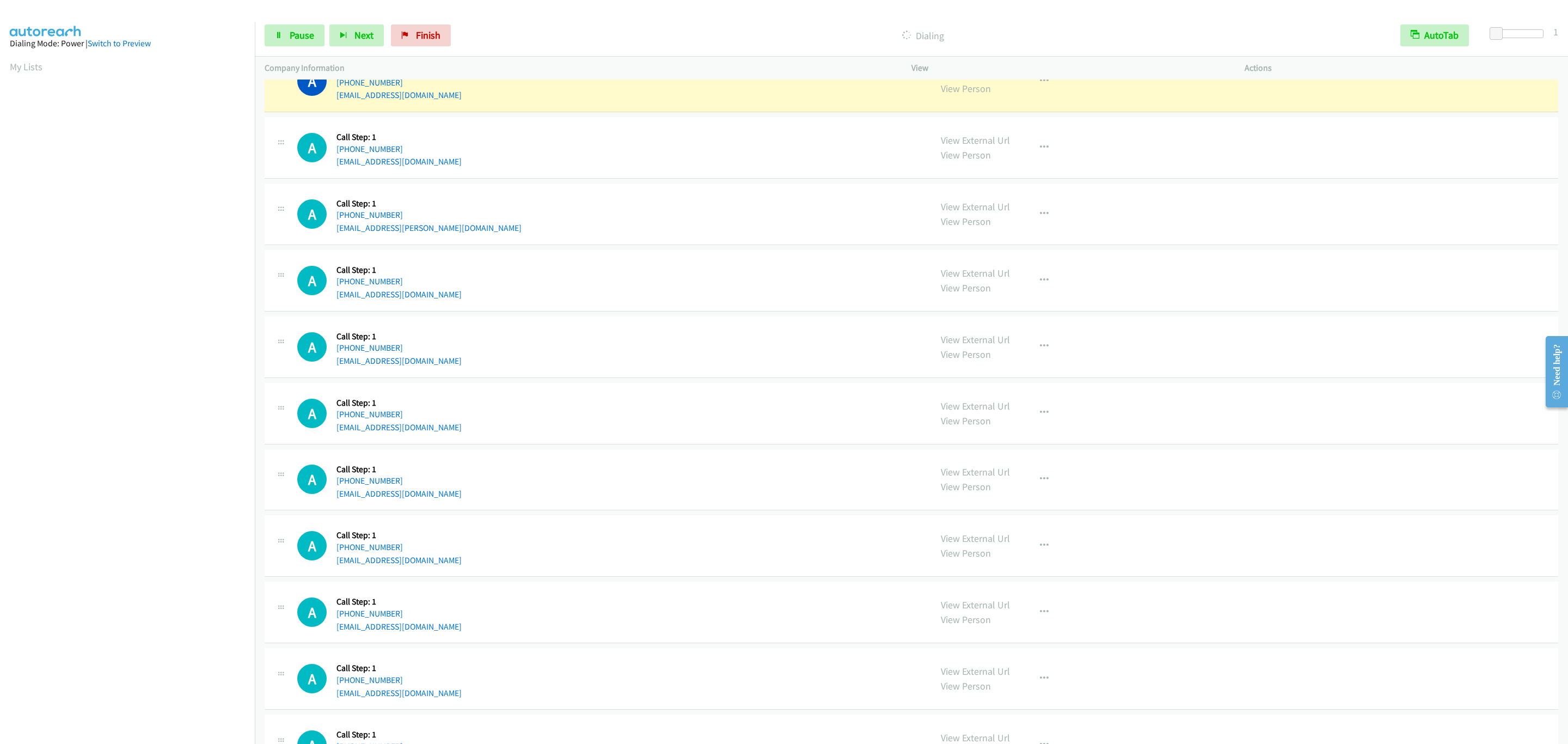
click at [999, 96] on div "View External Url View Person" at bounding box center [976, 81] width 69 height 29
click at [997, 80] on link "View External Url" at bounding box center [976, 74] width 69 height 13
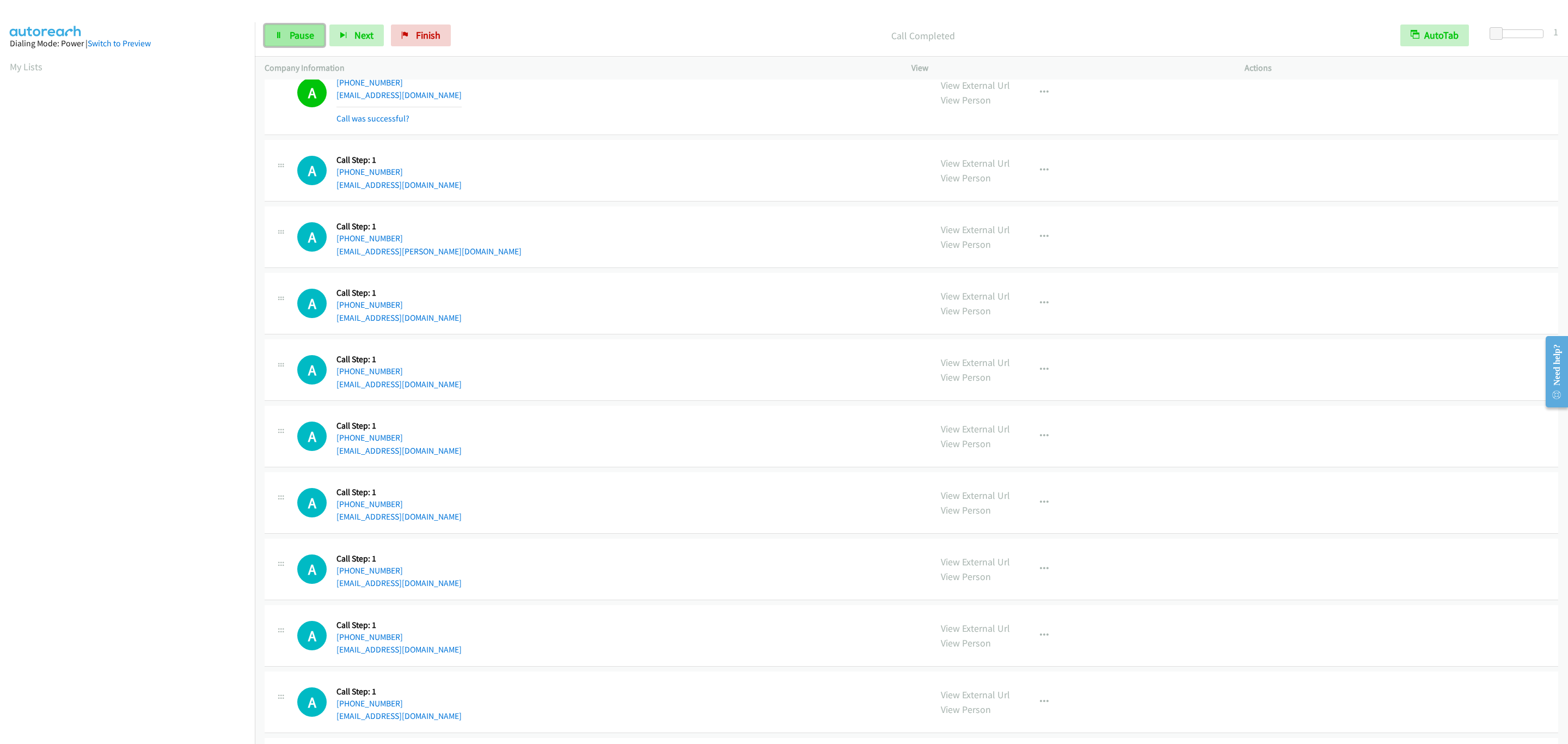
click at [318, 40] on link "Pause" at bounding box center [294, 35] width 60 height 22
click at [318, 40] on span "Start Calls" at bounding box center [311, 35] width 42 height 13
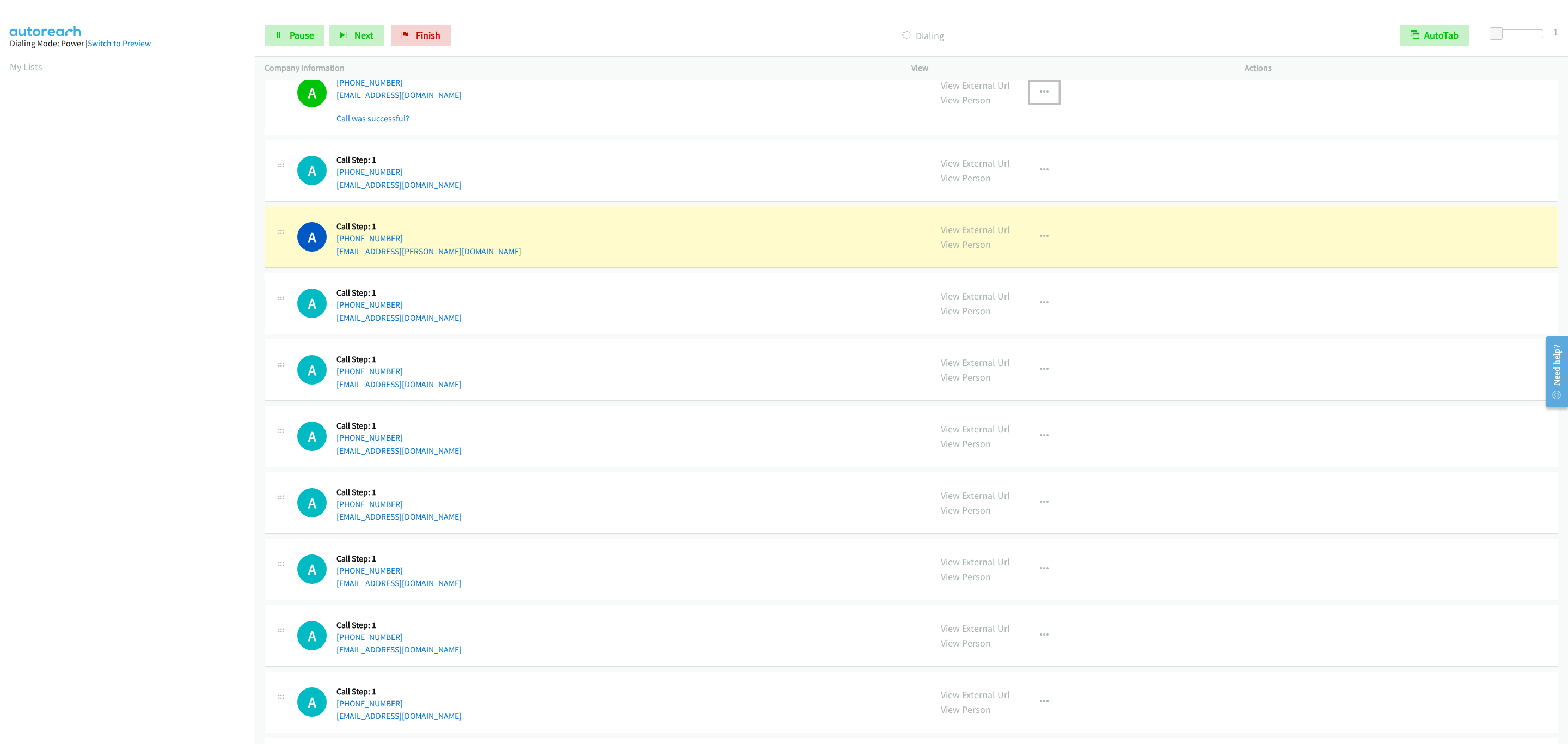
click at [1040, 97] on icon "button" at bounding box center [1044, 92] width 9 height 9
click at [1024, 197] on link "Add to do not call list" at bounding box center [986, 186] width 145 height 22
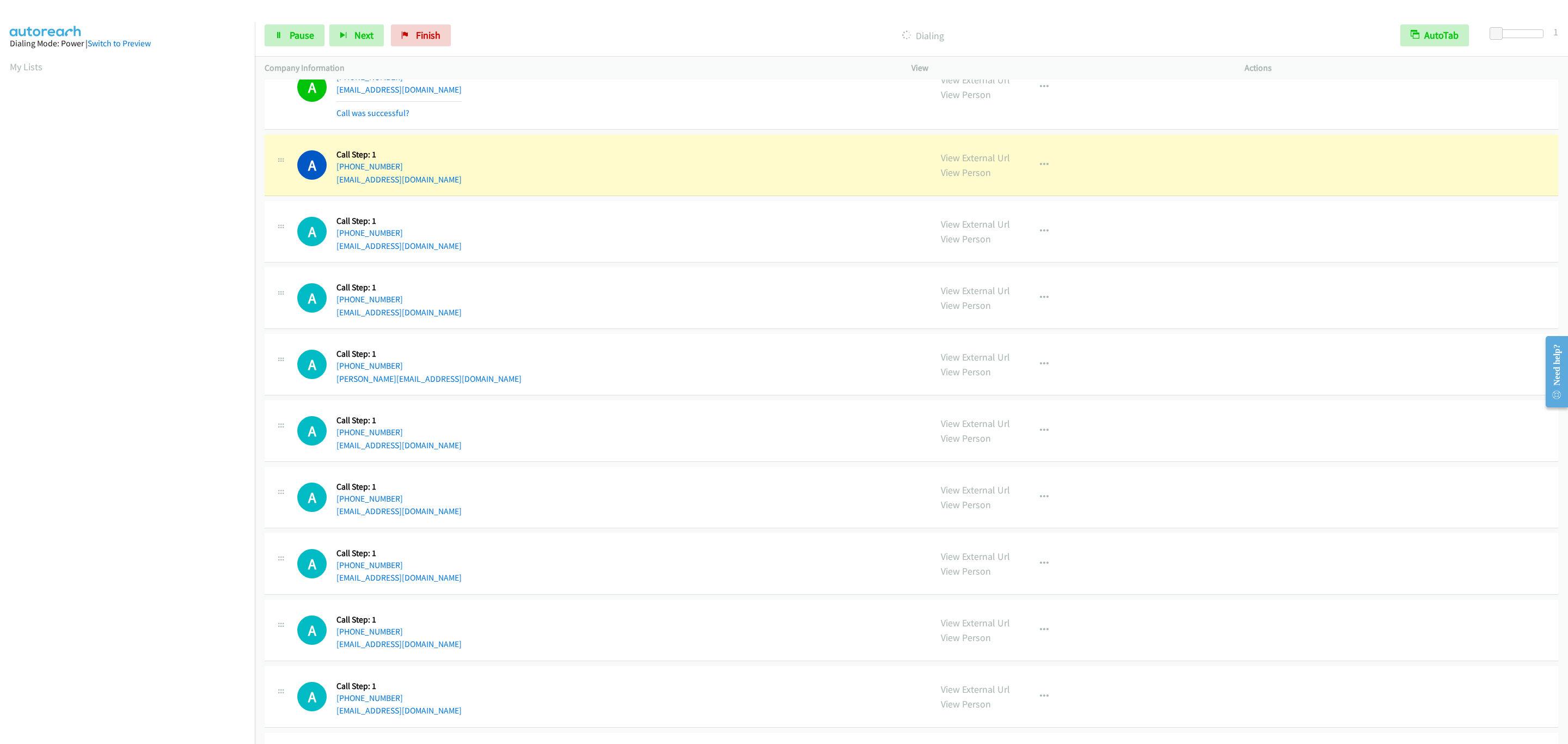
scroll to position [10761, 0]
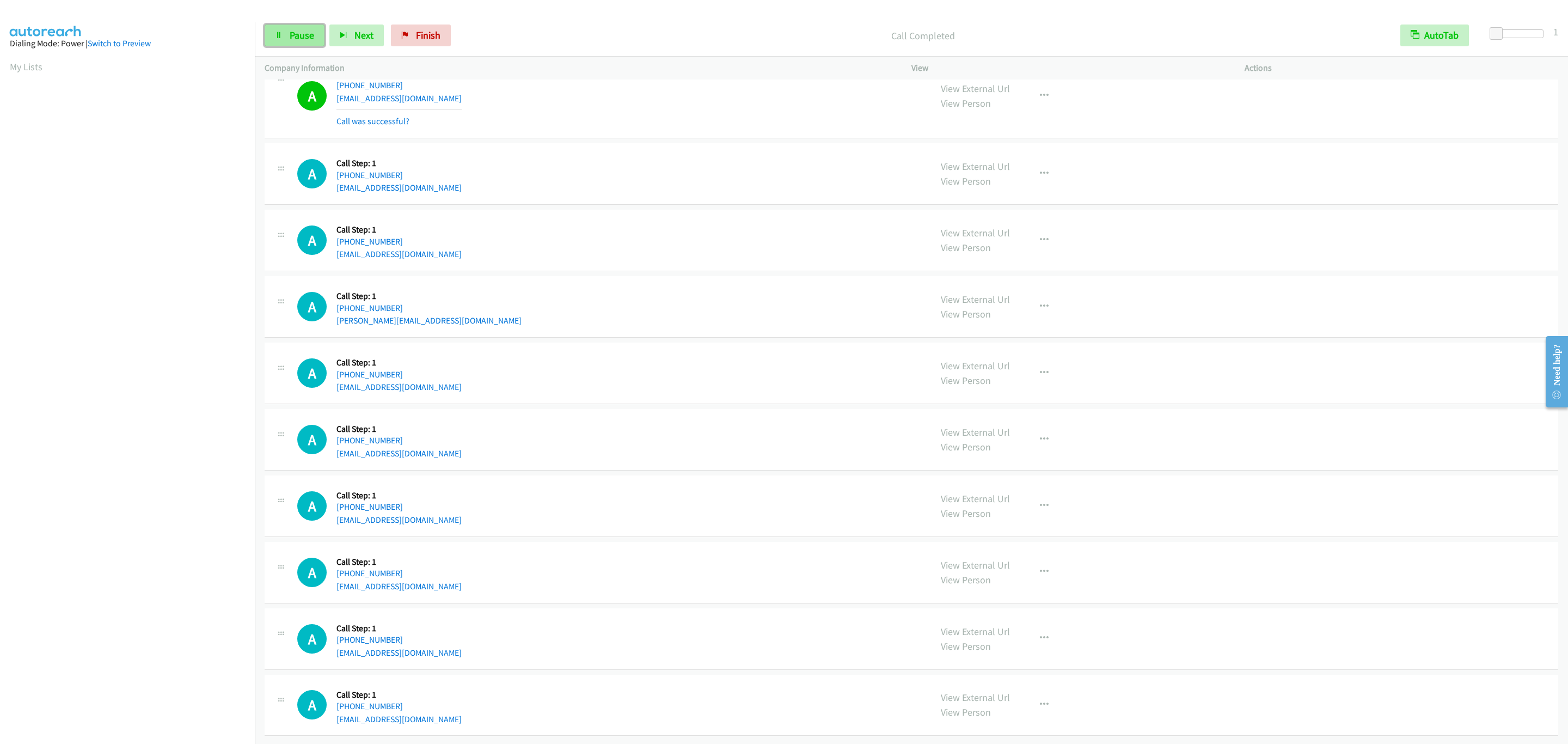
click at [303, 40] on span "Pause" at bounding box center [301, 35] width 24 height 13
click at [303, 40] on span "Start Calls" at bounding box center [311, 35] width 42 height 13
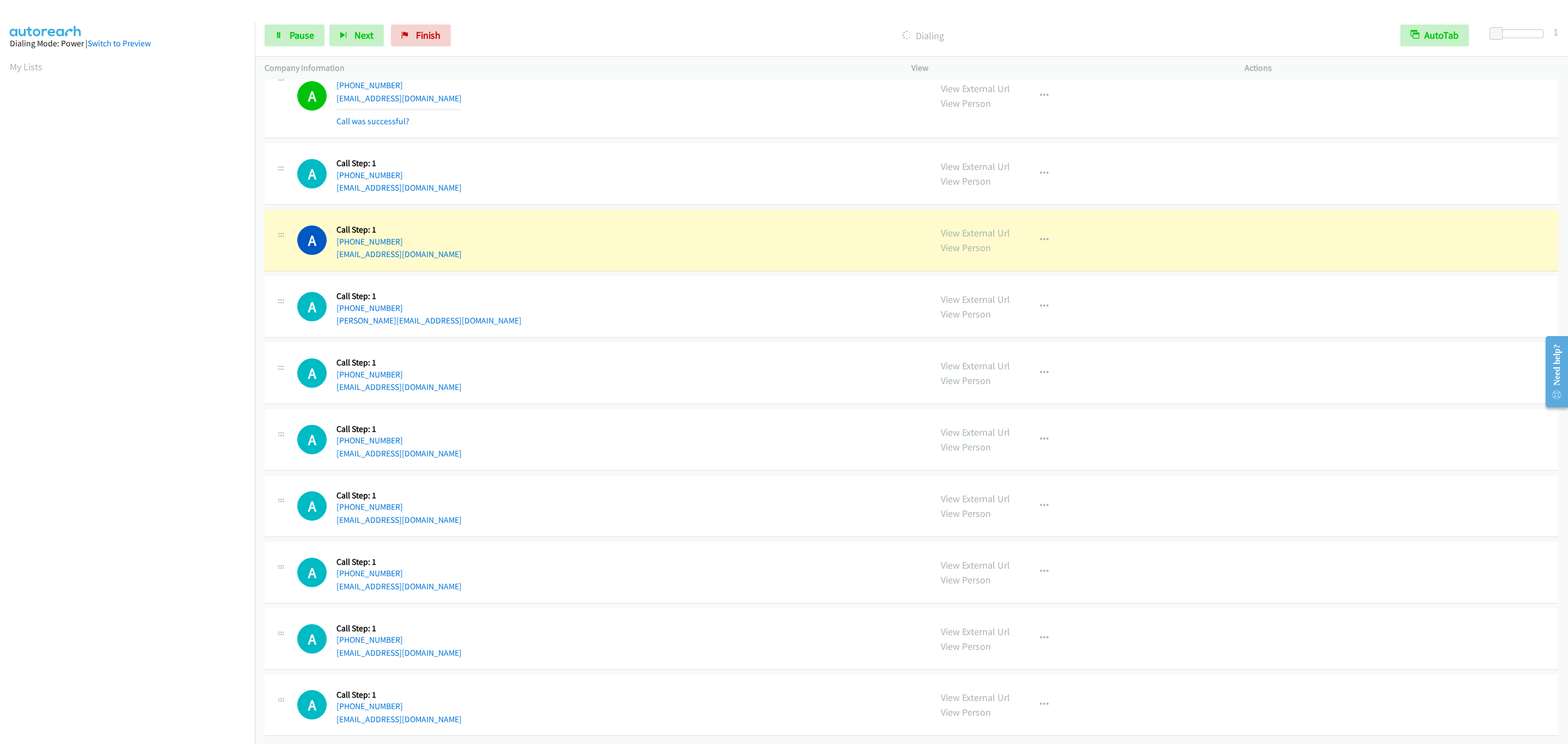
scroll to position [10839, 0]
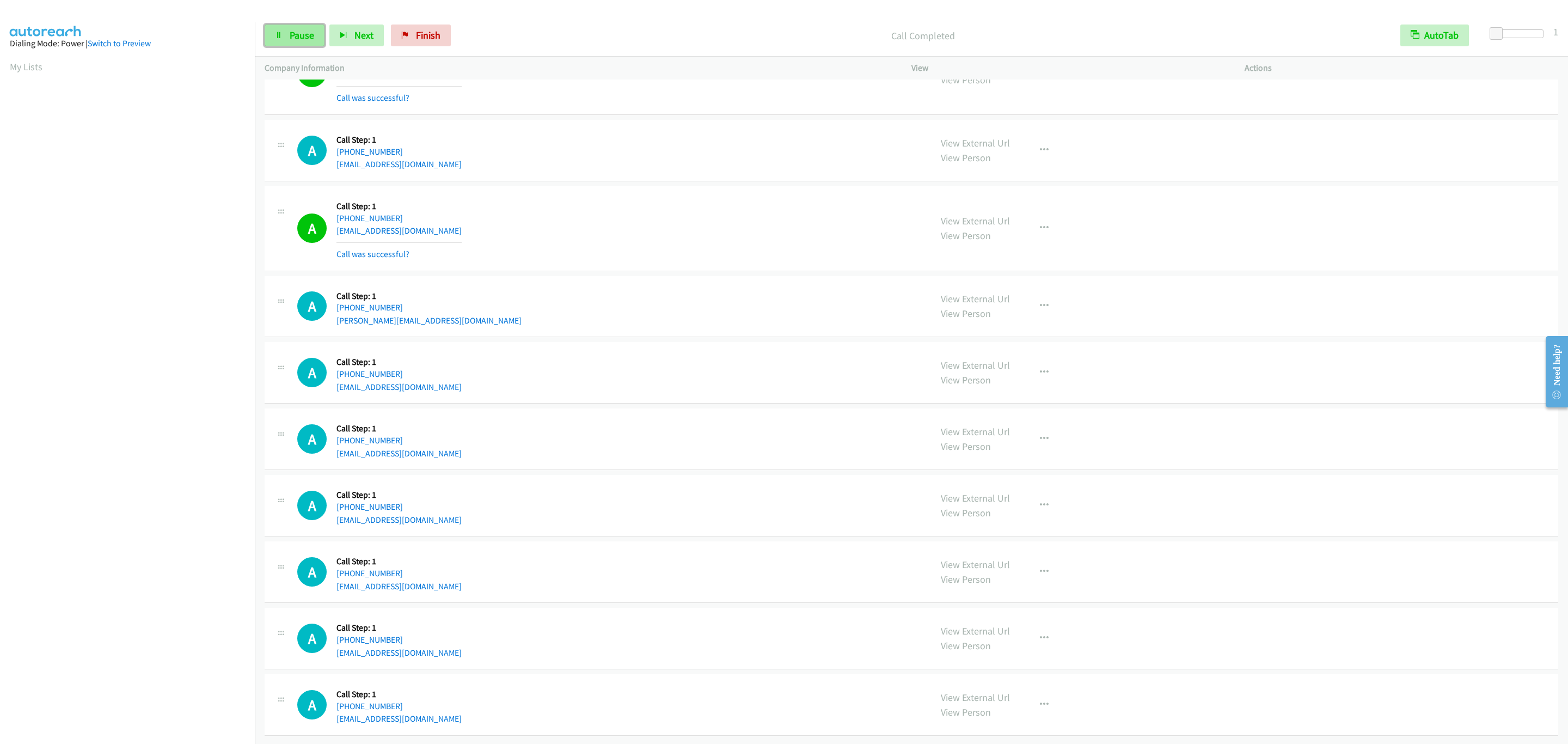
click at [297, 33] on span "Pause" at bounding box center [301, 35] width 24 height 13
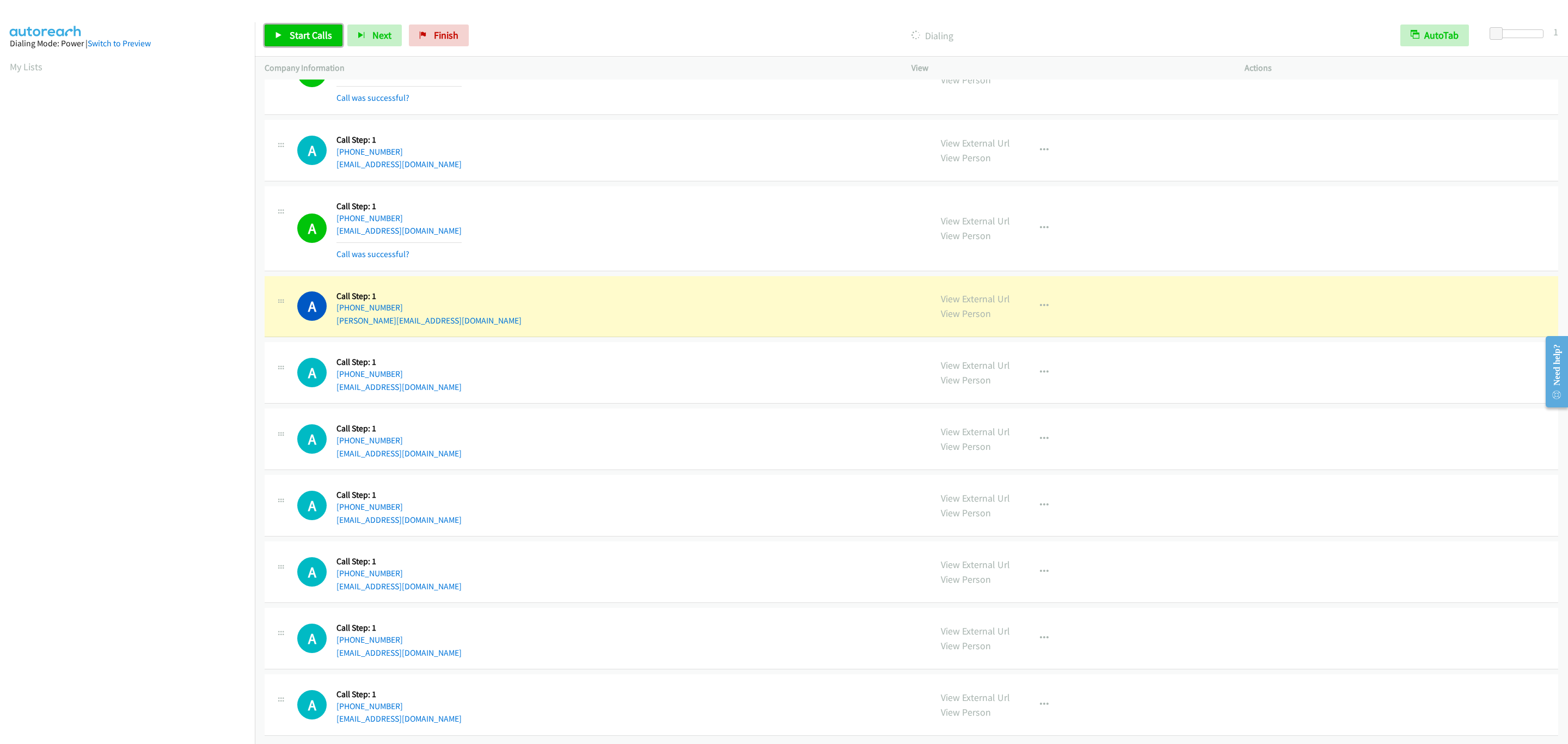
click at [318, 35] on span "Start Calls" at bounding box center [311, 35] width 42 height 13
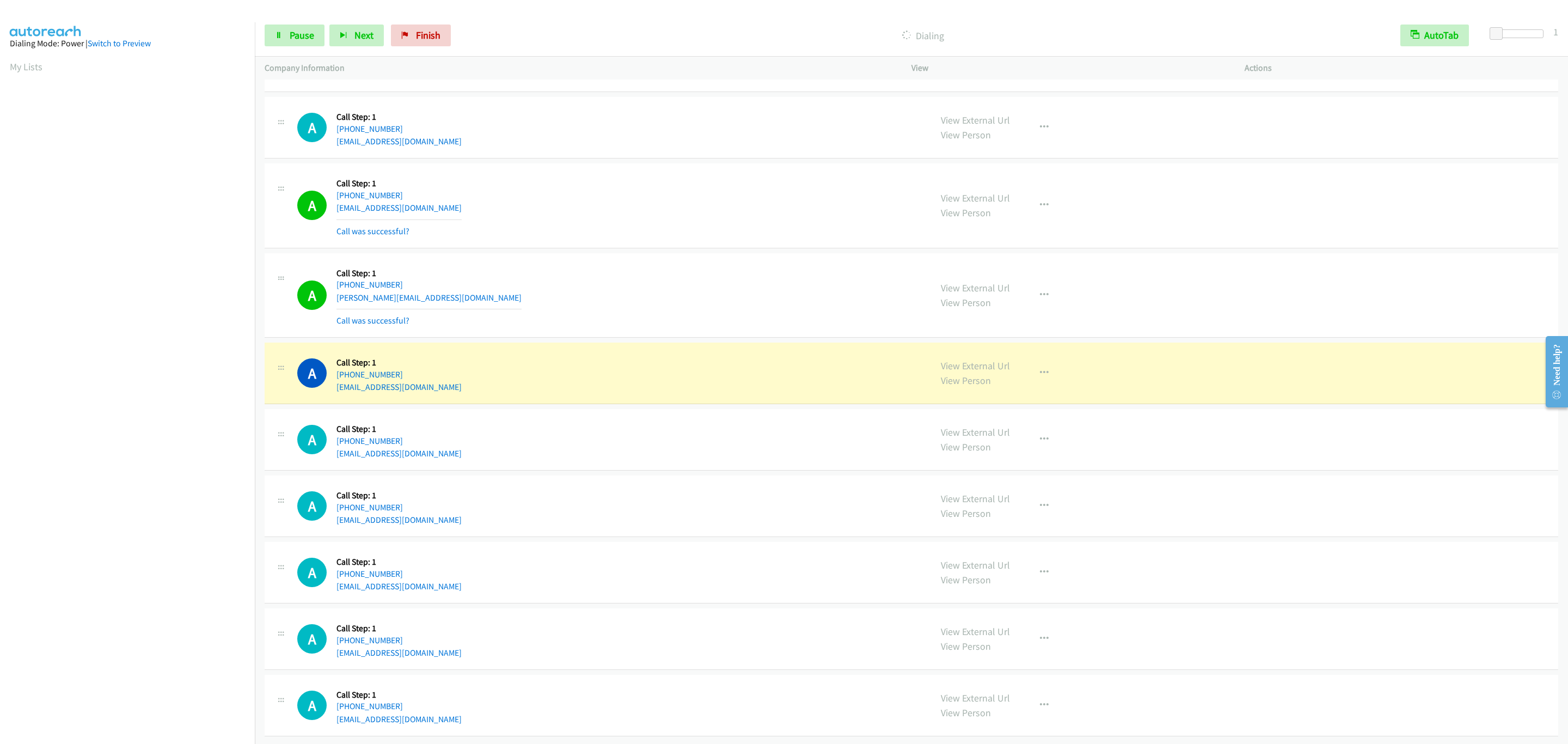
scroll to position [10886, 0]
click at [1041, 363] on button "button" at bounding box center [1044, 374] width 29 height 22
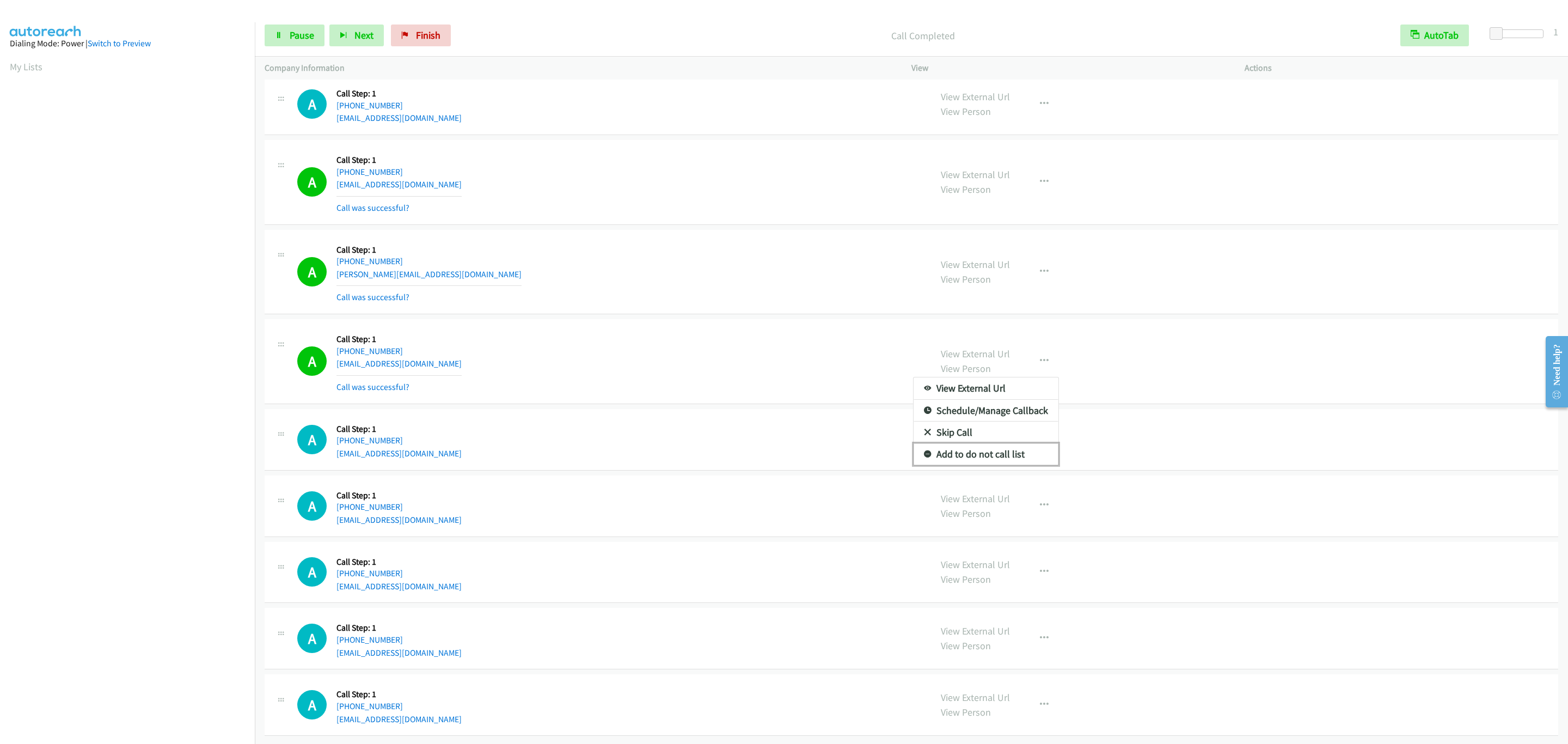
click at [1017, 465] on link "Add to do not call list" at bounding box center [986, 454] width 145 height 22
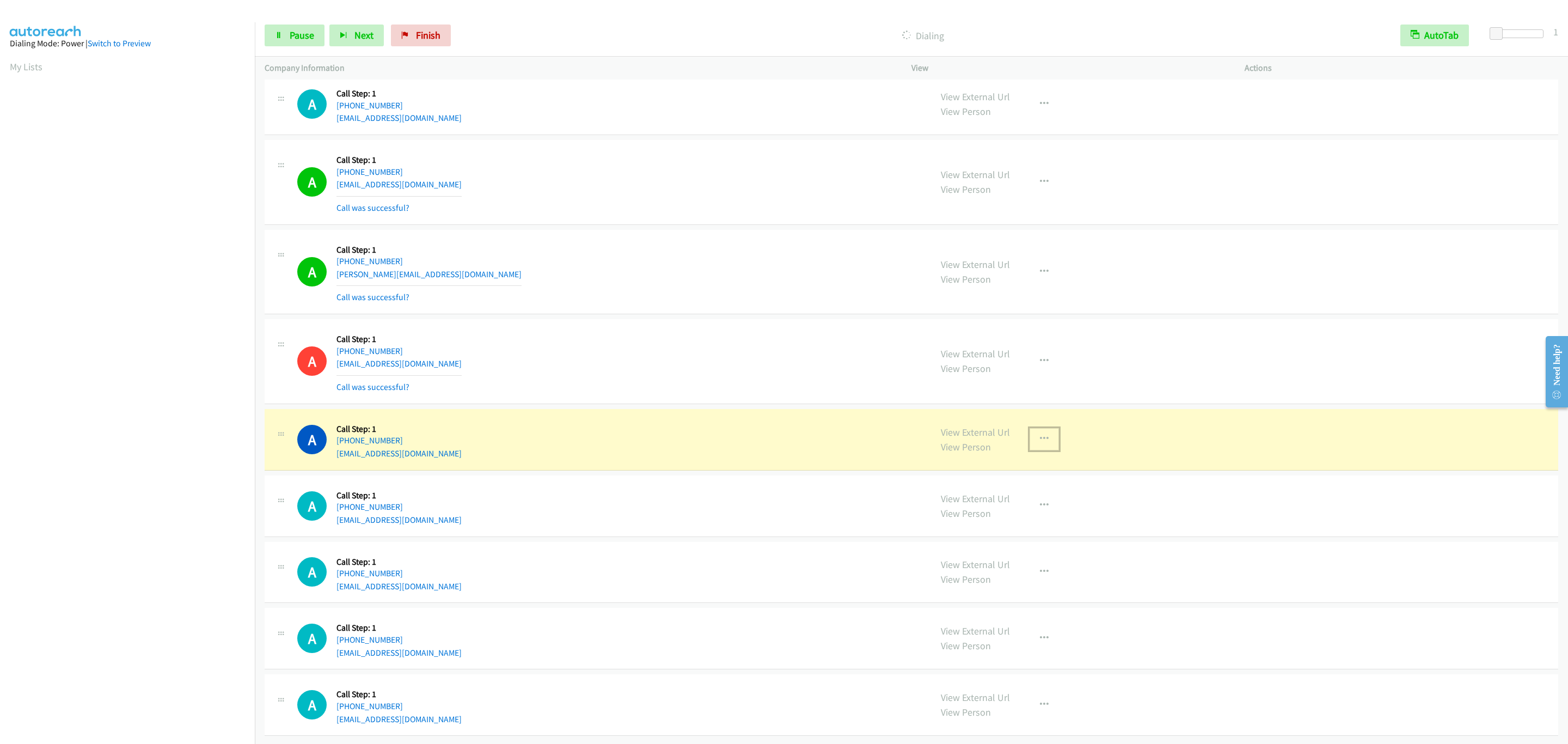
click at [1035, 442] on button "button" at bounding box center [1044, 439] width 29 height 22
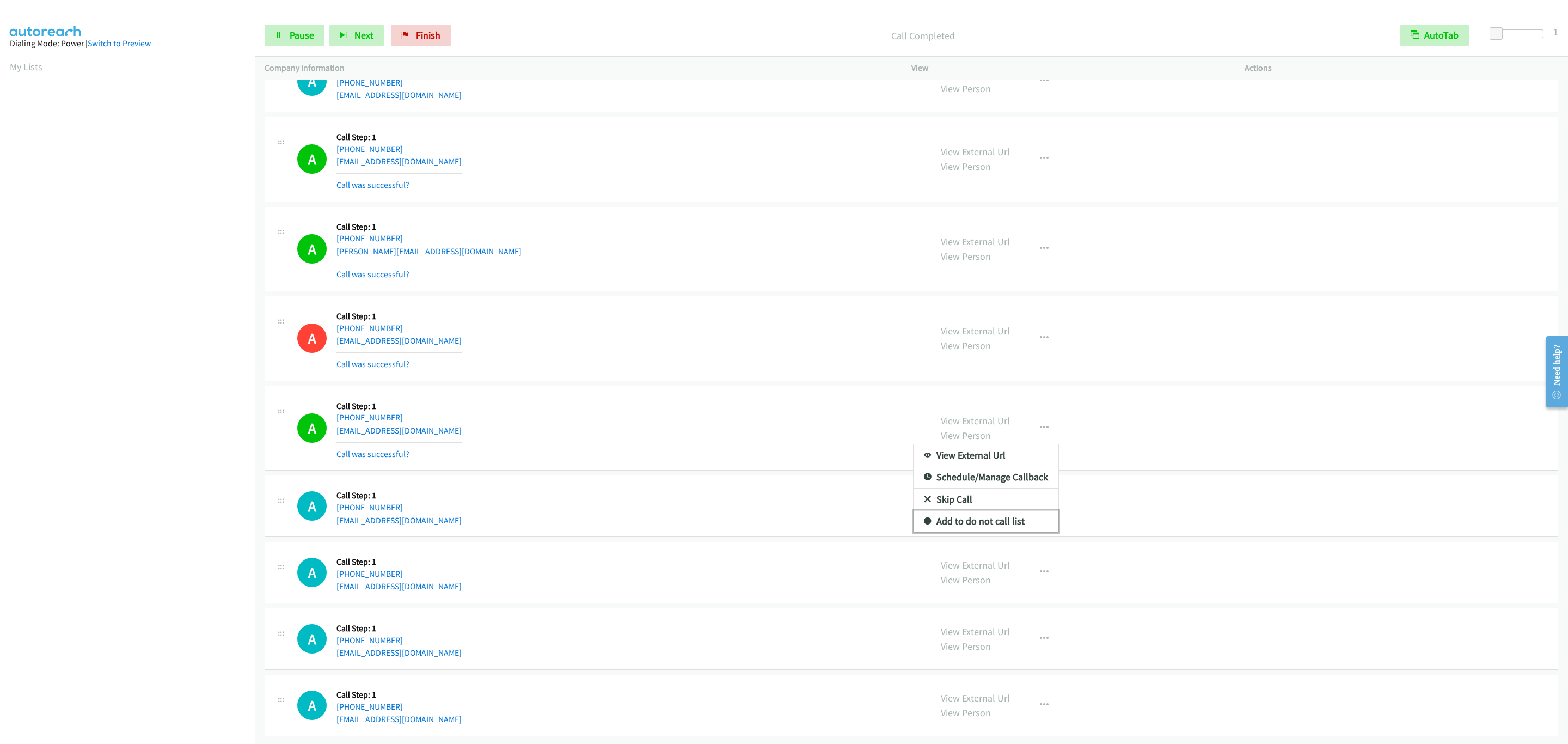
click at [1019, 532] on link "Add to do not call list" at bounding box center [986, 521] width 145 height 22
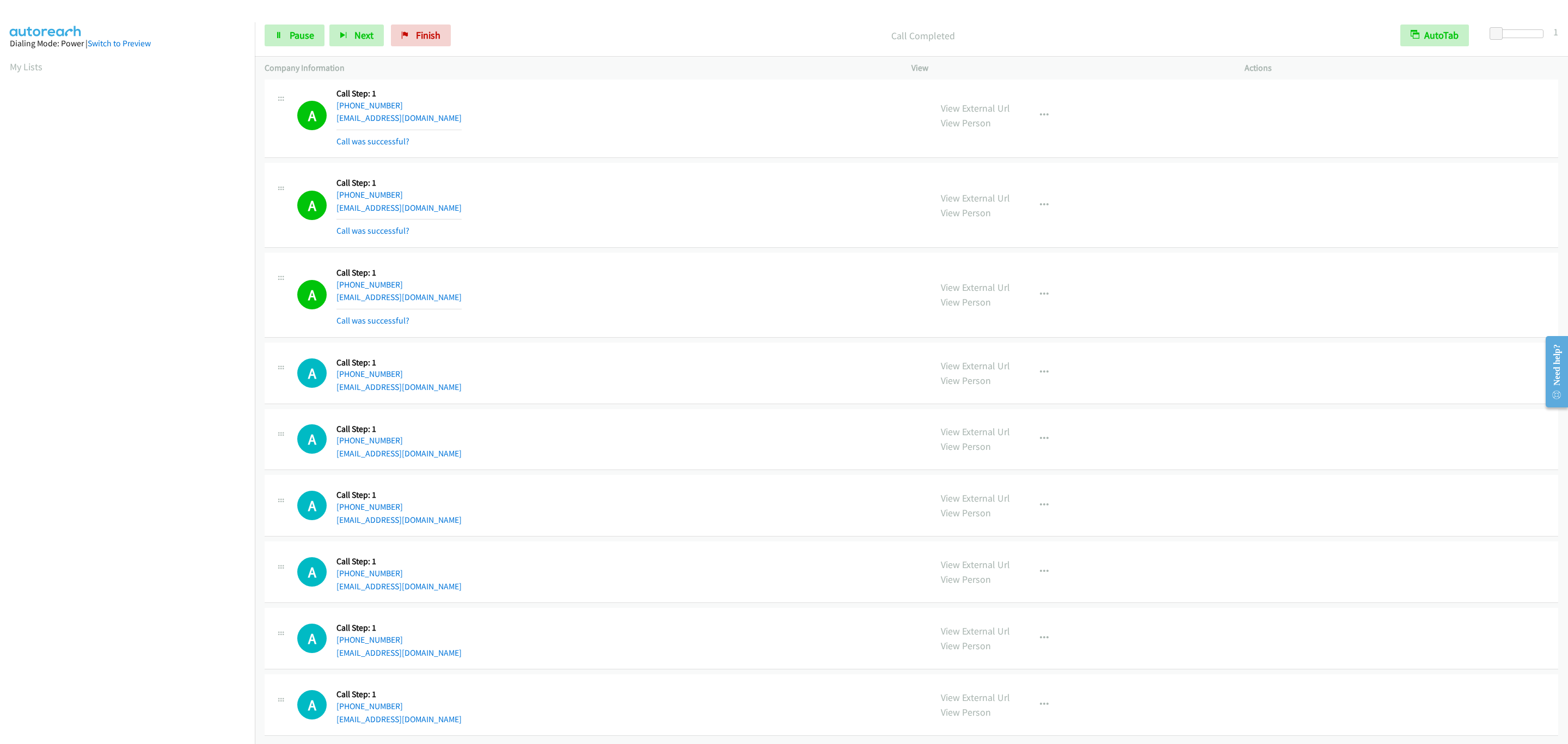
scroll to position [11607, 0]
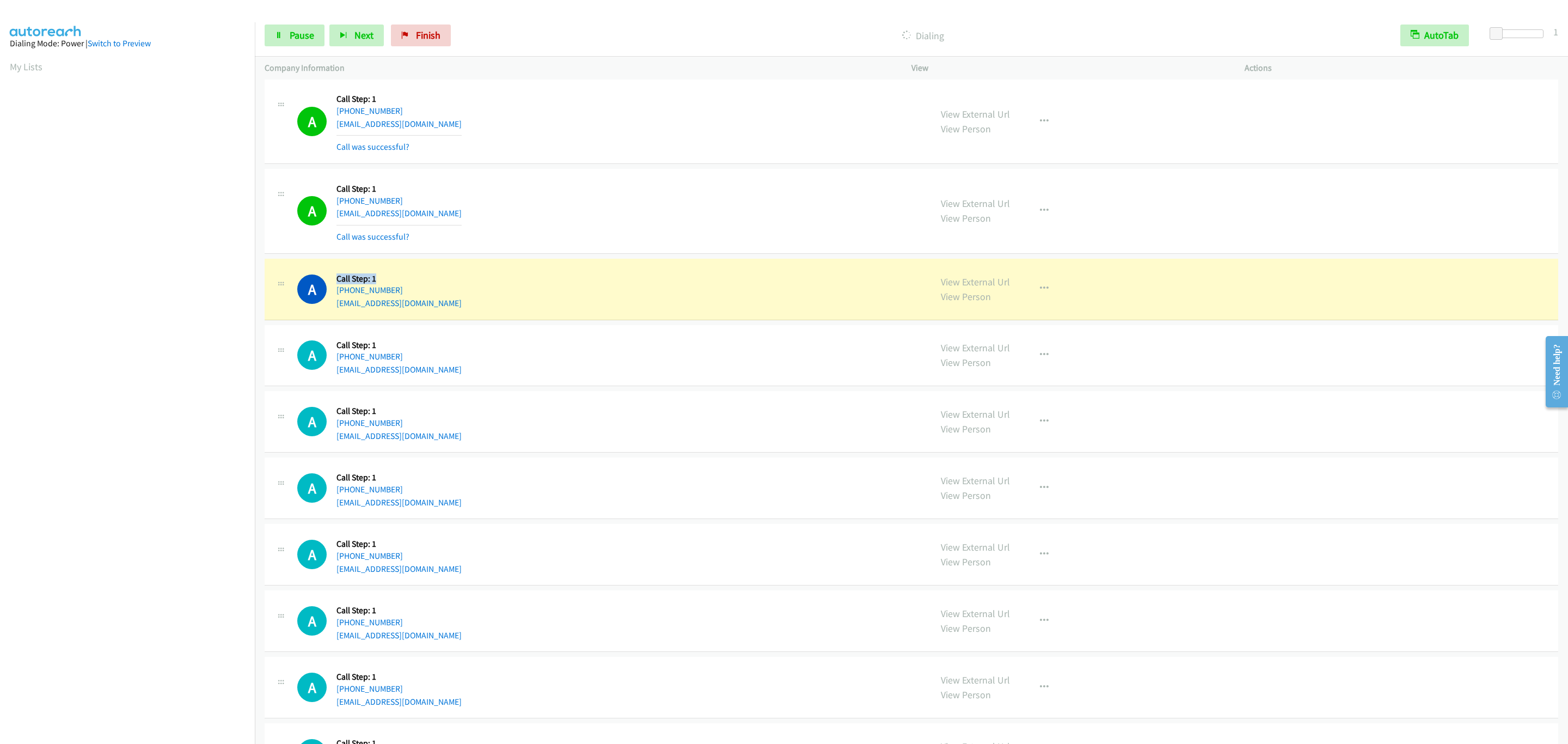
drag, startPoint x: 389, startPoint y: 346, endPoint x: 337, endPoint y: 342, distance: 52.2
click at [337, 310] on div "Callback Scheduled Call Step: 1 America/New_York +1 317-508-5818 mcfaddenapprai…" at bounding box center [399, 289] width 126 height 42
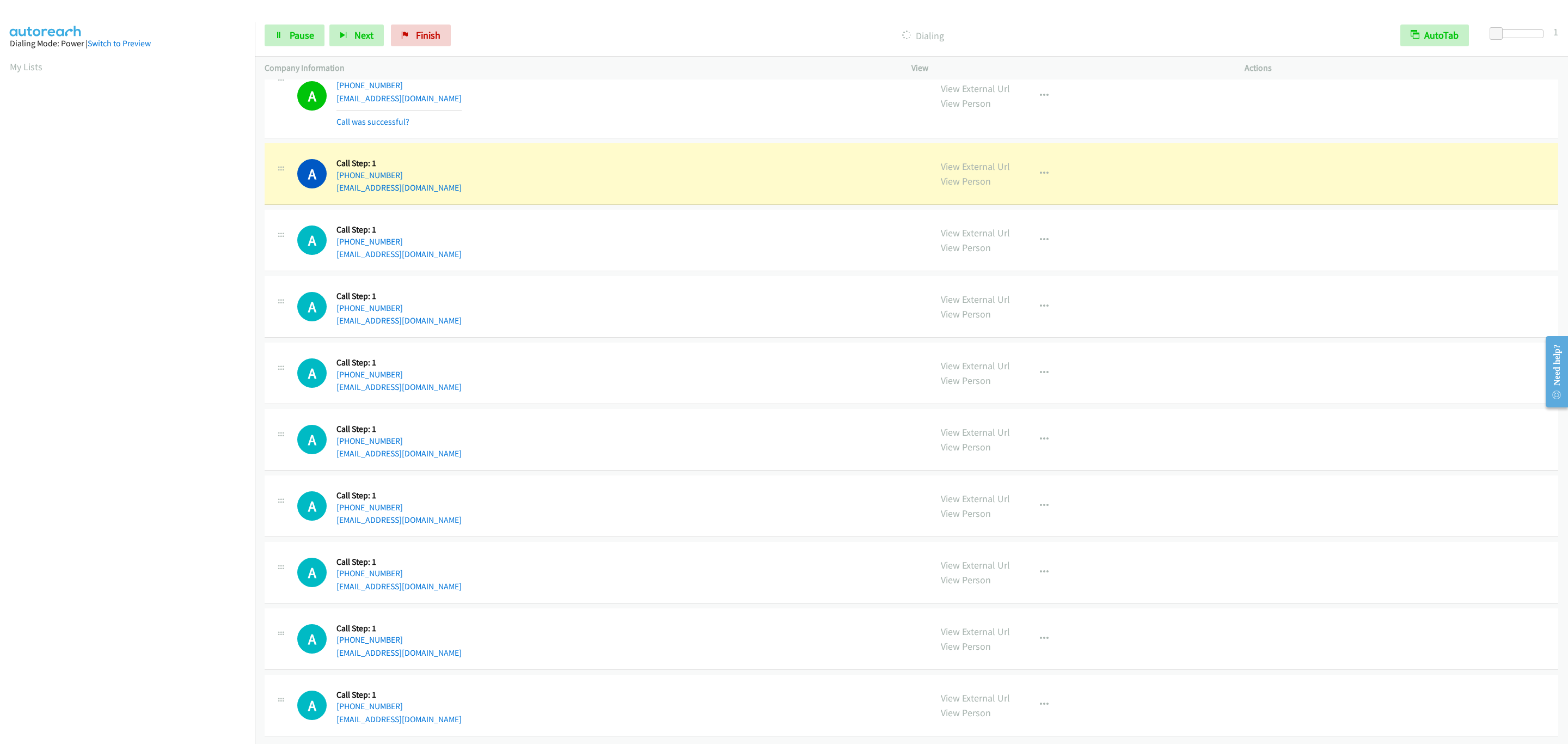
scroll to position [11898, 0]
click at [786, 182] on div "A Callback Scheduled Call Step: 1 America/New_York +1 616-634-6303 stevenvredev…" at bounding box center [911, 174] width 1293 height 61
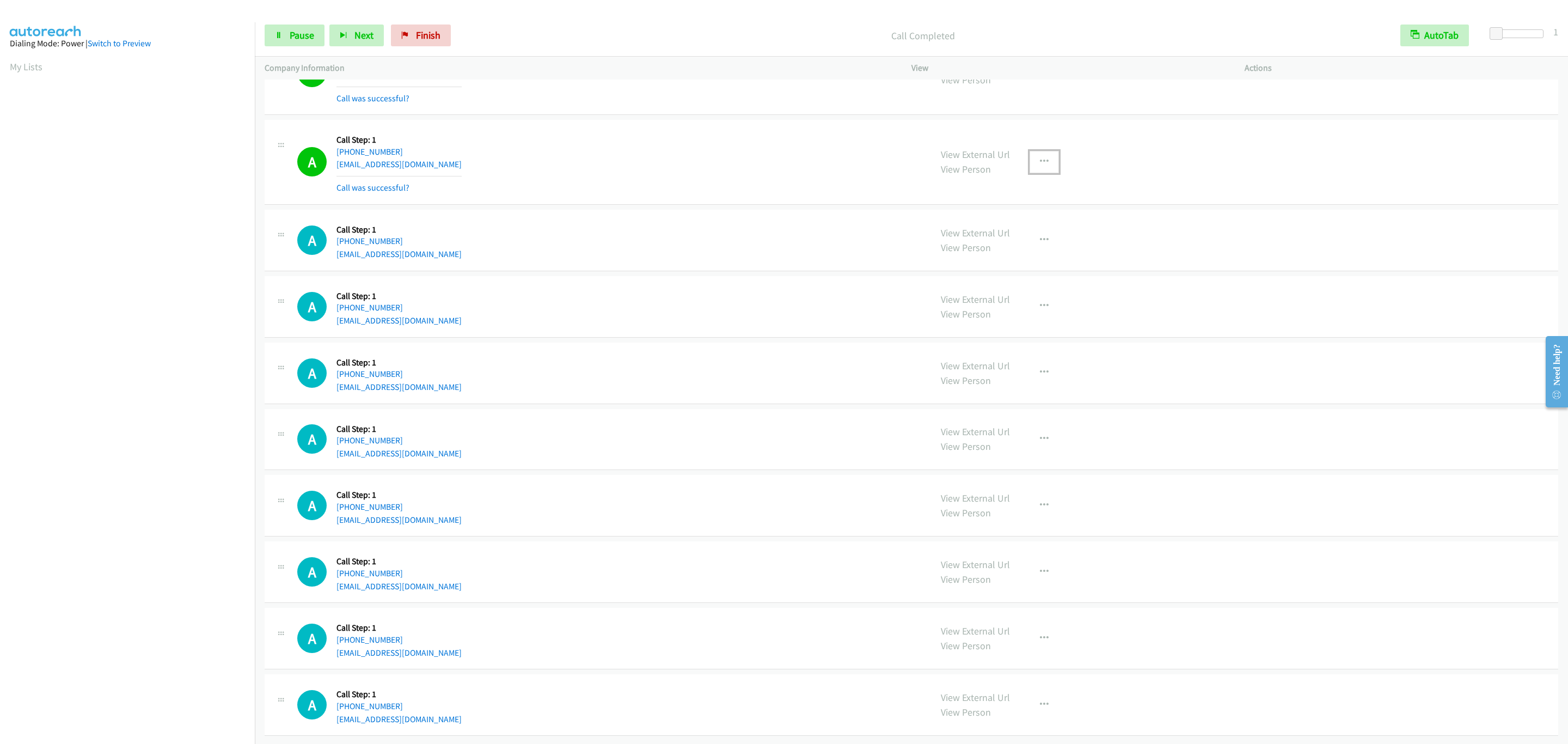
click at [1040, 166] on icon "button" at bounding box center [1044, 162] width 9 height 9
click at [1023, 266] on link "Add to do not call list" at bounding box center [986, 255] width 145 height 22
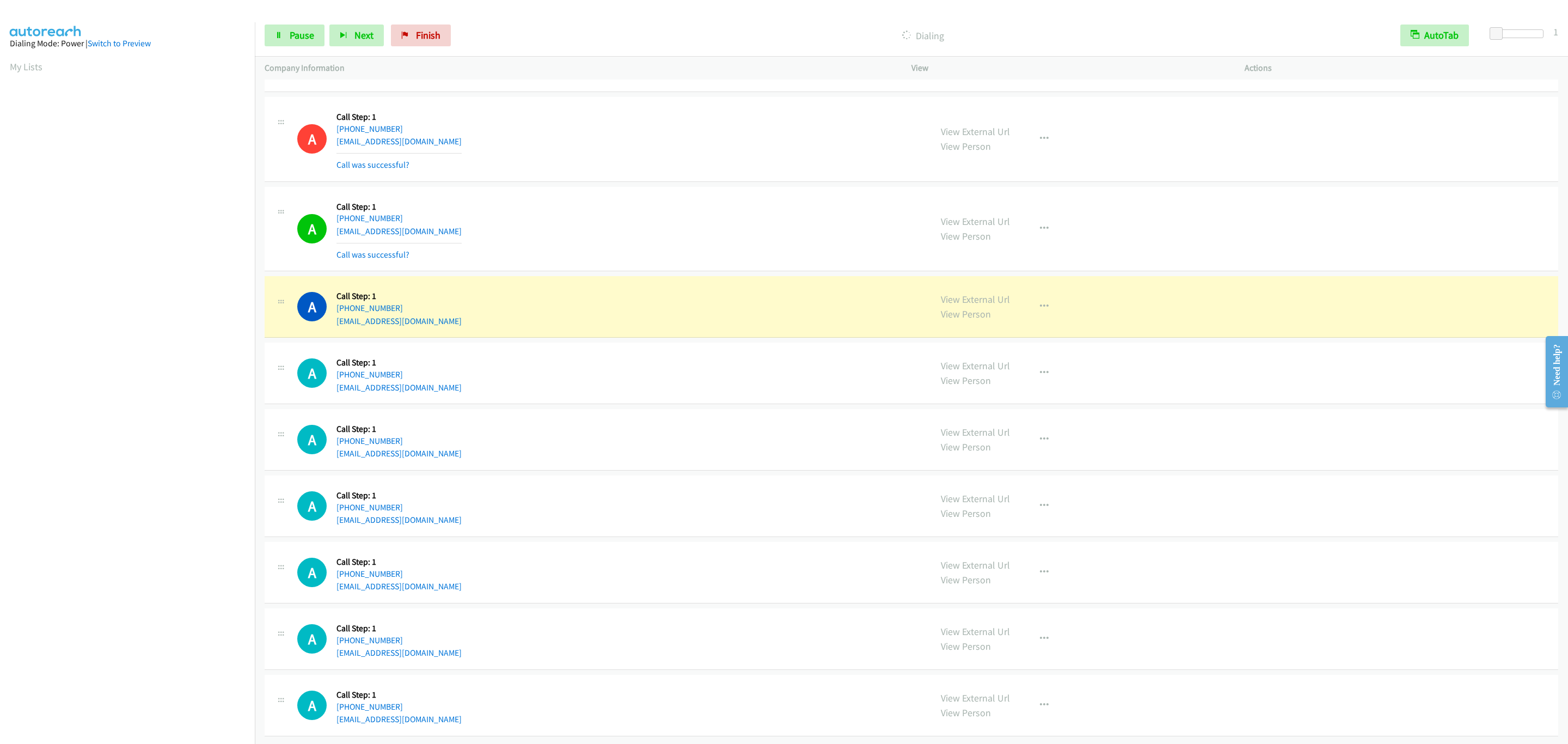
scroll to position [11946, 0]
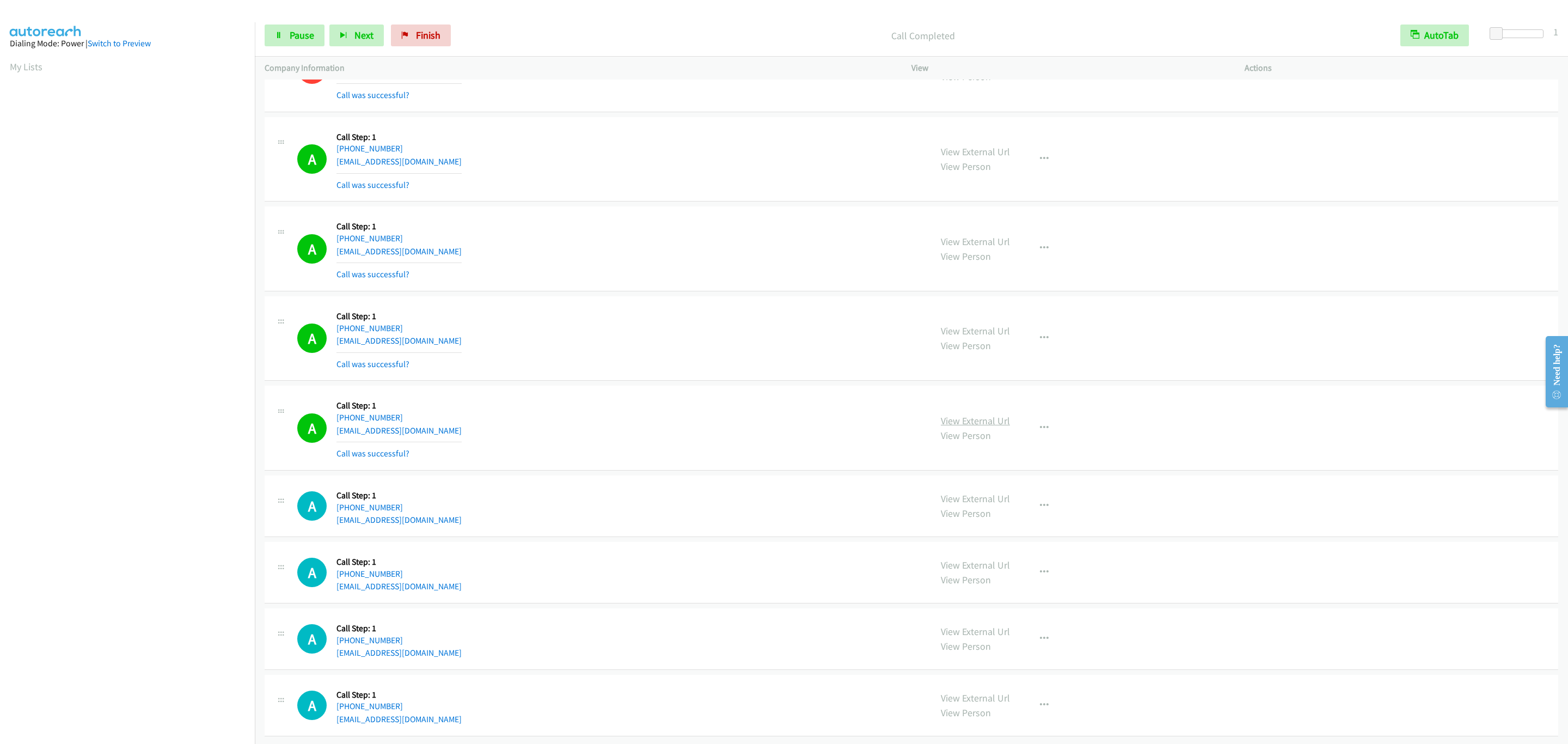
click at [985, 427] on link "View External Url" at bounding box center [976, 421] width 69 height 13
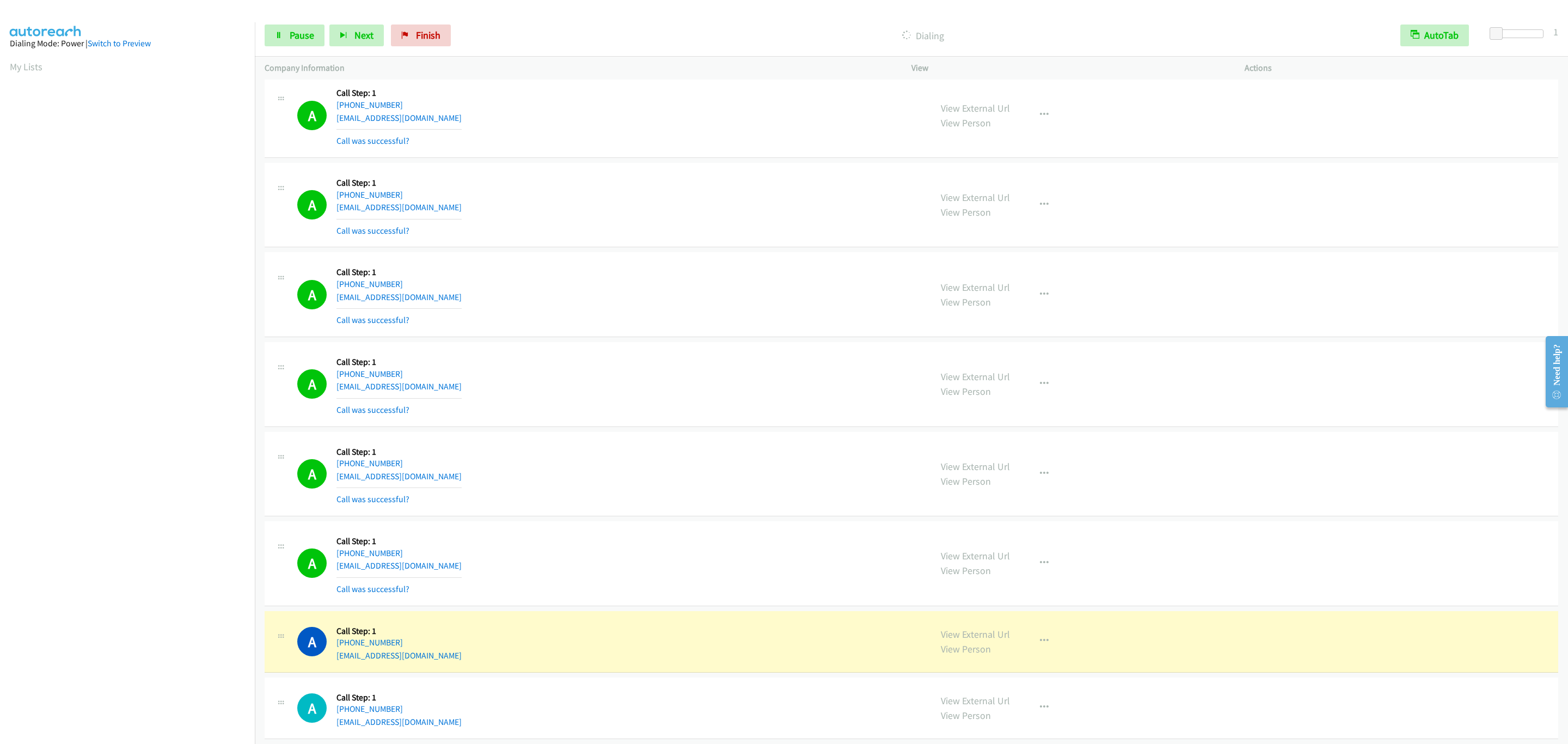
scroll to position [12552, 0]
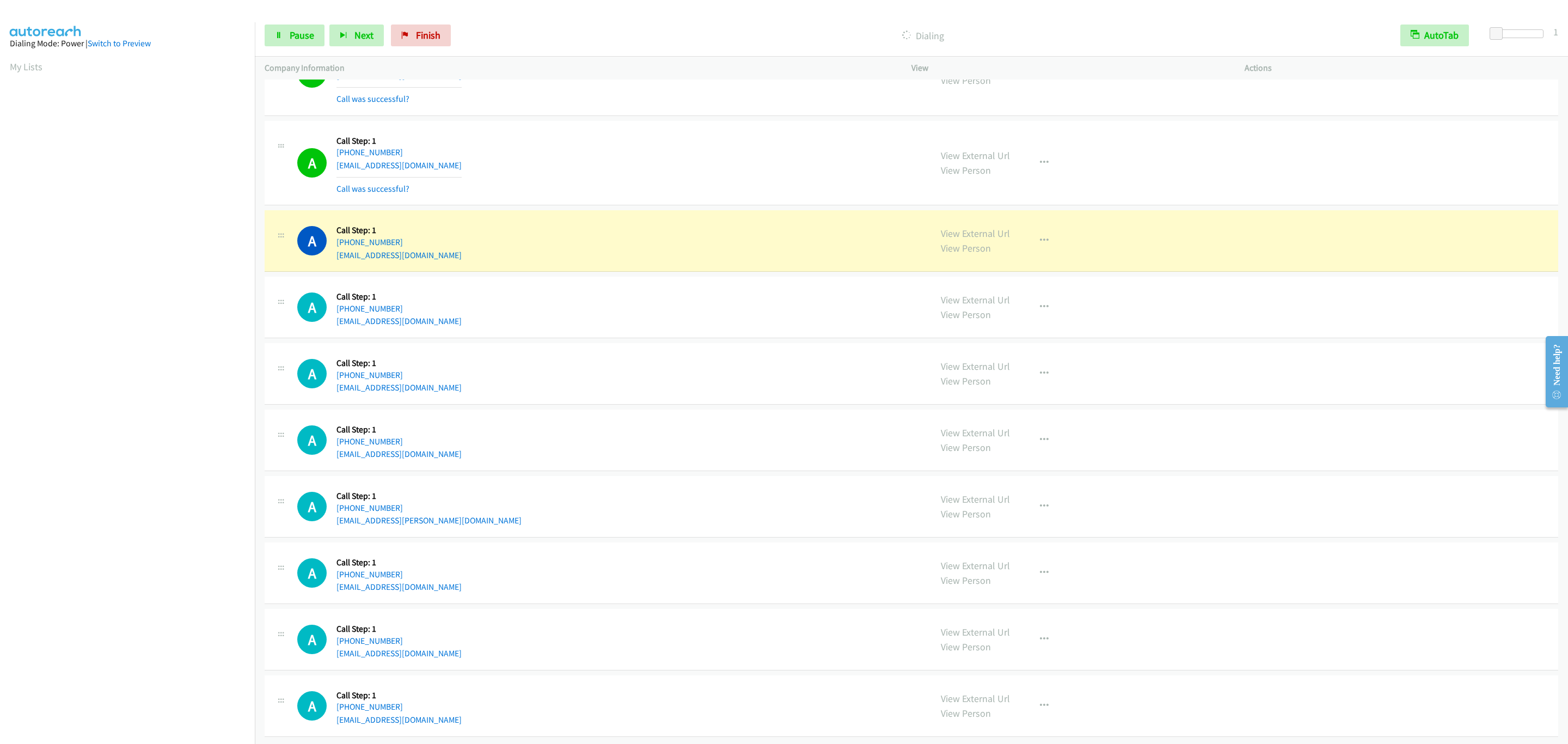
drag, startPoint x: 234, startPoint y: 457, endPoint x: 100, endPoint y: 622, distance: 212.6
click at [100, 622] on aside "Dialing Mode: Power | Switch to Preview My Lists" at bounding box center [127, 323] width 255 height 603
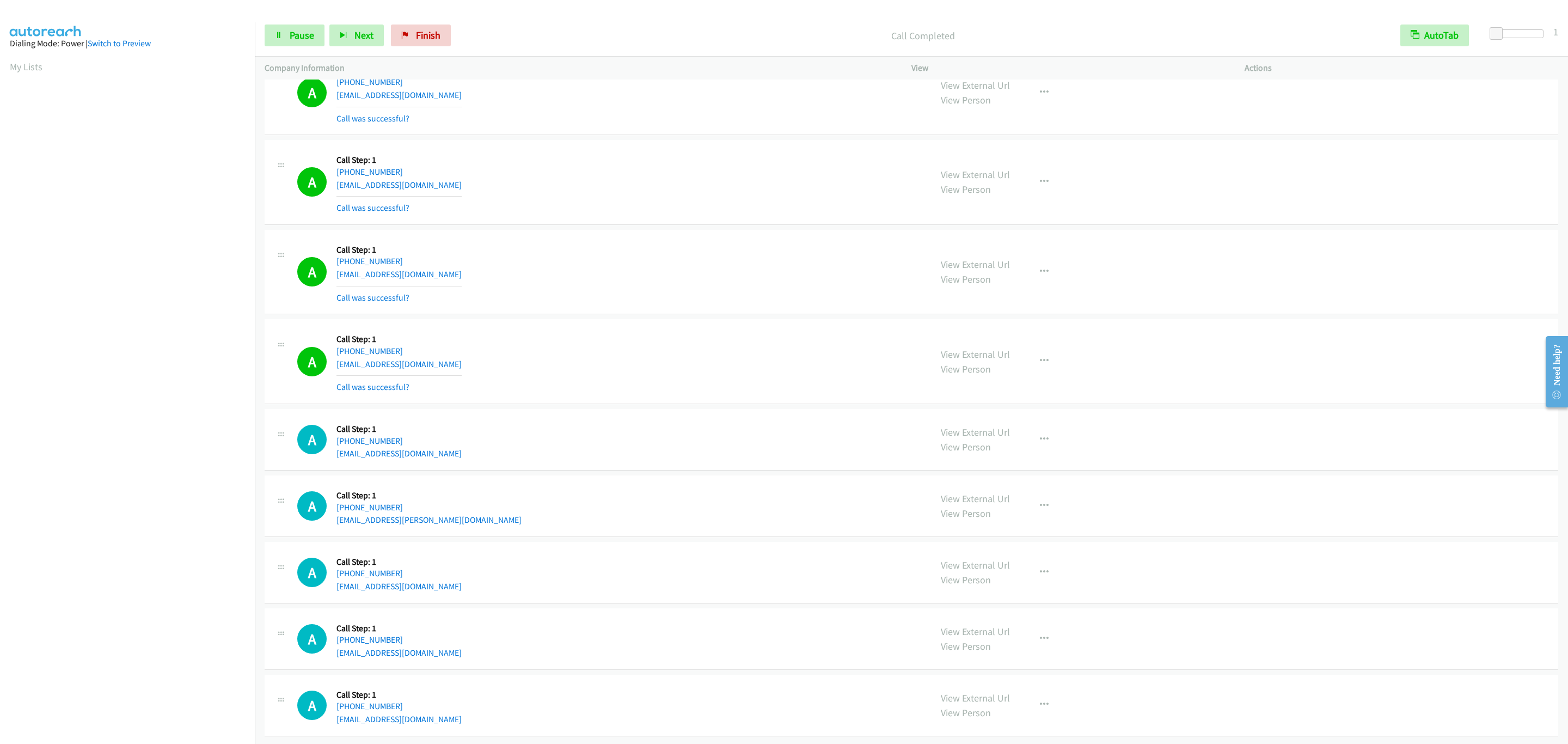
scroll to position [12714, 0]
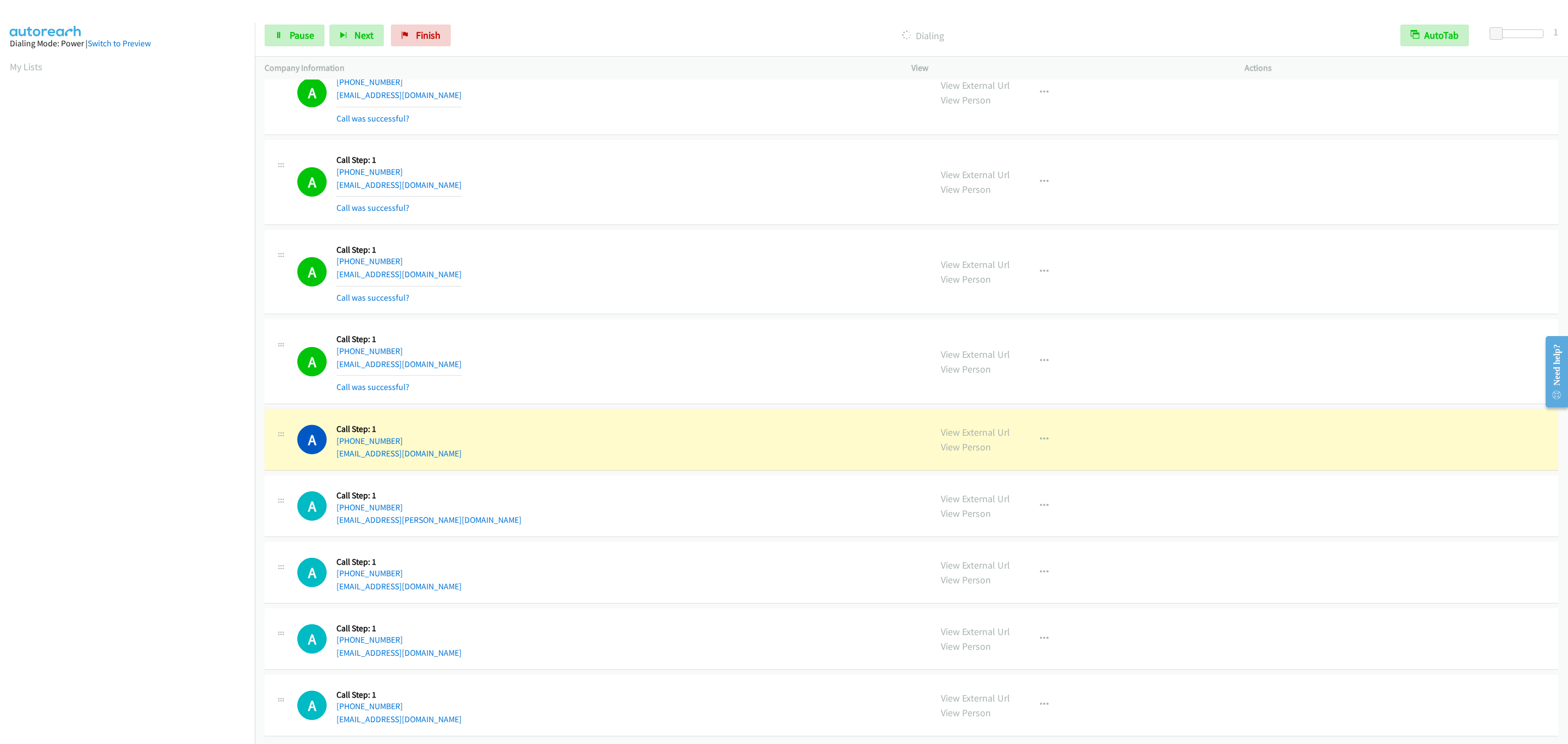
click at [514, 329] on div "A Callback Scheduled Call Step: 1 America/New_York +1 585-734-1733 taguiler57@g…" at bounding box center [609, 361] width 624 height 65
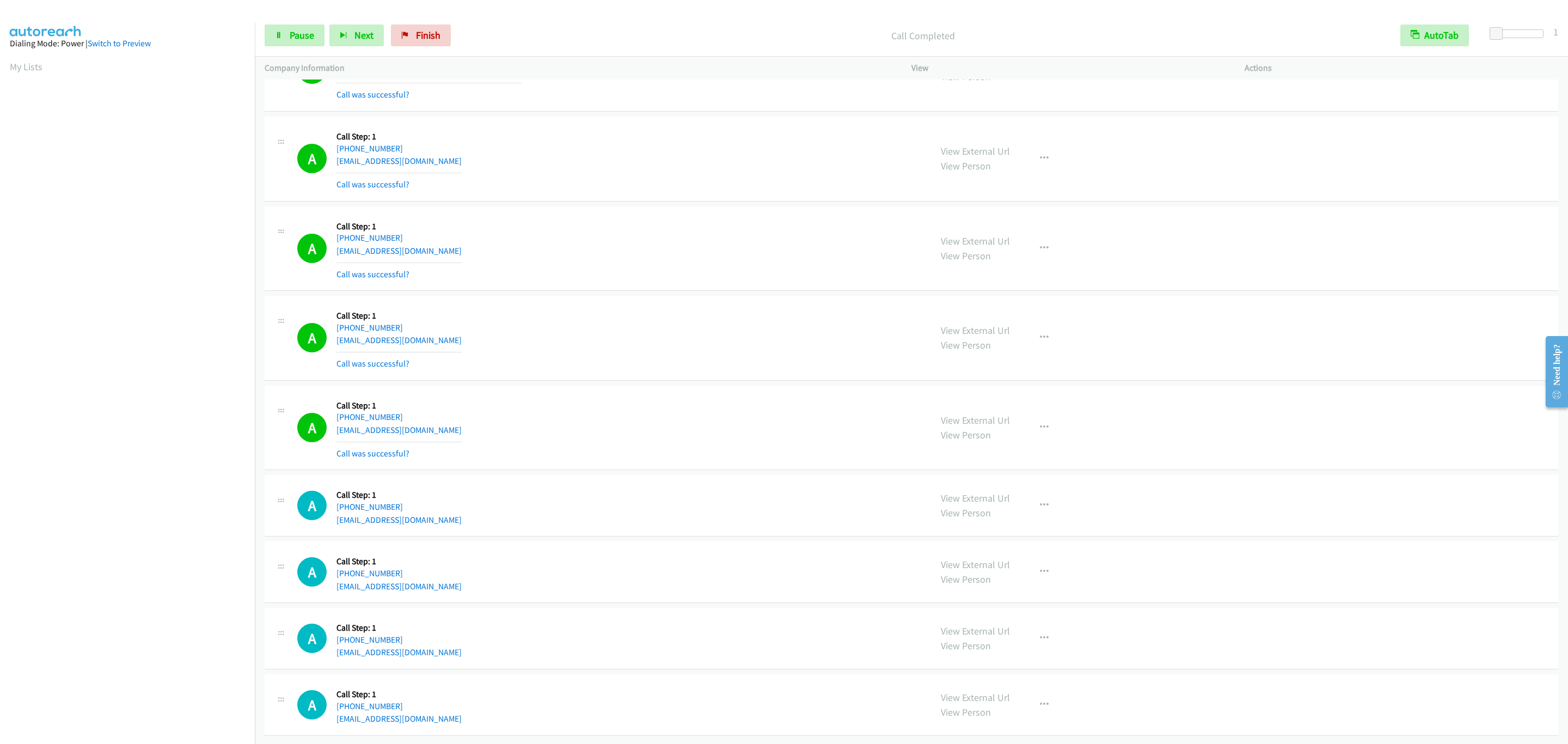
scroll to position [13188, 0]
click at [1044, 417] on button "button" at bounding box center [1044, 428] width 29 height 22
click at [1026, 498] on link "Skip Call" at bounding box center [986, 499] width 145 height 22
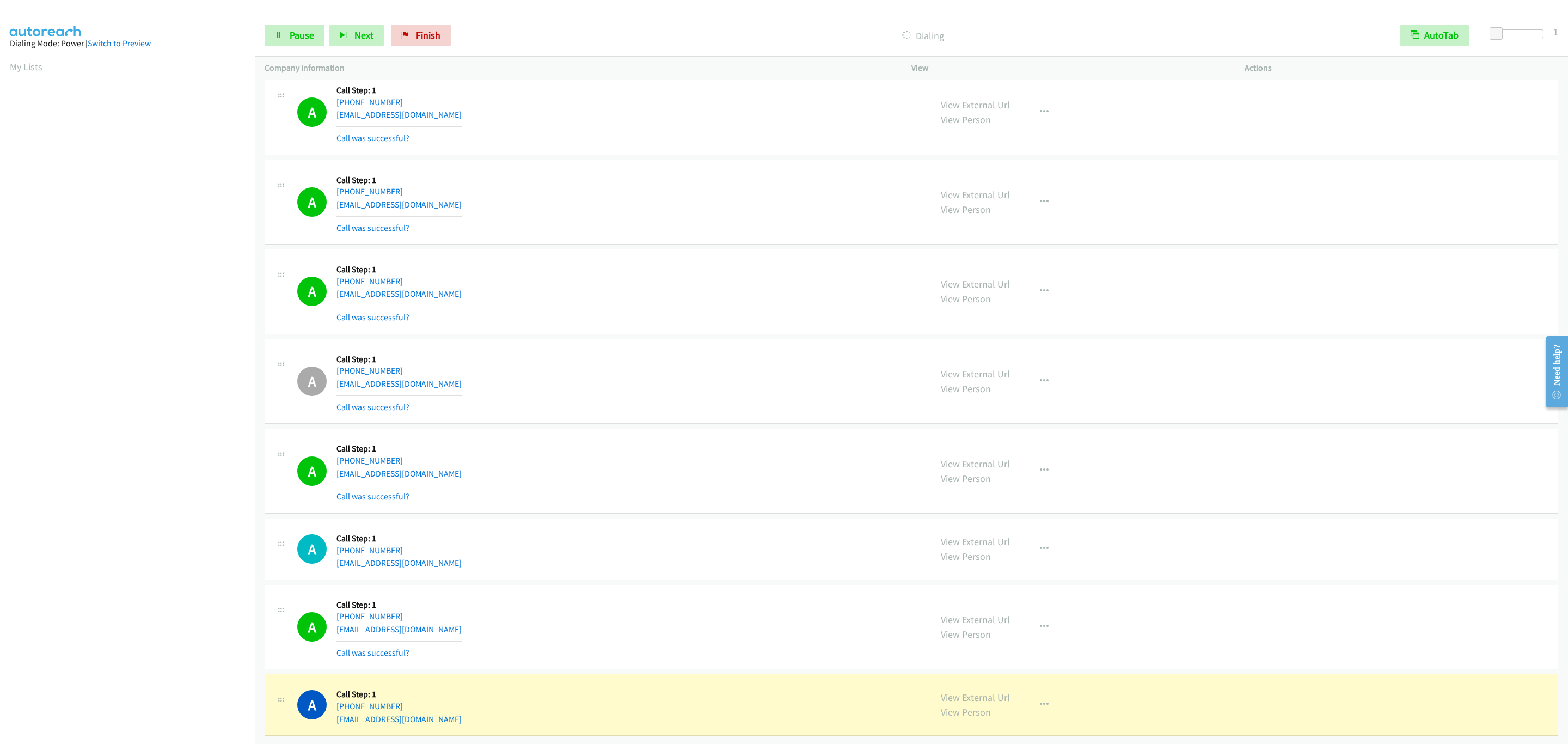
scroll to position [13235, 0]
click at [296, 41] on span "Pause" at bounding box center [301, 35] width 24 height 13
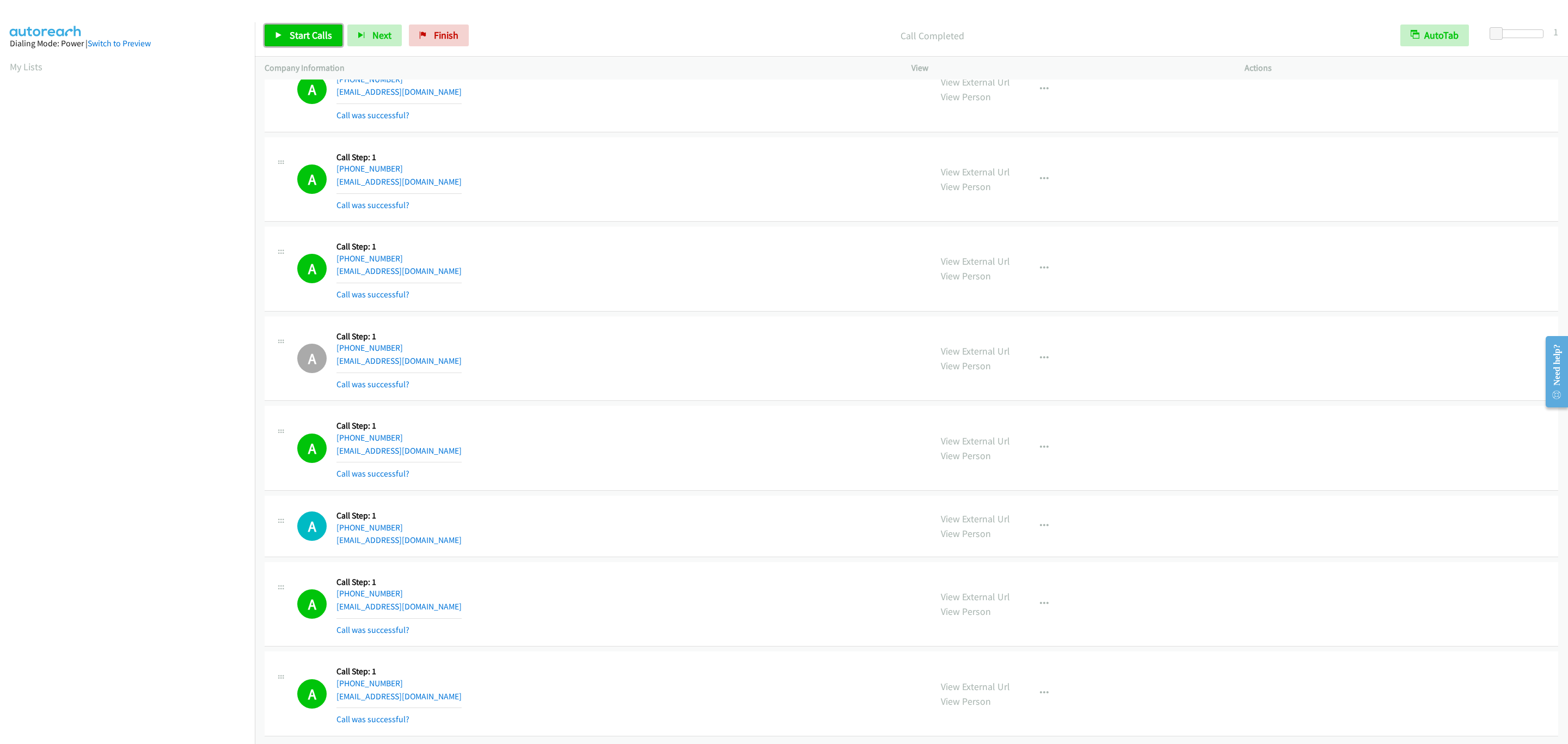
click at [309, 38] on span "Start Calls" at bounding box center [311, 35] width 42 height 13
drag, startPoint x: 396, startPoint y: 323, endPoint x: 334, endPoint y: 322, distance: 62.0
click at [334, 326] on div "A Callback Scheduled Call Step: 1 America/New_York +1 727-514-3189 jschwindt24@…" at bounding box center [609, 358] width 624 height 65
click at [307, 38] on span "Pause" at bounding box center [301, 35] width 24 height 13
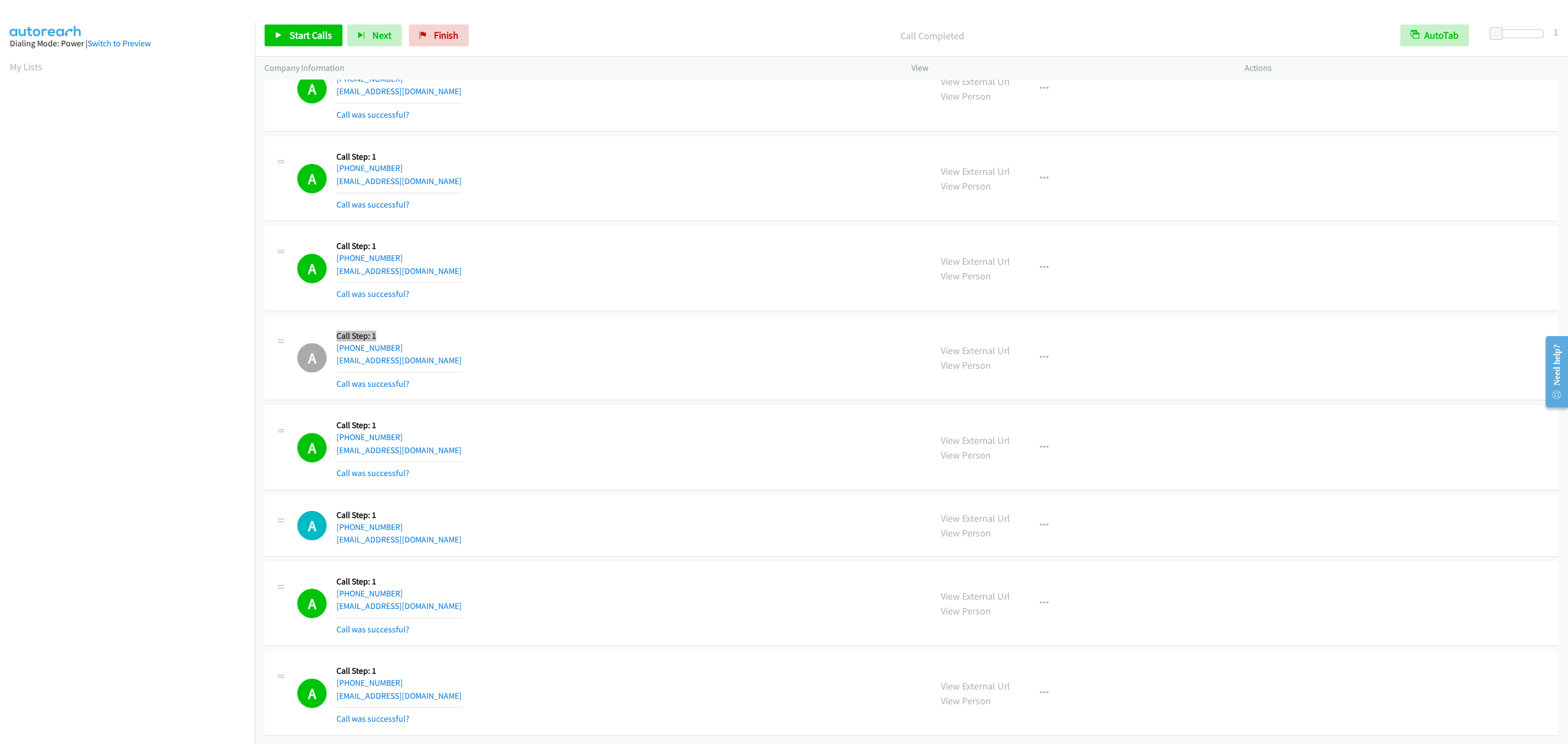
scroll to position [13376, 0]
click at [528, 239] on div "A Callback Scheduled Call Step: 1 America/Los_Angeles +1 831-801-0394 jms_kms@m…" at bounding box center [609, 268] width 624 height 65
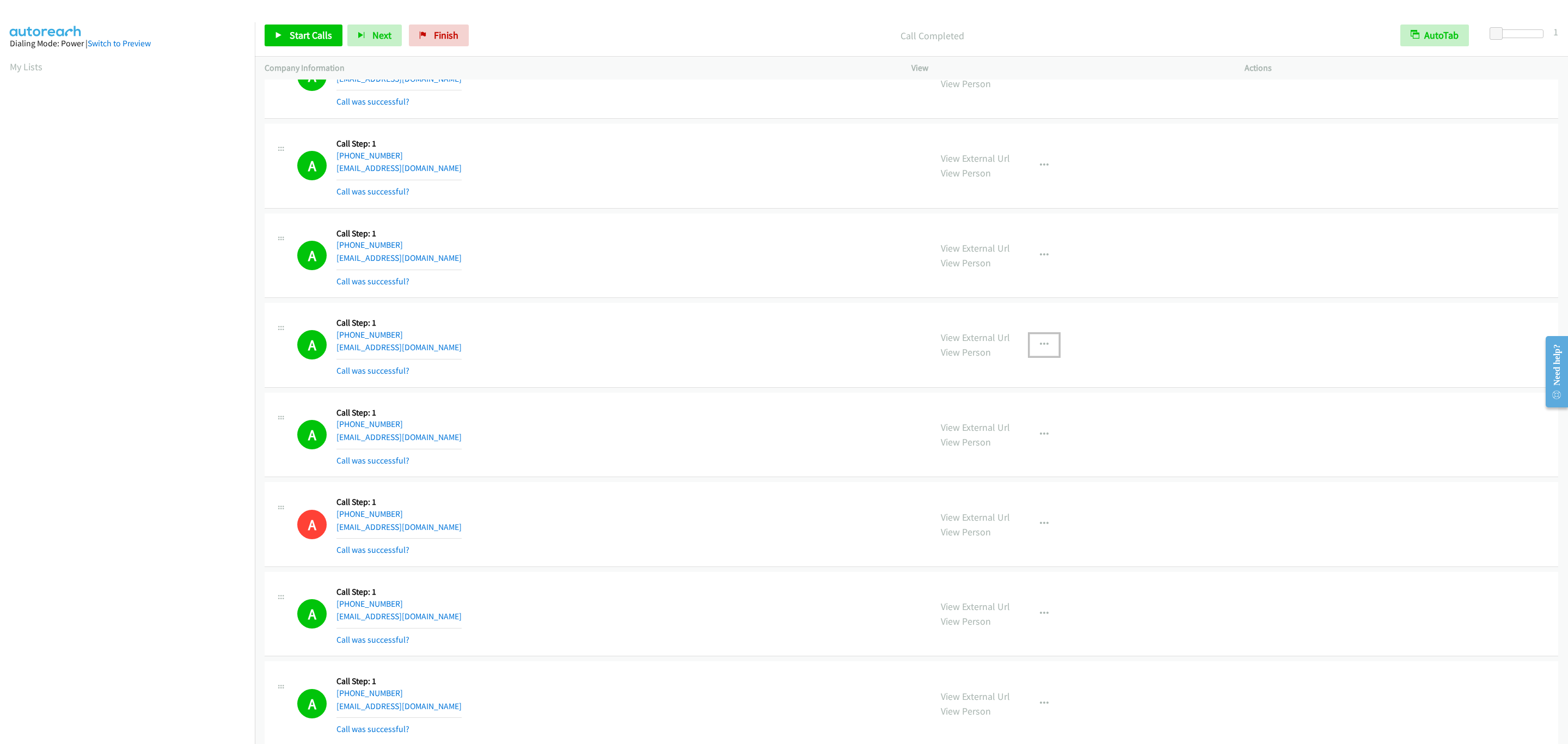
click at [1036, 356] on button "button" at bounding box center [1044, 345] width 29 height 22
click at [1030, 449] on link "Add to do not call list" at bounding box center [986, 438] width 145 height 22
click at [283, 39] on link "Start Calls" at bounding box center [303, 35] width 78 height 22
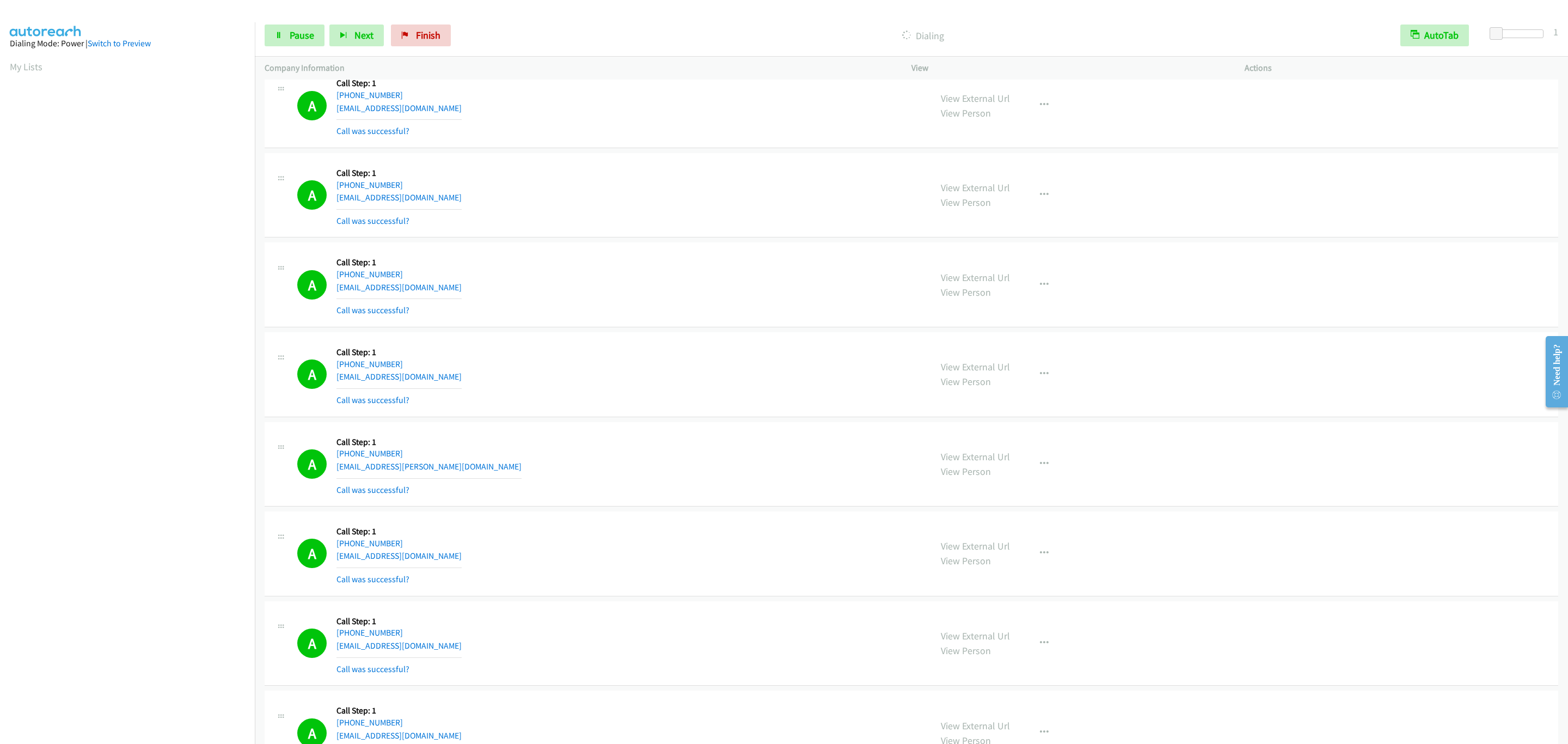
scroll to position [13376, 0]
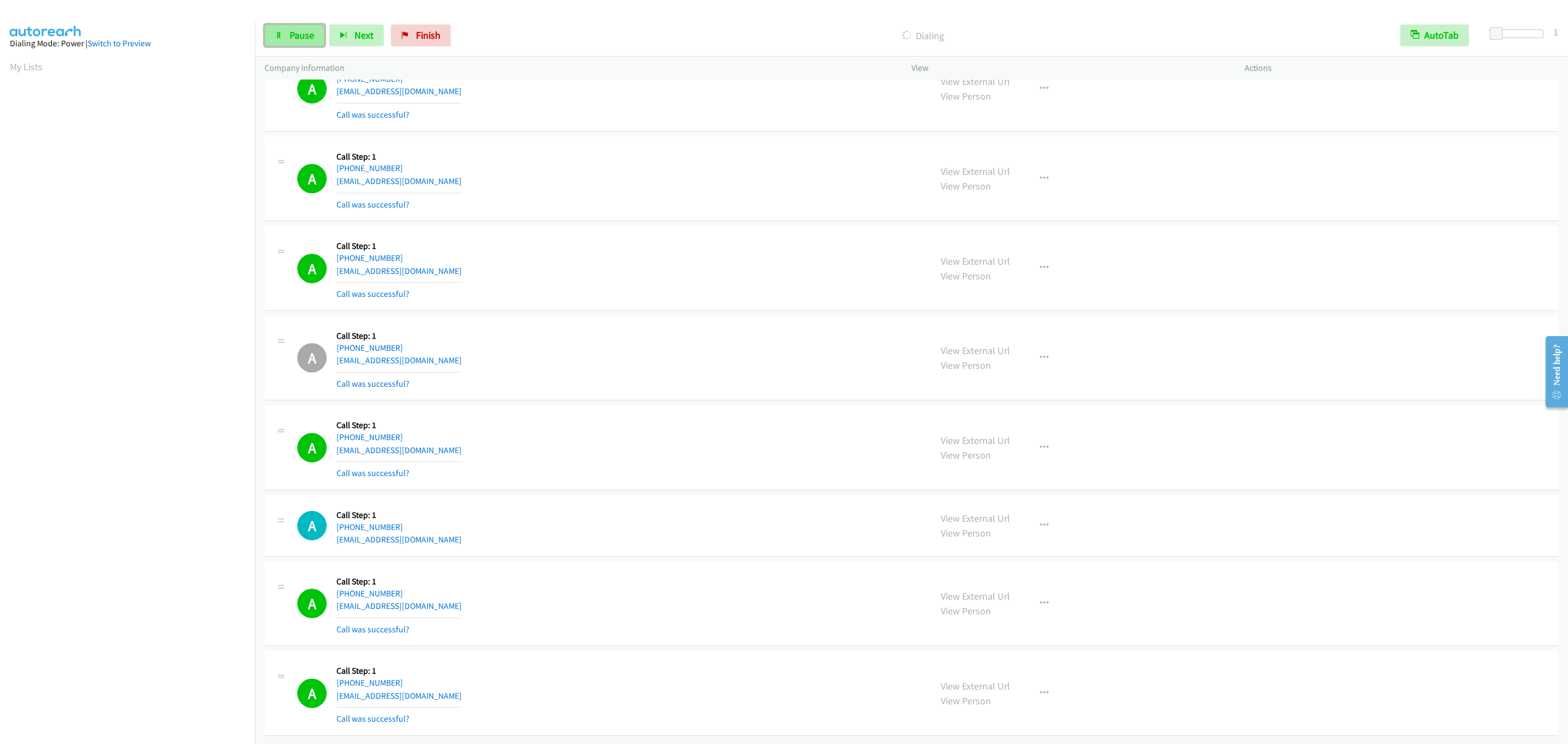
click at [312, 37] on span "Pause" at bounding box center [301, 35] width 24 height 13
click at [322, 46] on link "Start Calls" at bounding box center [303, 35] width 78 height 22
